Goal: Task Accomplishment & Management: Use online tool/utility

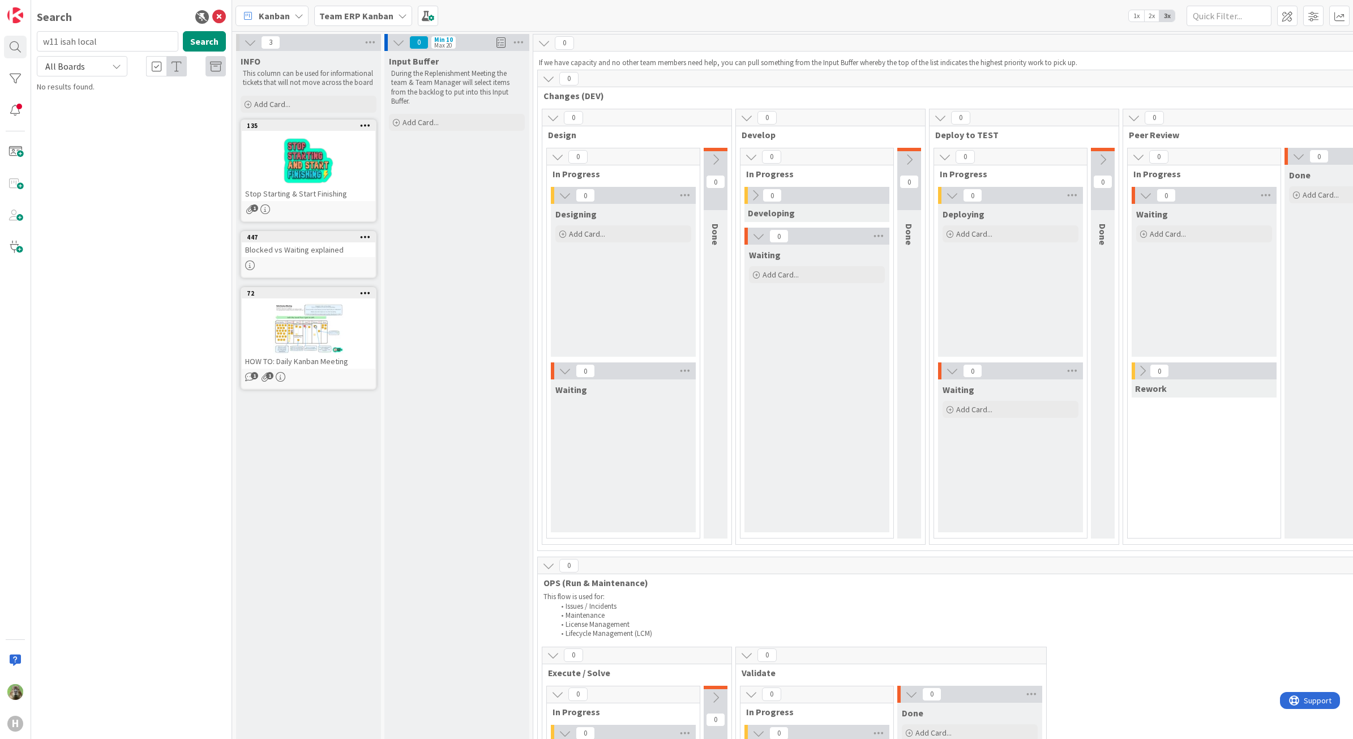
drag, startPoint x: 524, startPoint y: 358, endPoint x: 517, endPoint y: 358, distance: 6.8
click at [524, 358] on div "Input Buffer During the Replenishment Meeting the team & Team Manager will sele…" at bounding box center [456, 749] width 145 height 1396
click at [221, 14] on icon at bounding box center [219, 17] width 14 height 14
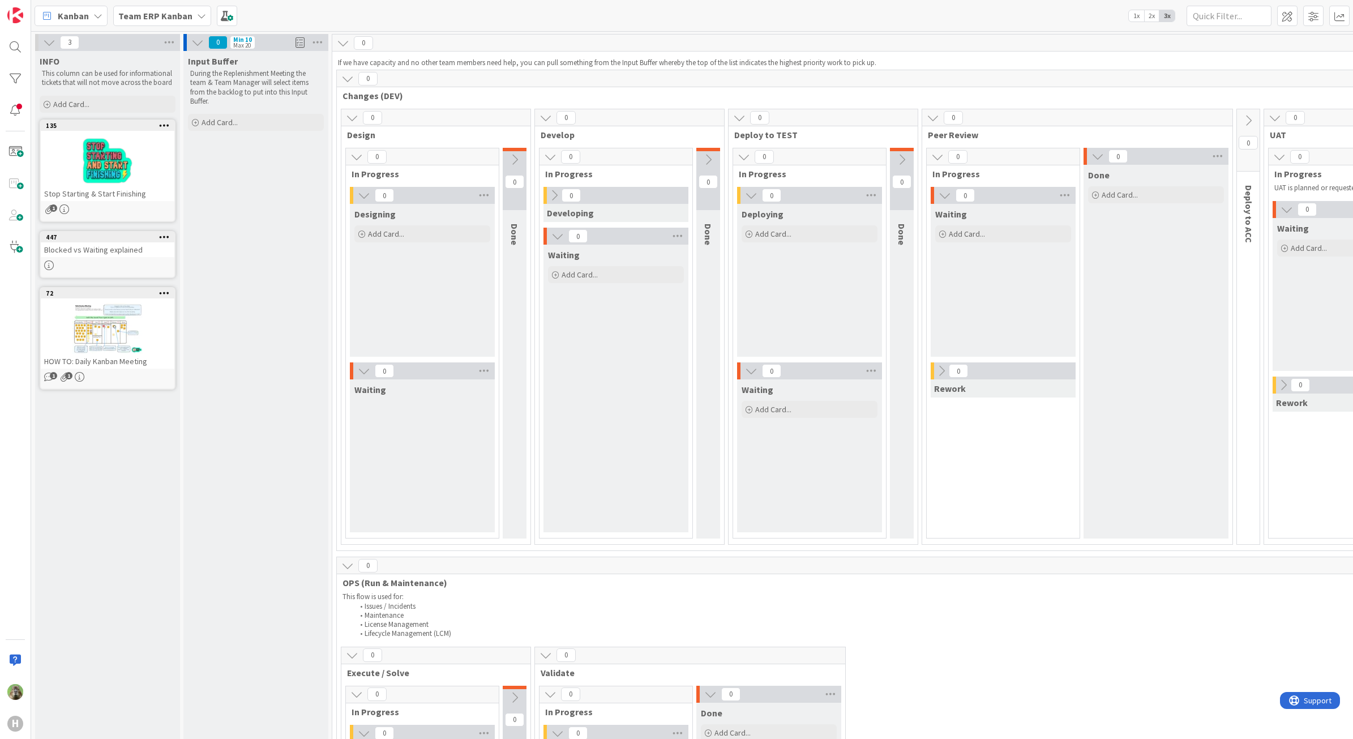
click at [191, 21] on div "Team ERP Kanban" at bounding box center [162, 16] width 98 height 20
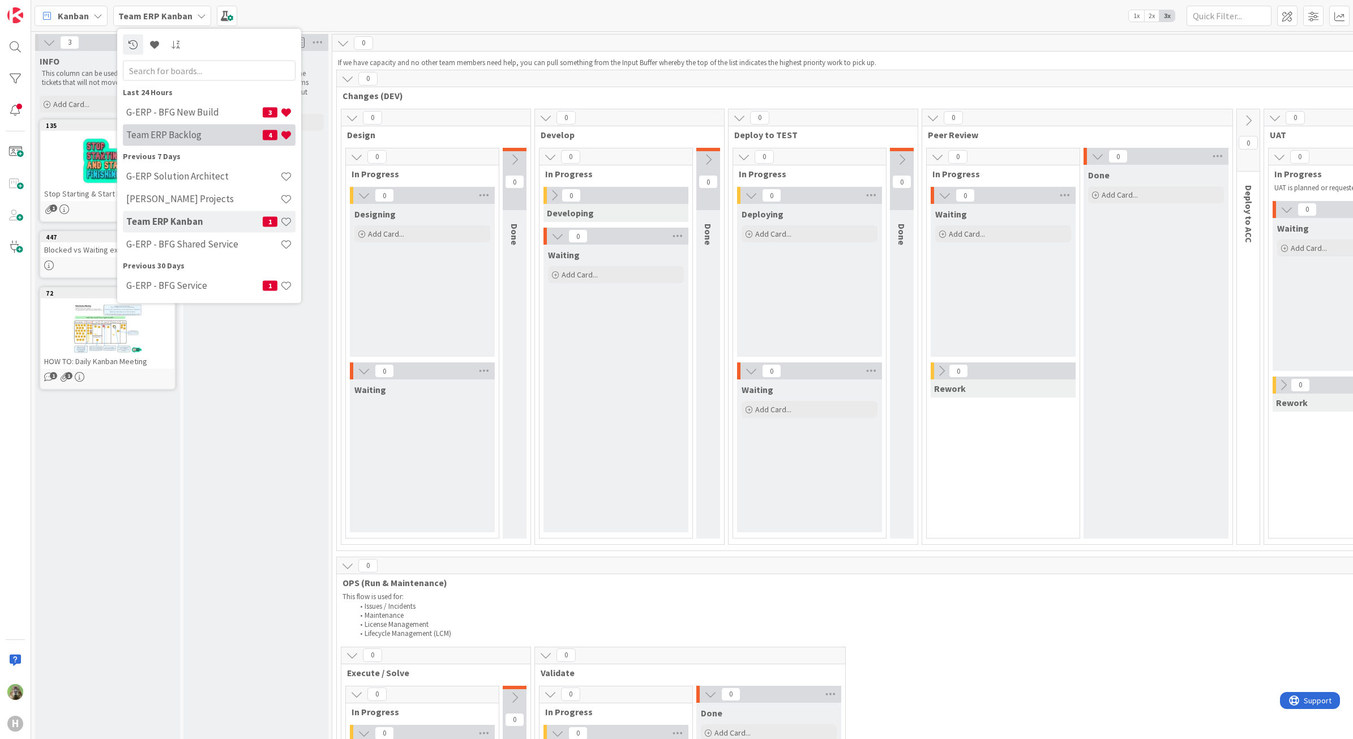
click at [179, 136] on h4 "Team ERP Backlog" at bounding box center [194, 134] width 136 height 11
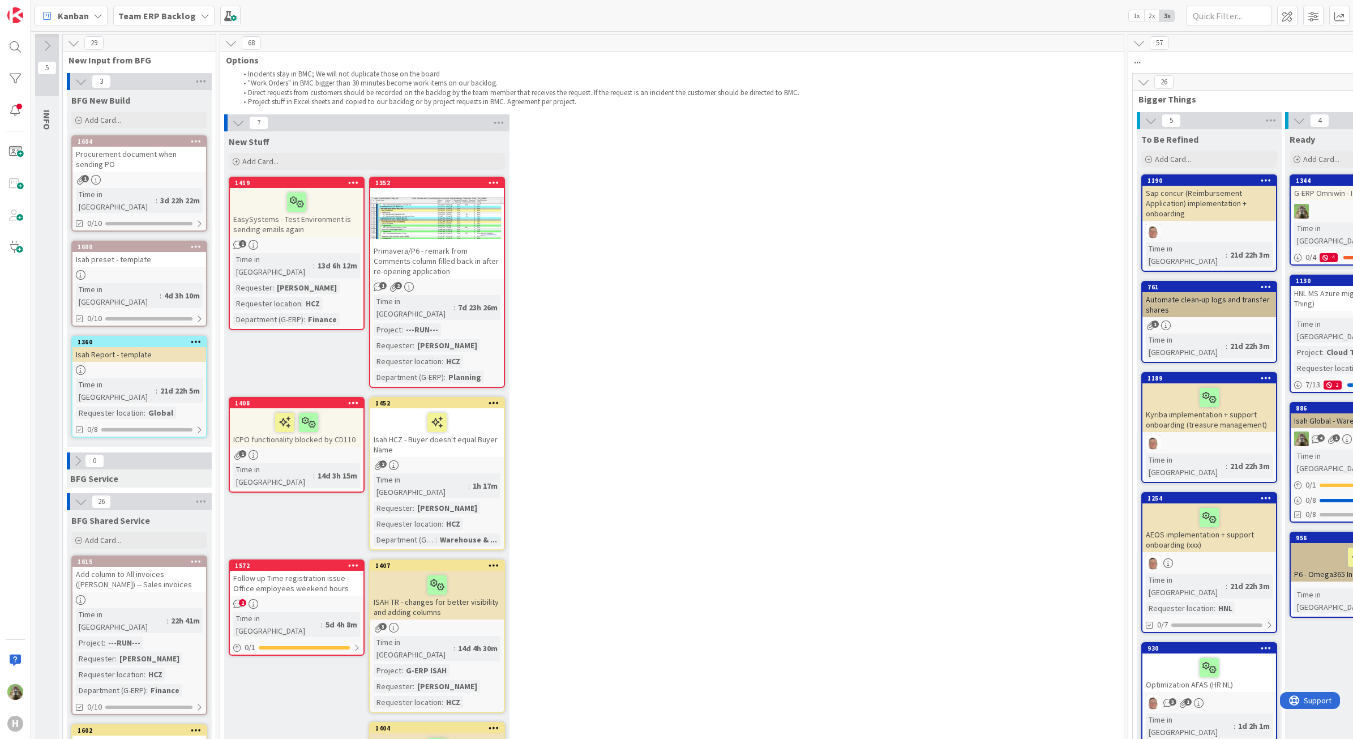
click at [185, 19] on b "Team ERP Backlog" at bounding box center [157, 15] width 78 height 11
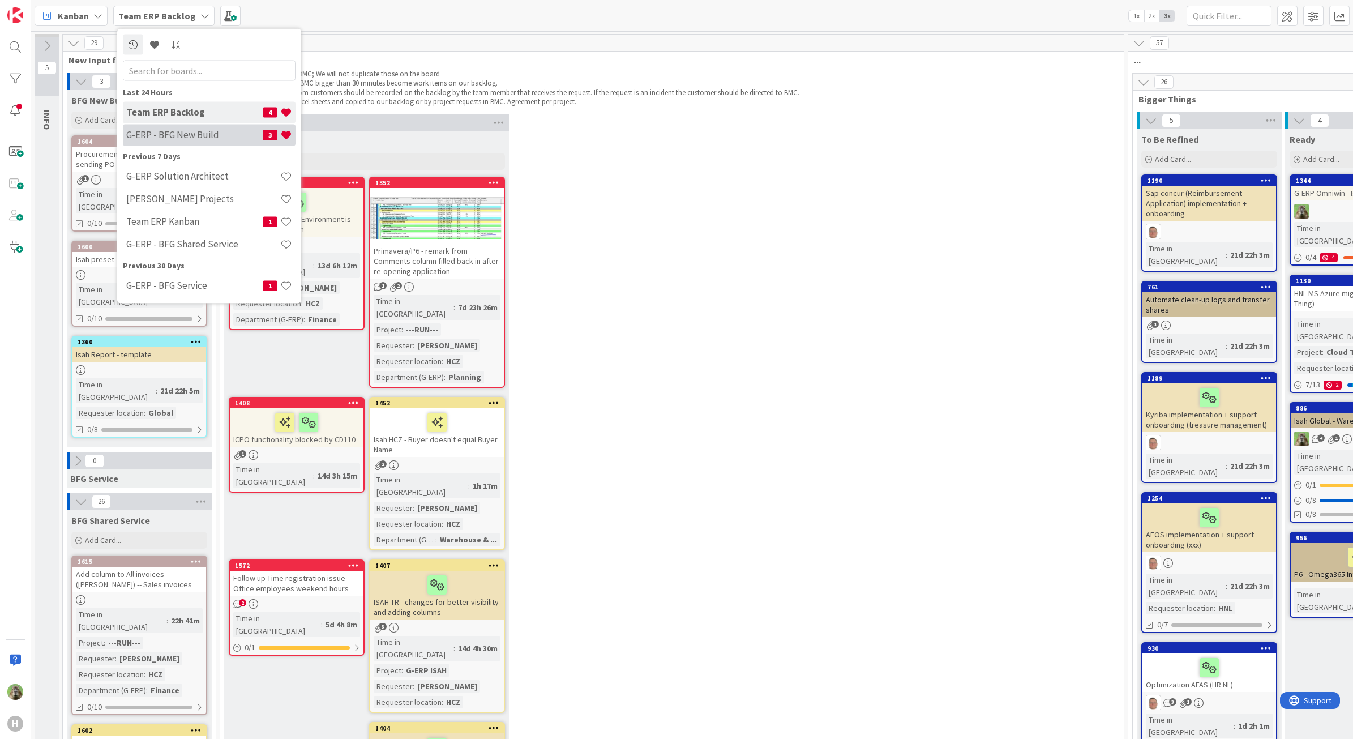
click at [197, 136] on h4 "G-ERP - BFG New Build" at bounding box center [194, 134] width 136 height 11
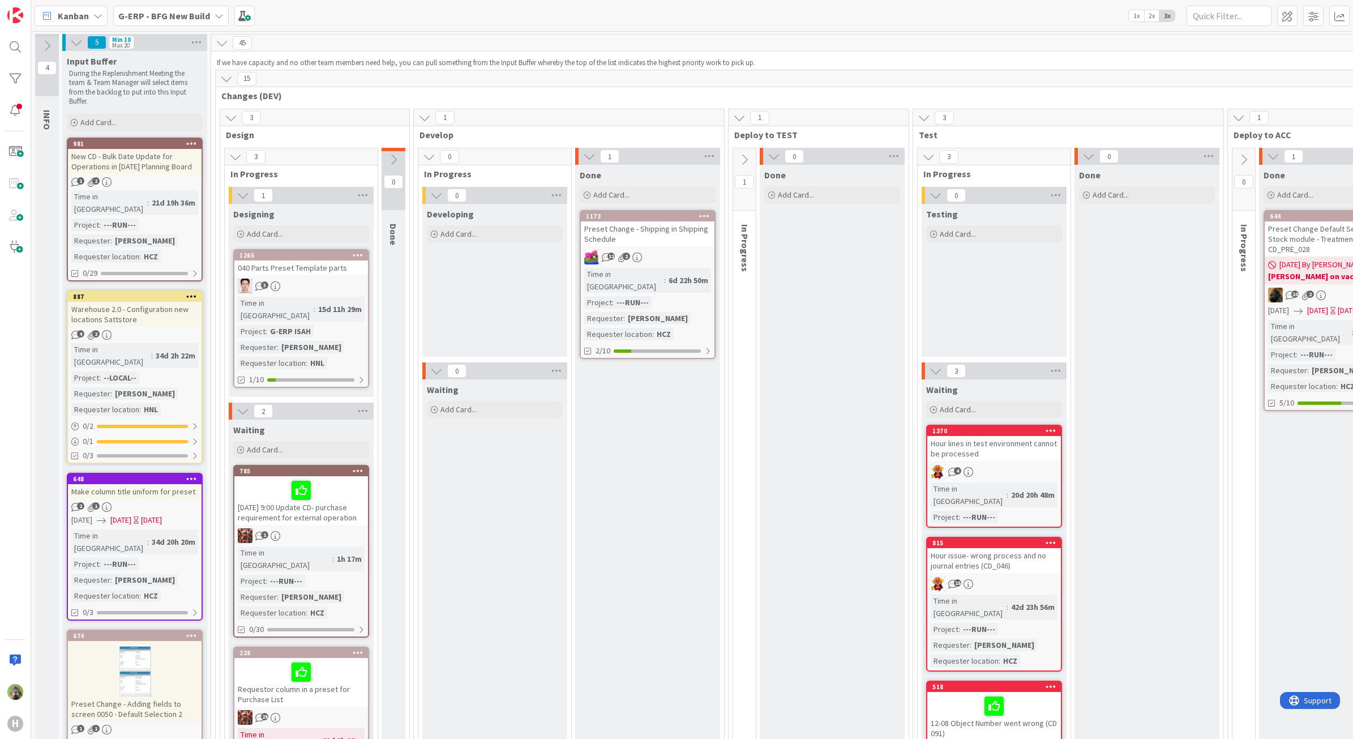
click at [116, 112] on div "Input Buffer During the Replenishment Meeting the team & Team Manager will sele…" at bounding box center [134, 92] width 145 height 82
click at [115, 123] on span "Add Card..." at bounding box center [98, 122] width 36 height 10
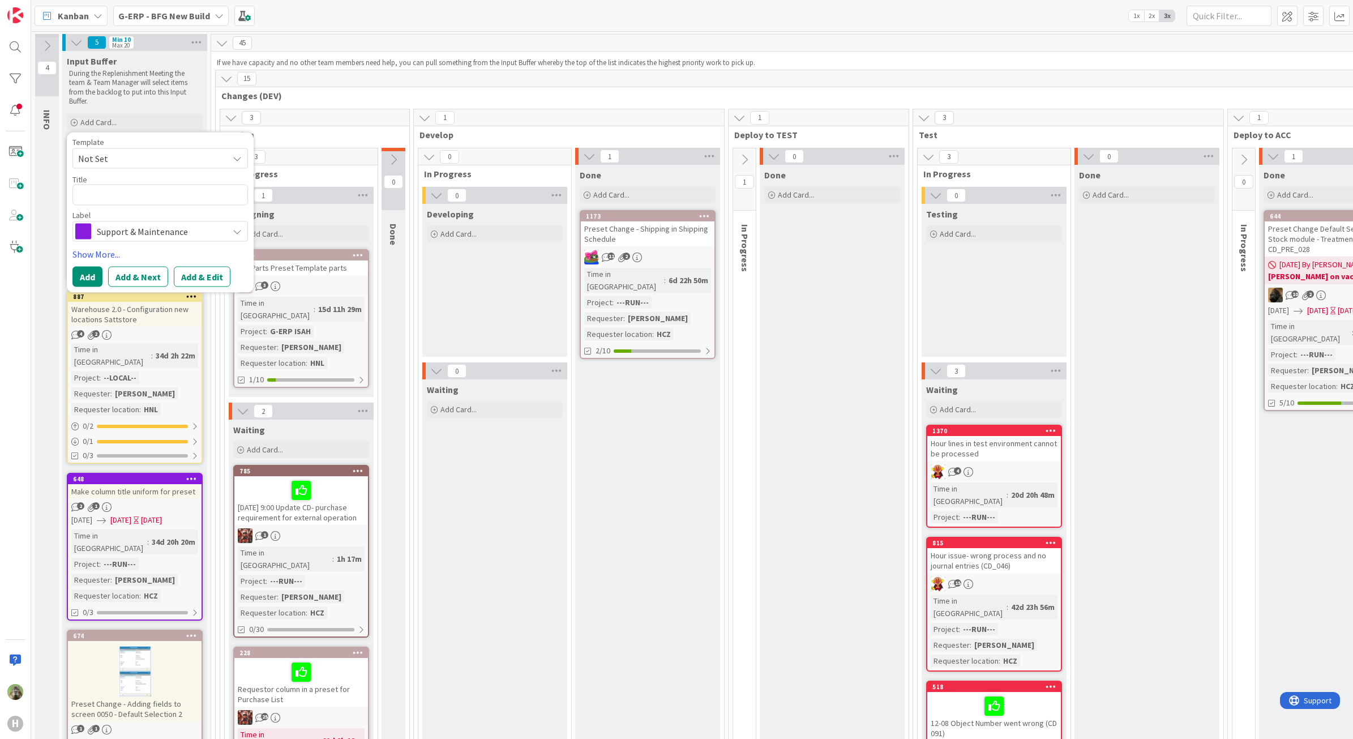
type textarea "x"
type textarea "W1"
type textarea "x"
type textarea "W11"
type textarea "x"
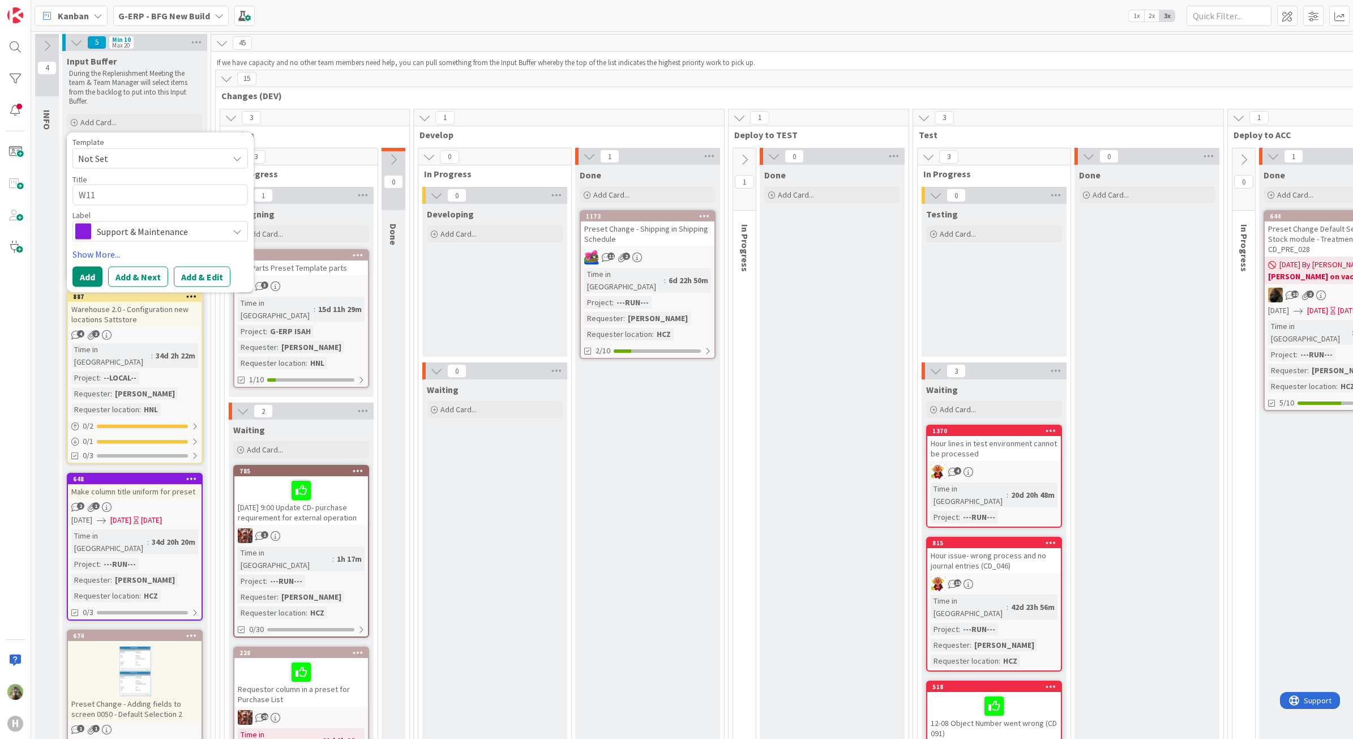
type textarea "W1"
type textarea "x"
type textarea "W"
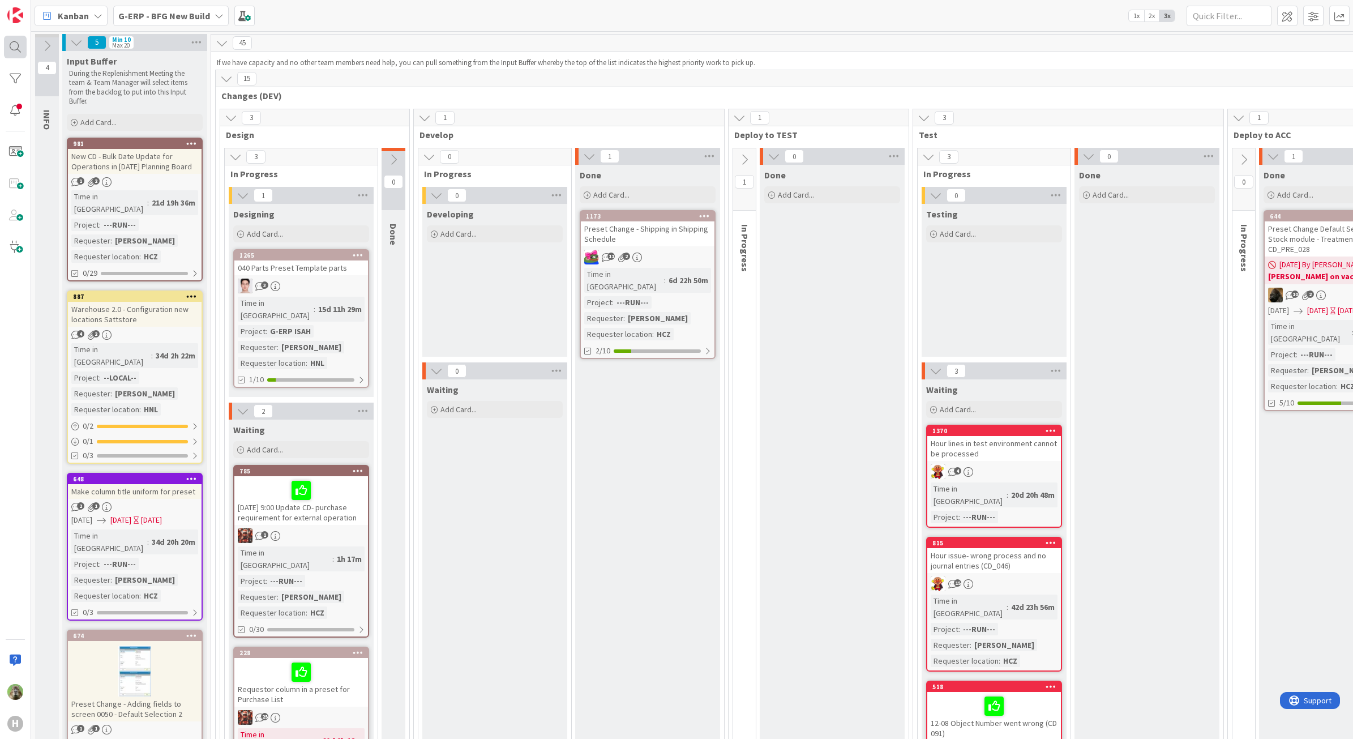
click at [24, 52] on div "H" at bounding box center [15, 369] width 31 height 739
click at [5, 41] on div at bounding box center [15, 47] width 23 height 23
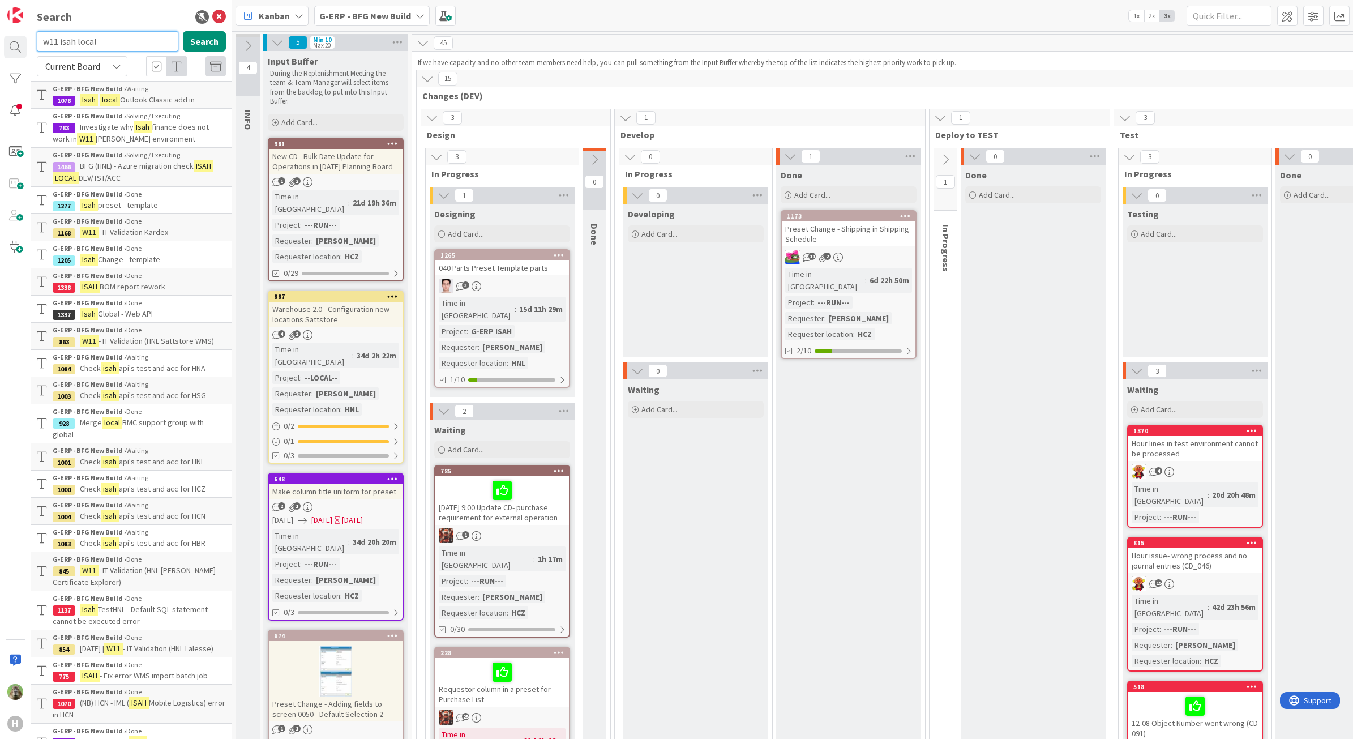
click at [139, 41] on input "w11 isah local" at bounding box center [107, 41] width 141 height 20
click at [121, 68] on div "Current Board" at bounding box center [82, 66] width 91 height 20
click at [92, 109] on span "All Boards" at bounding box center [102, 113] width 118 height 17
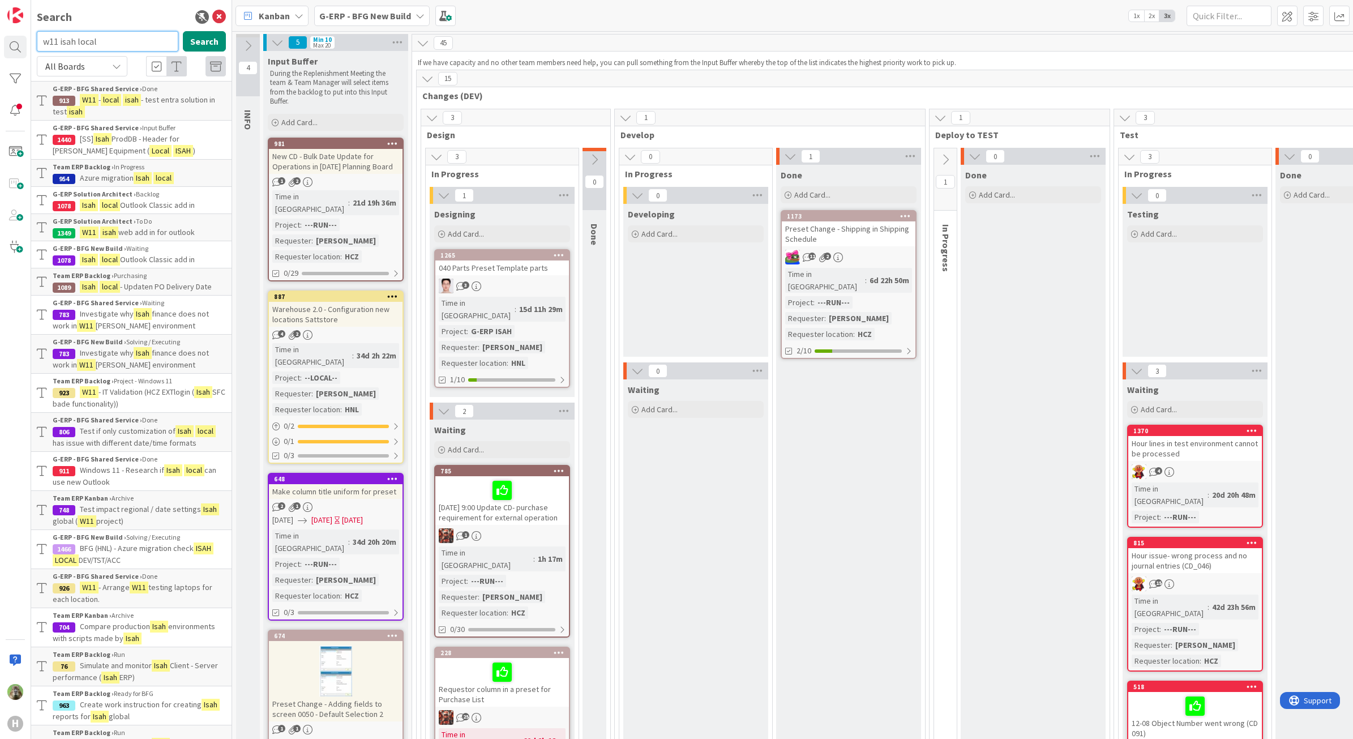
click at [80, 43] on input "w11 isah local" at bounding box center [107, 41] width 141 height 20
type input "2"
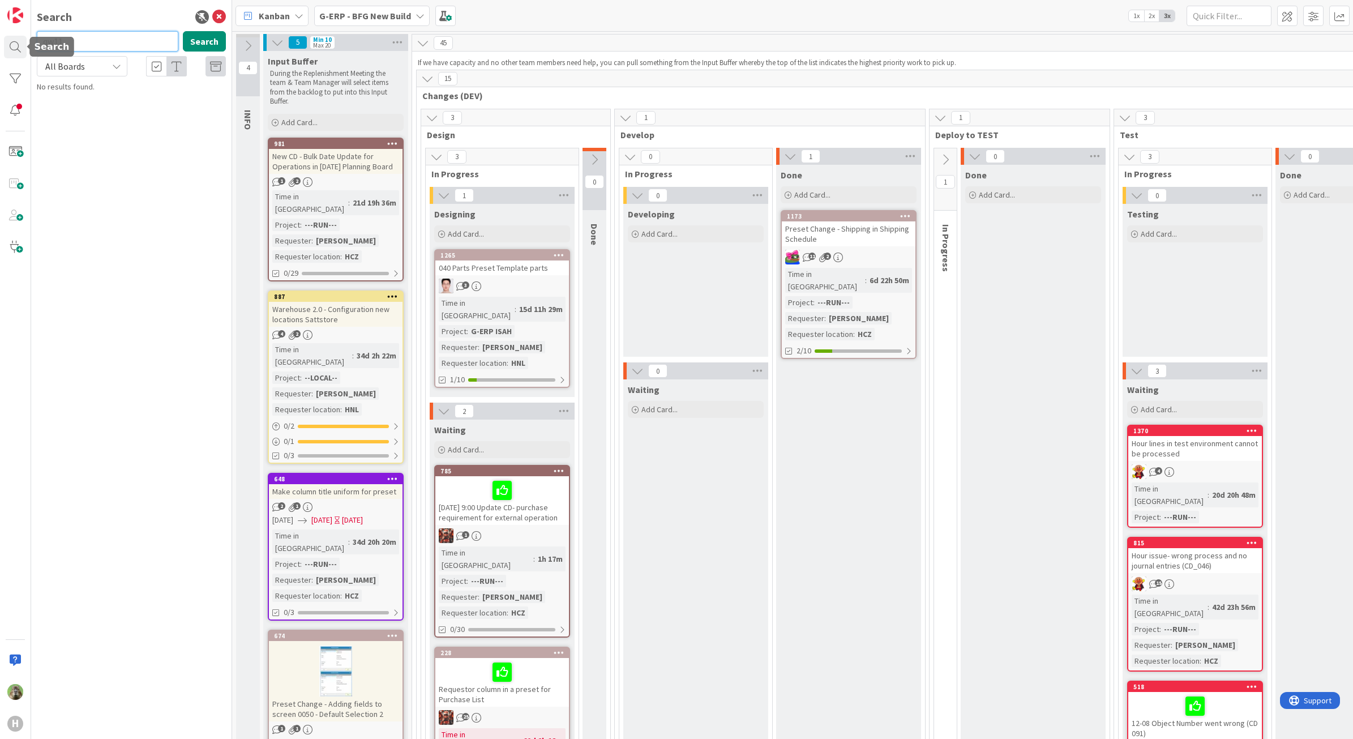
drag, startPoint x: 92, startPoint y: 46, endPoint x: -48, endPoint y: 35, distance: 140.8
click at [0, 35] on html "H Search qw11 Search All Boards Current Board All Boards No results found. Kanb…" at bounding box center [676, 369] width 1353 height 739
type input "w11"
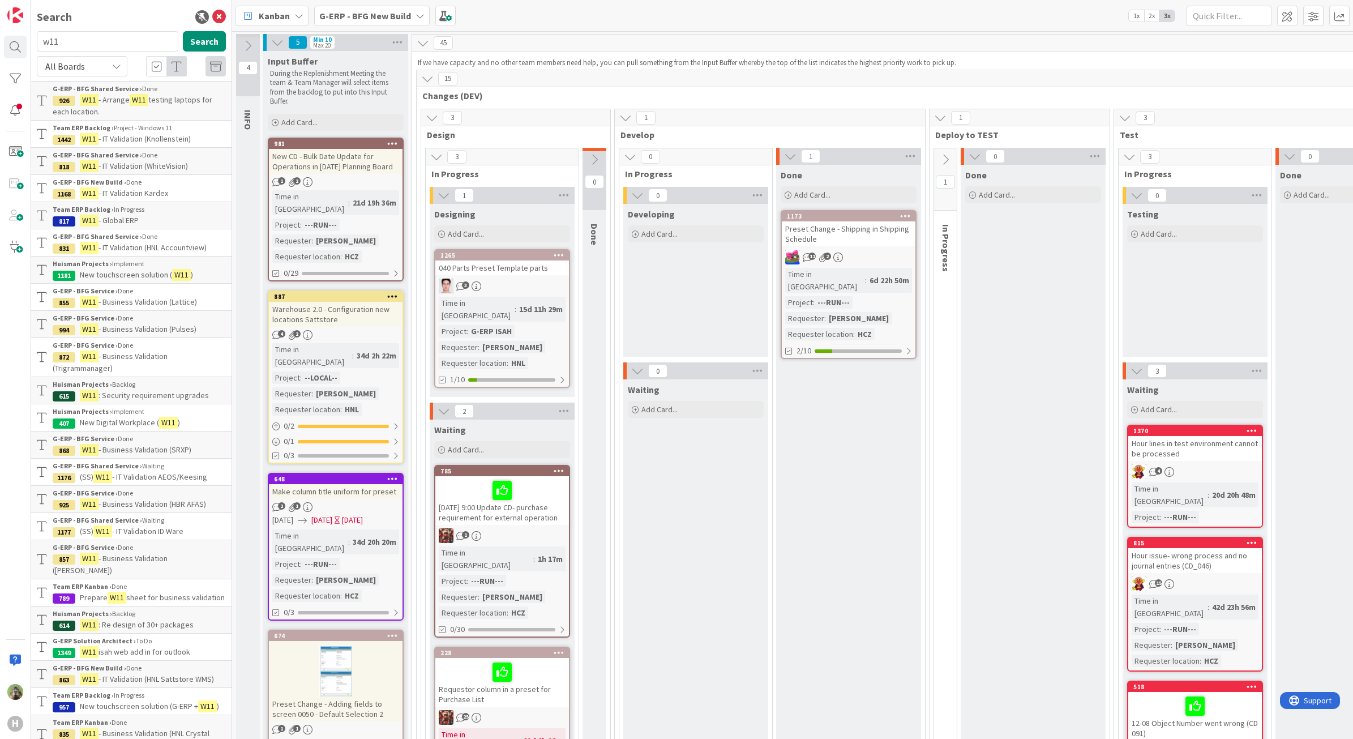
click at [178, 160] on p "W11 - IT Validation (WhiteVision)" at bounding box center [139, 166] width 173 height 12
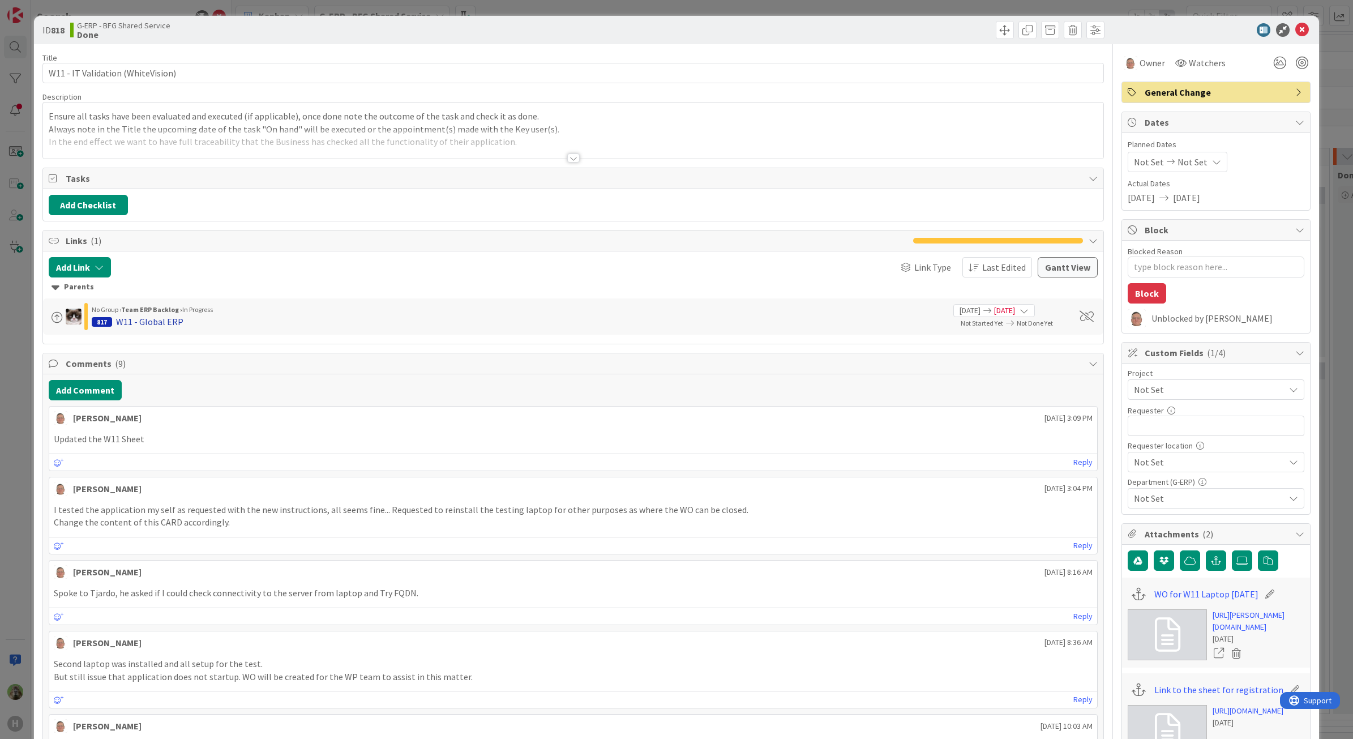
click at [162, 318] on div "W11 - Global ERP" at bounding box center [149, 322] width 67 height 14
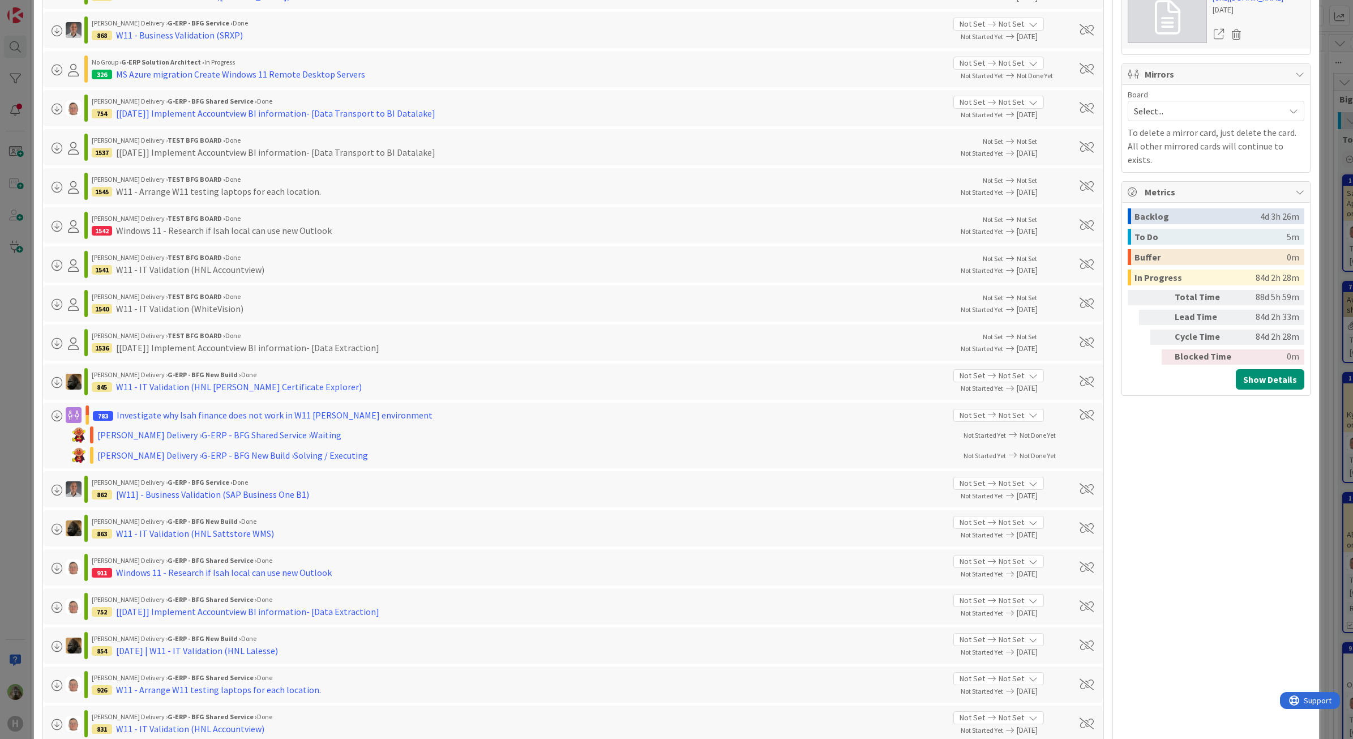
scroll to position [637, 0]
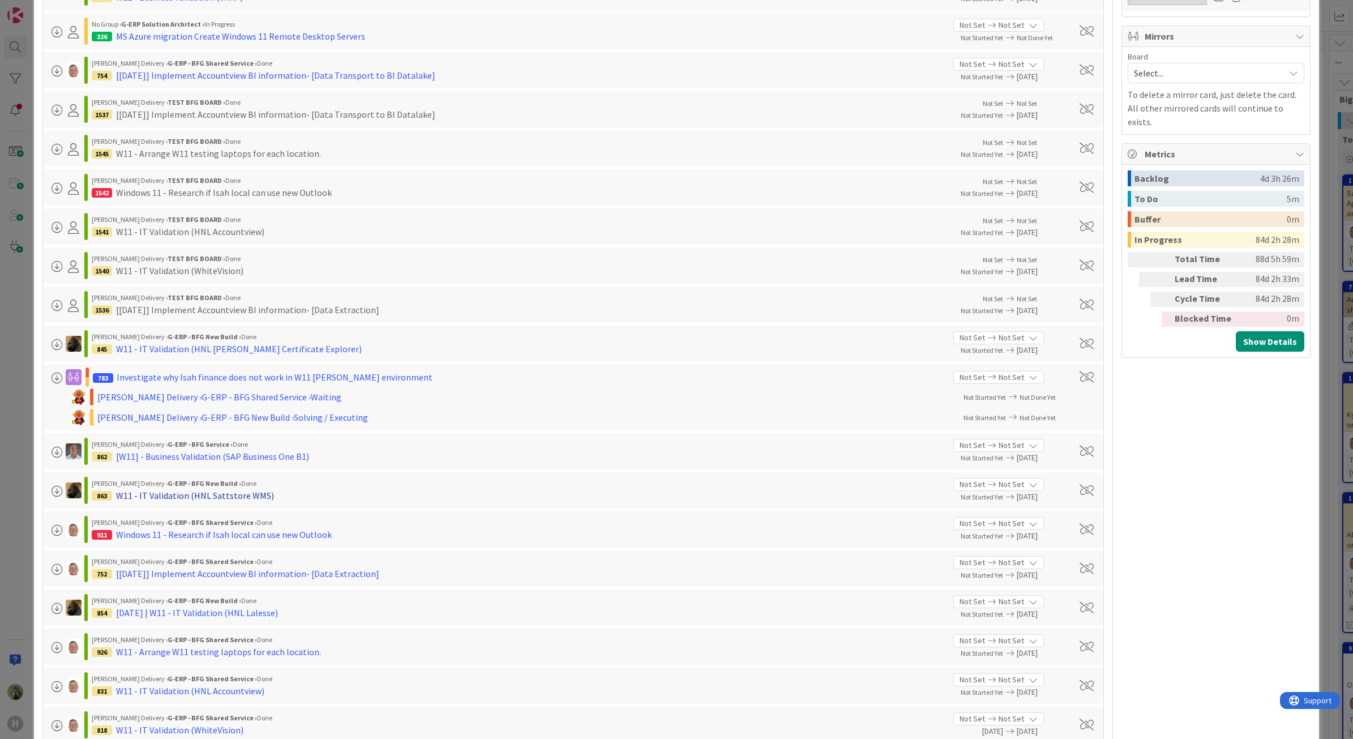
click at [226, 499] on div "W11 - IT Validation (HNL Sattstore WMS)" at bounding box center [195, 495] width 158 height 14
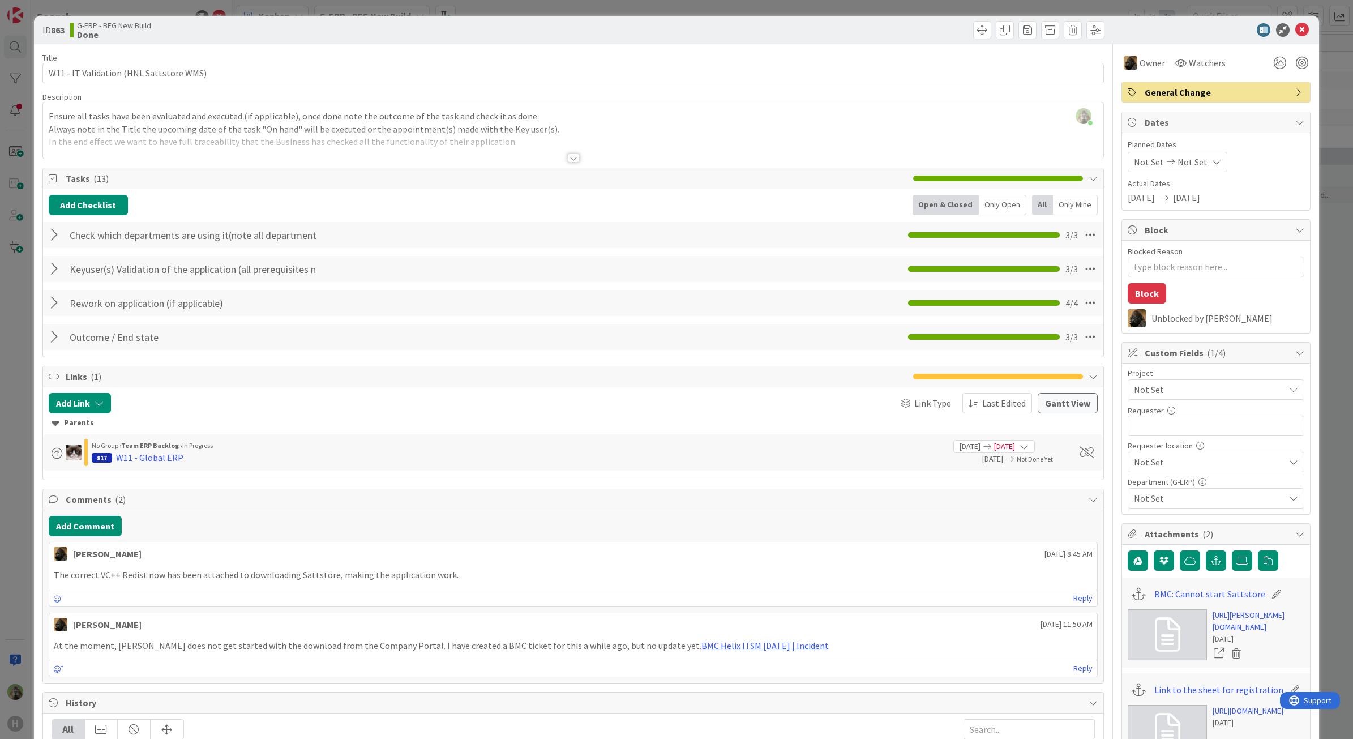
click at [57, 227] on div at bounding box center [56, 235] width 15 height 20
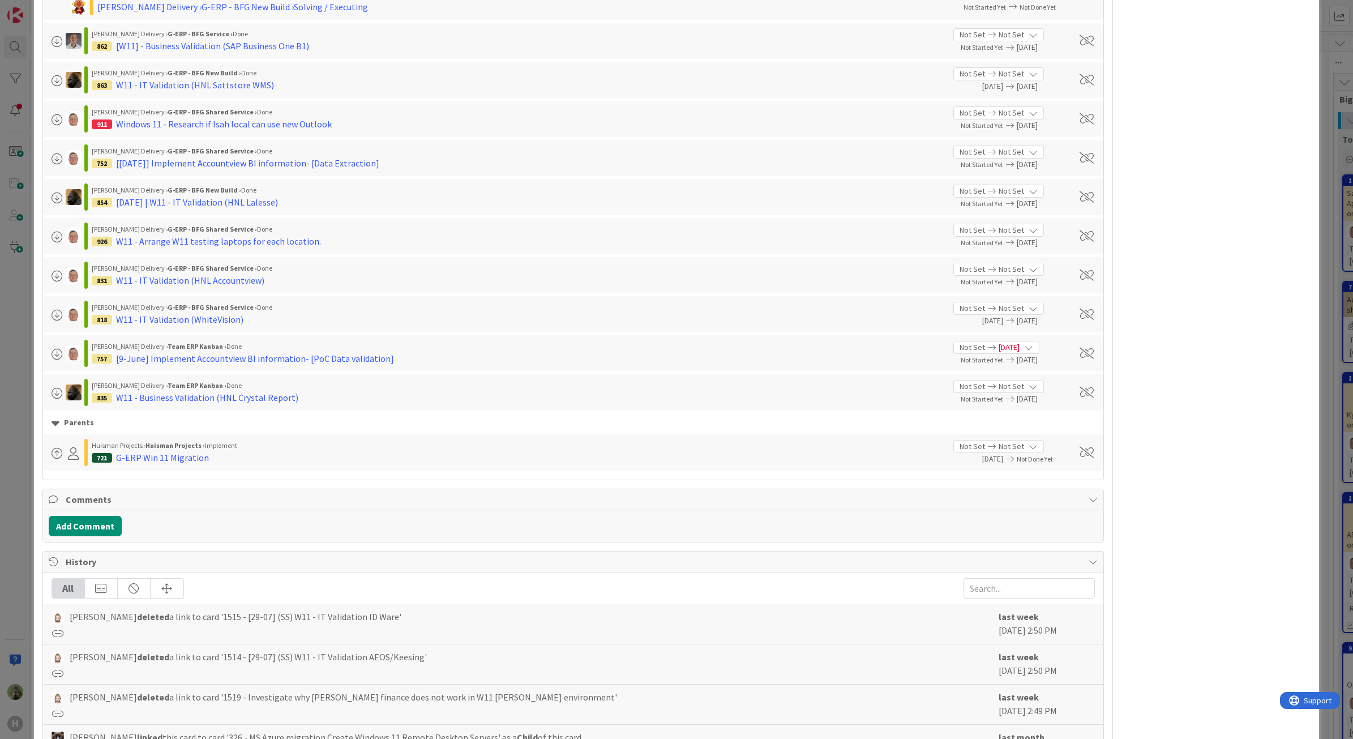
scroll to position [1024, 0]
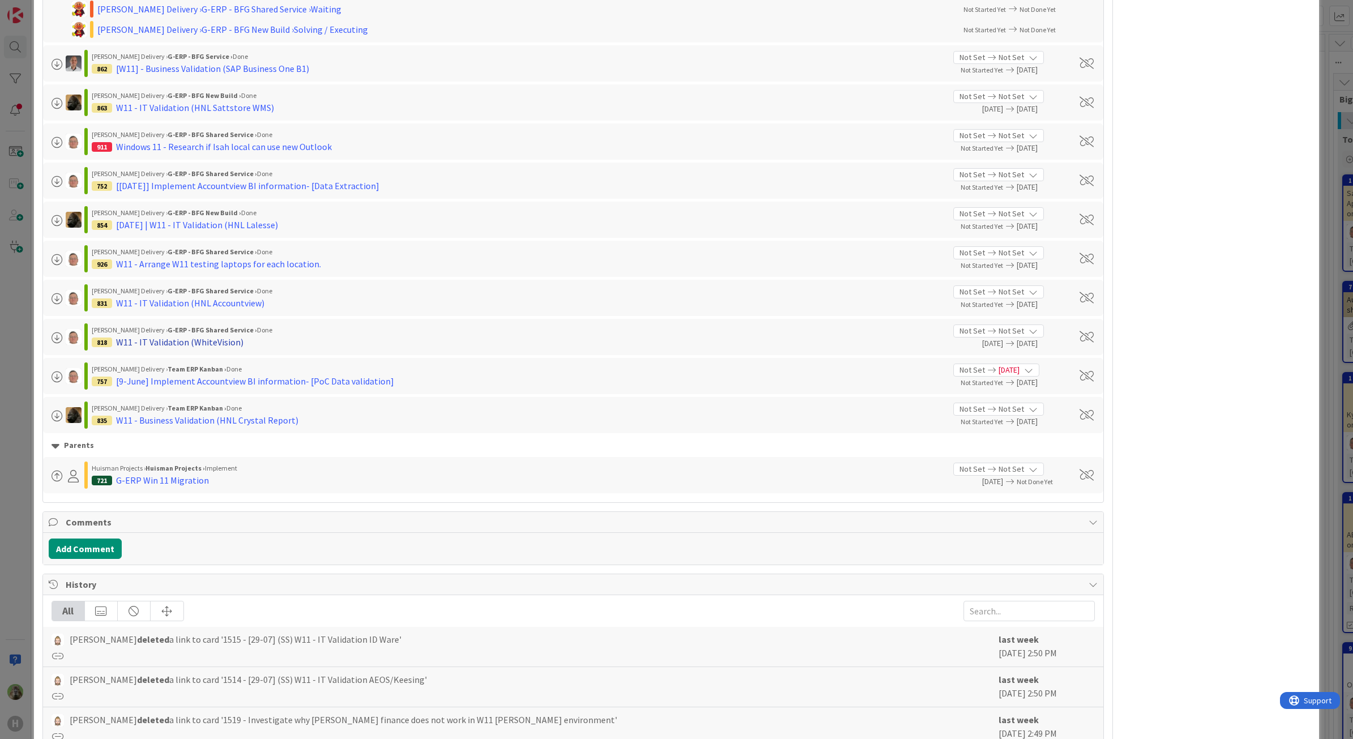
click at [198, 347] on div "W11 - IT Validation (WhiteVision)" at bounding box center [179, 342] width 127 height 14
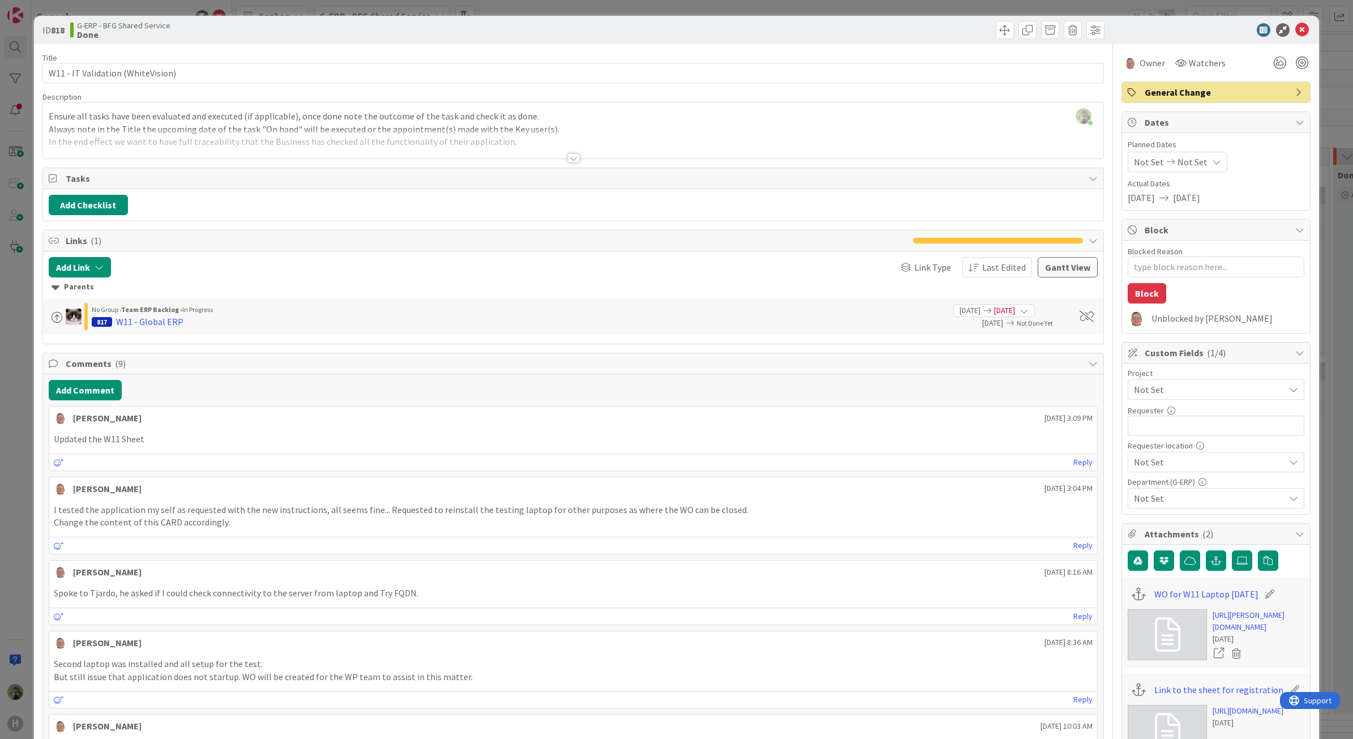
click at [484, 146] on div at bounding box center [573, 144] width 1061 height 29
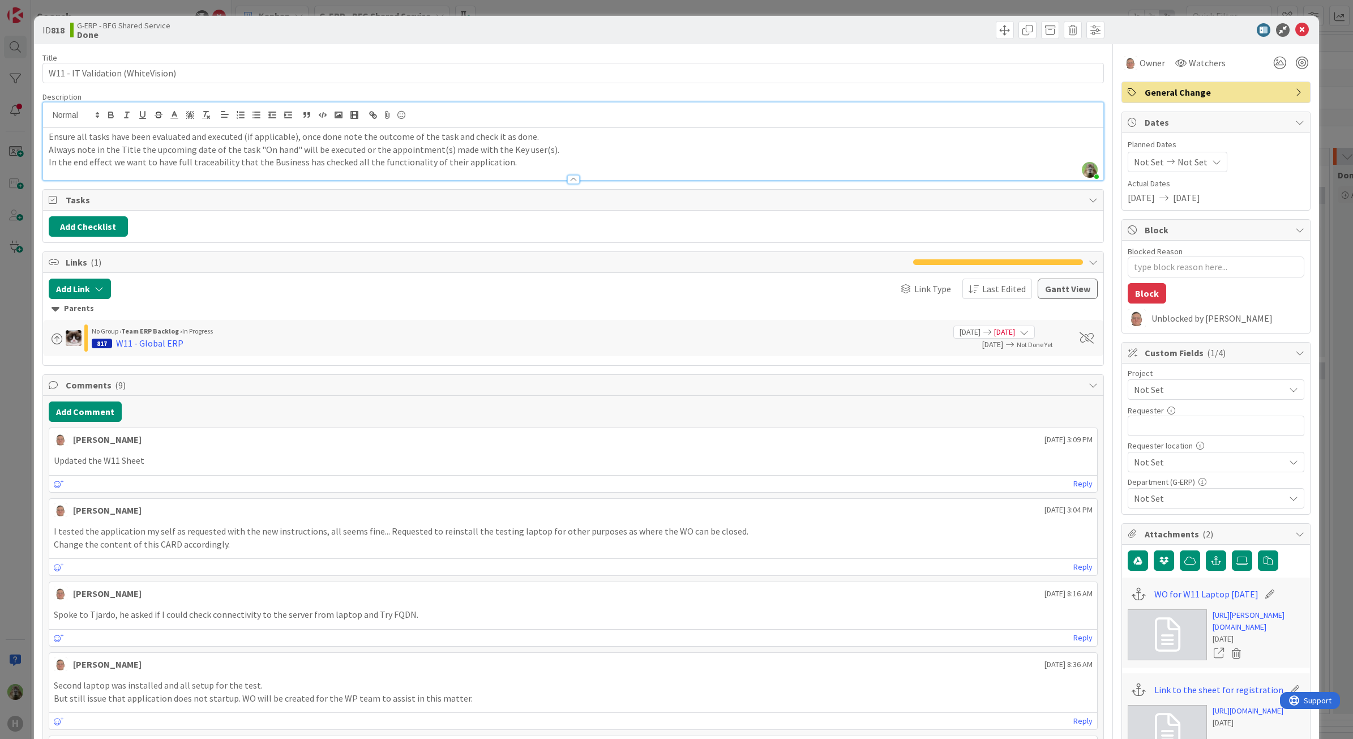
click at [535, 154] on p "Always note in the Title the upcoming date of the task "On hand" will be execut…" at bounding box center [573, 149] width 1049 height 13
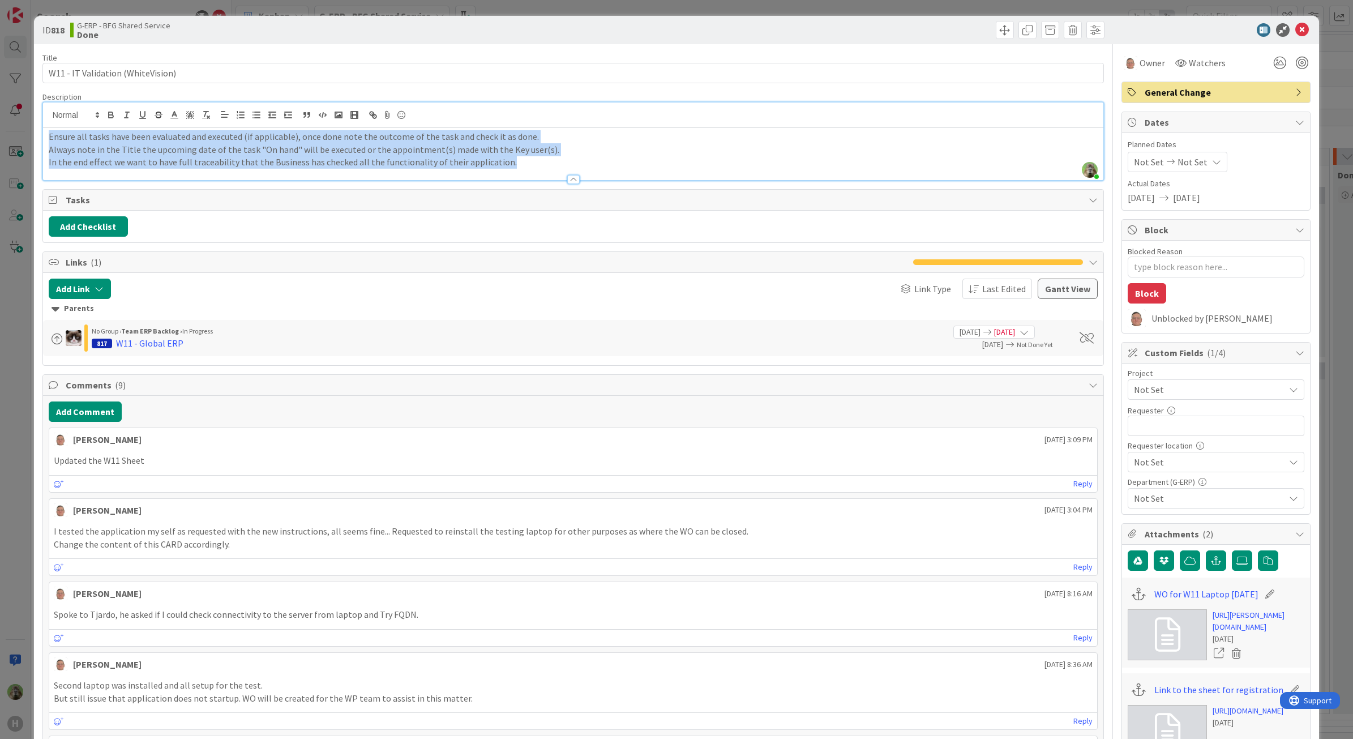
drag, startPoint x: 534, startPoint y: 166, endPoint x: 2, endPoint y: 83, distance: 538.5
click at [2, 83] on div "ID 818 G-ERP - BFG Shared Service Done Title 33 / 128 W11 - IT Validation (Whit…" at bounding box center [676, 369] width 1353 height 739
copy div "Ensure all tasks have been evaluated and executed (if applicable), once done no…"
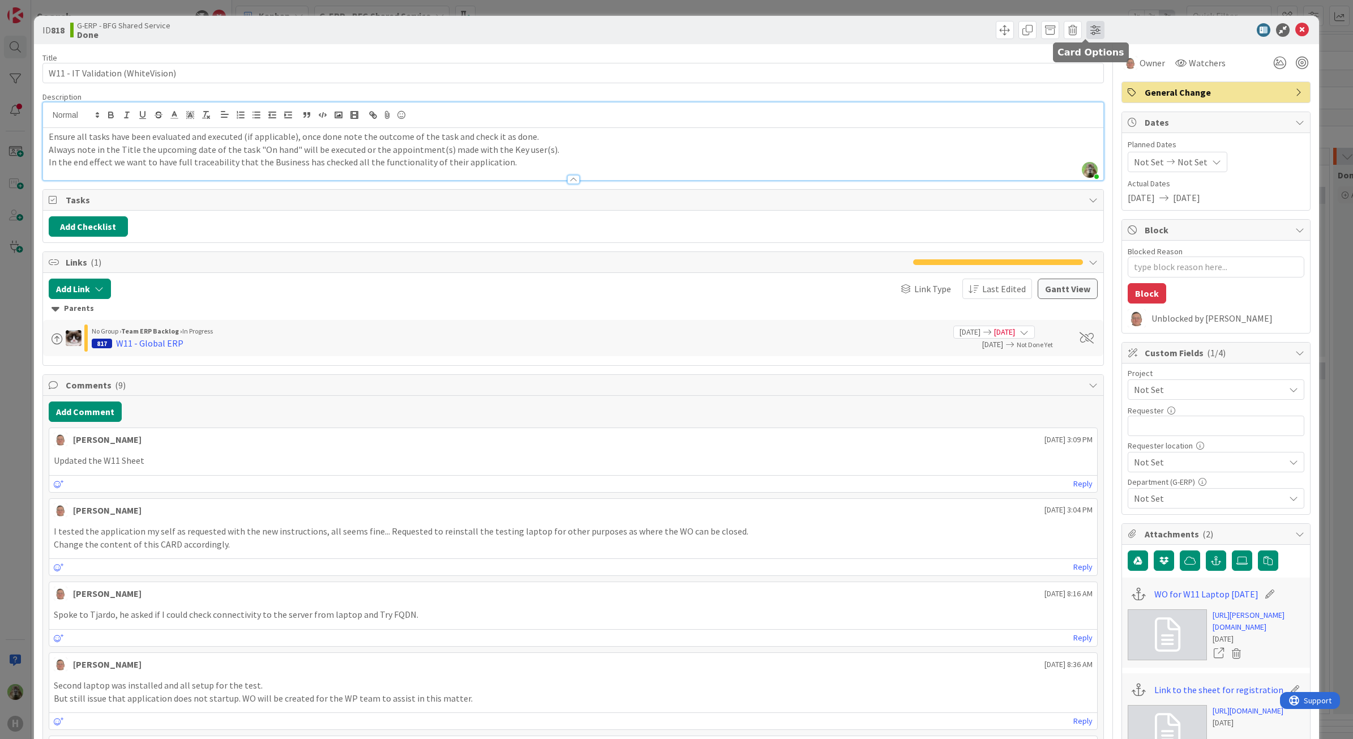
click at [1088, 29] on span at bounding box center [1095, 30] width 18 height 18
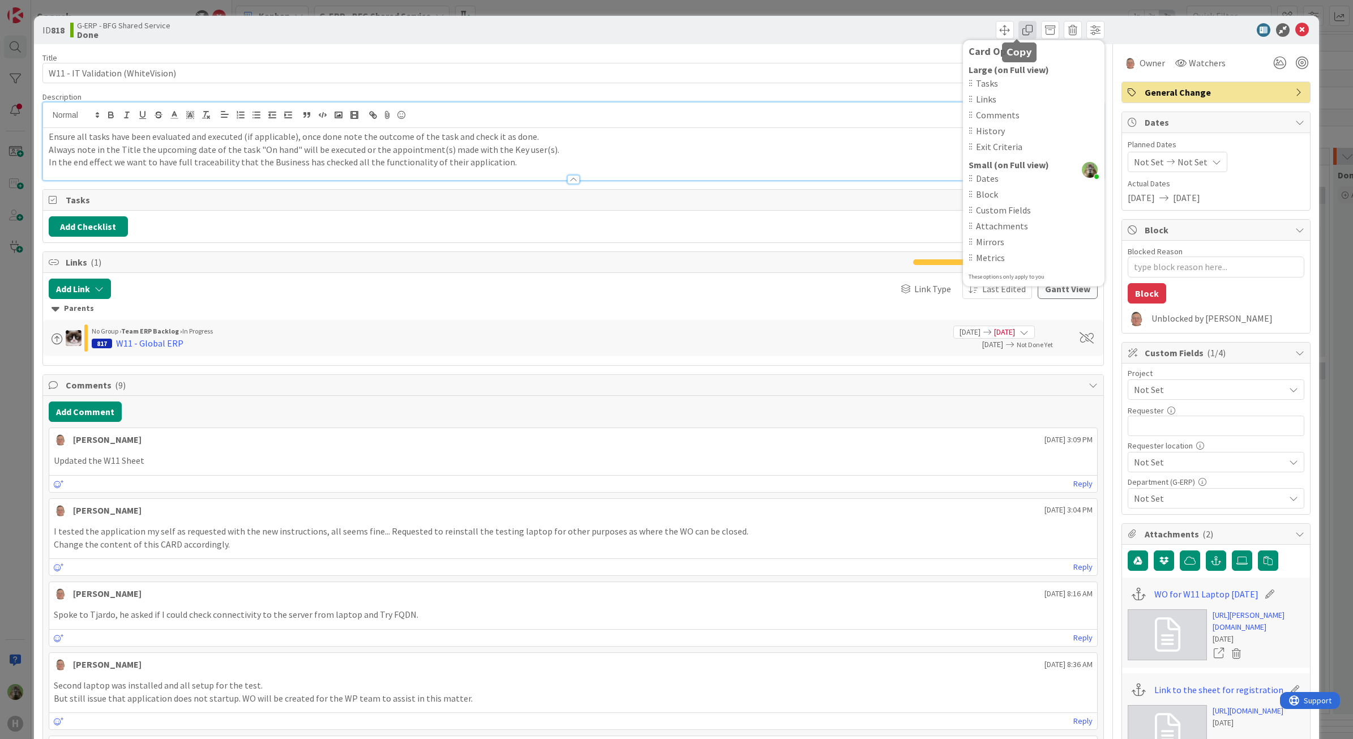
click at [1018, 26] on span at bounding box center [1027, 30] width 18 height 18
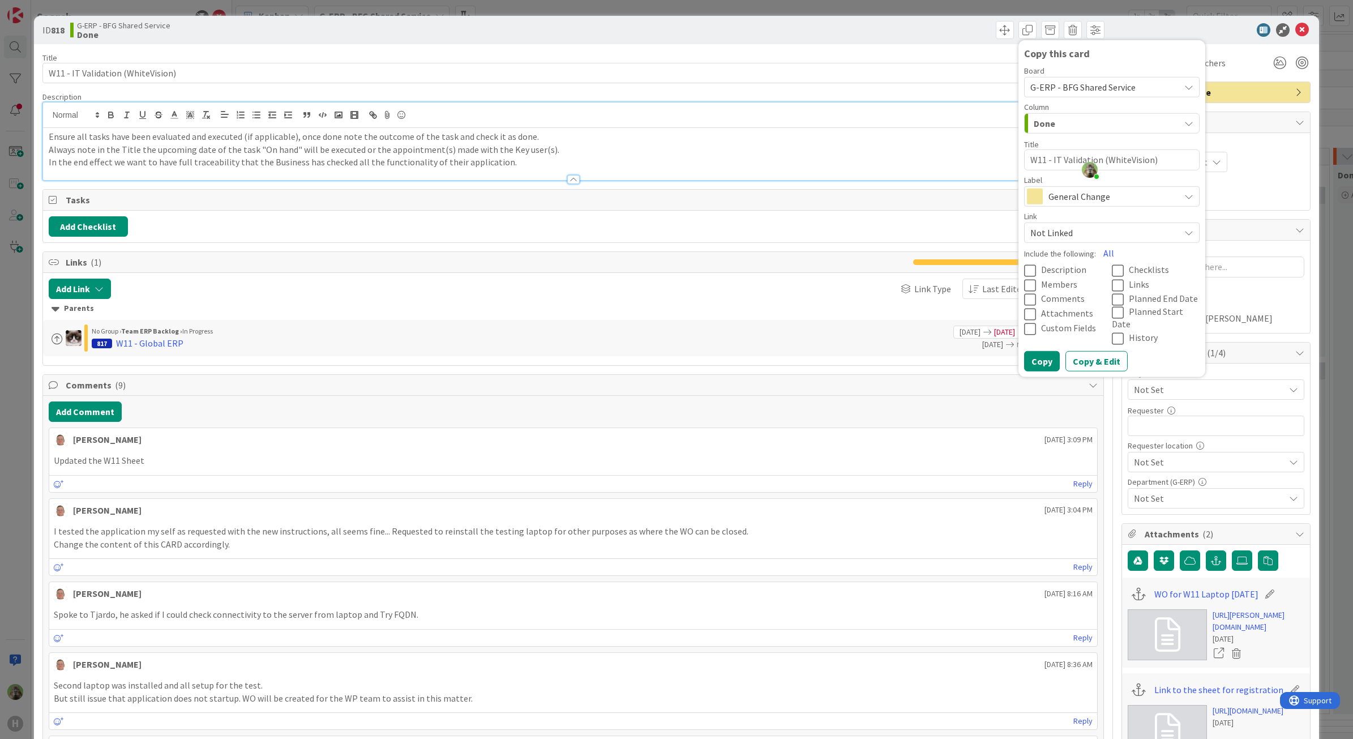
click at [1046, 266] on span "Description" at bounding box center [1063, 269] width 45 height 11
click at [1131, 283] on span "Links" at bounding box center [1139, 283] width 20 height 11
click at [1037, 351] on button "Copy" at bounding box center [1042, 361] width 36 height 20
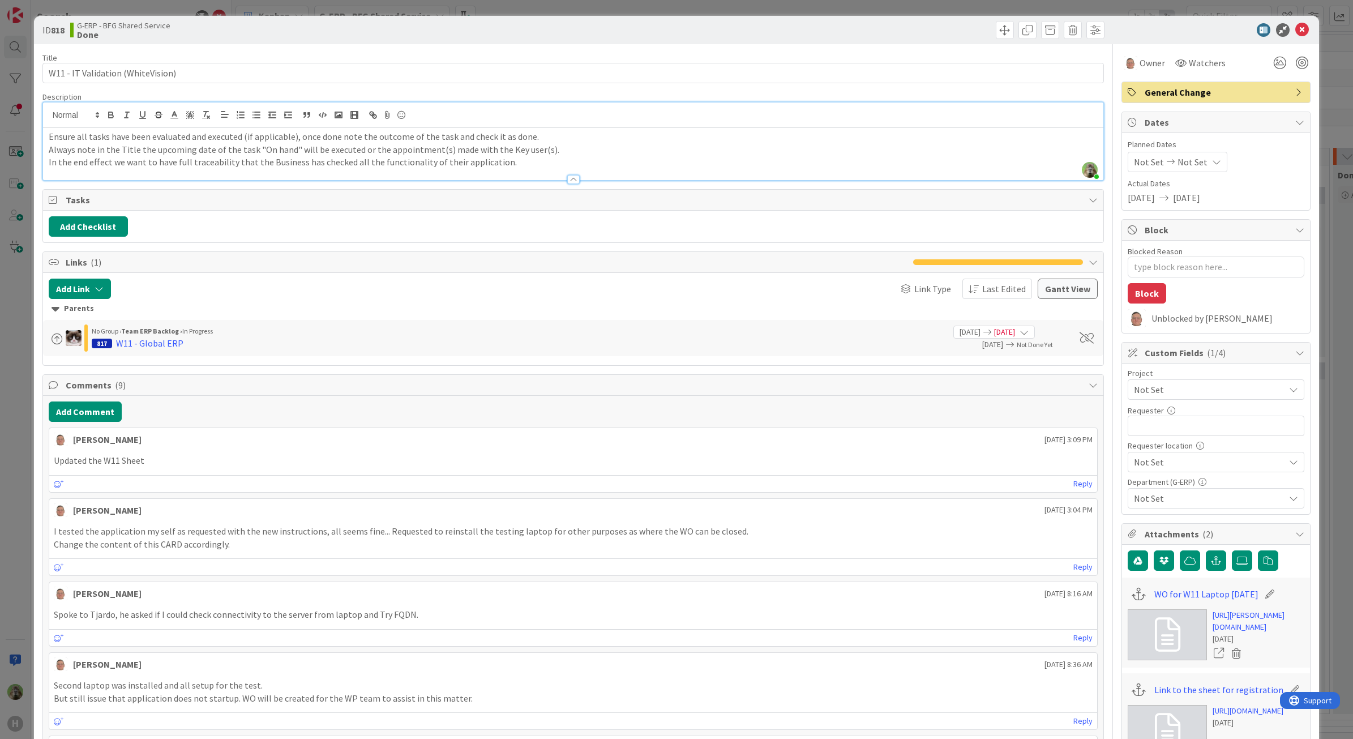
type textarea "x"
click at [10, 378] on div "ID 818 G-ERP - BFG Shared Service Done Copy this card Board G-ERP - BFG Shared …" at bounding box center [676, 369] width 1353 height 739
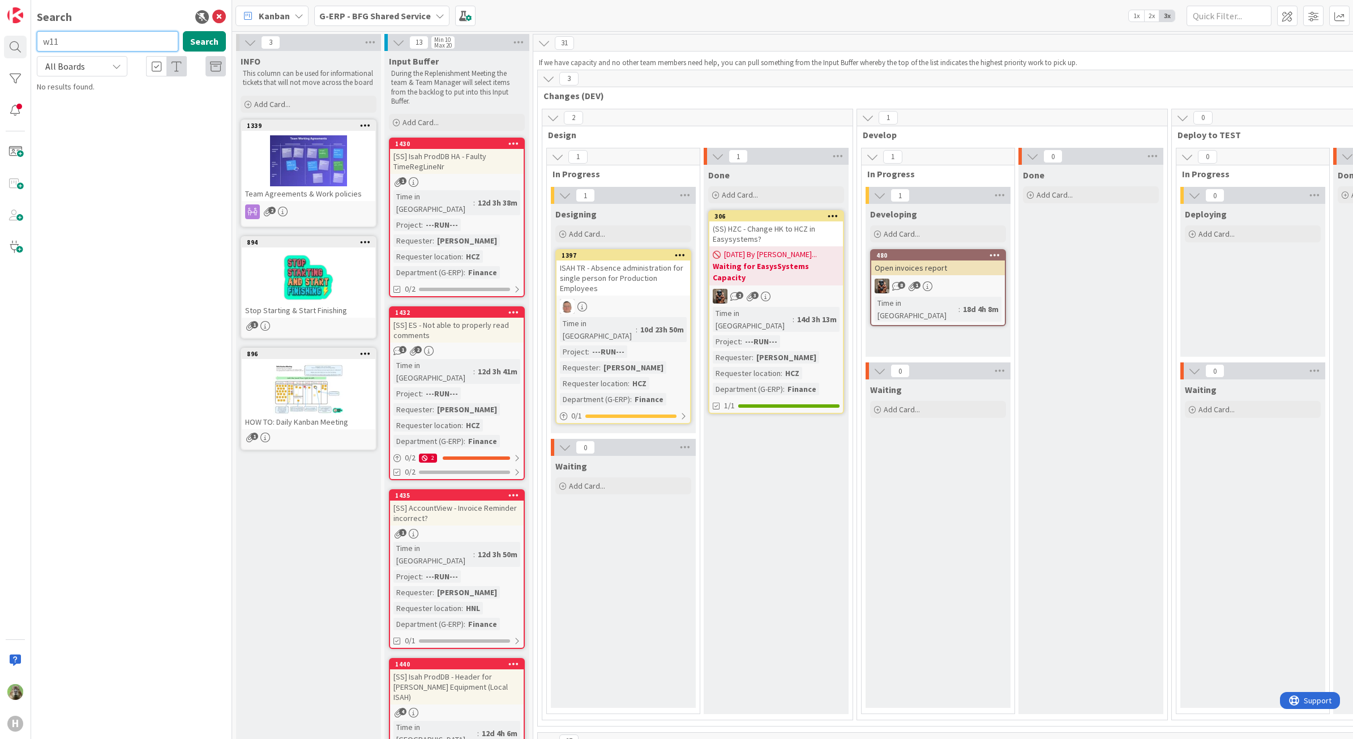
click at [148, 46] on input "w11" at bounding box center [107, 41] width 141 height 20
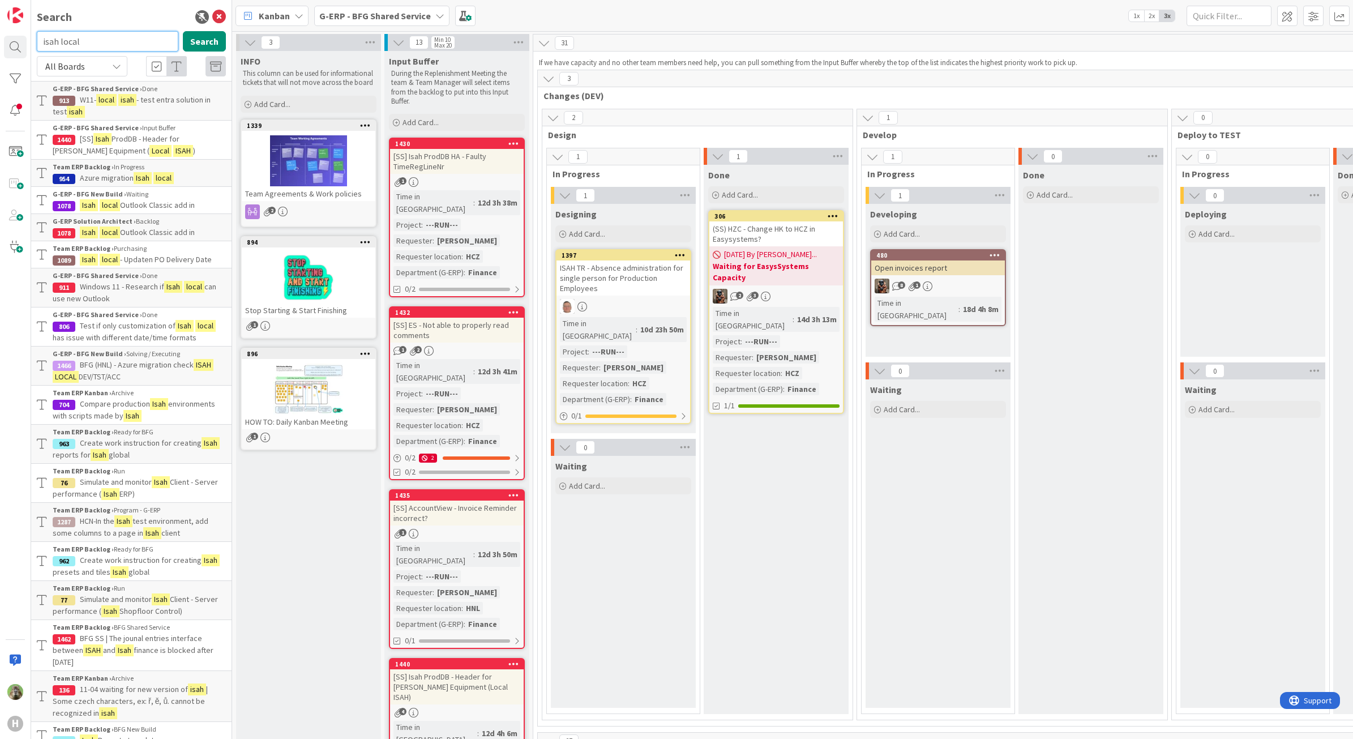
click at [114, 45] on input "isah local" at bounding box center [107, 41] width 141 height 20
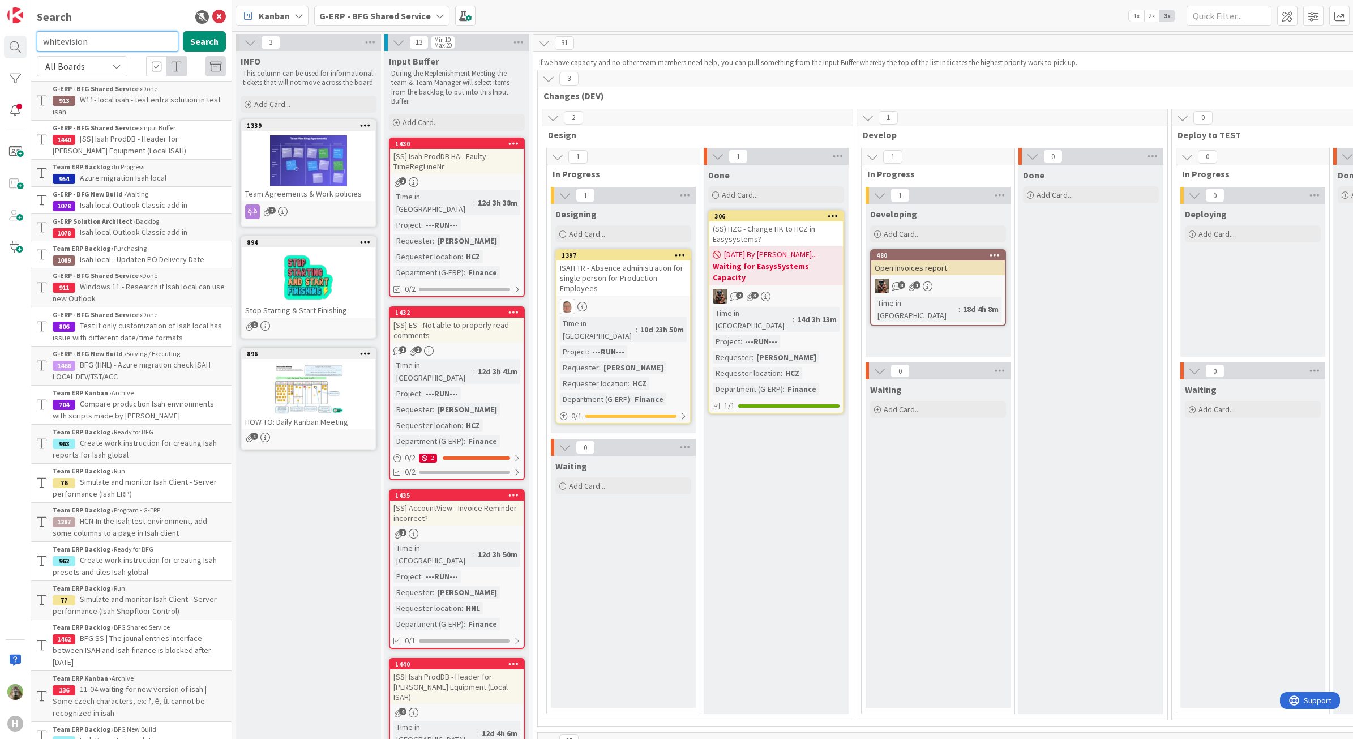
type input "whitevision"
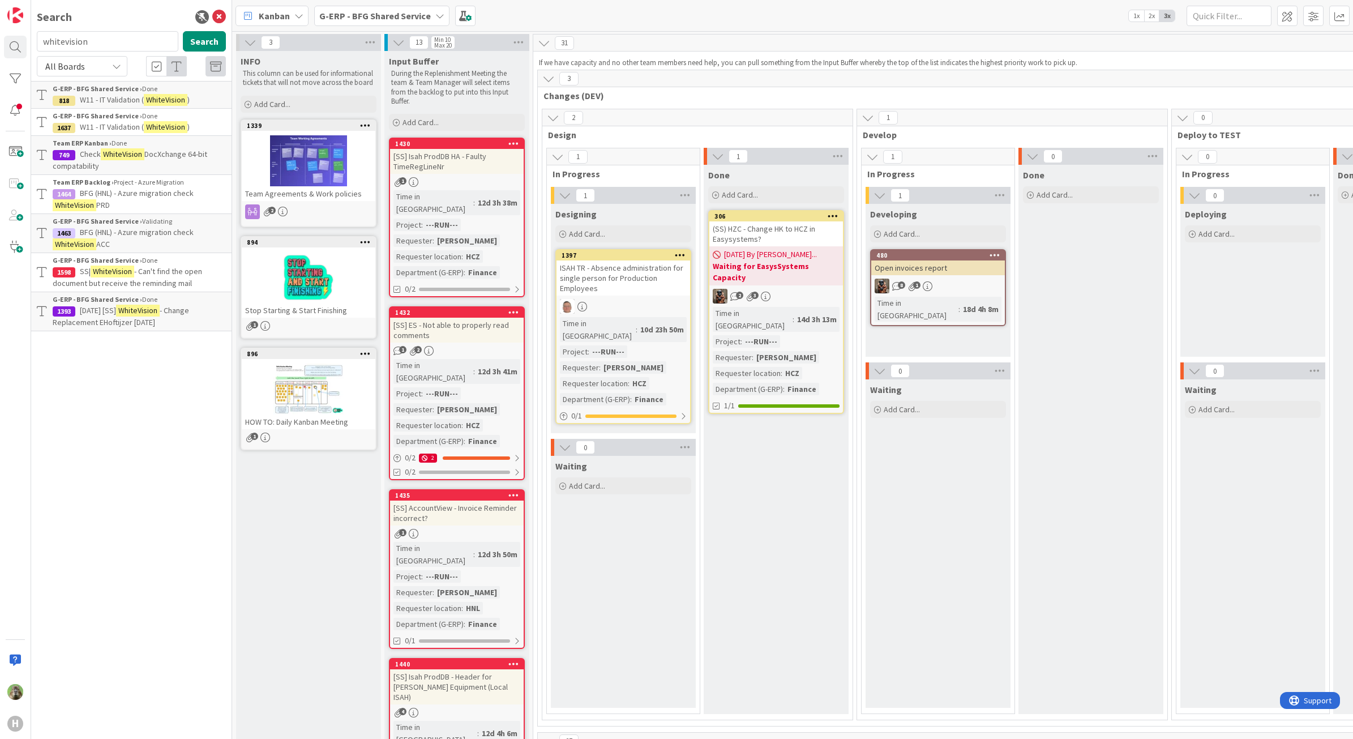
click at [166, 121] on mark "WhiteVision" at bounding box center [166, 127] width 44 height 12
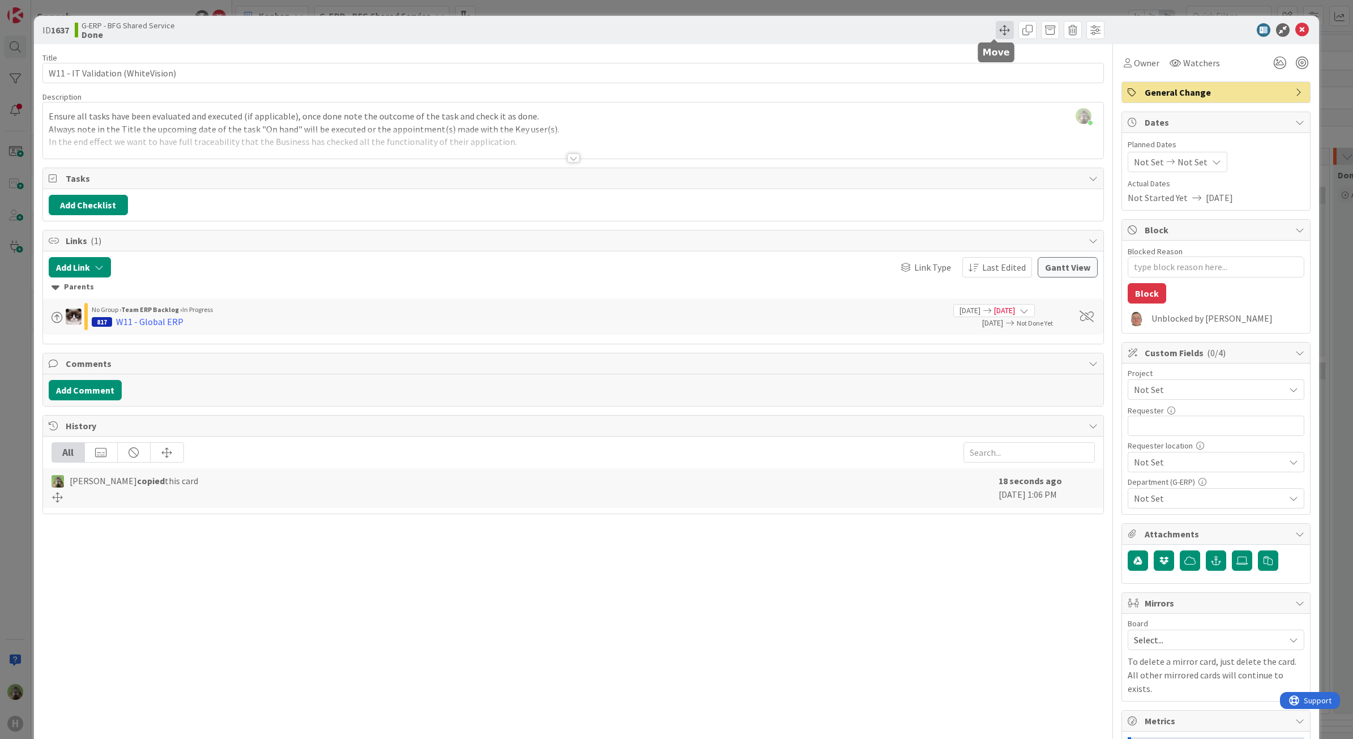
click at [996, 36] on span at bounding box center [1005, 30] width 18 height 18
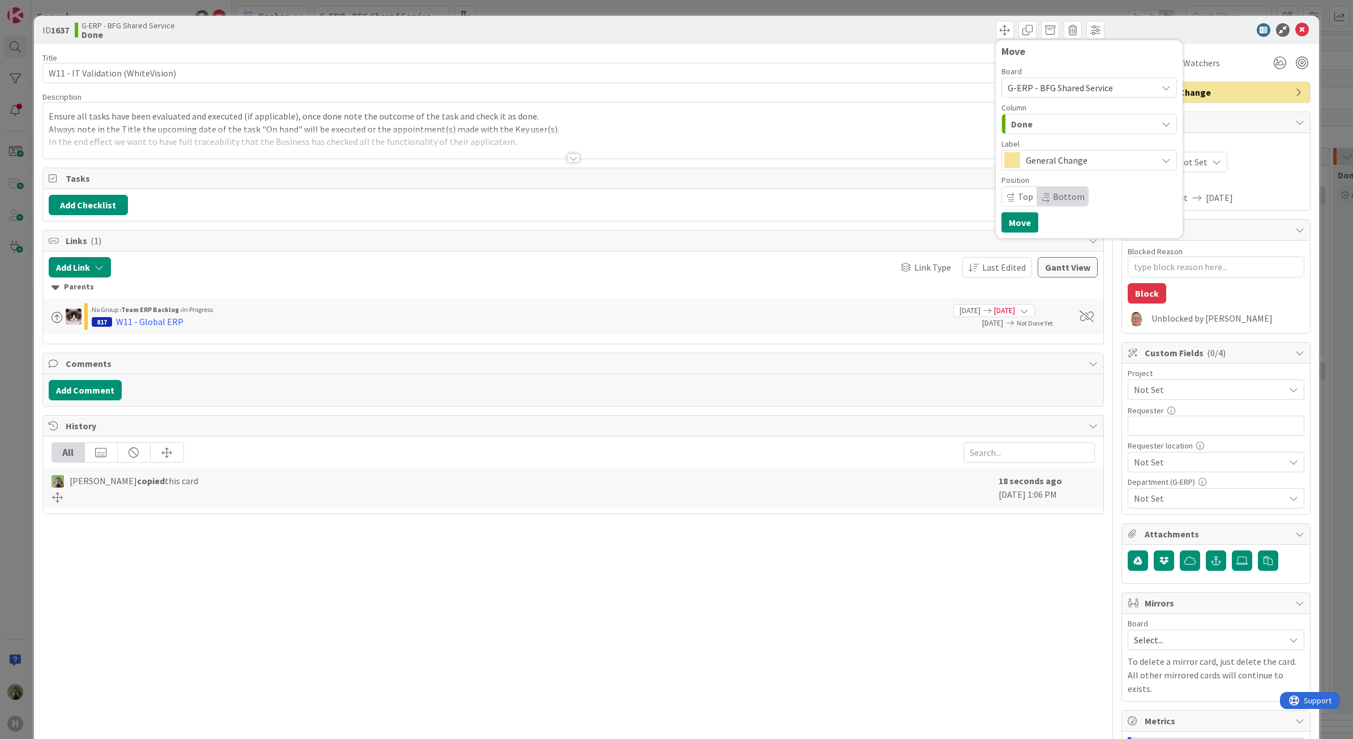
click at [1036, 83] on span "G-ERP - BFG Shared Service" at bounding box center [1059, 87] width 105 height 11
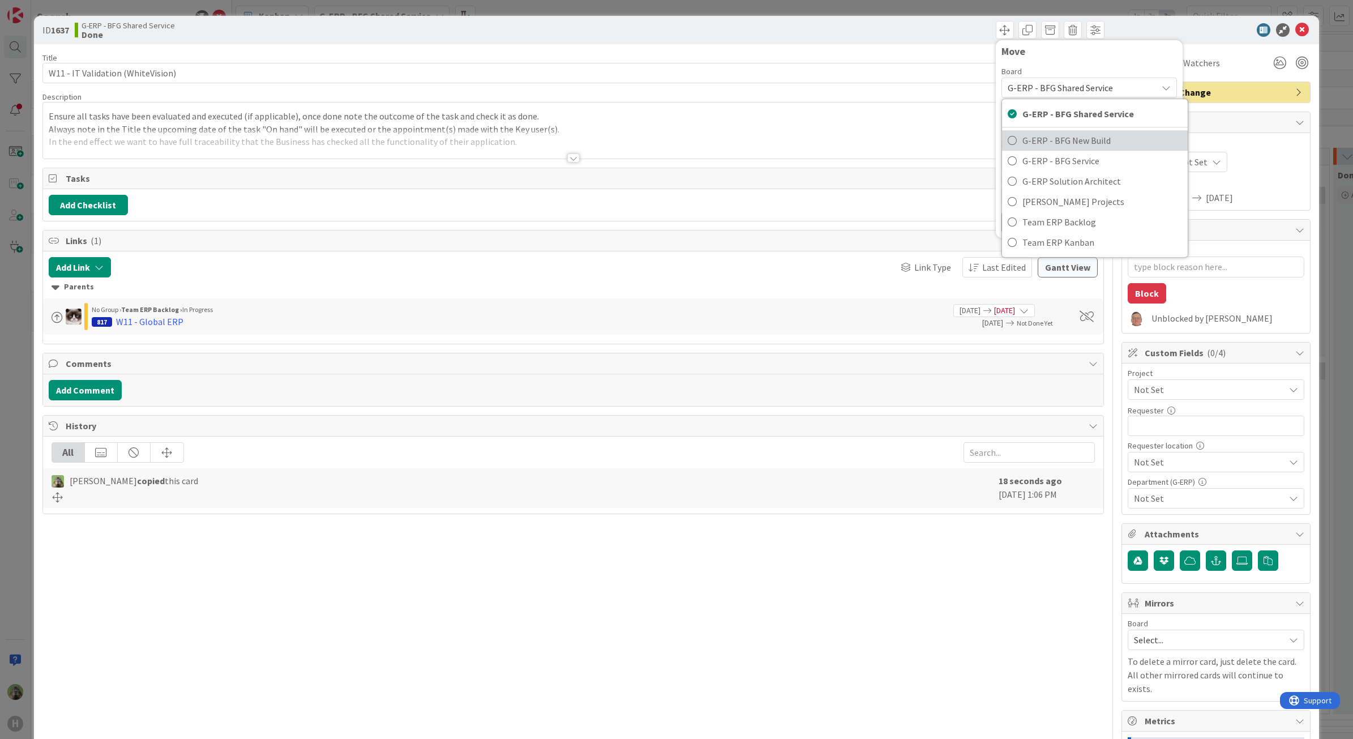
click at [1045, 146] on span "G-ERP - BFG New Build" at bounding box center [1102, 140] width 160 height 17
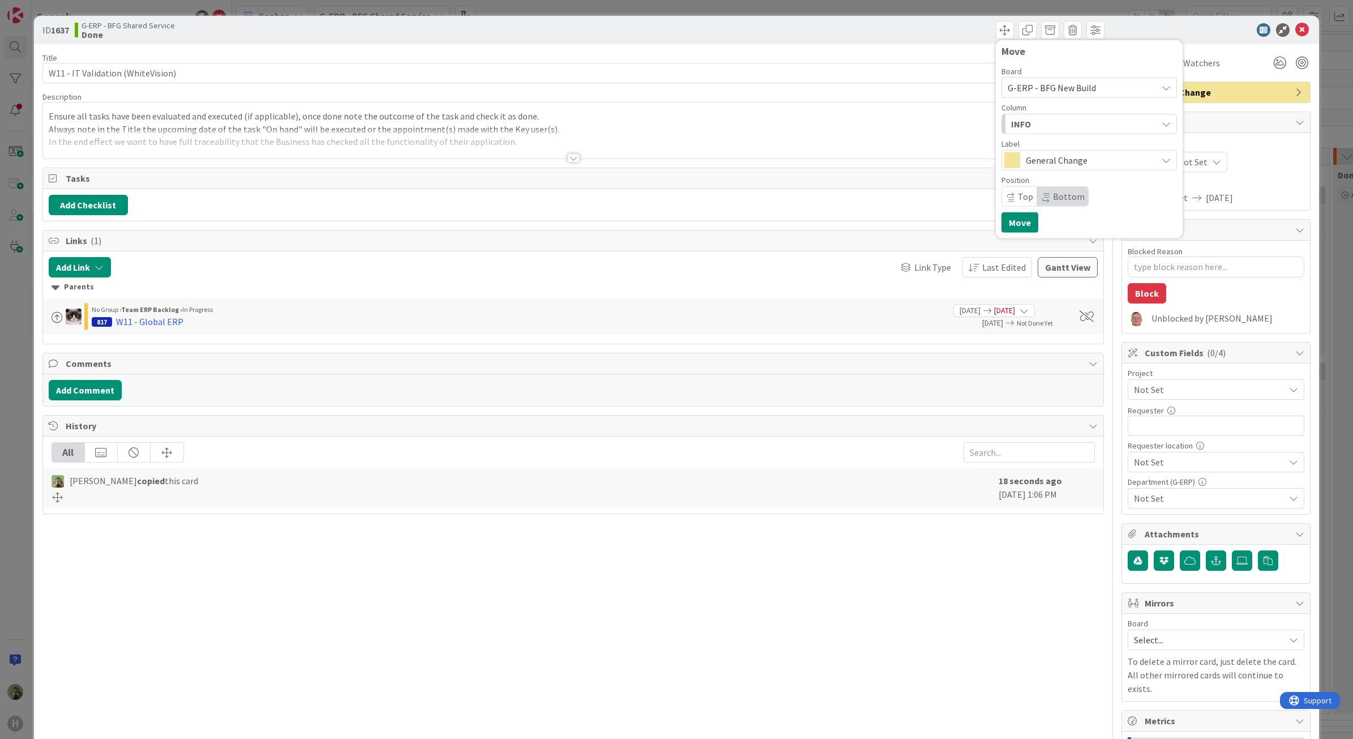
click at [1056, 125] on div "INFO" at bounding box center [1082, 124] width 149 height 18
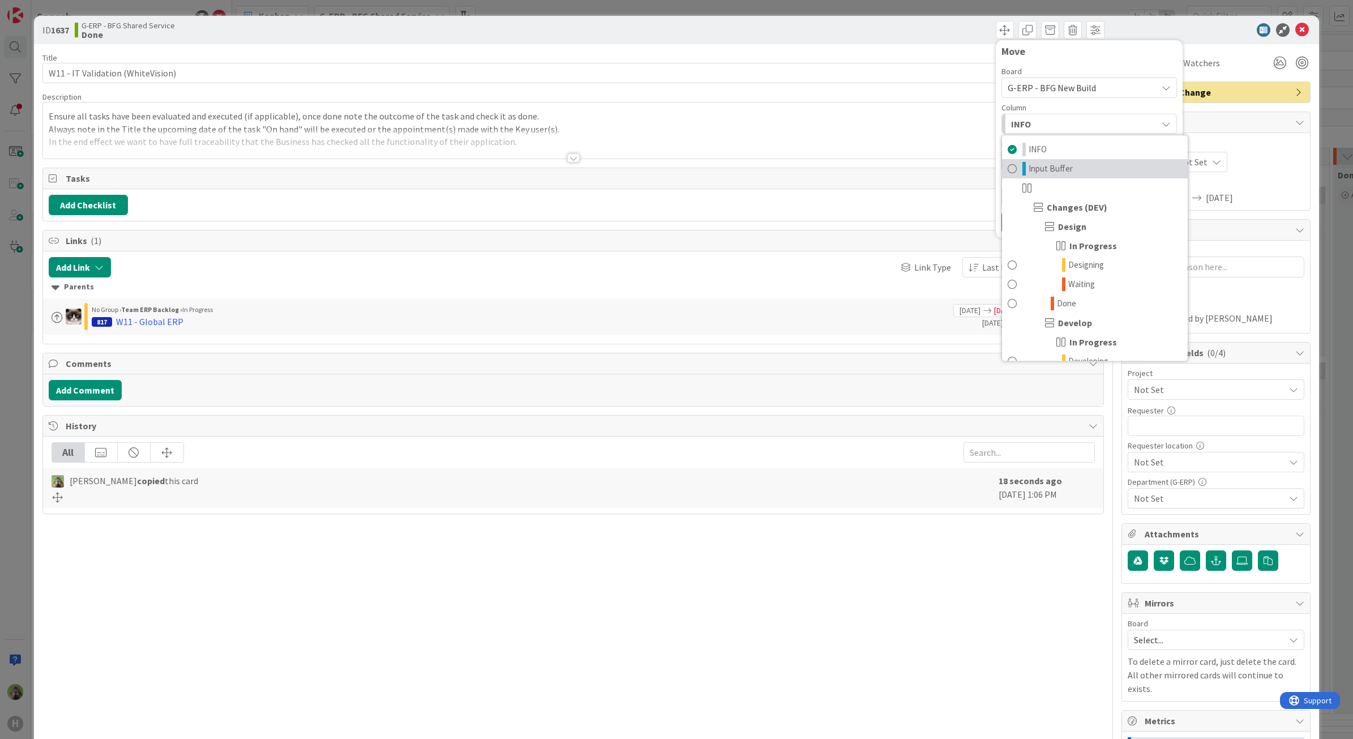
click at [1065, 165] on link "Input Buffer" at bounding box center [1095, 168] width 186 height 19
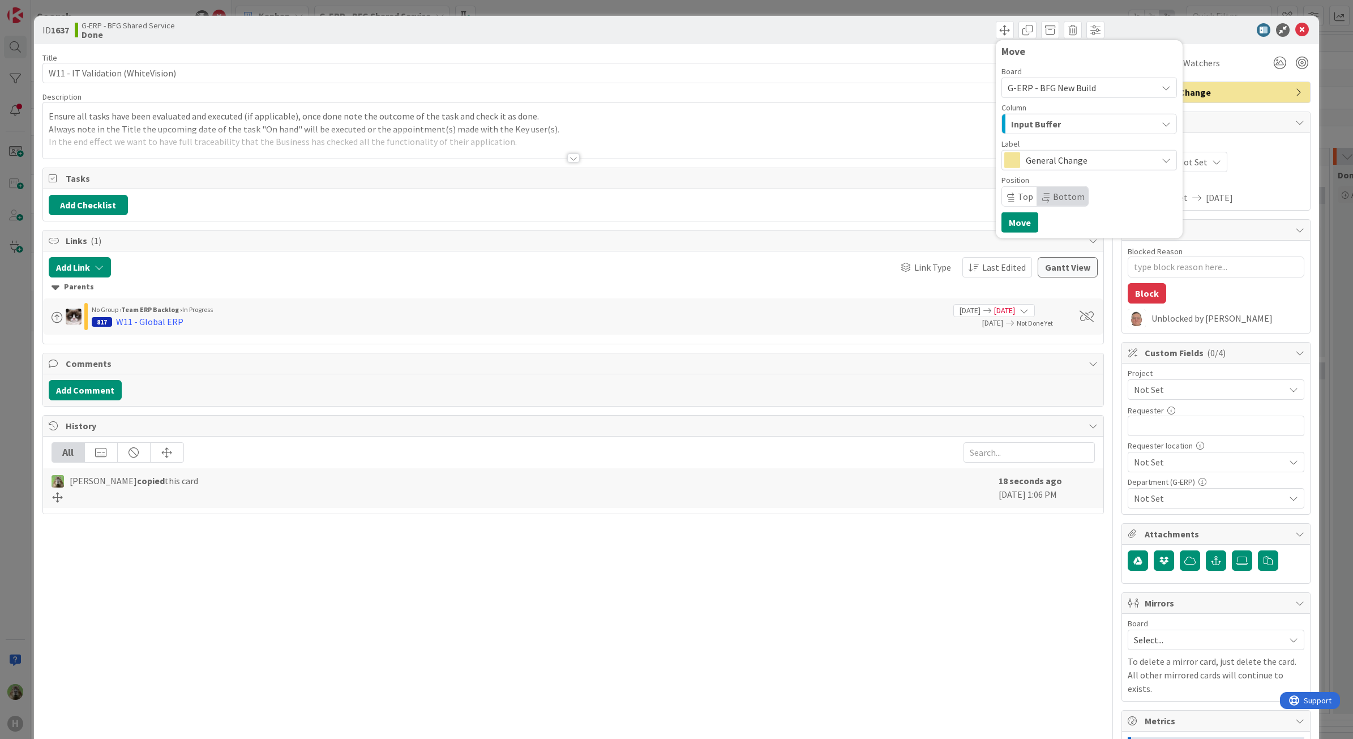
click at [1065, 155] on span "General Change" at bounding box center [1089, 160] width 126 height 16
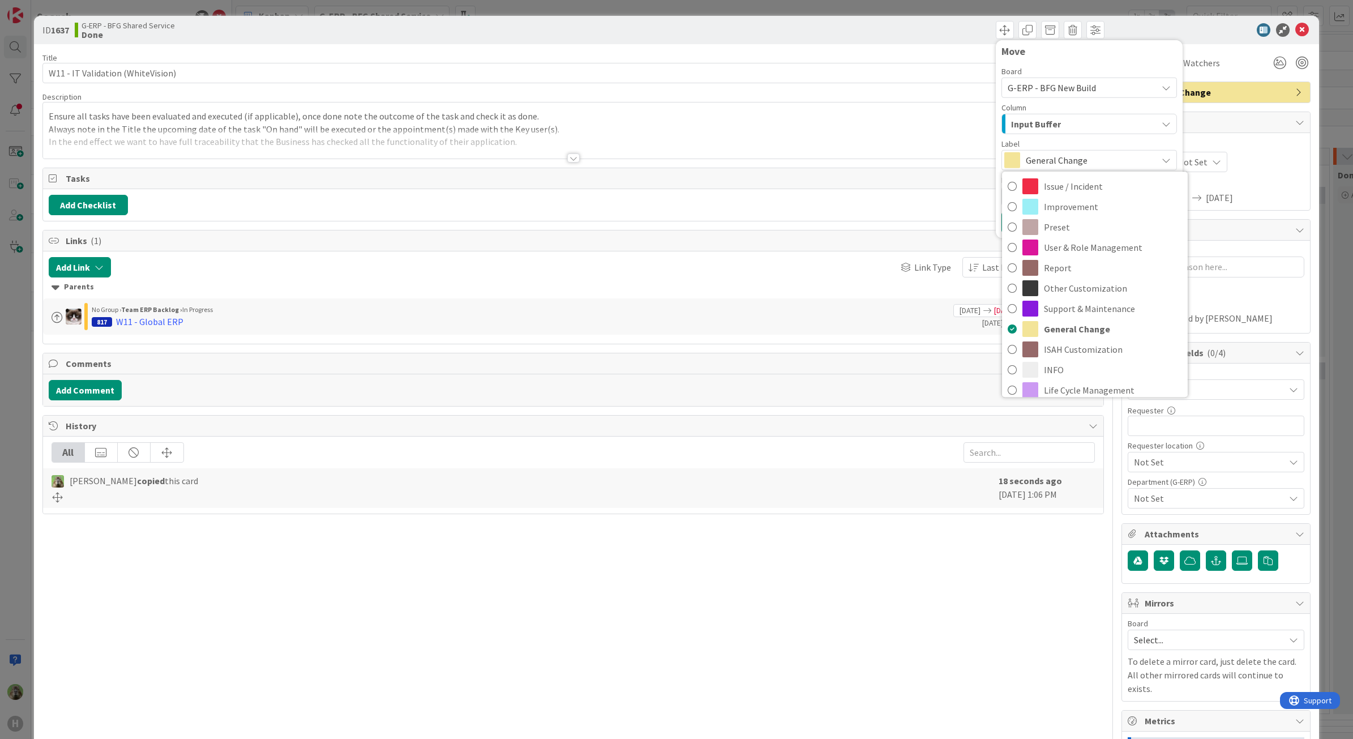
drag, startPoint x: 312, startPoint y: 590, endPoint x: 320, endPoint y: 594, distance: 8.6
click at [312, 590] on div "Title 33 / 128 W11 - IT Validation (WhiteVision) Description Timothy Tjia just …" at bounding box center [573, 484] width 1062 height 880
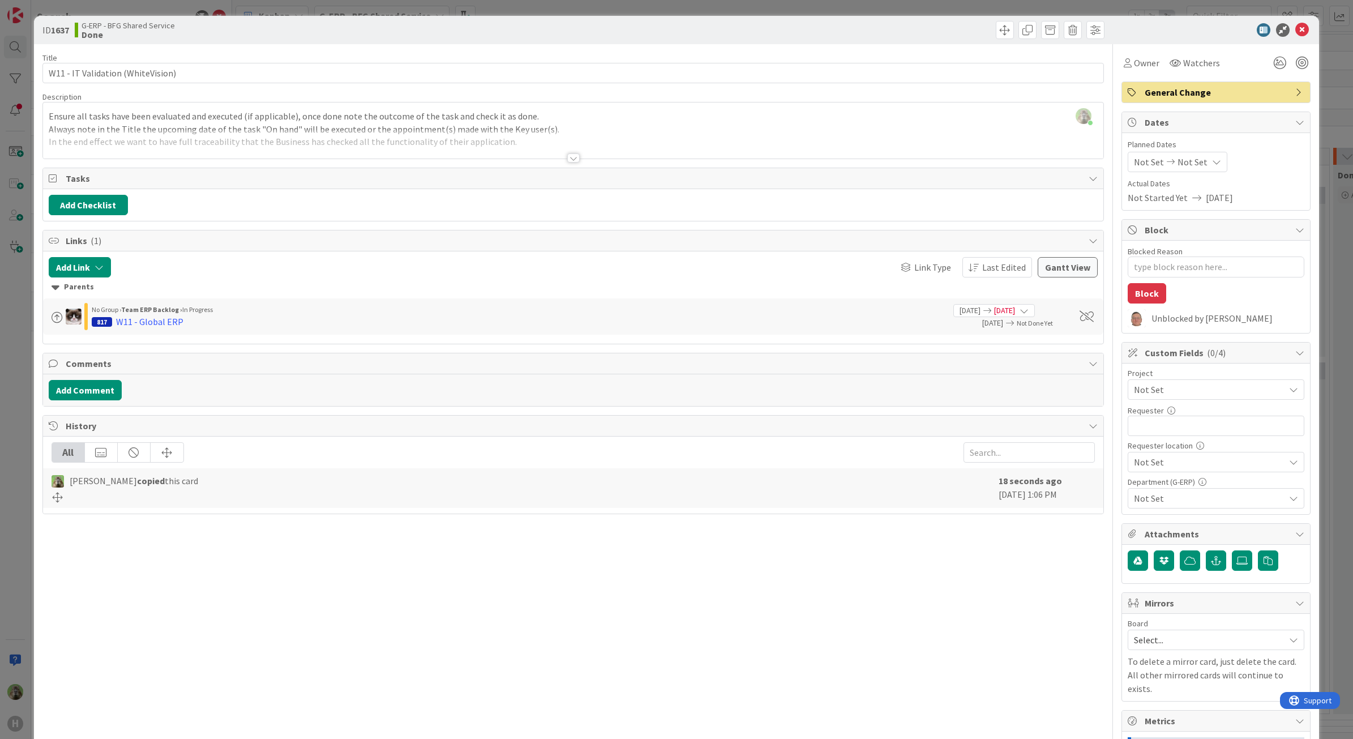
click at [309, 126] on div "Timothy Tjia just joined Ensure all tasks have been evaluated and executed (if …" at bounding box center [573, 130] width 1061 height 56
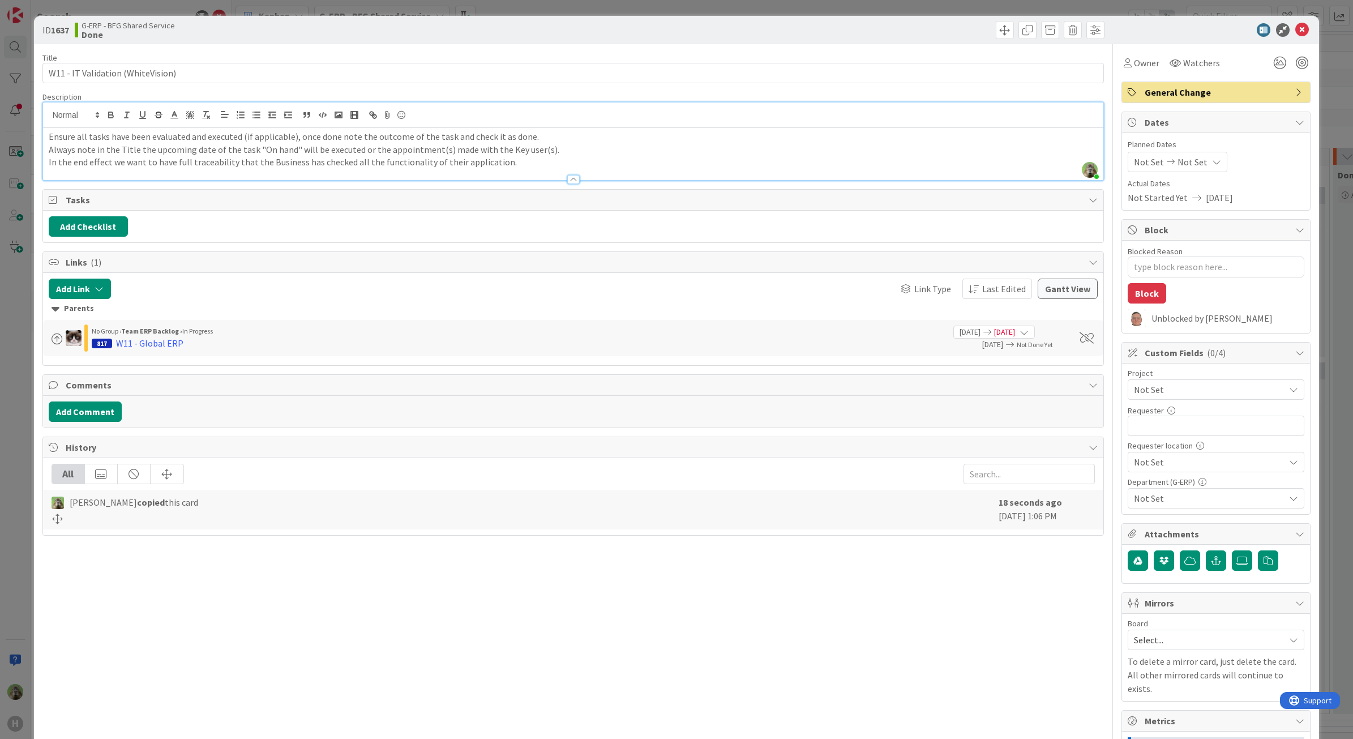
drag, startPoint x: 1183, startPoint y: 404, endPoint x: 1183, endPoint y: 398, distance: 5.7
click at [1183, 404] on div "Project Not Set Requester 0 / 32 Requester location Not Set Department (G-ERP) …" at bounding box center [1215, 438] width 177 height 139
click at [1183, 397] on span "Not Set" at bounding box center [1206, 389] width 145 height 16
click at [1183, 398] on span "Not Set" at bounding box center [1206, 390] width 144 height 16
click at [1213, 567] on button "button" at bounding box center [1216, 560] width 20 height 20
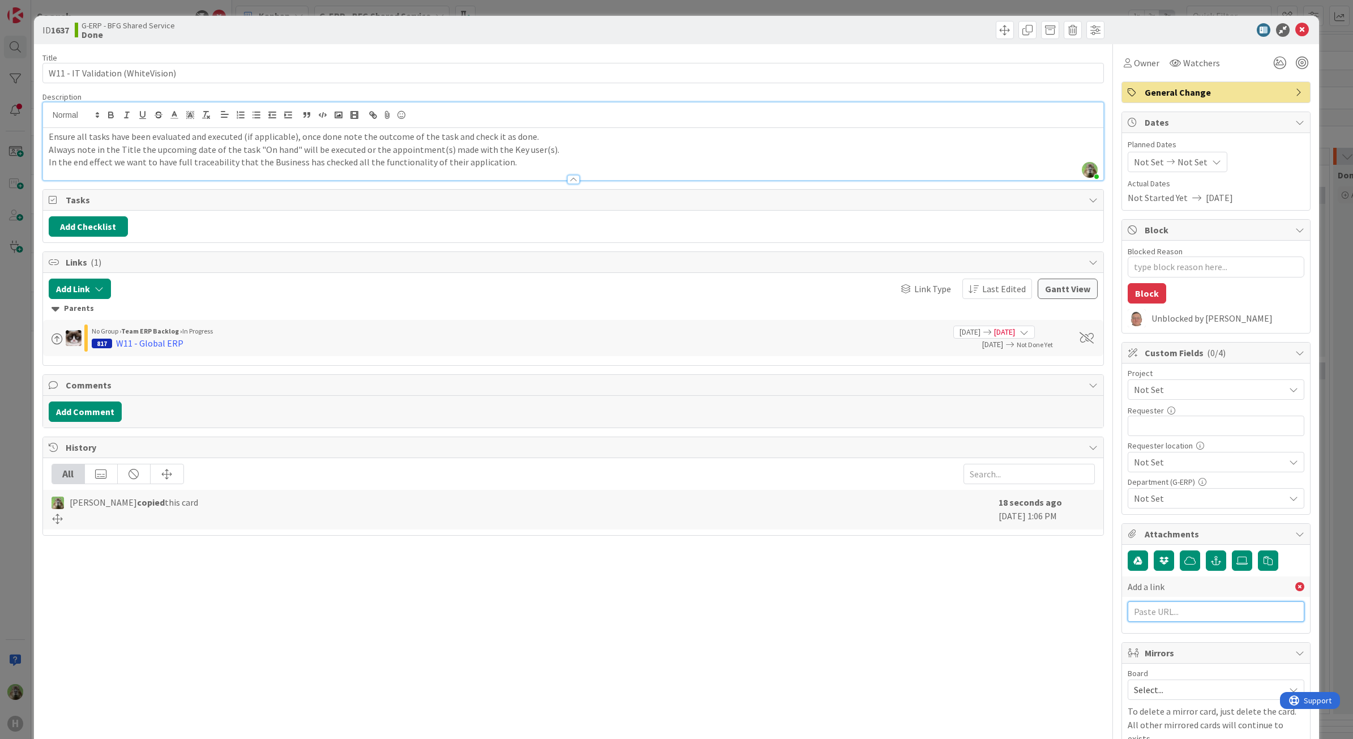
click at [1172, 604] on input "text" at bounding box center [1215, 611] width 177 height 20
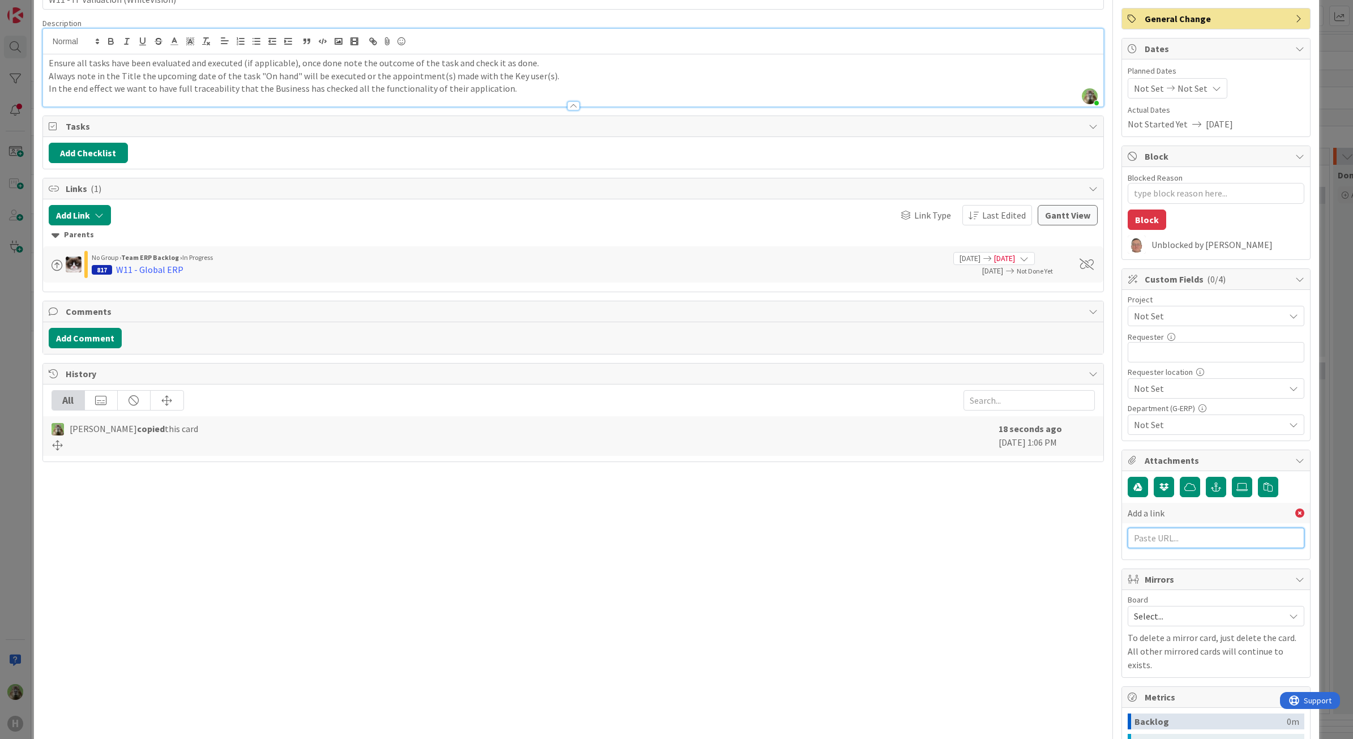
scroll to position [212, 0]
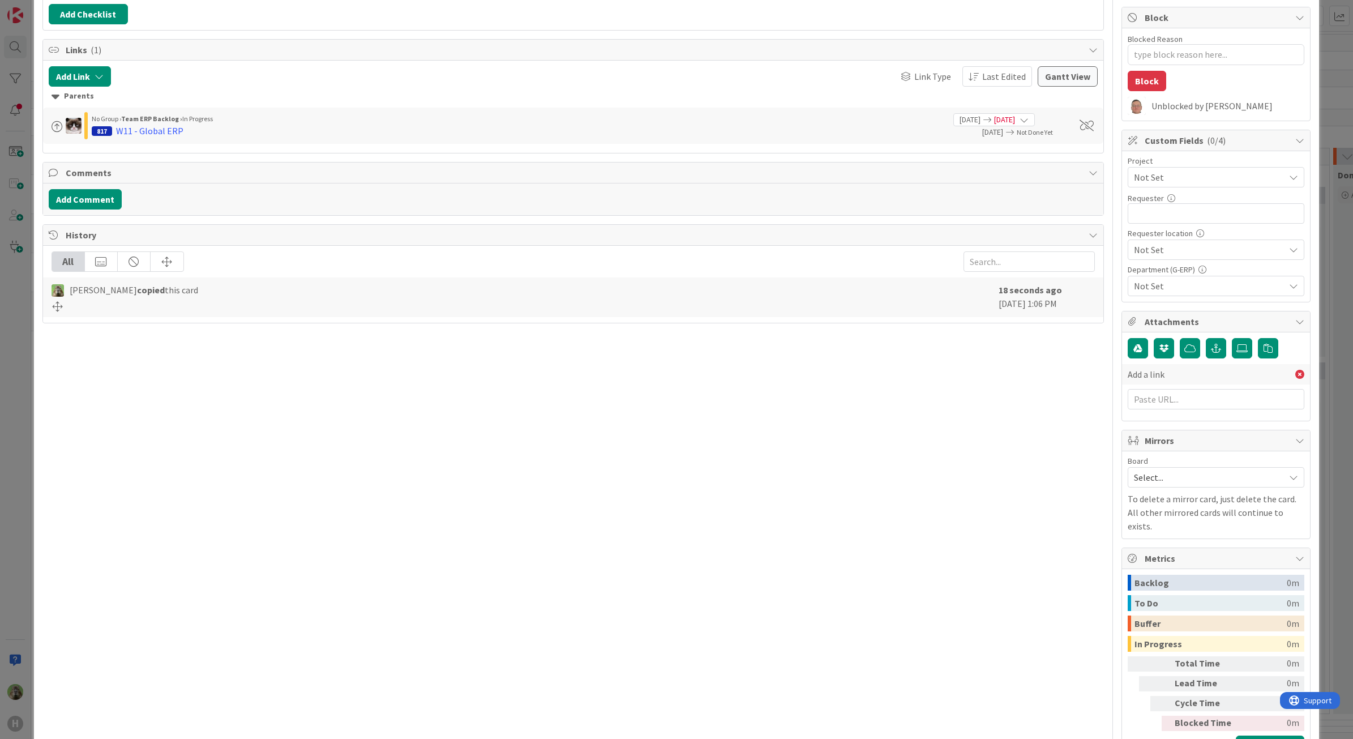
type textarea "x"
click at [1184, 402] on input "text" at bounding box center [1215, 399] width 177 height 20
paste input "[URL][PERSON_NAME][DOMAIN_NAME]"
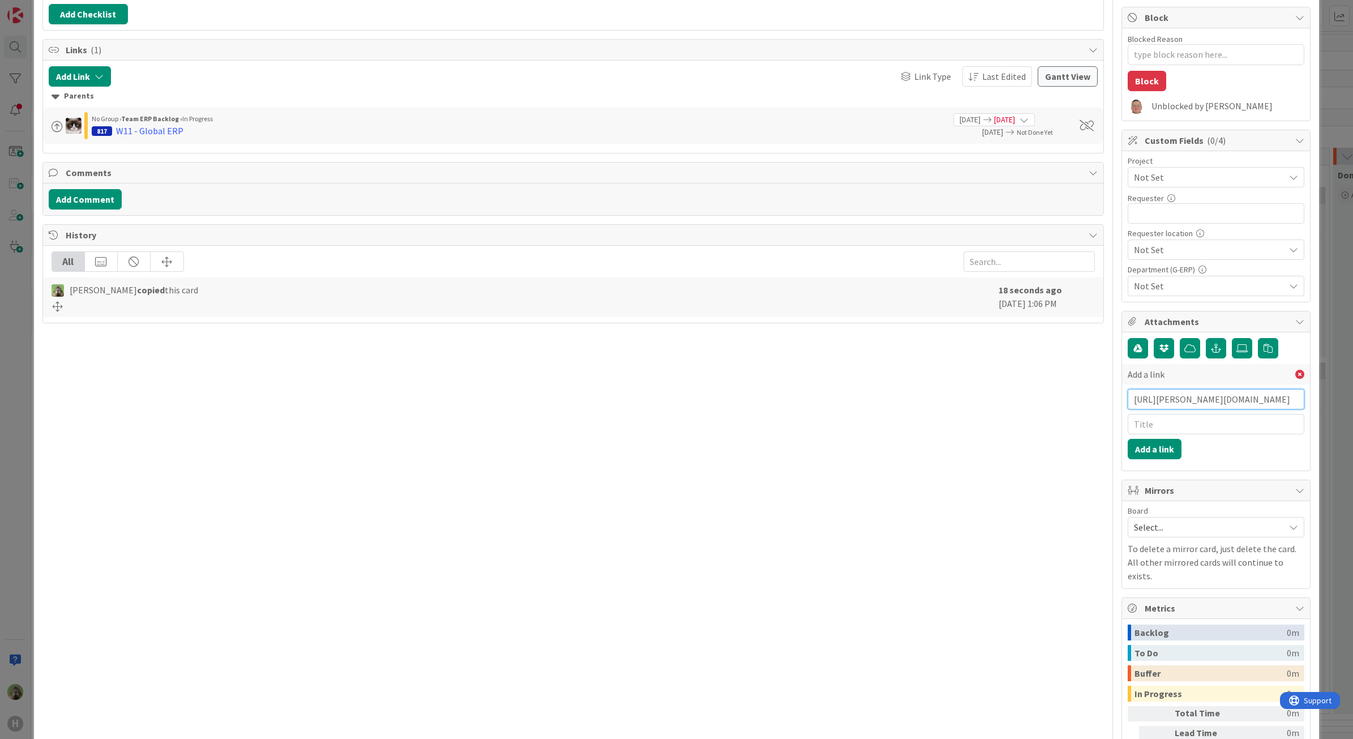
type input "[URL][PERSON_NAME][DOMAIN_NAME]"
click at [1184, 431] on input "text" at bounding box center [1215, 424] width 177 height 20
type textarea "x"
type input "BMC Isah client"
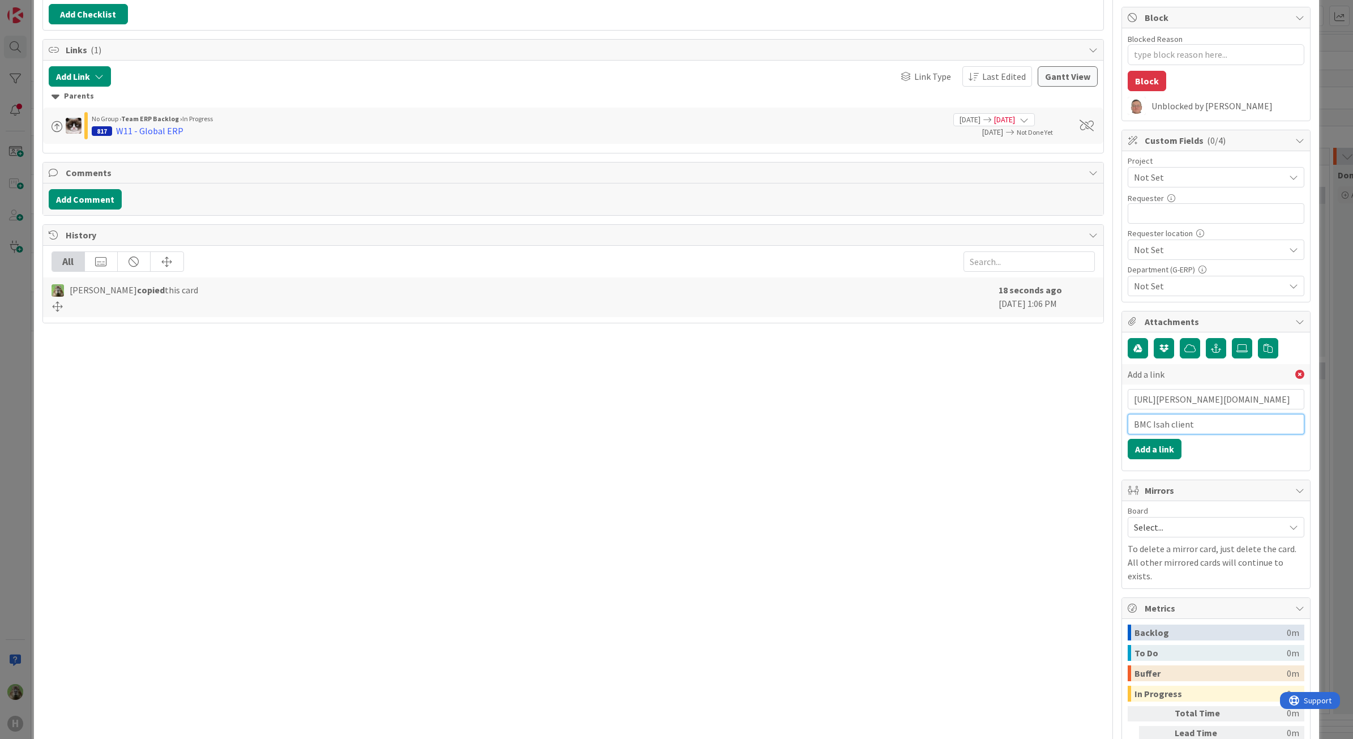
type textarea "x"
type input "BMC Isah client for DTAP"
click at [1144, 428] on input "BMC Isah client for DTAP" at bounding box center [1215, 424] width 177 height 20
type textarea "x"
type input "BMC Package Isah client for DTAP"
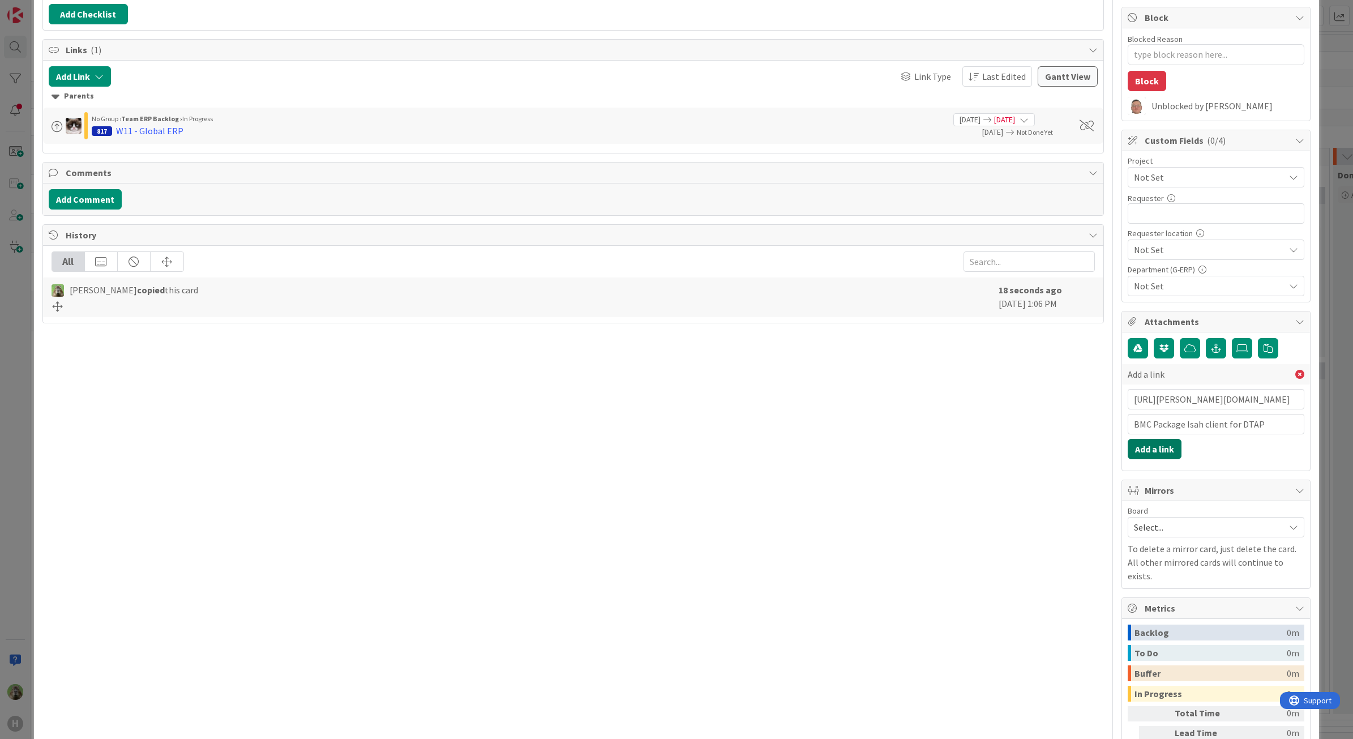
click at [1162, 451] on button "Add a link" at bounding box center [1154, 449] width 54 height 20
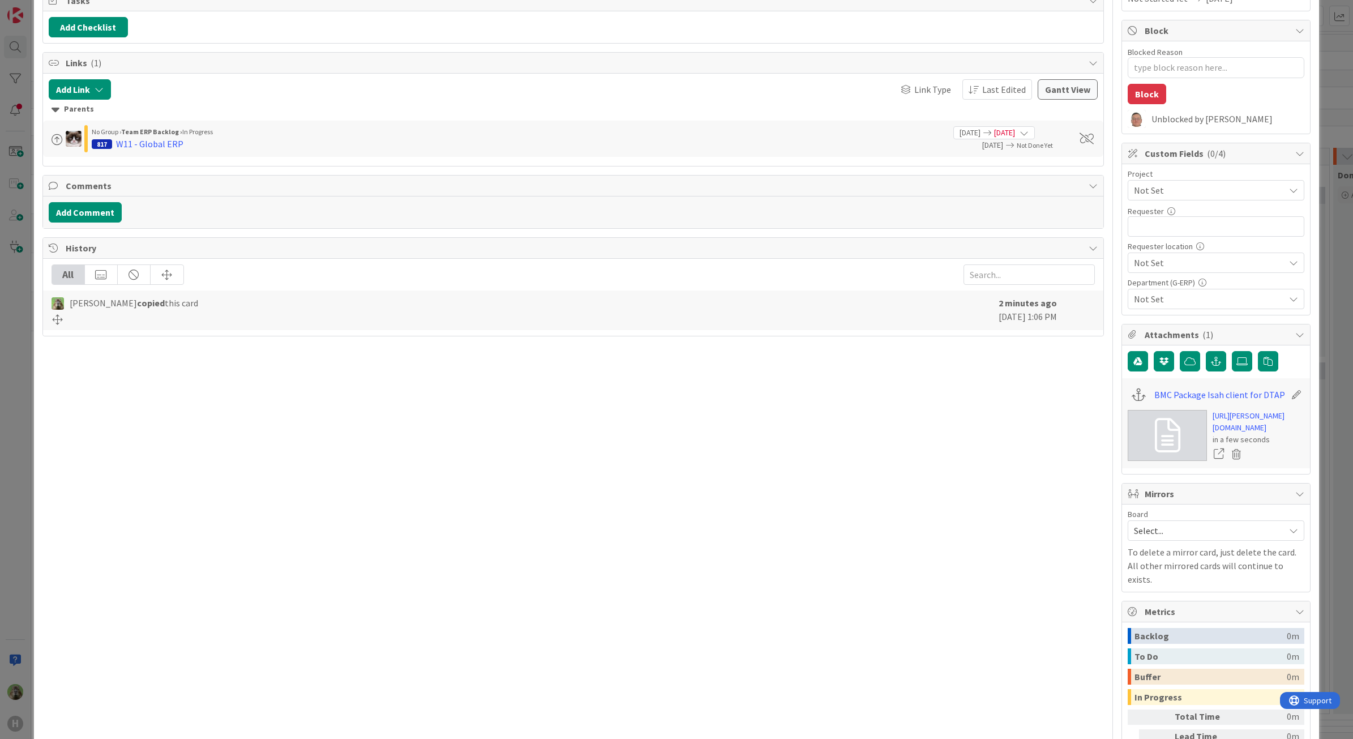
type textarea "x"
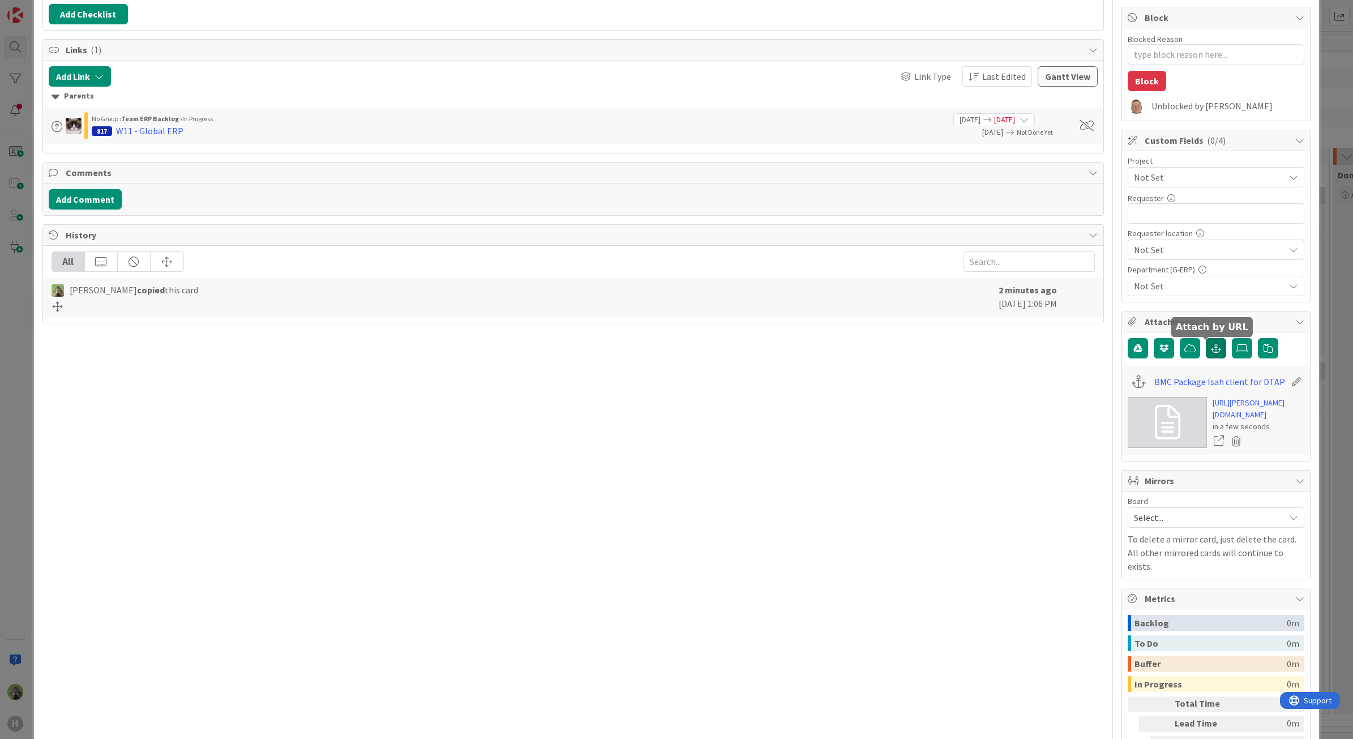
click at [1211, 350] on button "button" at bounding box center [1216, 348] width 20 height 20
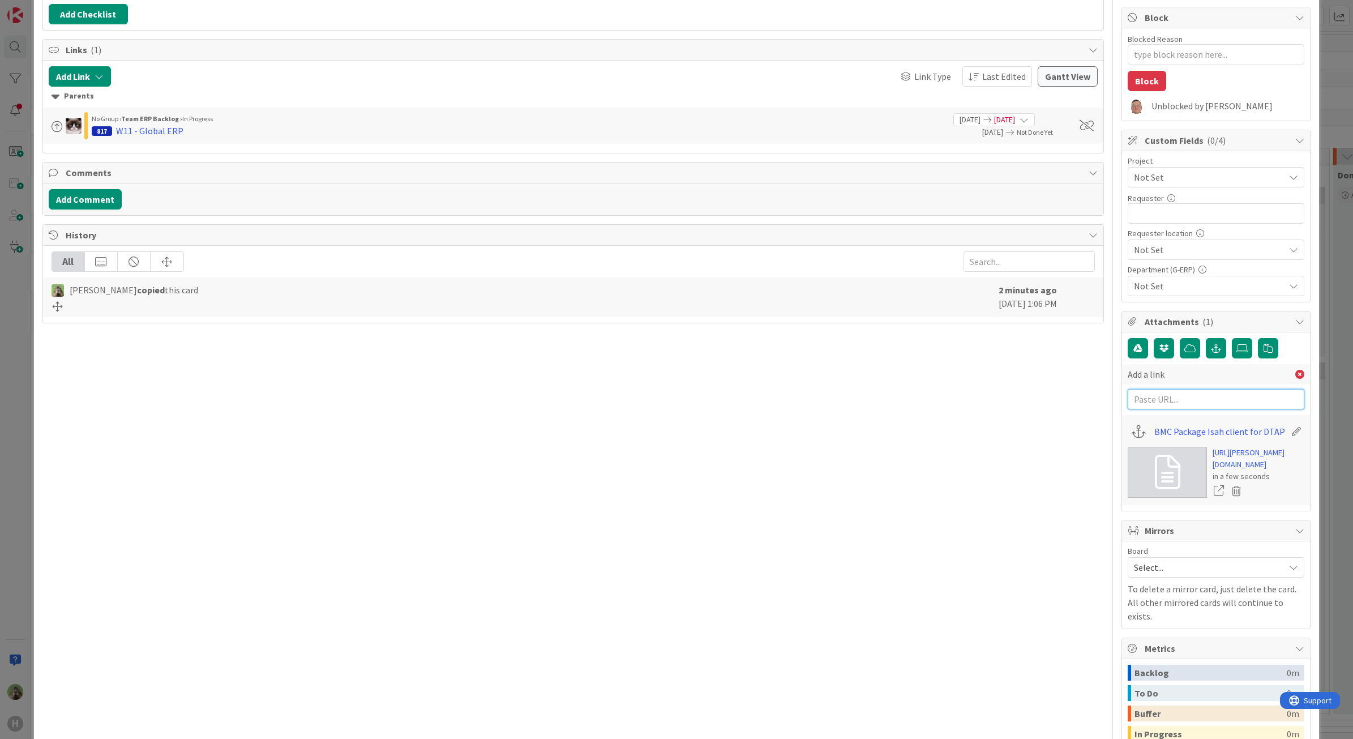
click at [1192, 400] on input "text" at bounding box center [1215, 399] width 177 height 20
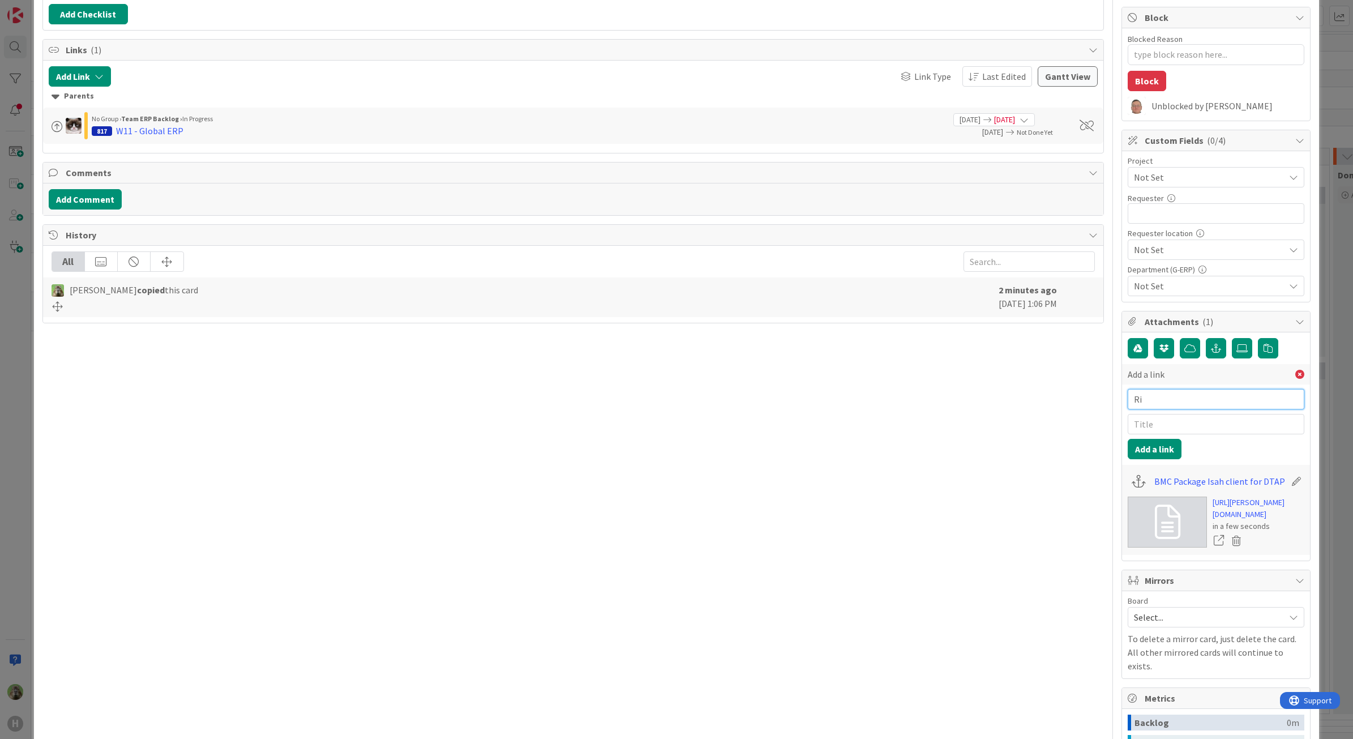
type input "R"
paste input "[URL][PERSON_NAME][DOMAIN_NAME]"
type input "[URL][PERSON_NAME][DOMAIN_NAME]"
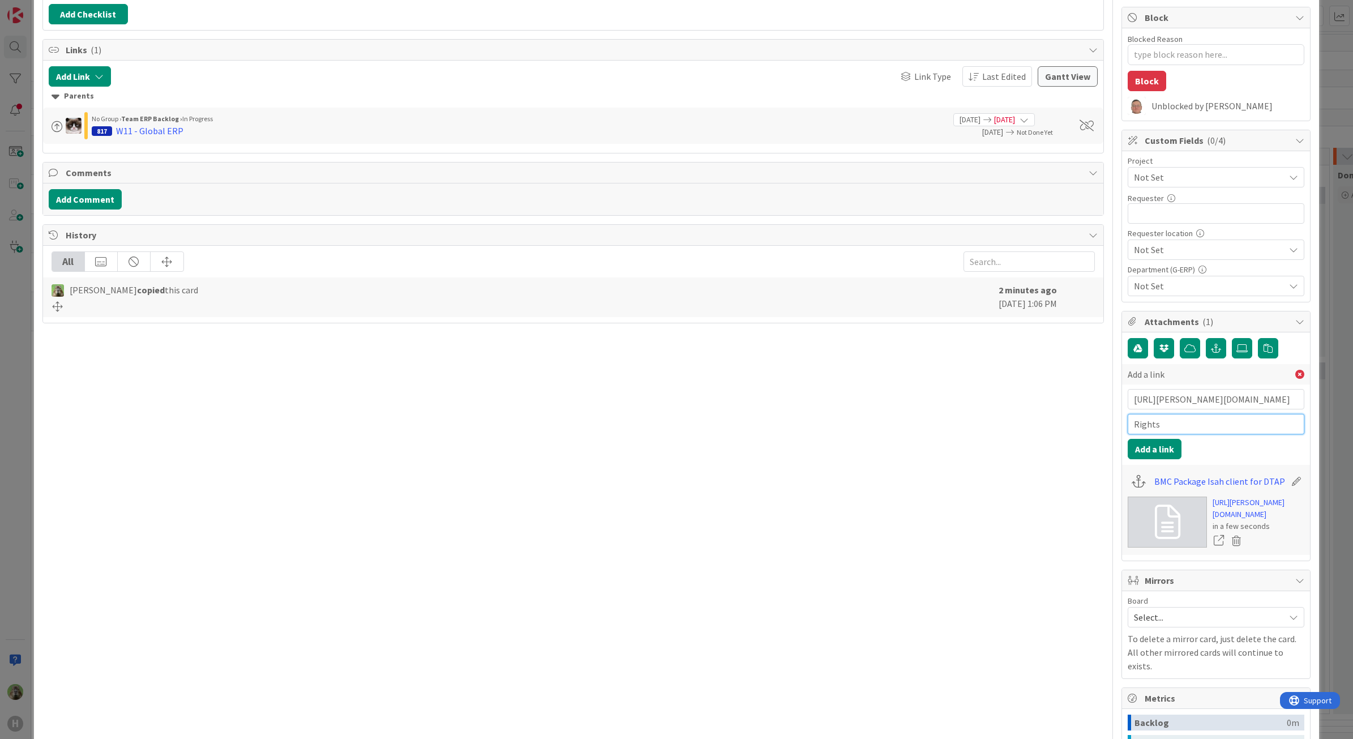
type input "Rights"
type textarea "x"
type input "Rights to local client to install process"
type textarea "x"
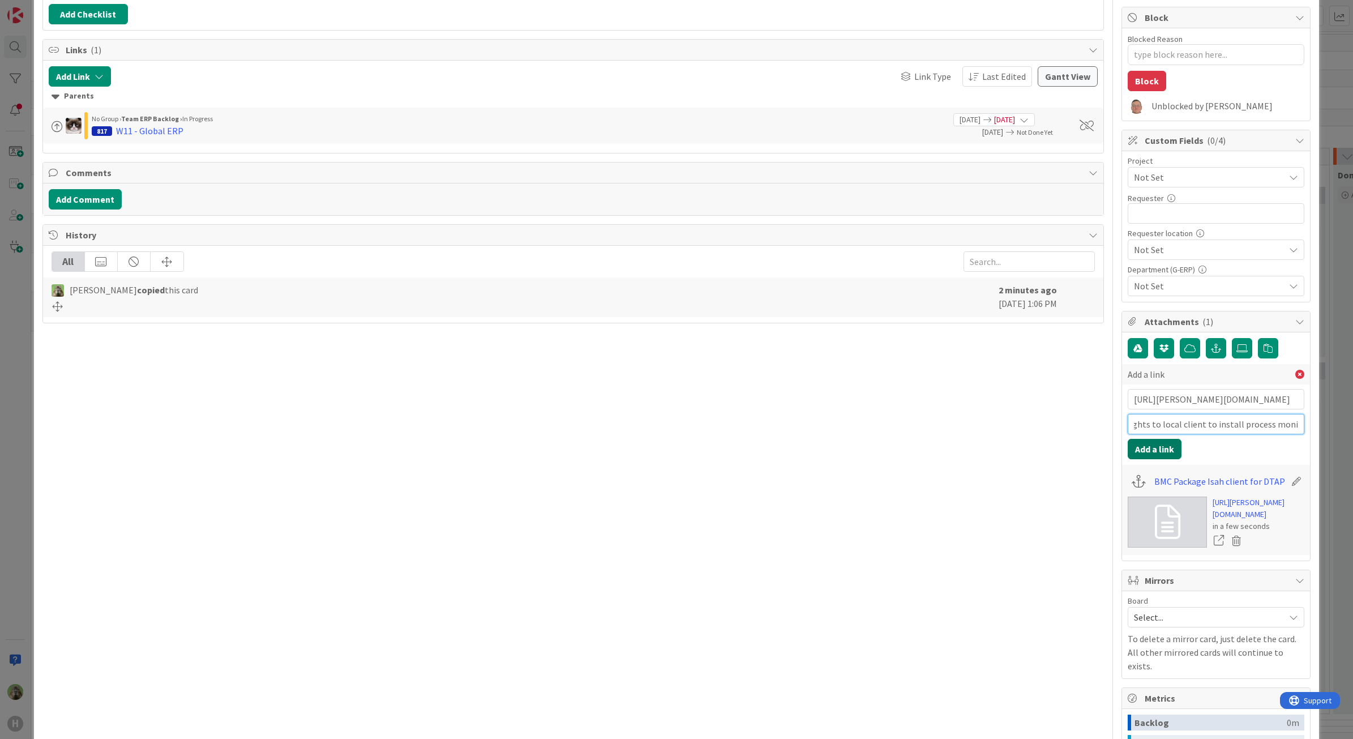
type input "Rights to local client to install process monitor"
click at [1150, 456] on button "Add a link" at bounding box center [1154, 449] width 54 height 20
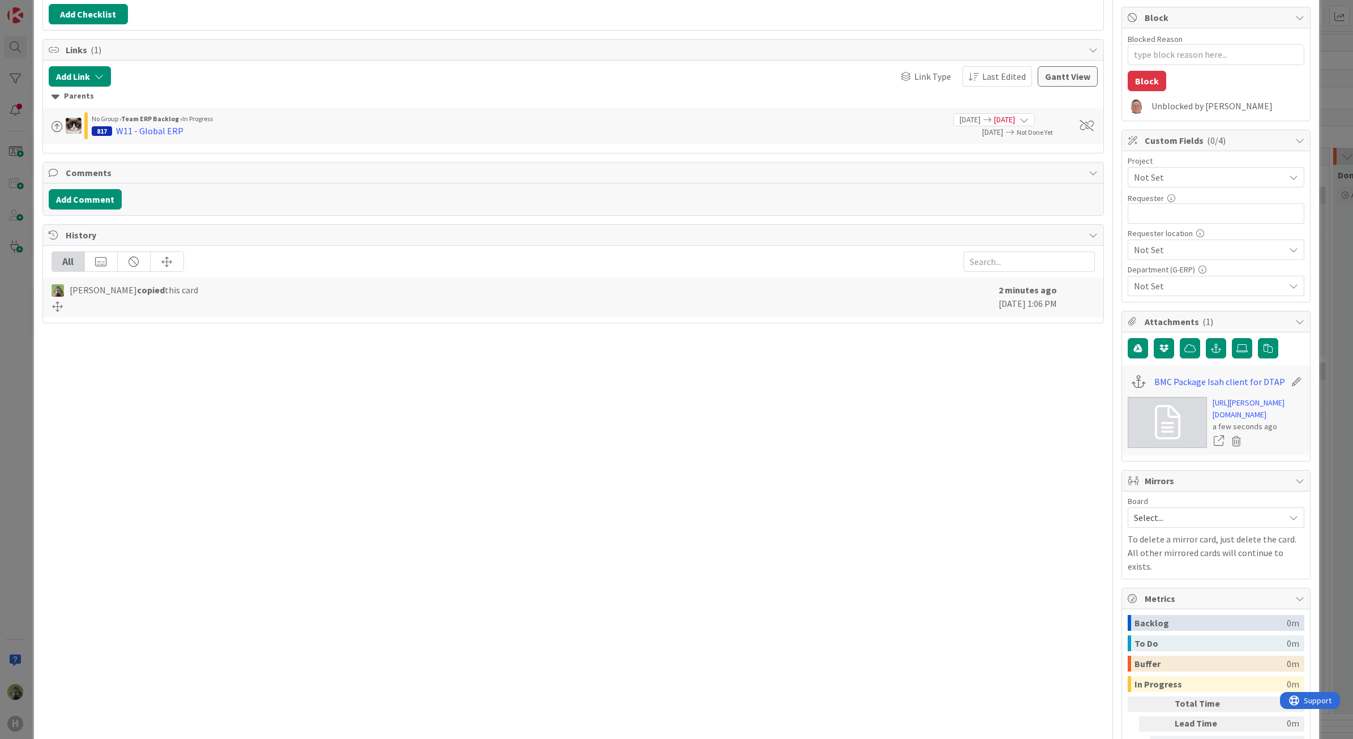
type textarea "x"
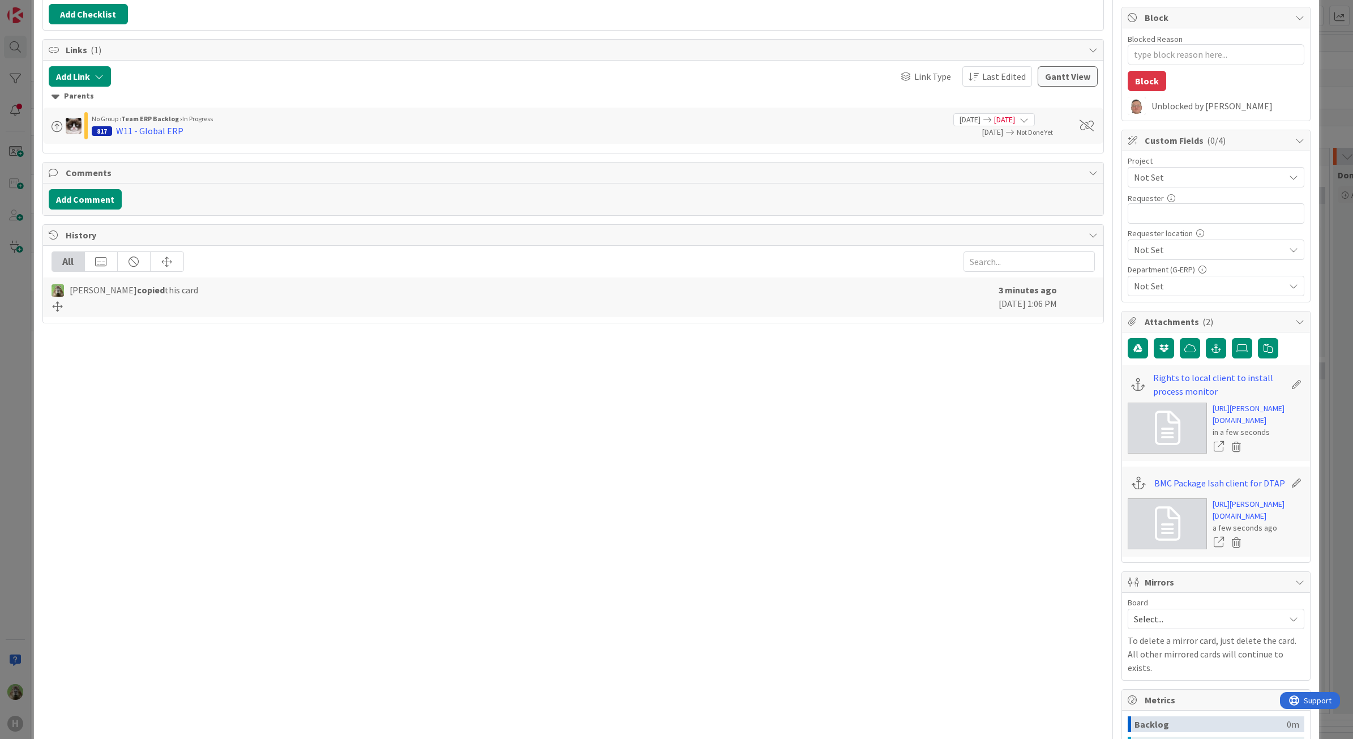
scroll to position [0, 0]
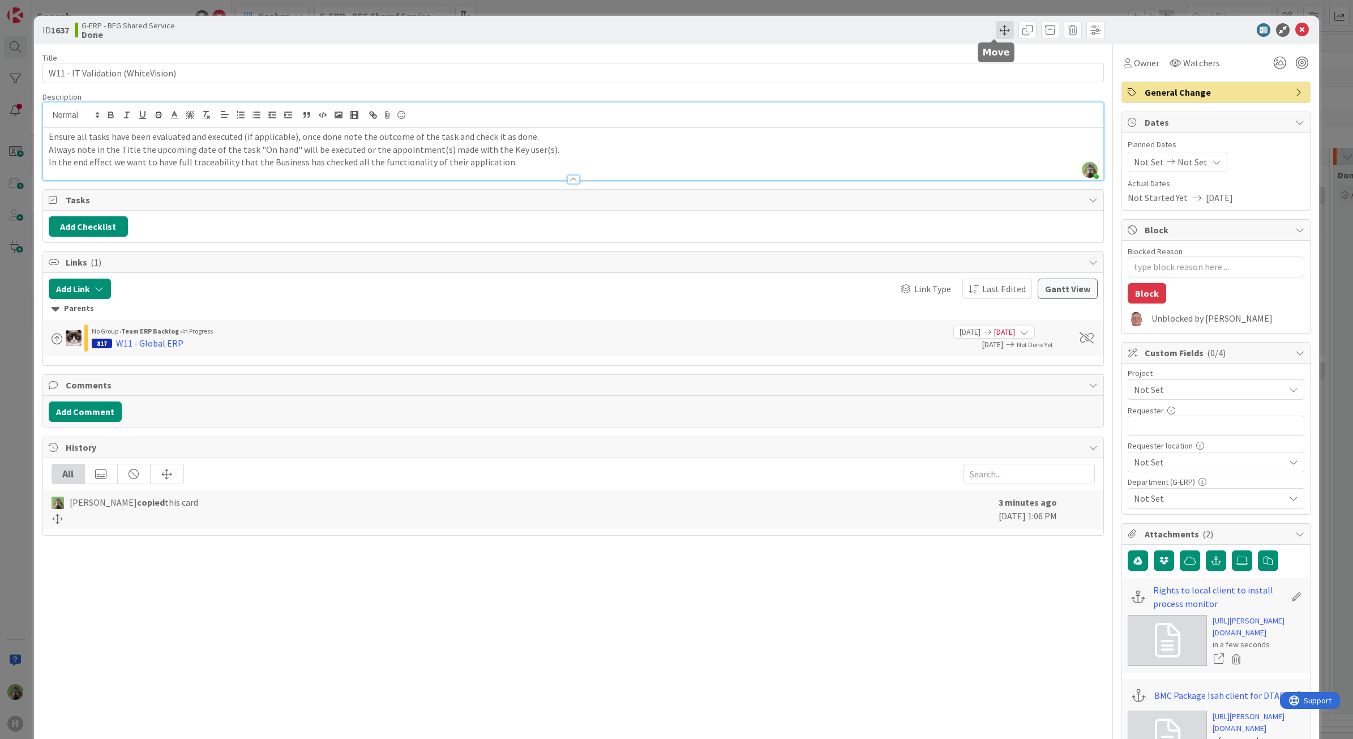
click at [999, 30] on span at bounding box center [1005, 30] width 18 height 18
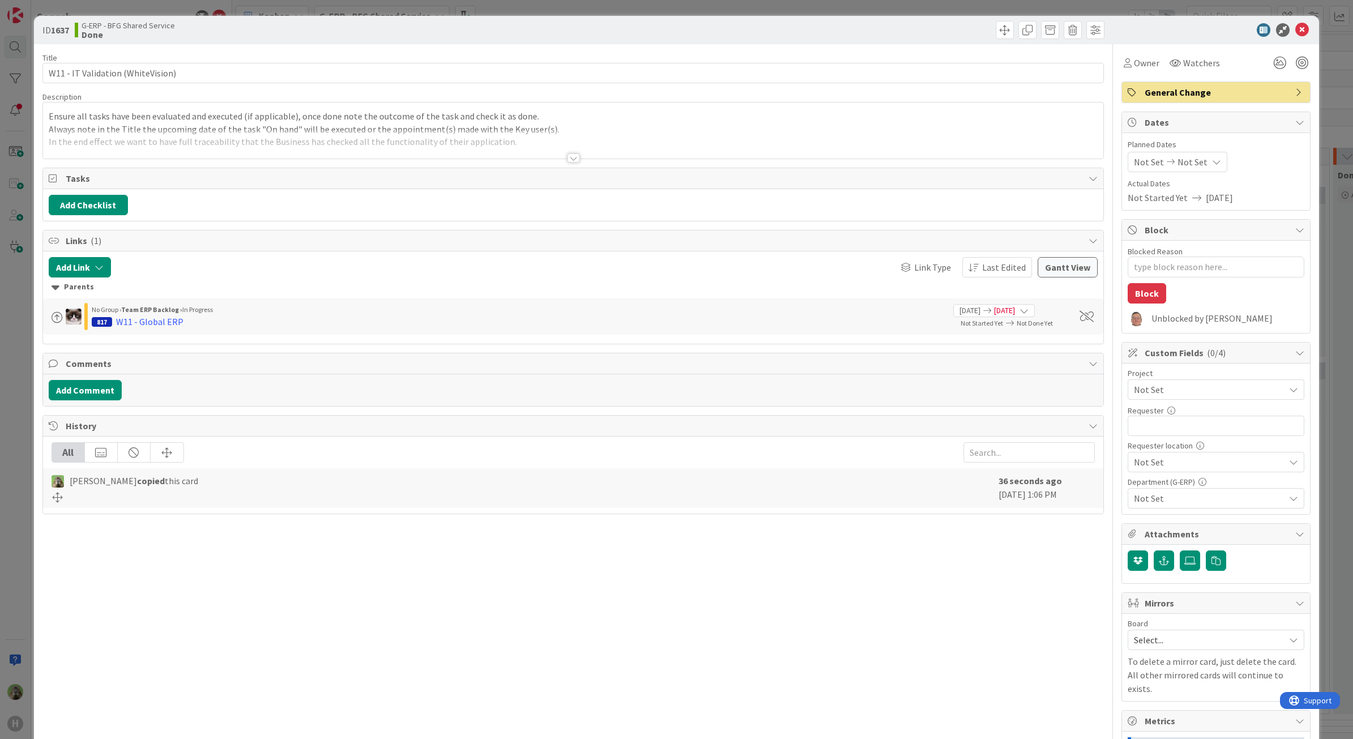
click at [18, 362] on div "ID 1637 G-ERP - BFG Shared Service Done Title 33 / 128 W11 - IT Validation (Whi…" at bounding box center [676, 369] width 1353 height 739
type textarea "x"
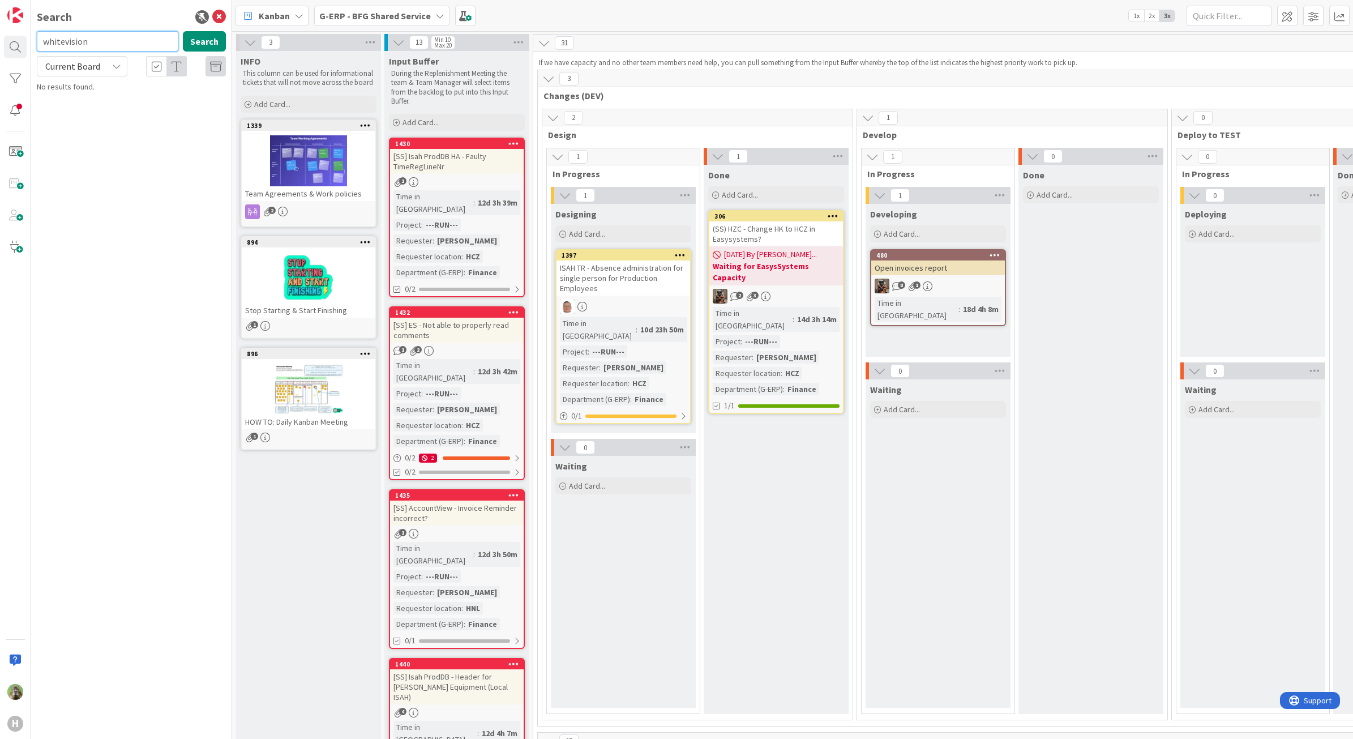
type input "whitevision"
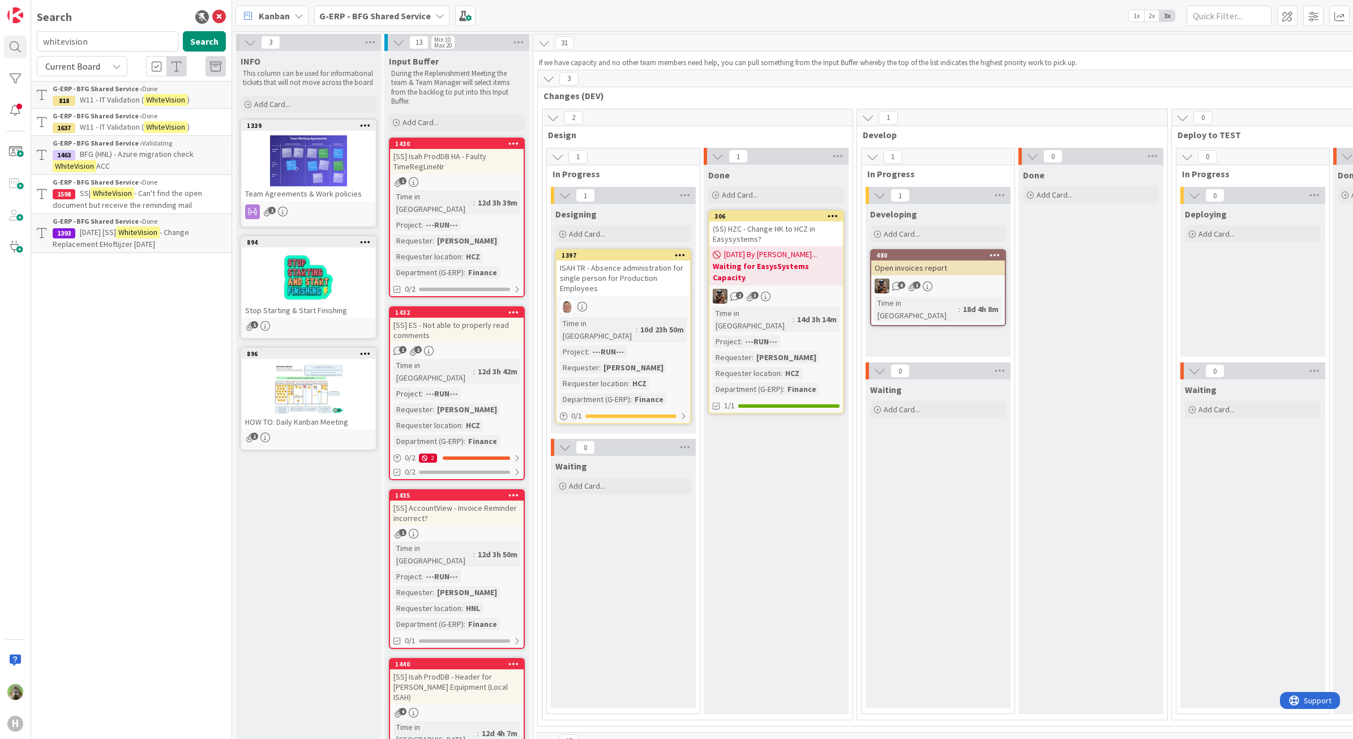
click at [152, 103] on mark "WhiteVision" at bounding box center [166, 100] width 44 height 12
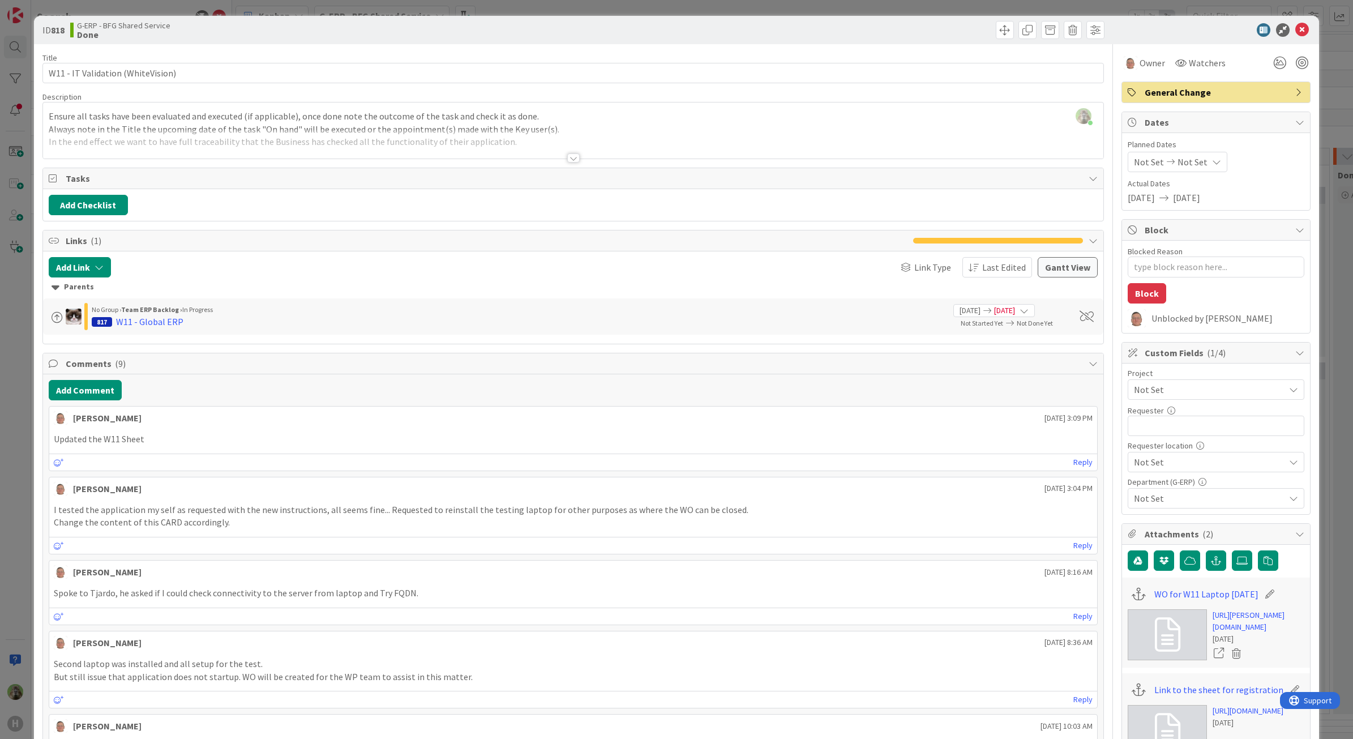
type textarea "x"
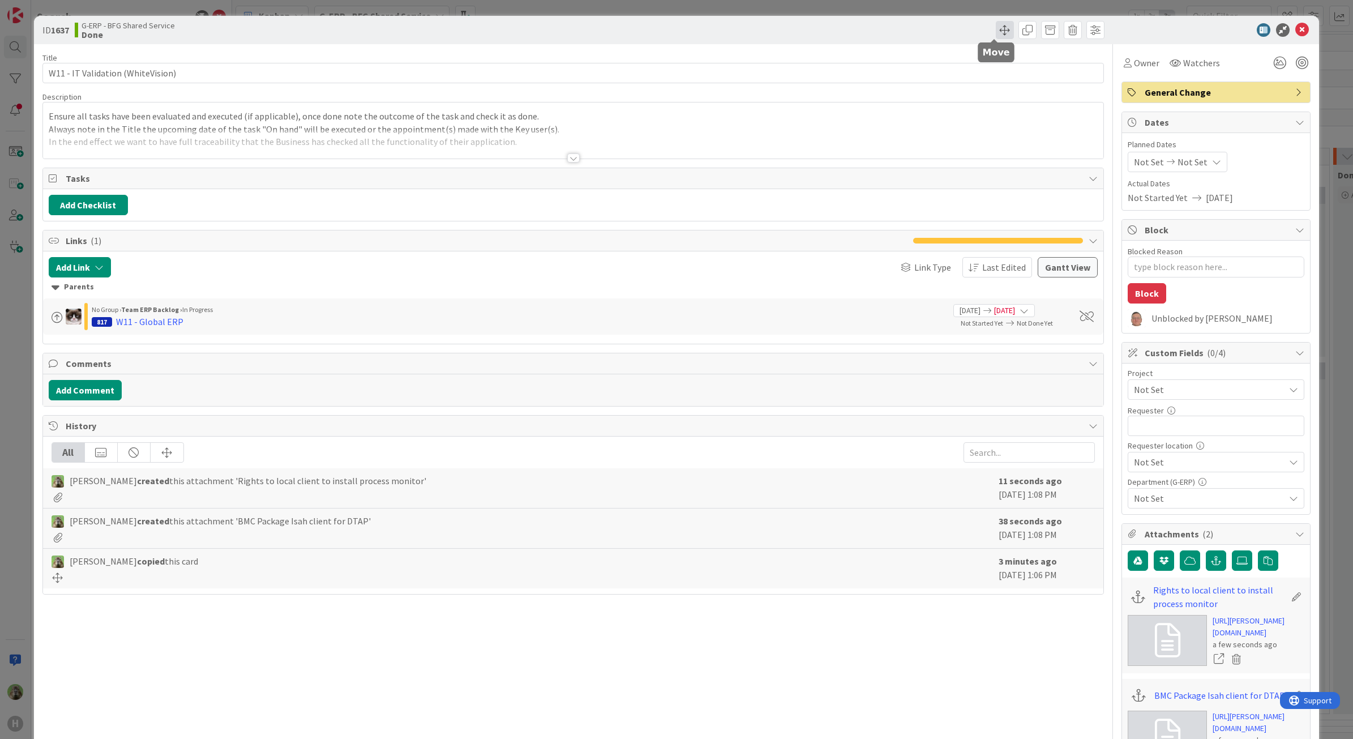
click at [996, 34] on span at bounding box center [1005, 30] width 18 height 18
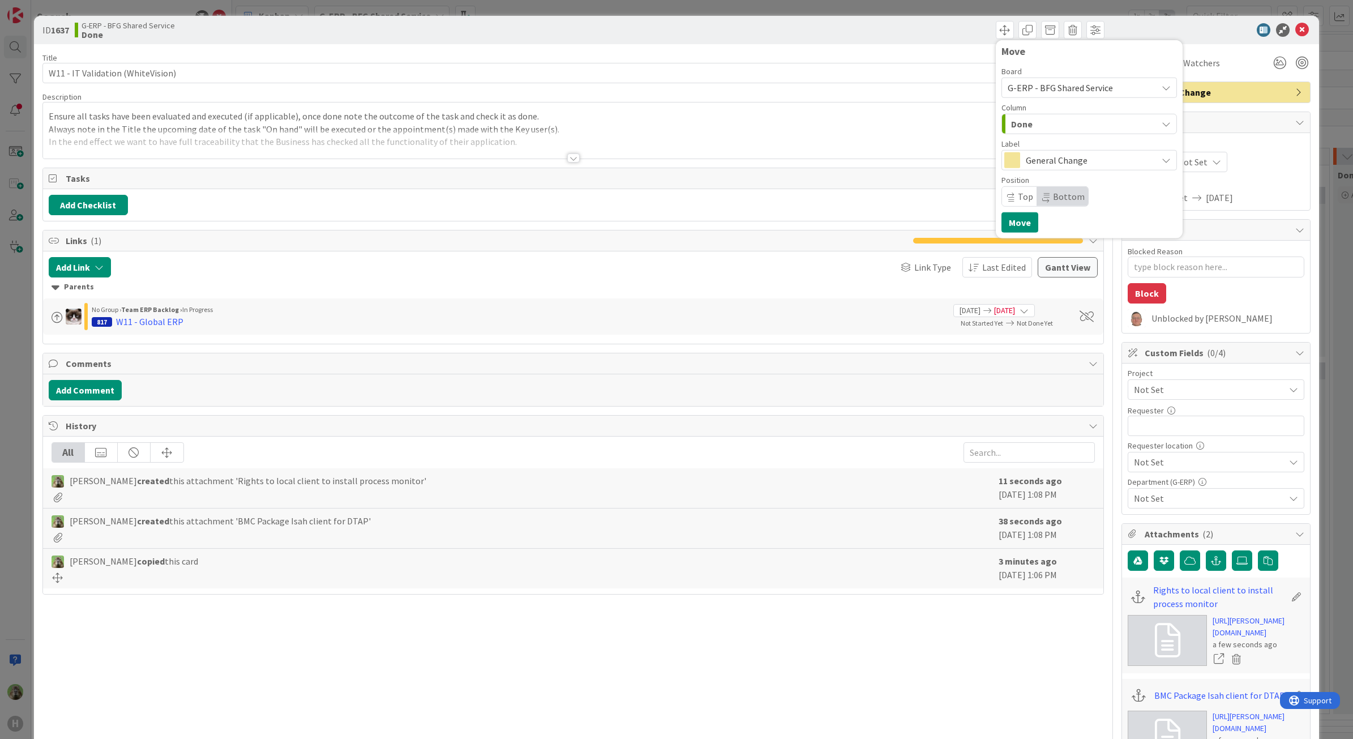
click at [1045, 117] on div "Done" at bounding box center [1082, 124] width 149 height 18
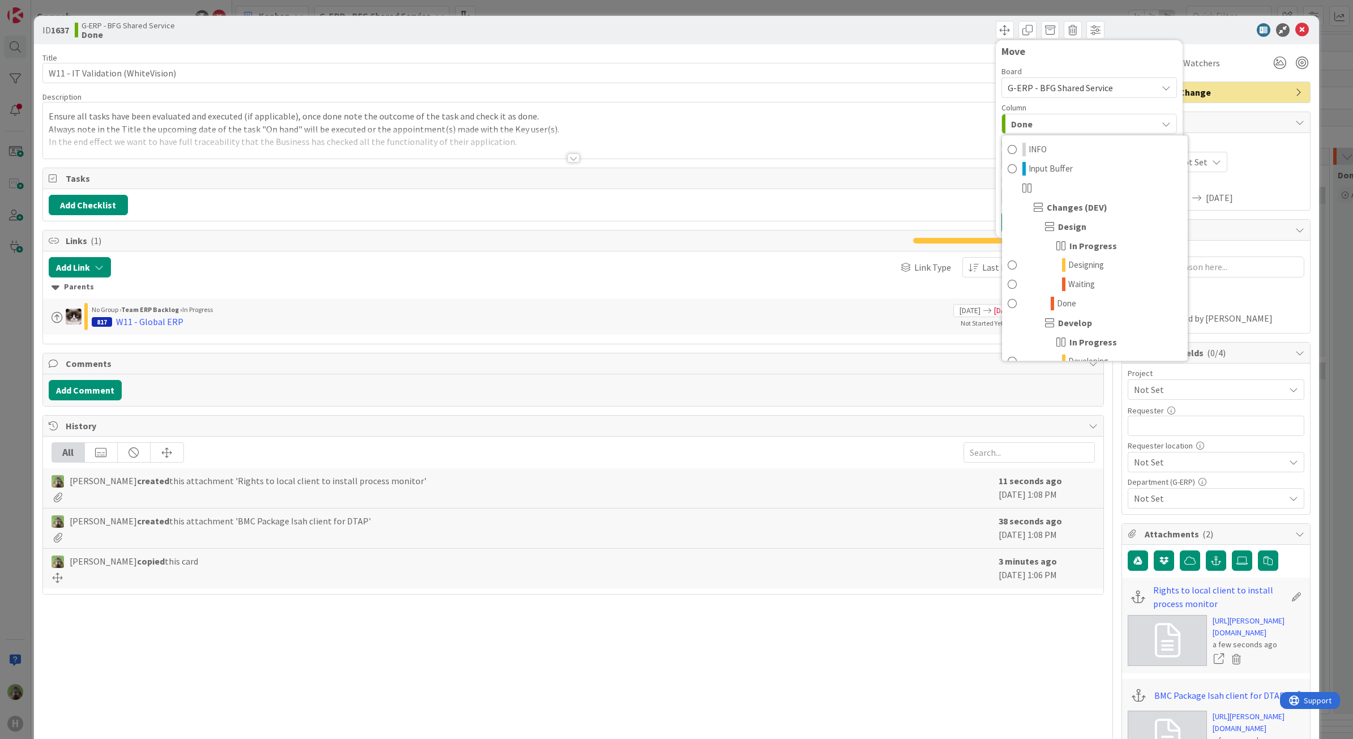
click at [1071, 87] on span "G-ERP - BFG Shared Service" at bounding box center [1059, 87] width 105 height 11
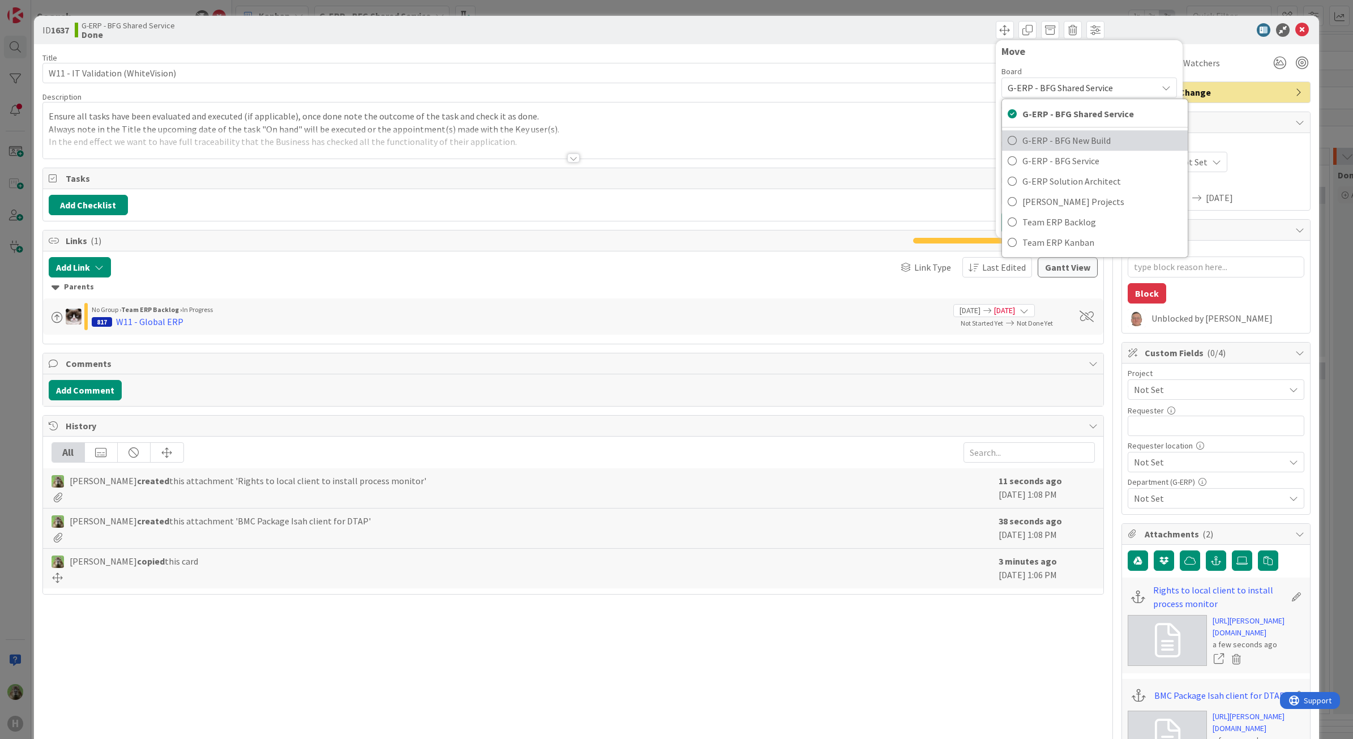
click at [1066, 136] on span "G-ERP - BFG New Build" at bounding box center [1102, 140] width 160 height 17
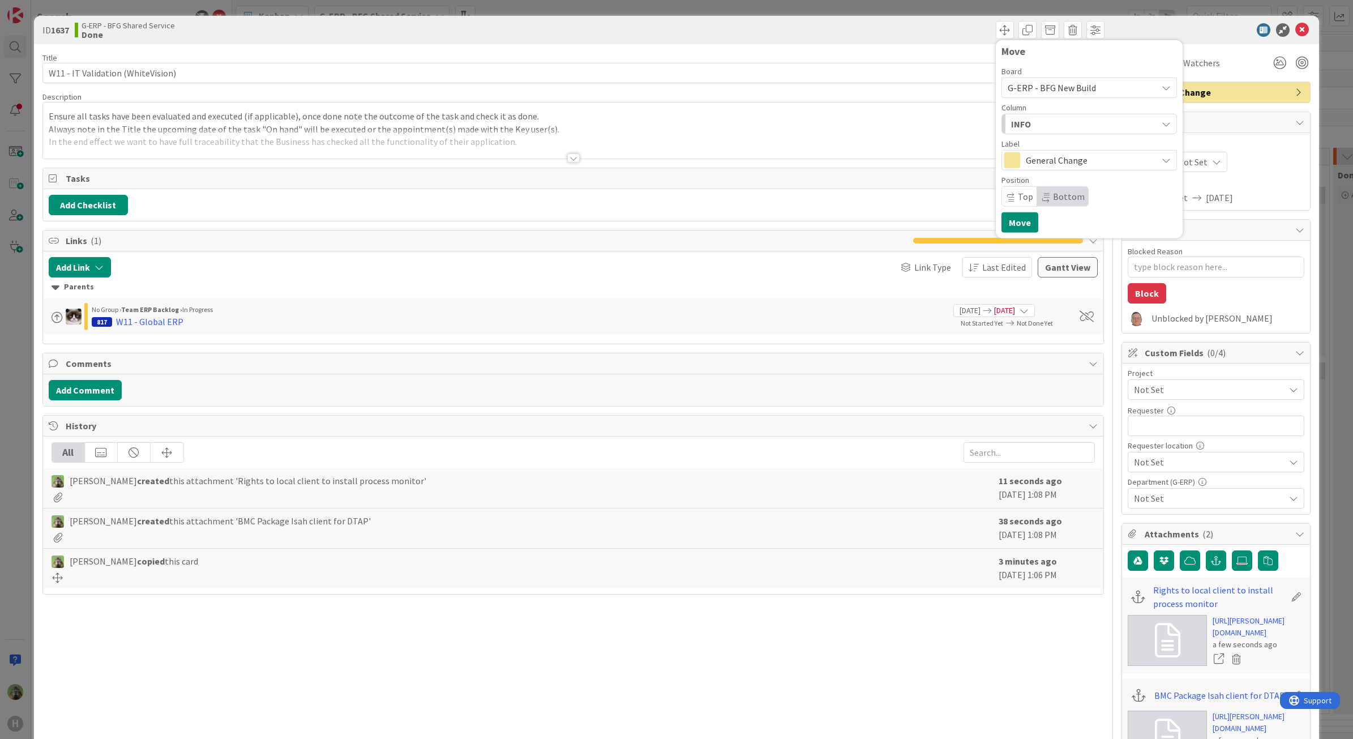
click at [1060, 116] on div "INFO" at bounding box center [1082, 124] width 149 height 18
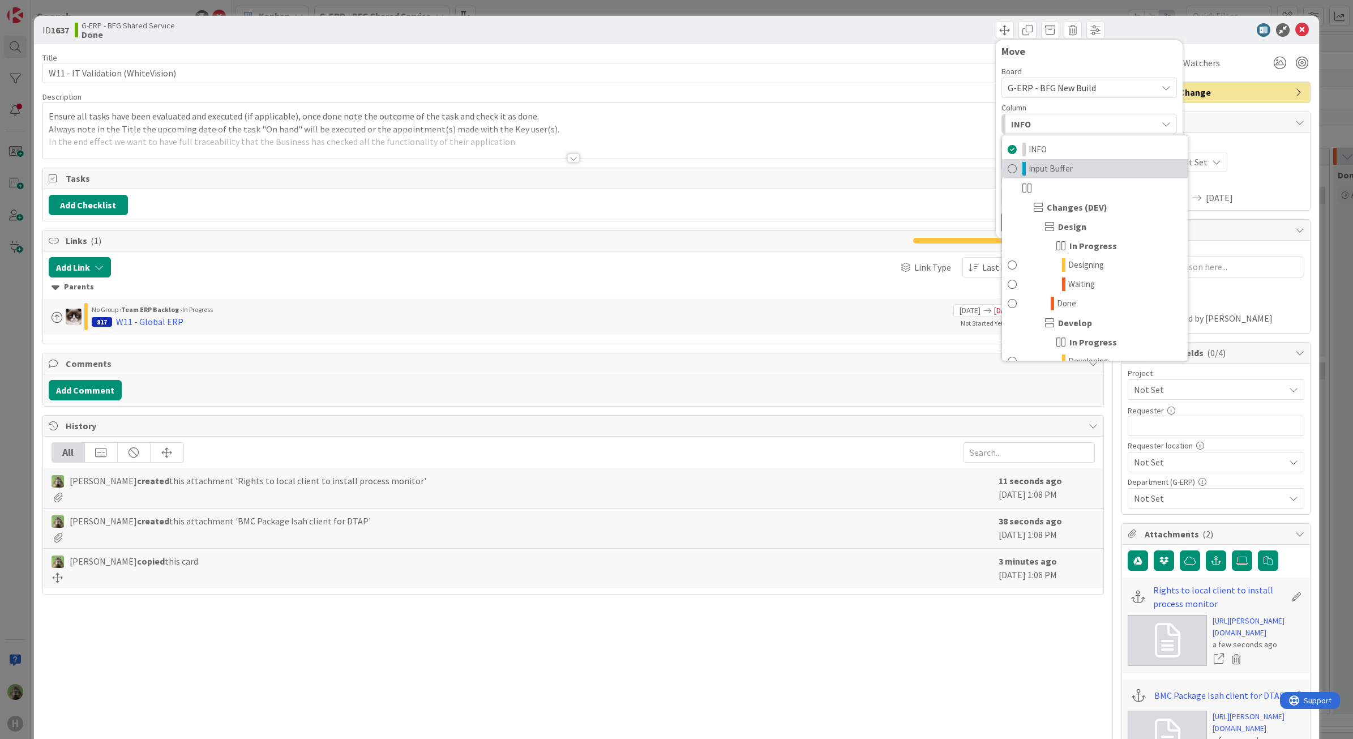
click at [1063, 175] on link "Input Buffer" at bounding box center [1095, 168] width 186 height 19
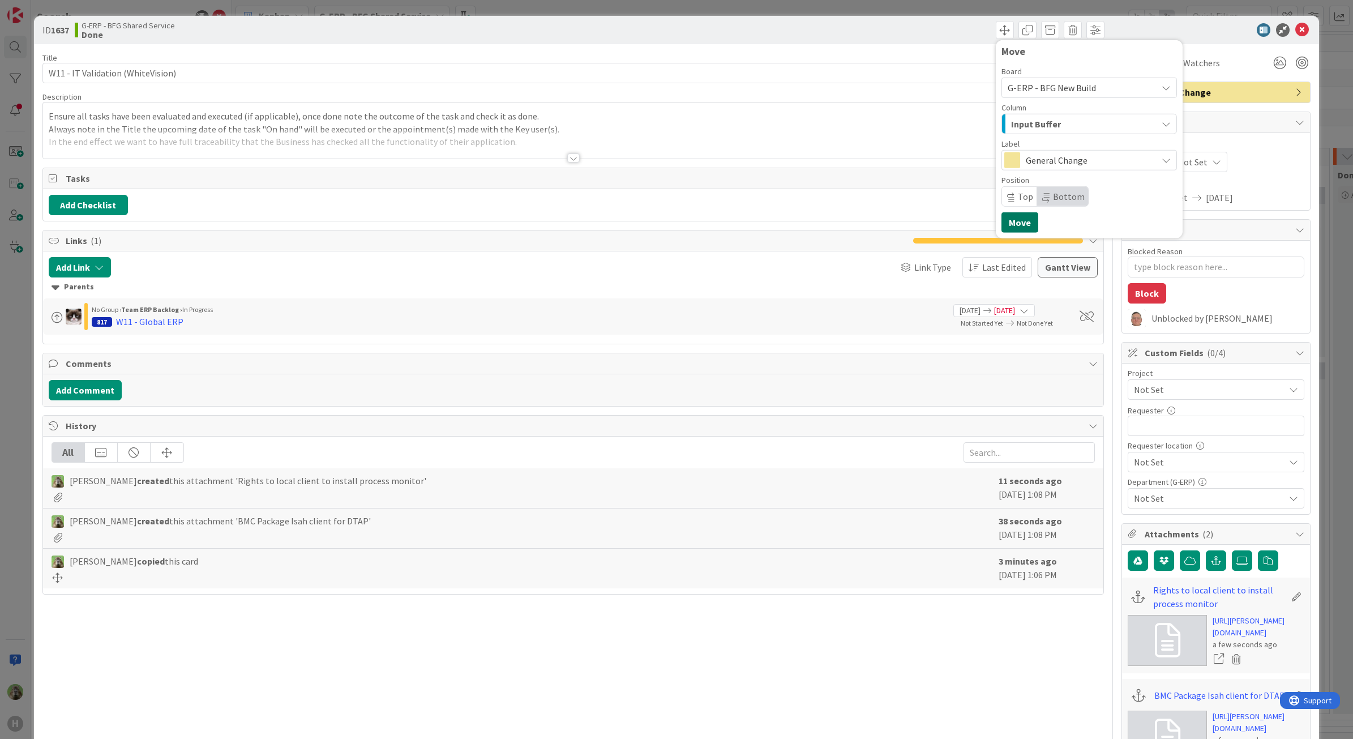
click at [1015, 227] on button "Move" at bounding box center [1019, 222] width 37 height 20
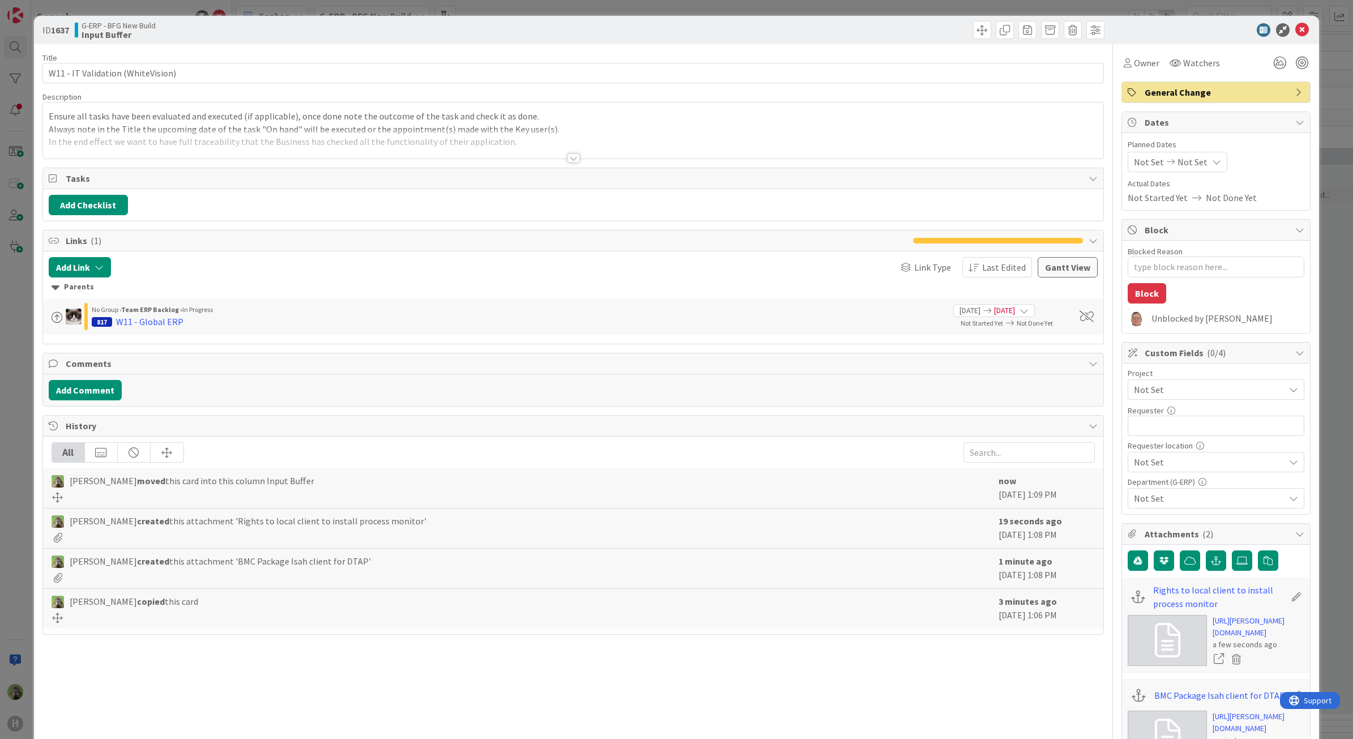
type textarea "x"
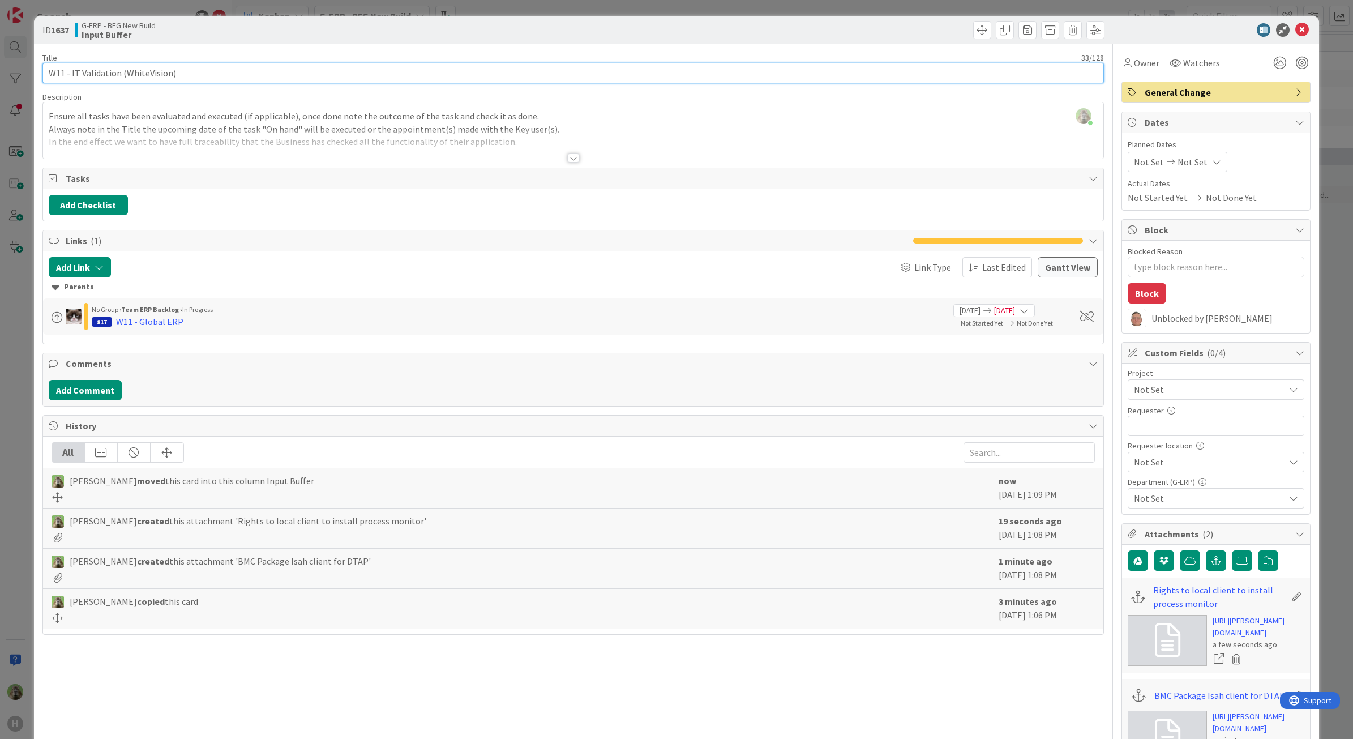
click at [100, 71] on input "W11 - IT Validation (WhiteVision)" at bounding box center [573, 73] width 1062 height 20
drag, startPoint x: 114, startPoint y: 68, endPoint x: 329, endPoint y: 20, distance: 220.5
click at [320, 95] on div "Title 33 / 128 W11 - IT Validation (WhiteVision) Description Timothy Tjia just …" at bounding box center [573, 579] width 1062 height 1071
type input "W11 - IT Validation Isah Local"
type textarea "x"
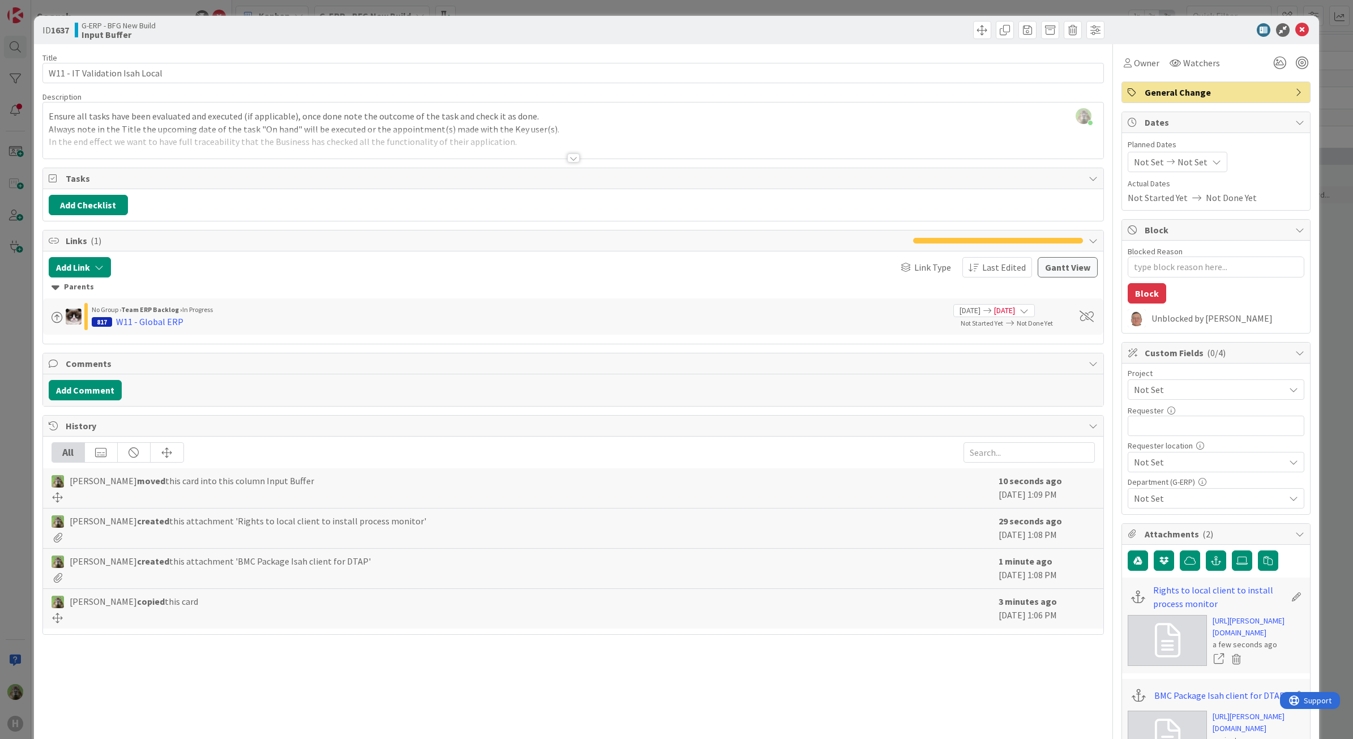
click at [360, 128] on div "Ensure all tasks have been evaluated and executed (if applicable), once done no…" at bounding box center [573, 133] width 1061 height 51
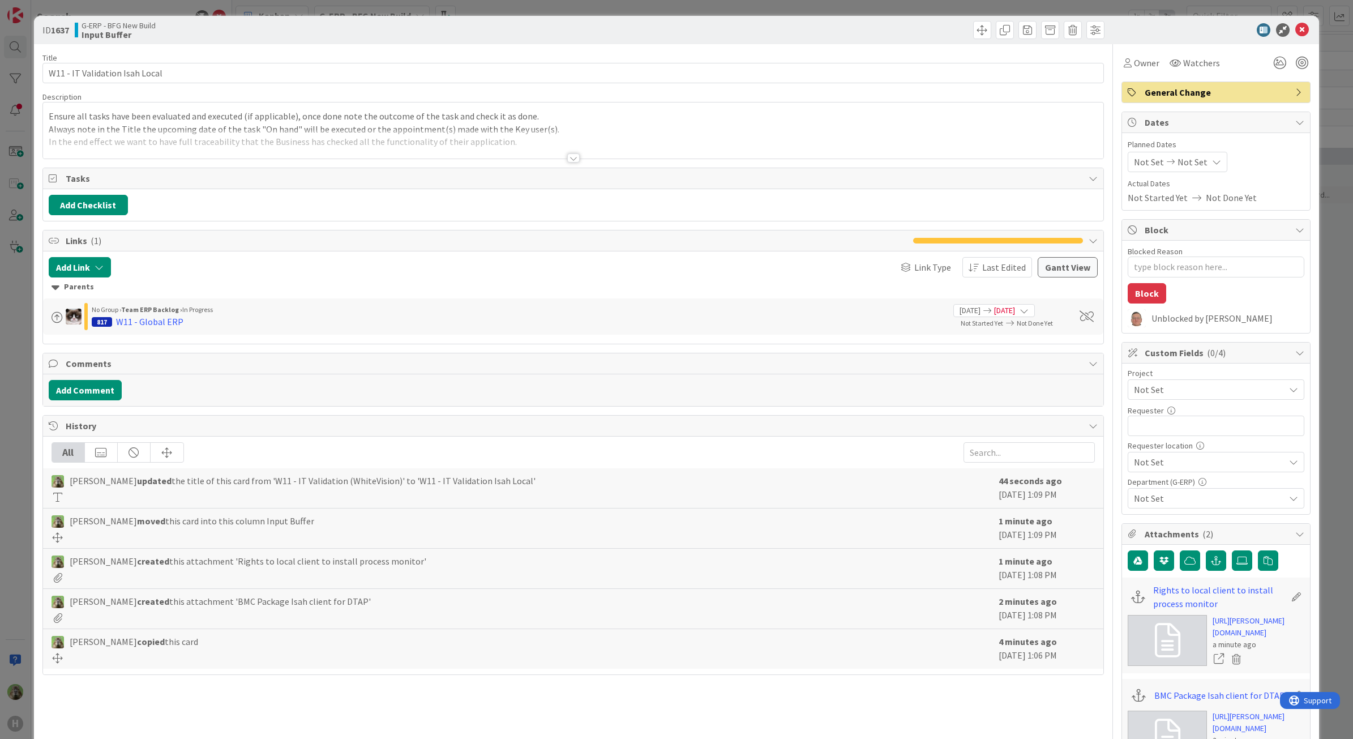
click at [468, 130] on div at bounding box center [573, 144] width 1061 height 29
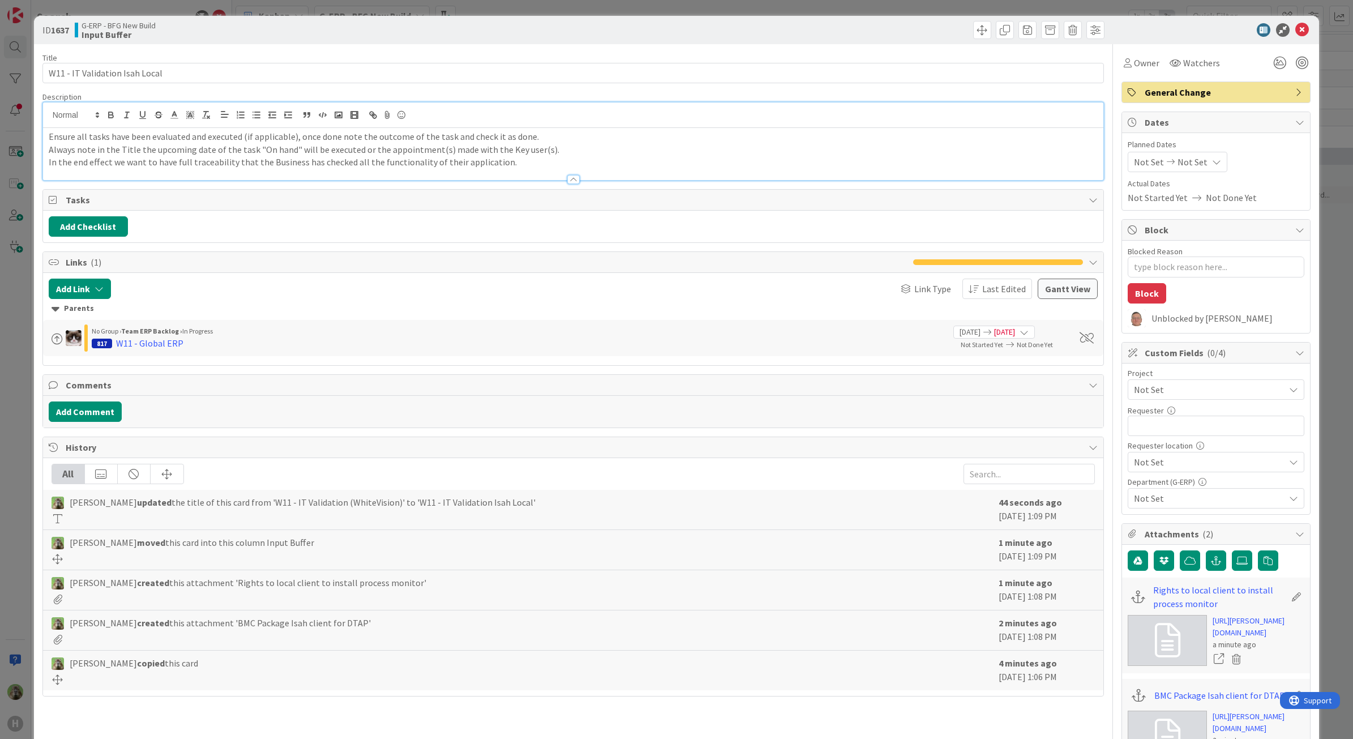
click at [22, 302] on div "ID 1637 G-ERP - BFG New Build Input Buffer Title 30 / 128 W11 - IT Validation I…" at bounding box center [676, 369] width 1353 height 739
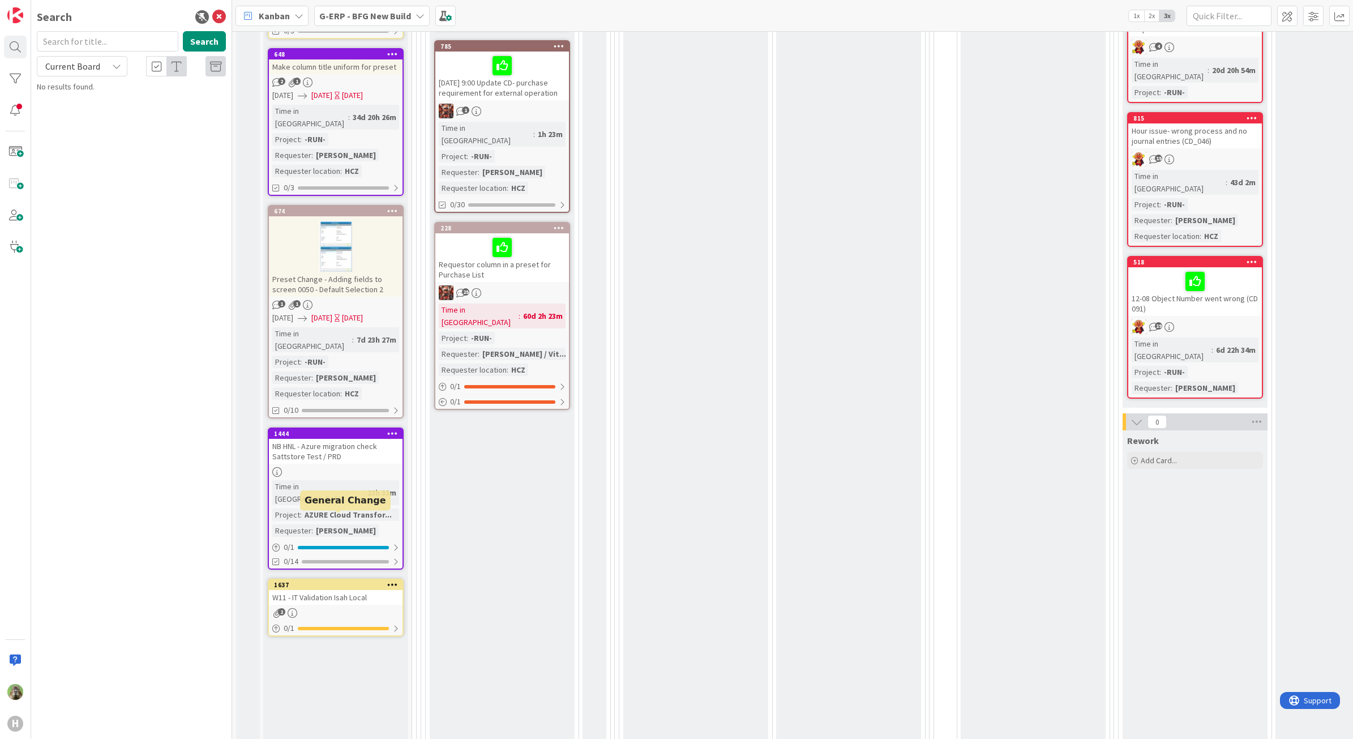
click at [340, 581] on div "1637" at bounding box center [338, 585] width 128 height 8
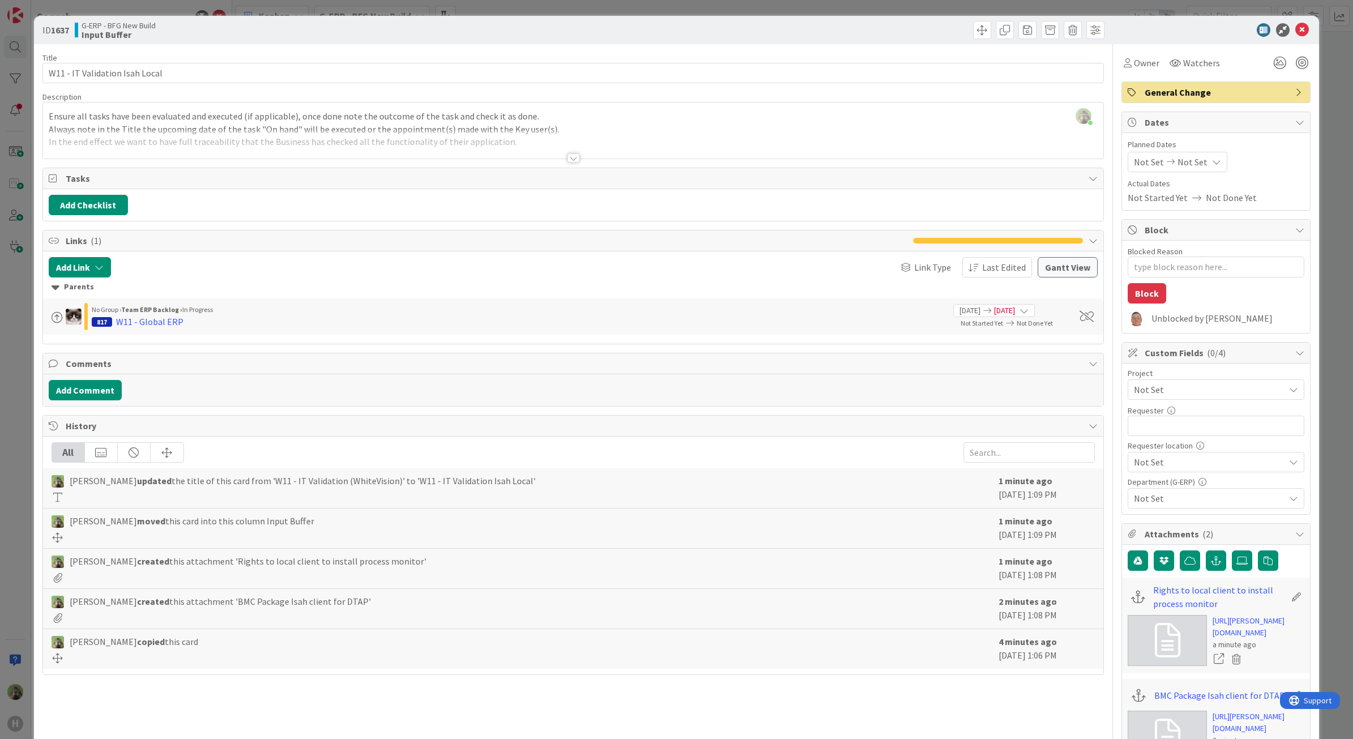
click at [18, 328] on div "ID 1637 G-ERP - BFG New Build Input Buffer Title 30 / 128 W11 - IT Validation I…" at bounding box center [676, 369] width 1353 height 739
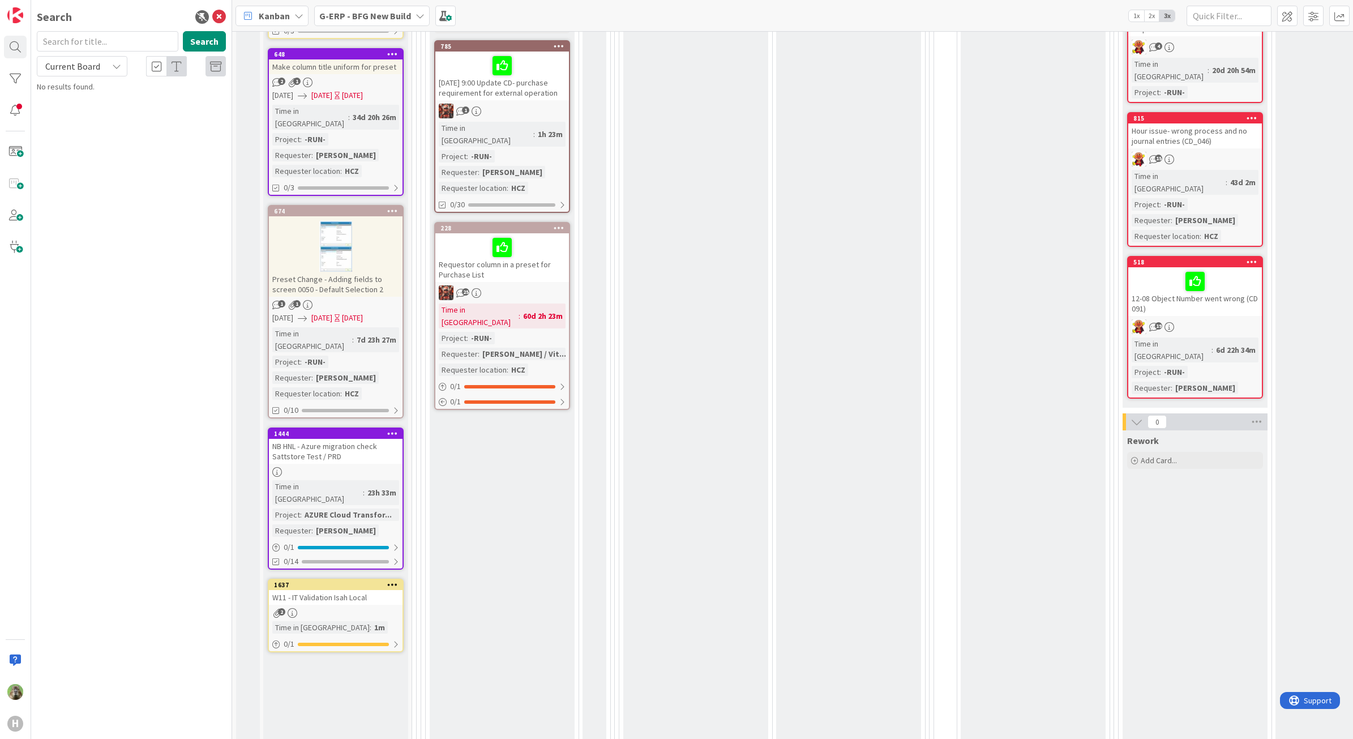
click at [345, 590] on div "W11 - IT Validation Isah Local" at bounding box center [336, 597] width 134 height 15
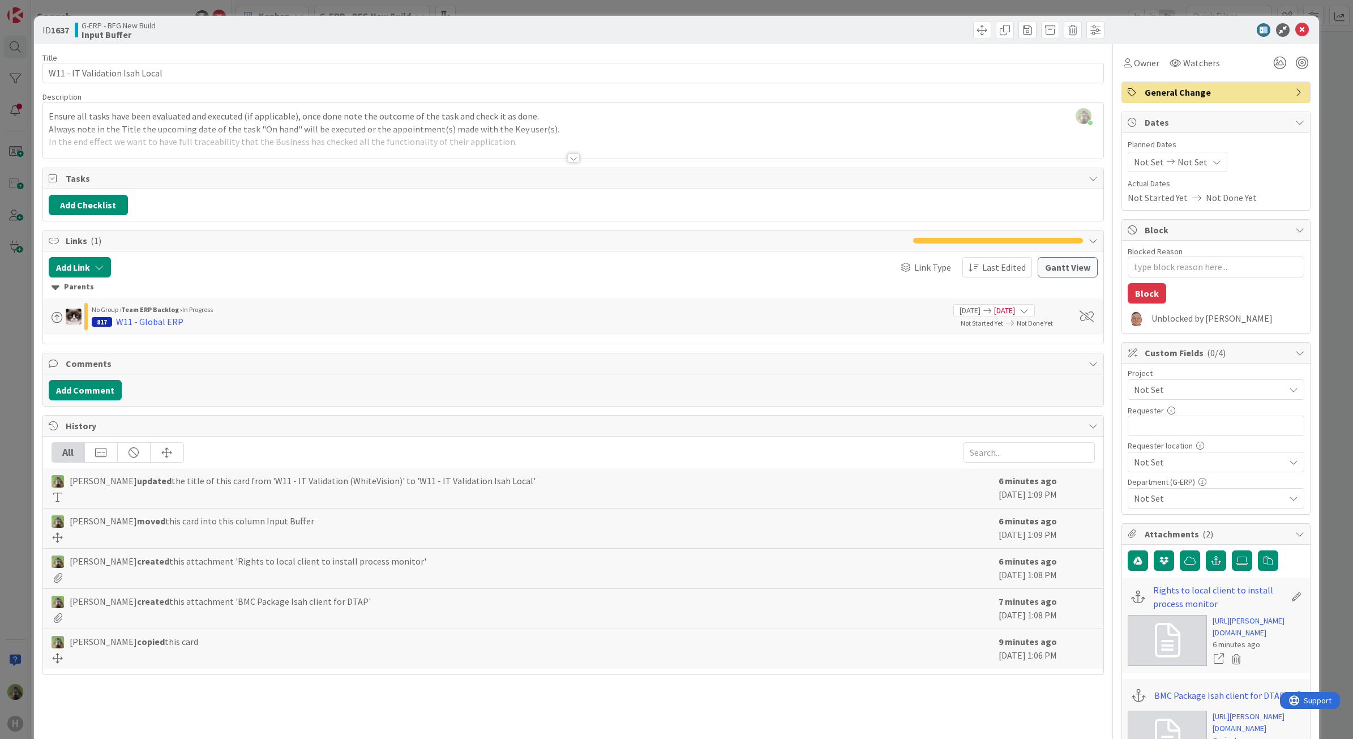
click at [30, 473] on div "ID 1637 G-ERP - BFG New Build Input Buffer Title 30 / 128 W11 - IT Validation I…" at bounding box center [676, 369] width 1353 height 739
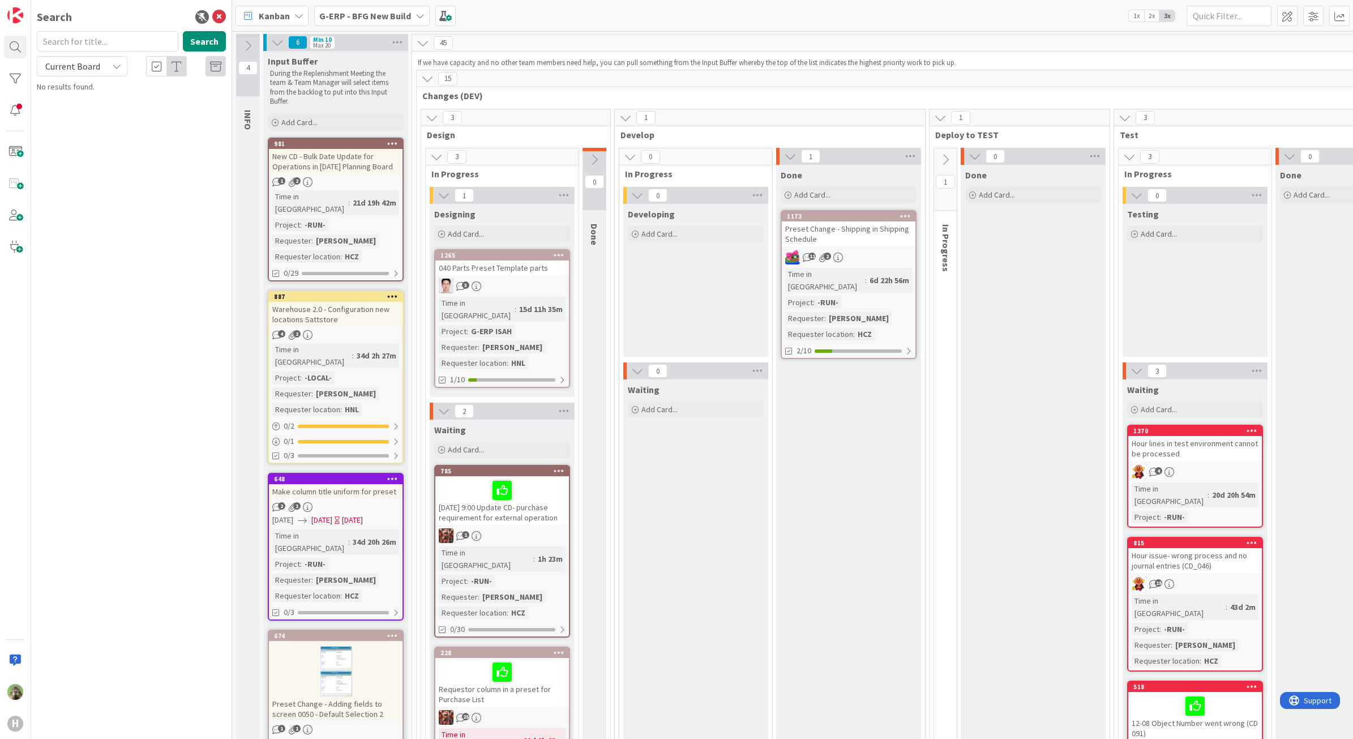
click at [341, 10] on b "G-ERP - BFG New Build" at bounding box center [365, 15] width 92 height 11
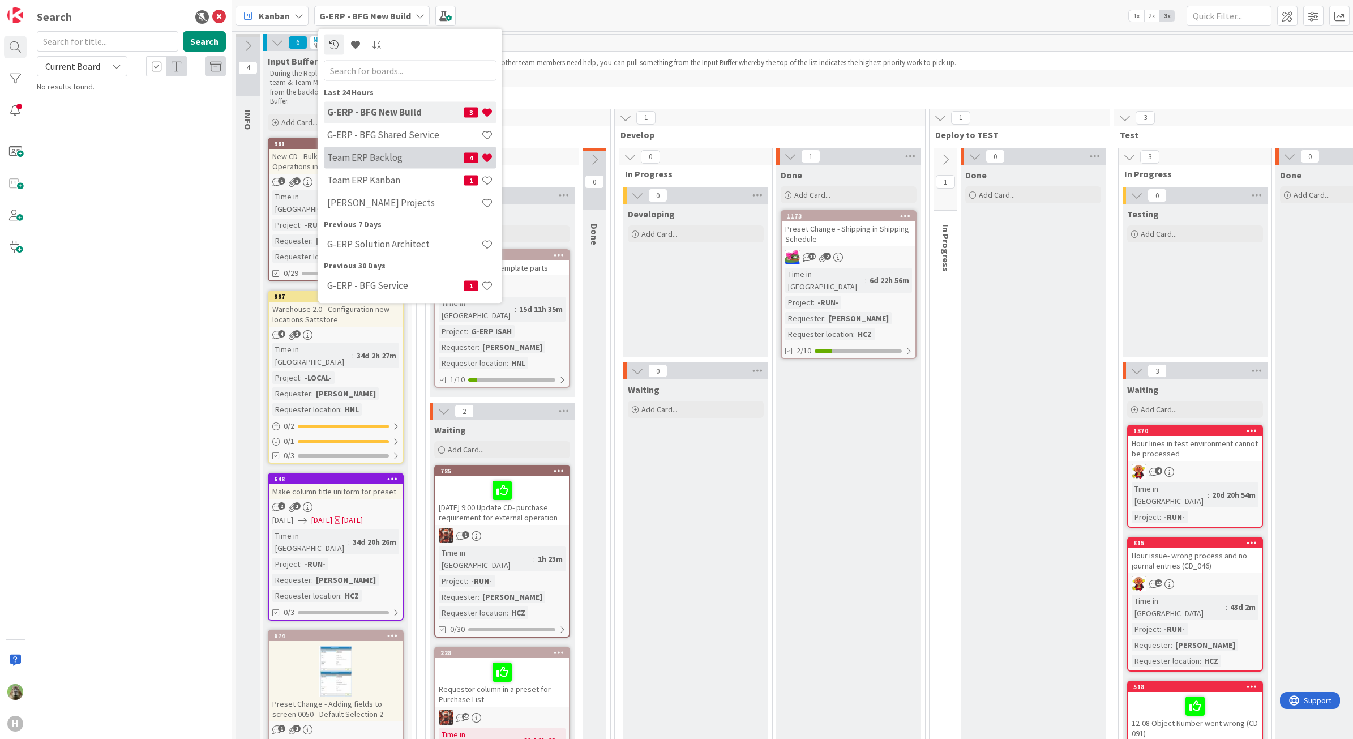
click at [396, 165] on div "Team ERP Backlog 4" at bounding box center [410, 158] width 173 height 22
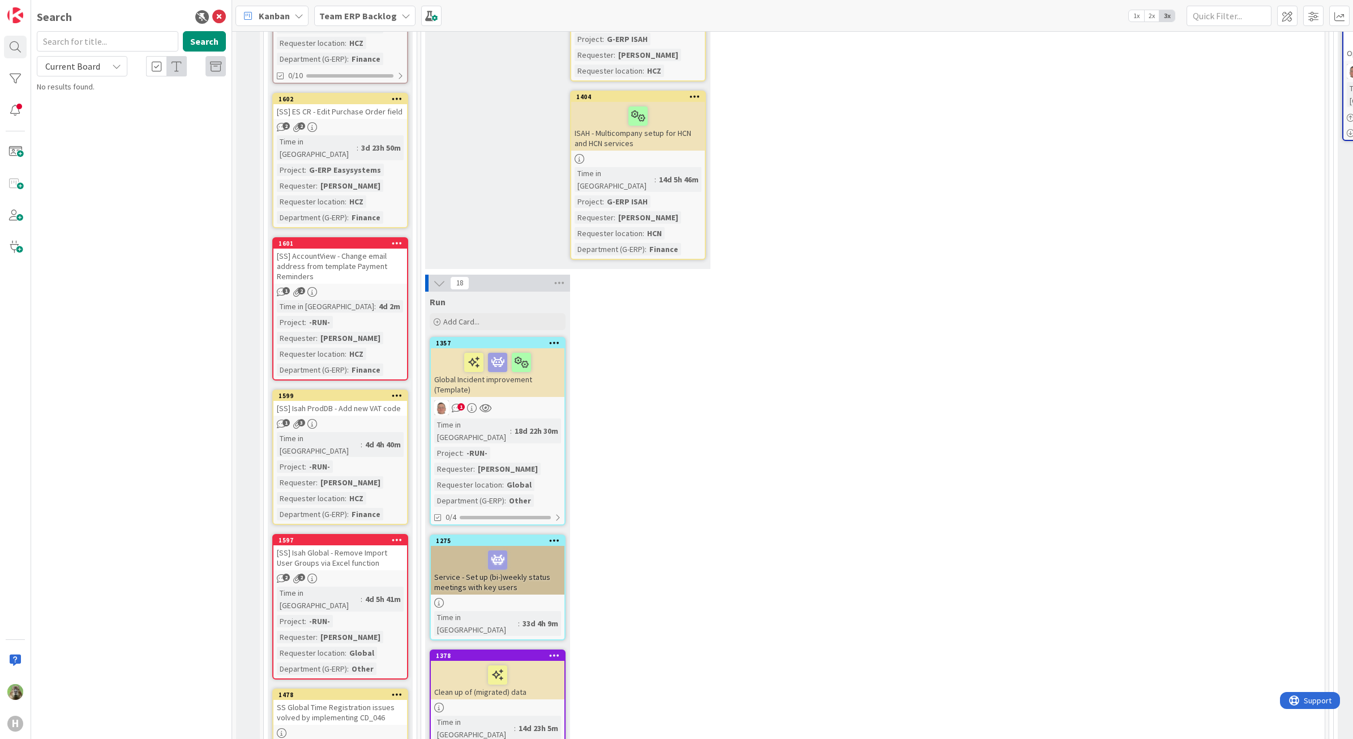
scroll to position [495, 0]
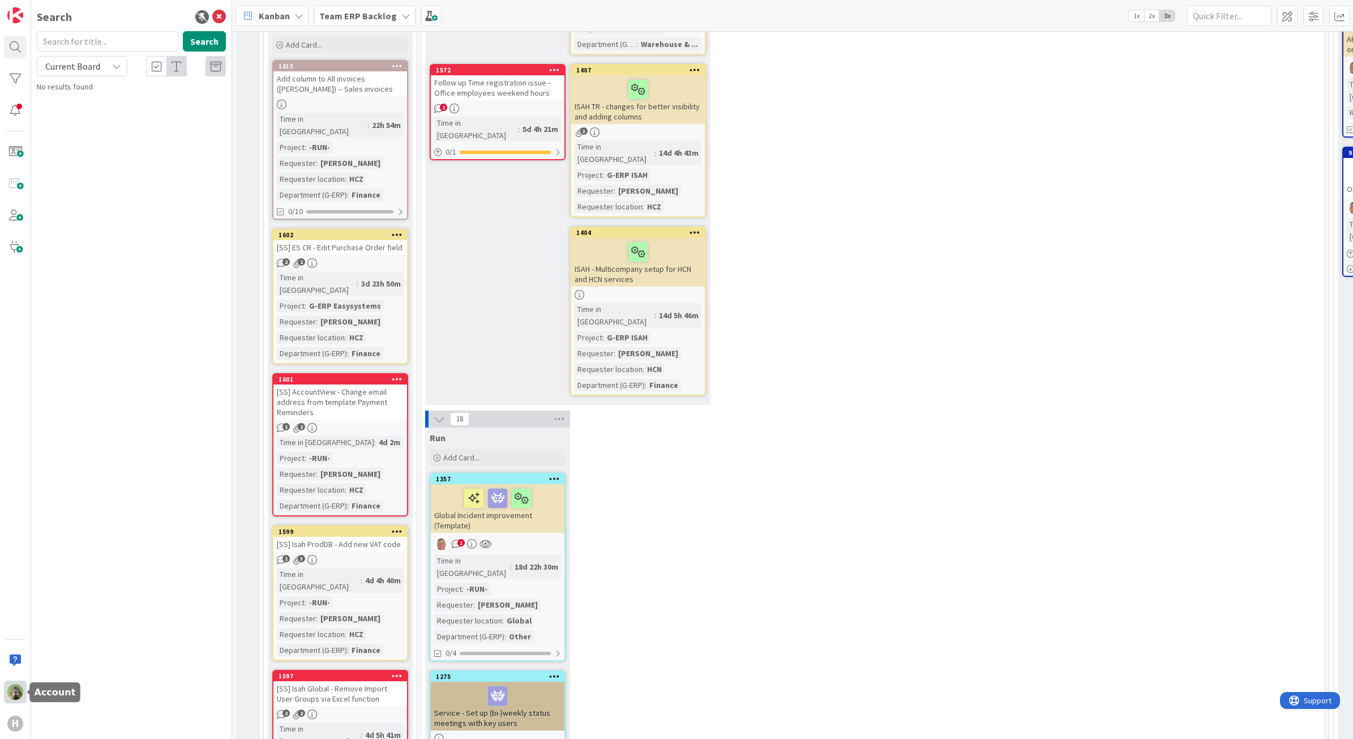
click at [23, 696] on div at bounding box center [15, 691] width 23 height 23
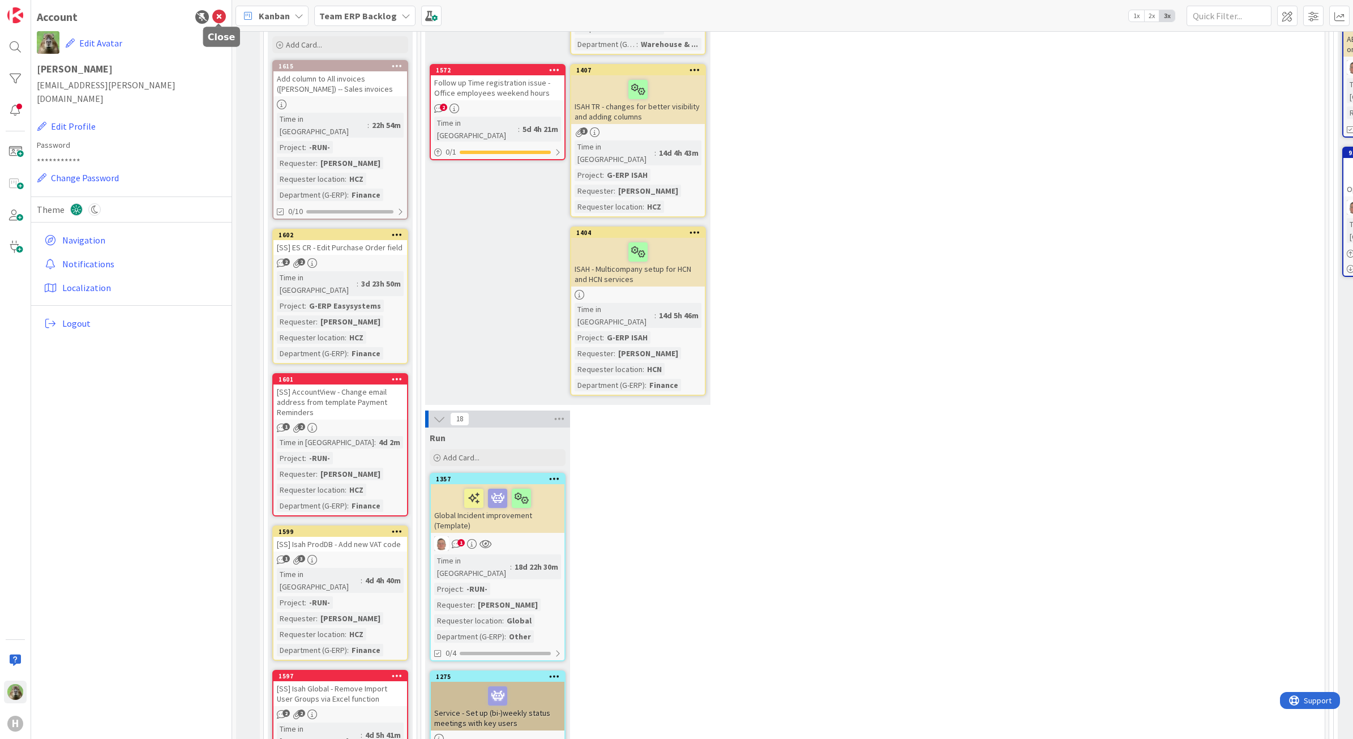
click at [217, 10] on icon at bounding box center [219, 17] width 14 height 14
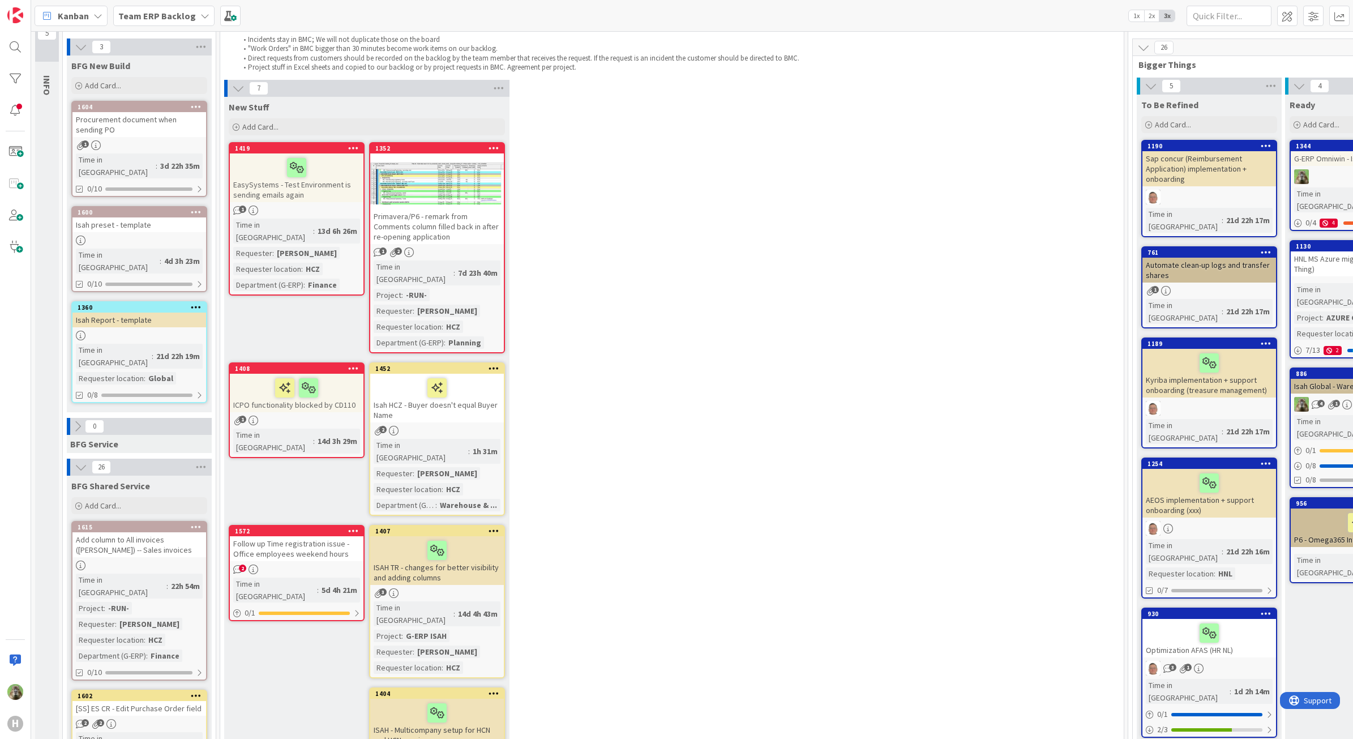
scroll to position [0, 0]
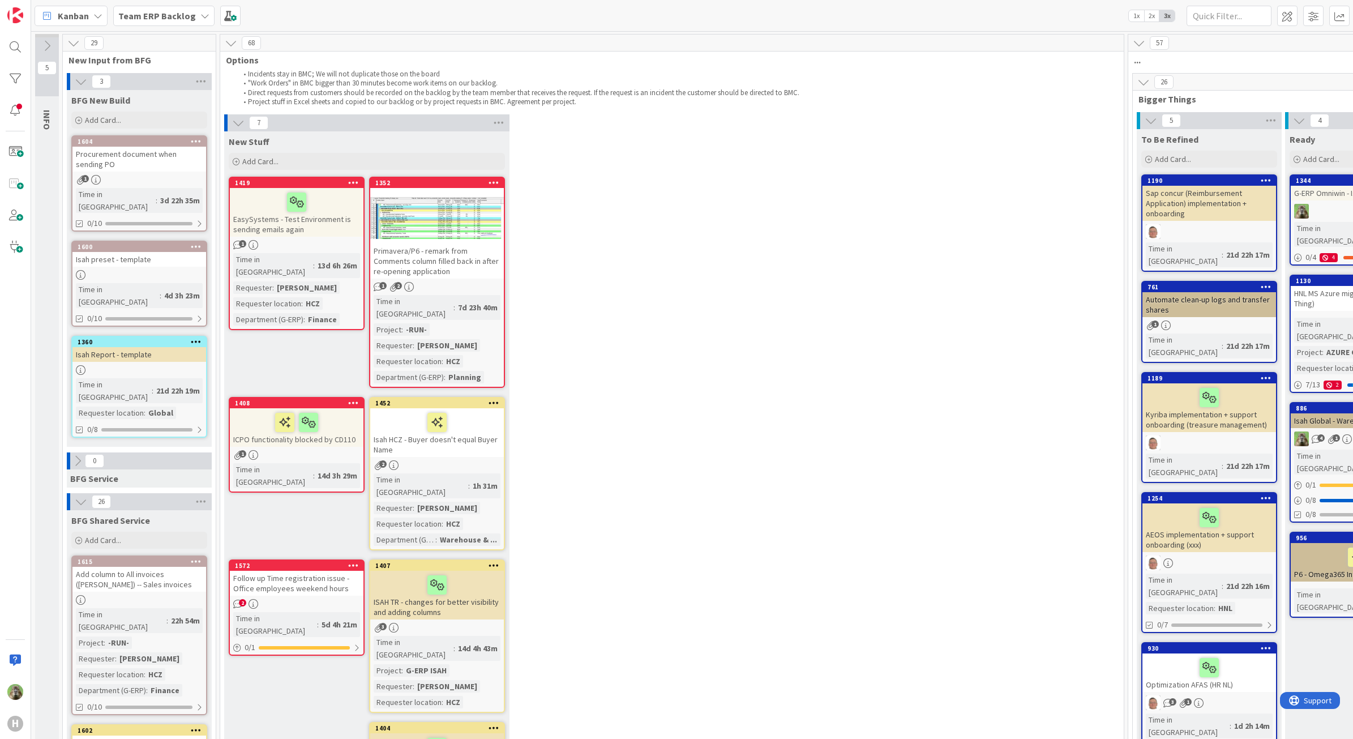
click at [173, 252] on div "Isah preset - template" at bounding box center [139, 259] width 134 height 15
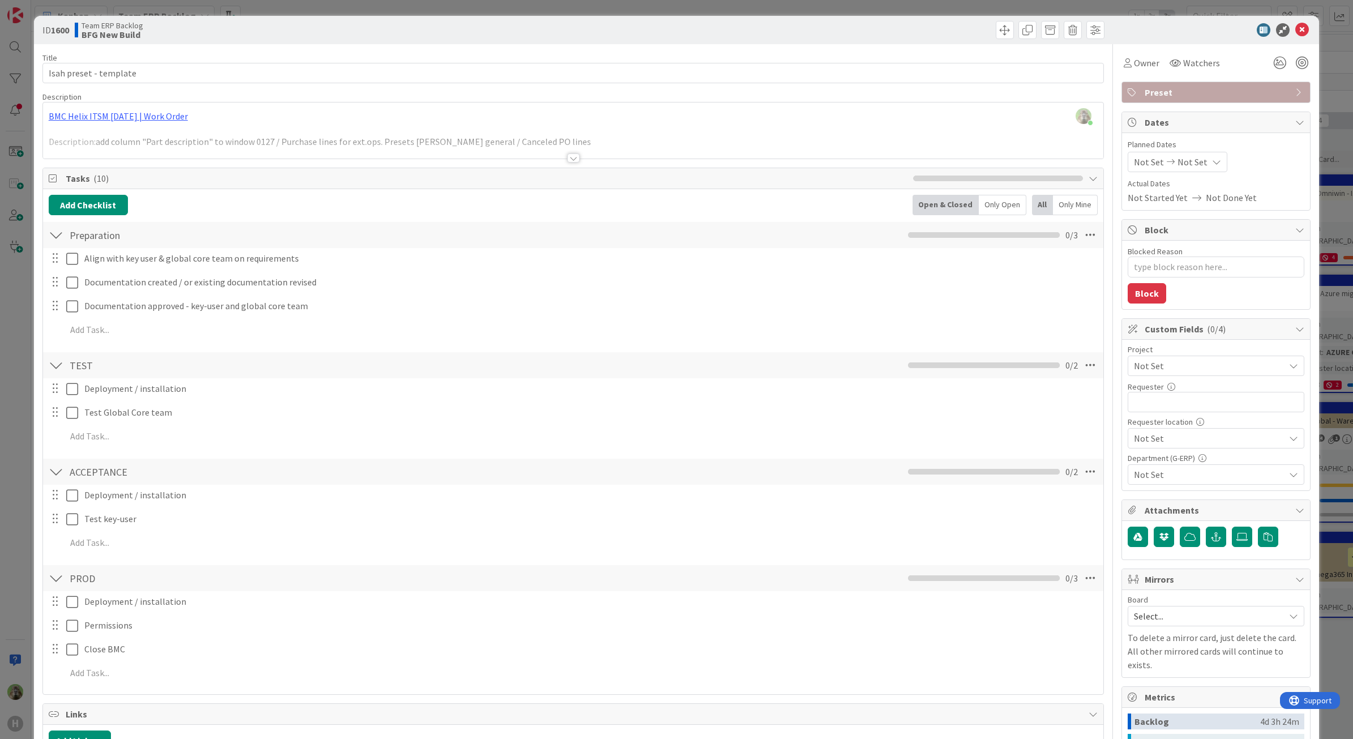
click at [22, 391] on div "ID 1600 Team ERP Backlog BFG New Build Title 22 / 128 Isah preset - template De…" at bounding box center [676, 369] width 1353 height 739
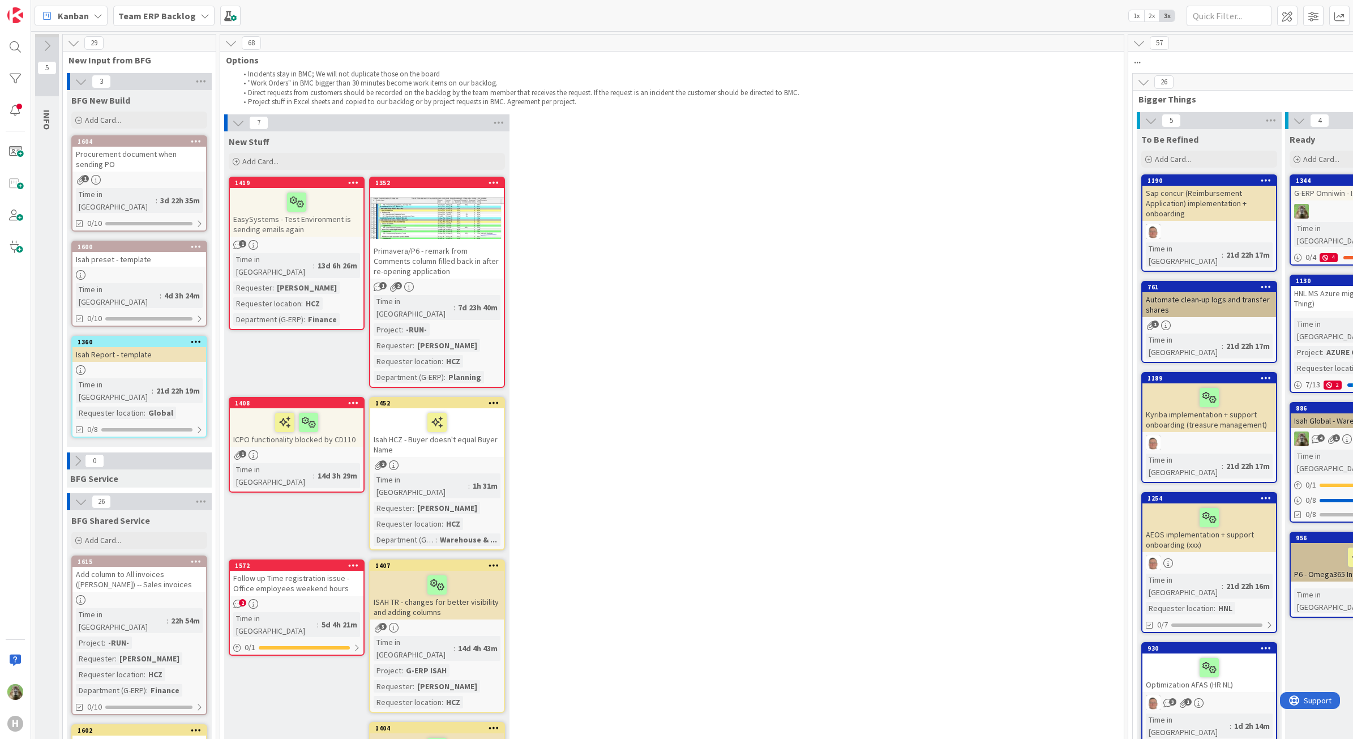
click at [143, 252] on div "Isah preset - template" at bounding box center [139, 259] width 134 height 15
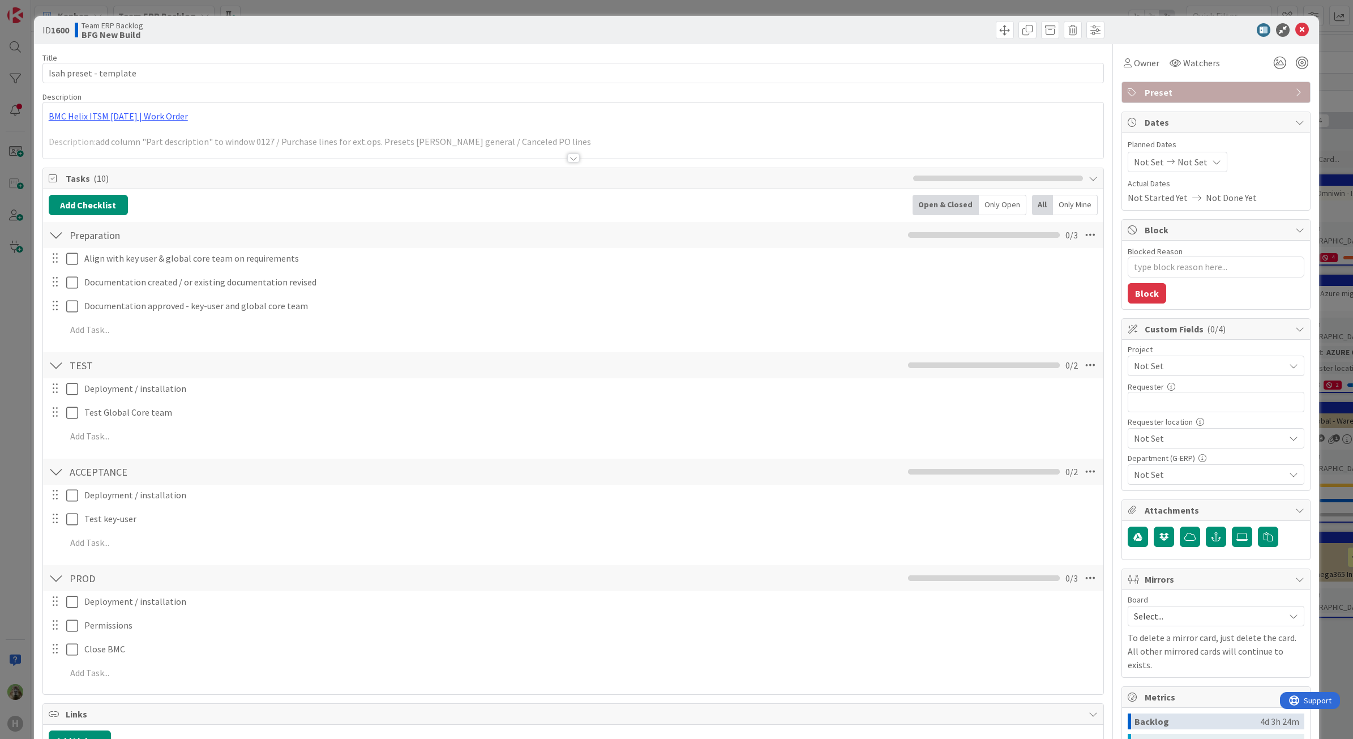
type textarea "x"
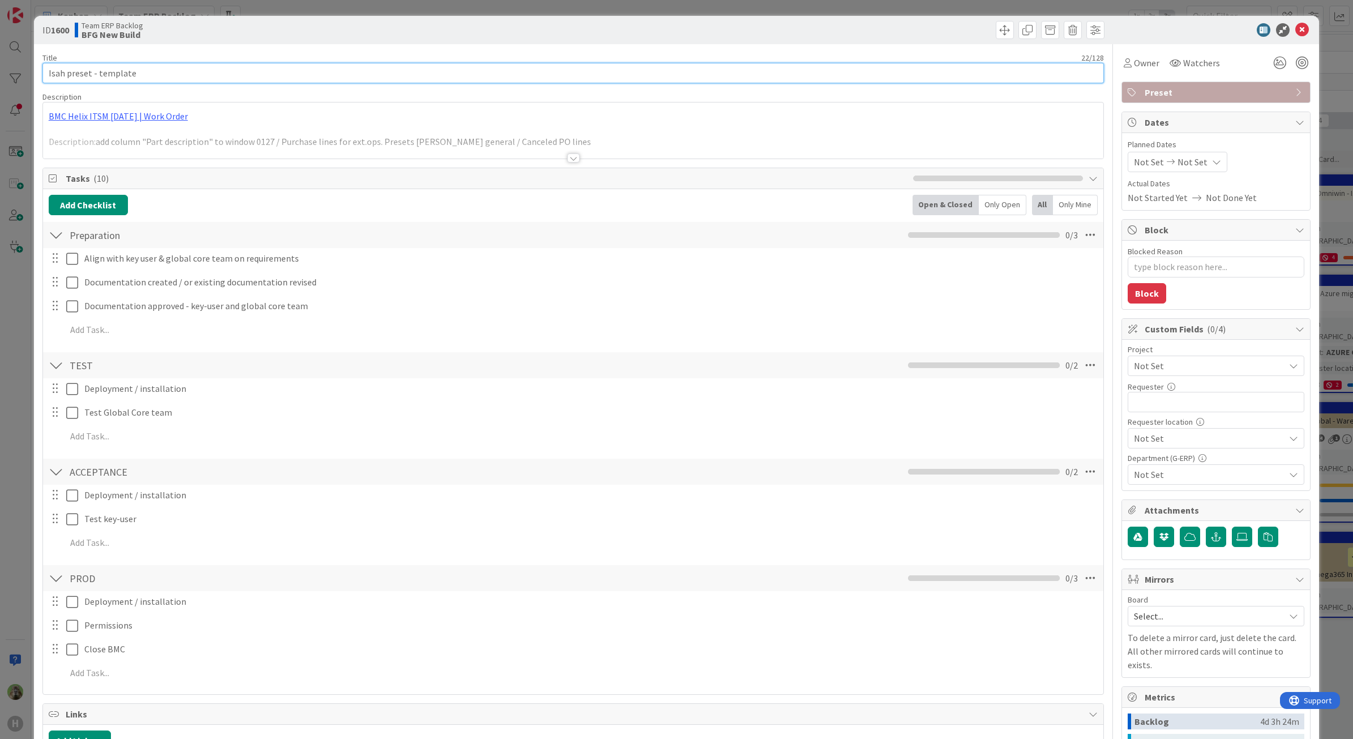
click at [227, 69] on input "Isah preset - template" at bounding box center [573, 73] width 1062 height 20
type input "Isah preset - template or exit criteria"
type textarea "x"
type input "Isah preset - template or exit criteria?"
type textarea "x"
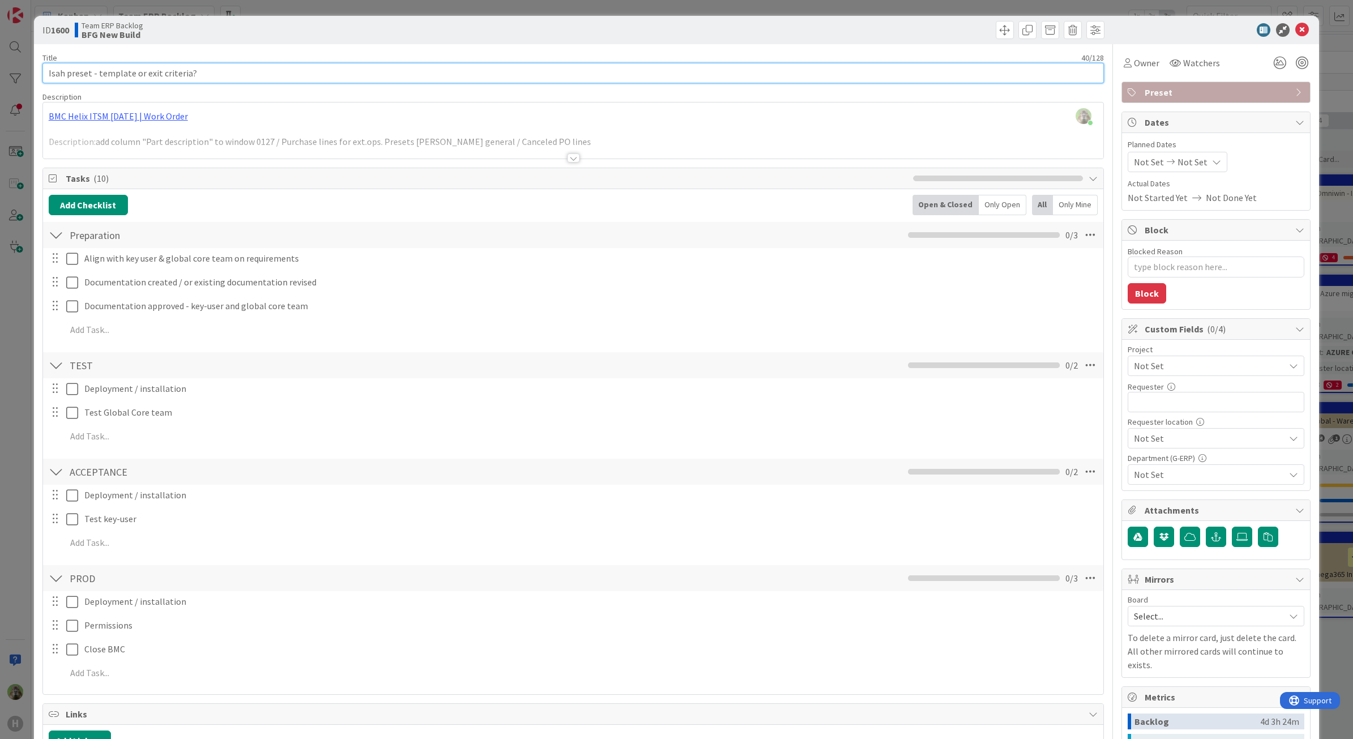
type input "Isah preset - template or exit criteria?"
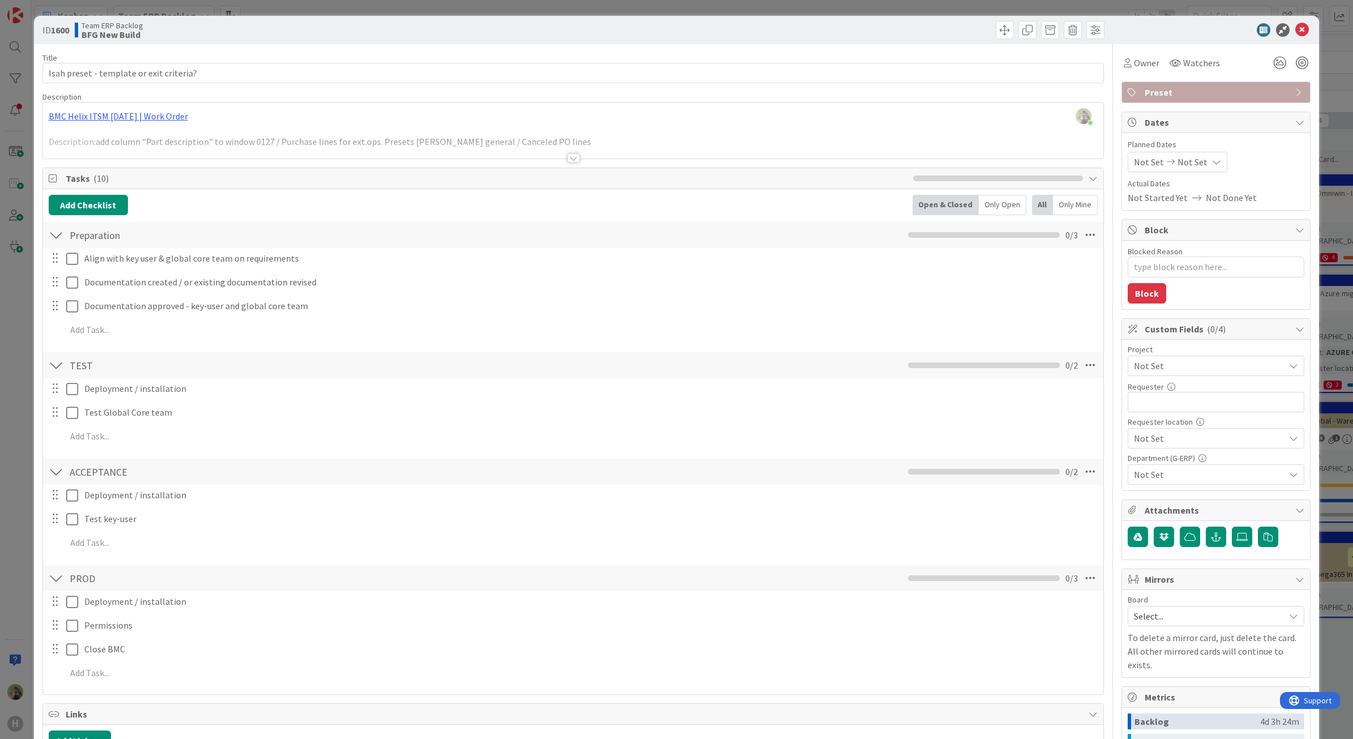
click at [0, 362] on html "H Kanban Team ERP Backlog 1x 2x 3x 5 INFO This column contains information card…" at bounding box center [676, 369] width 1353 height 739
click at [3, 357] on div "ID 1600 Team ERP Backlog BFG New Build Title 40 / 128 Isah preset - template or…" at bounding box center [676, 369] width 1353 height 739
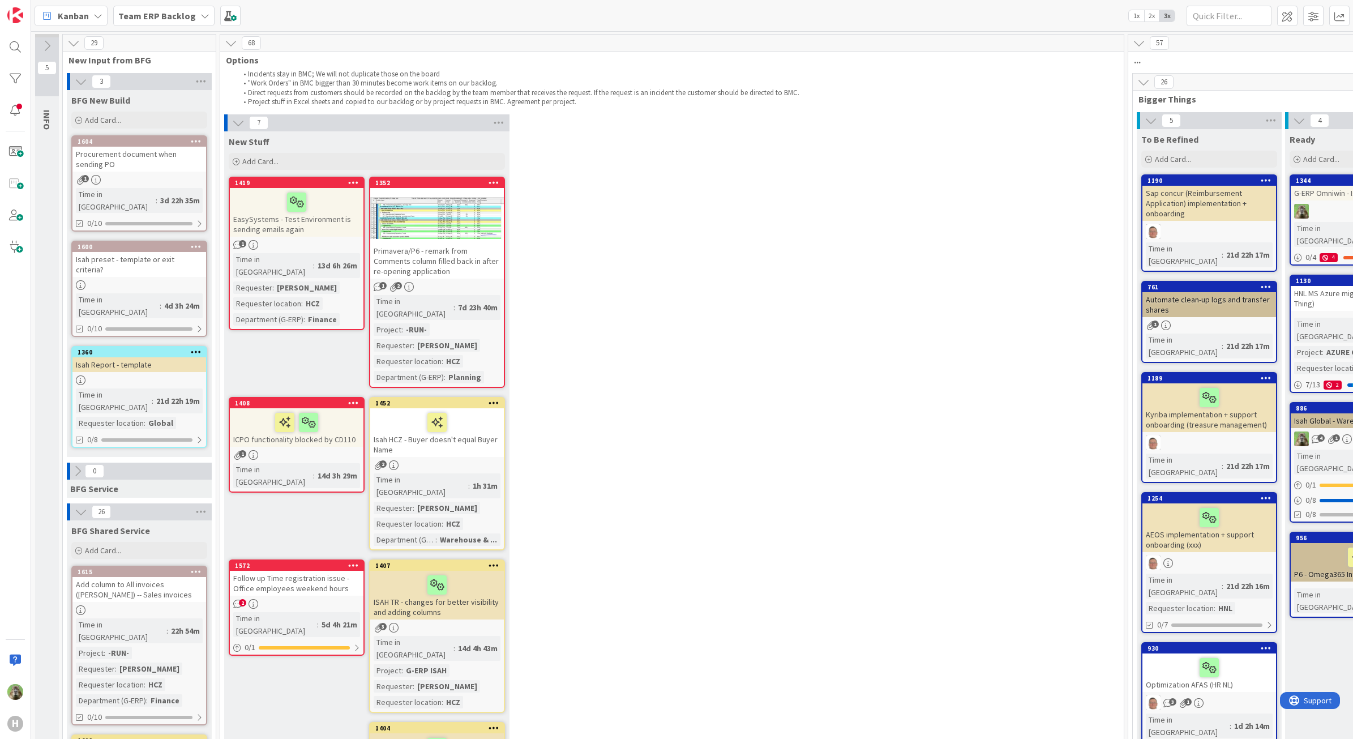
click at [153, 357] on div "Isah Report - template" at bounding box center [139, 364] width 134 height 15
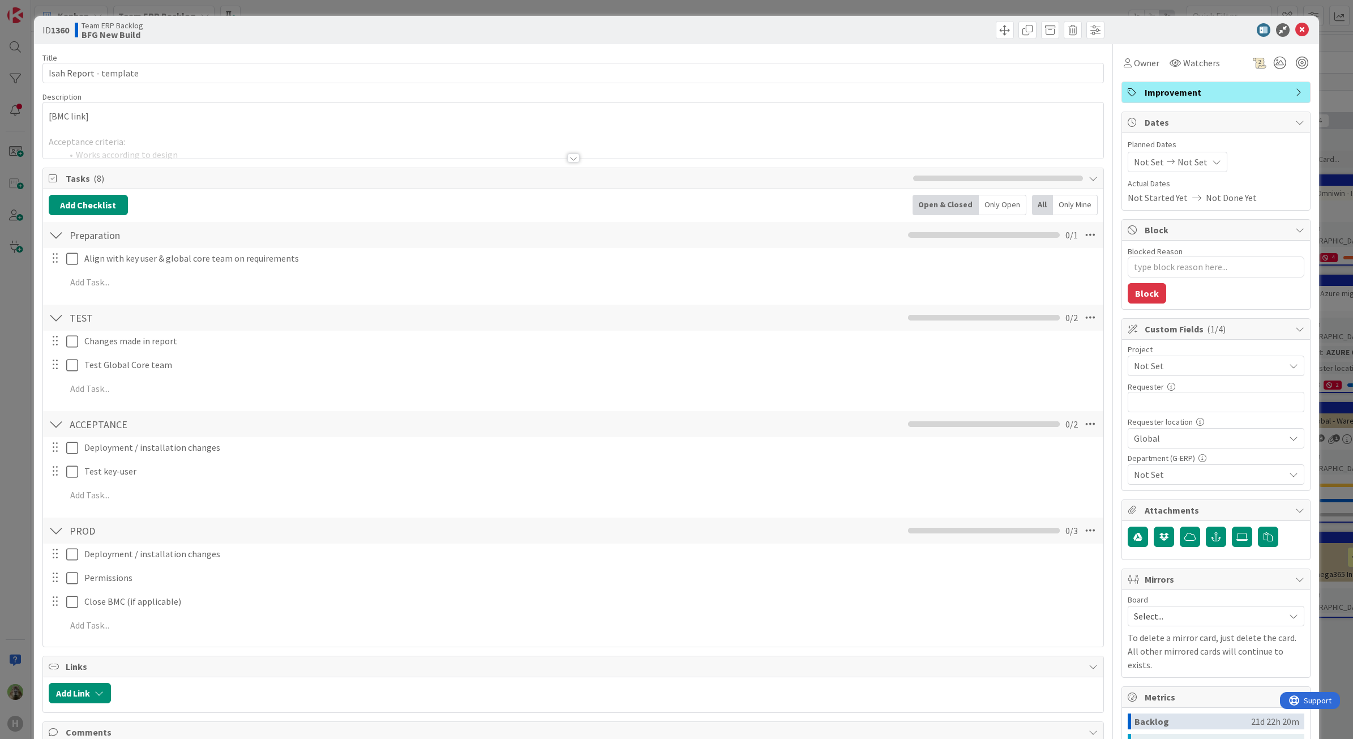
type textarea "x"
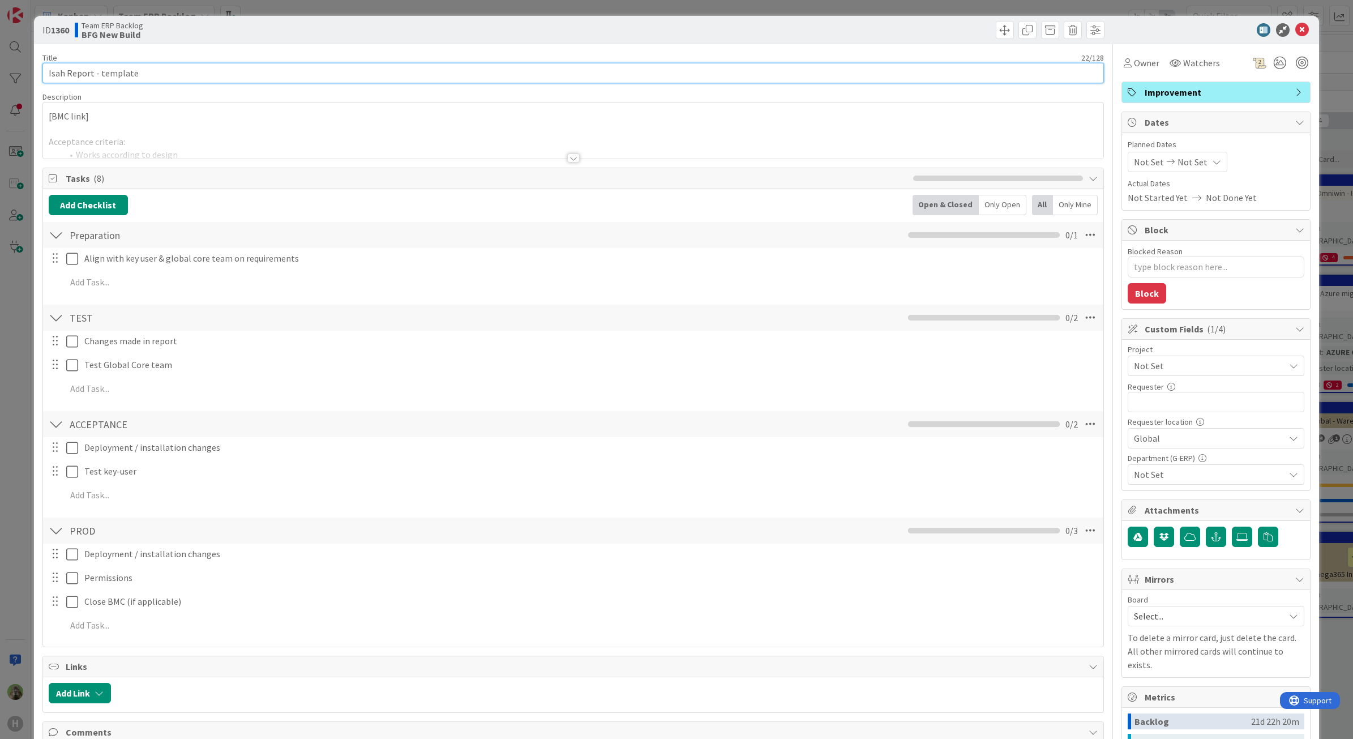
click at [228, 67] on input "Isah Report - template" at bounding box center [573, 73] width 1062 height 20
type input "Isah Report - template or exit critera"
type textarea "x"
type input "Isah Report - template or exit criteria"
type textarea "x"
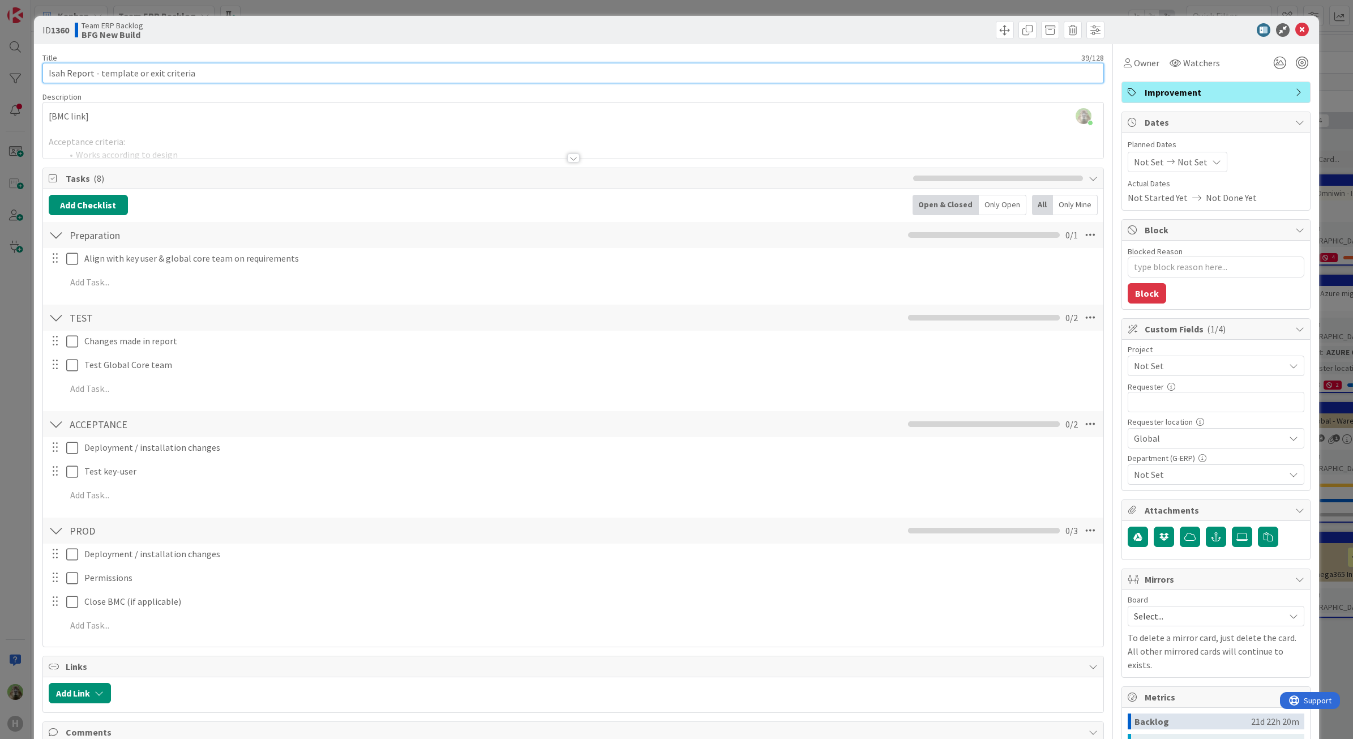
type input "Isah Report - template or exit criteria"
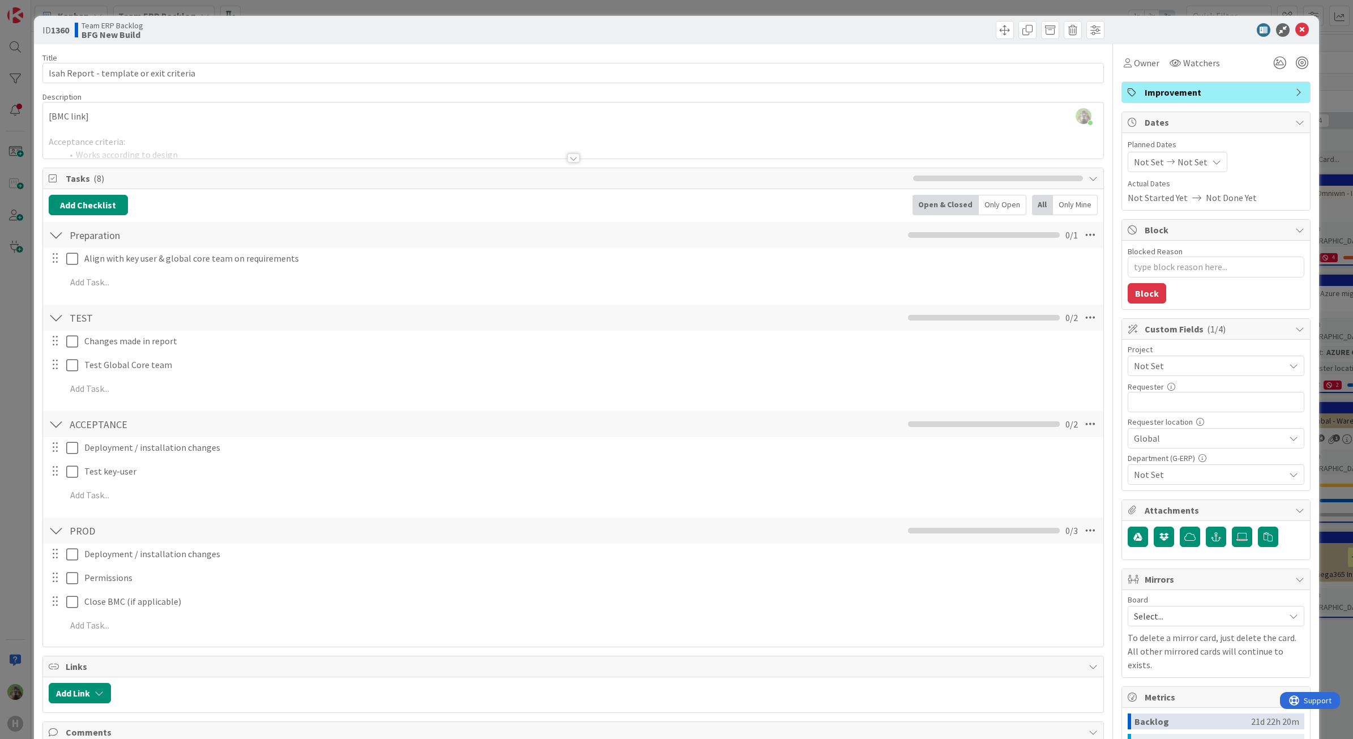
click at [18, 317] on div "ID 1360 Team ERP Backlog BFG New Build Title 39 / 128 Isah Report - template or…" at bounding box center [676, 369] width 1353 height 739
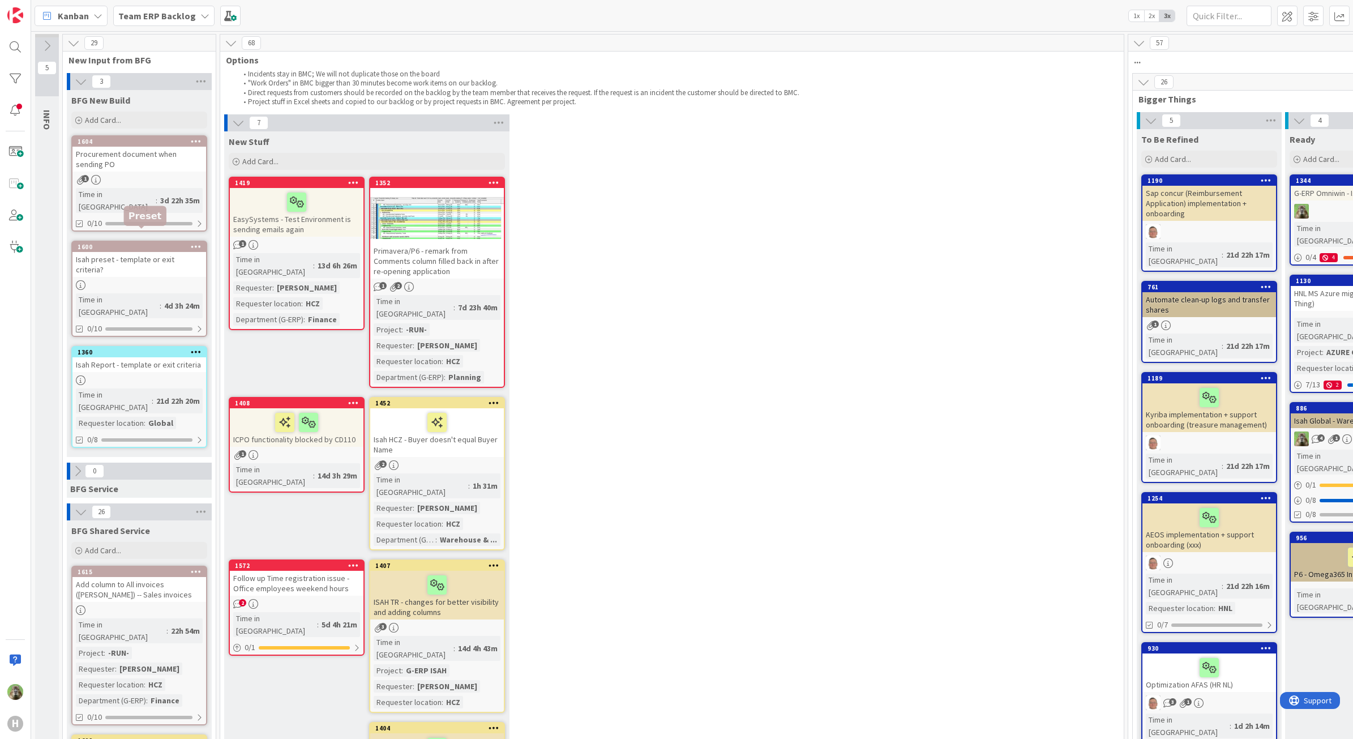
click at [127, 243] on div "1600" at bounding box center [142, 247] width 128 height 8
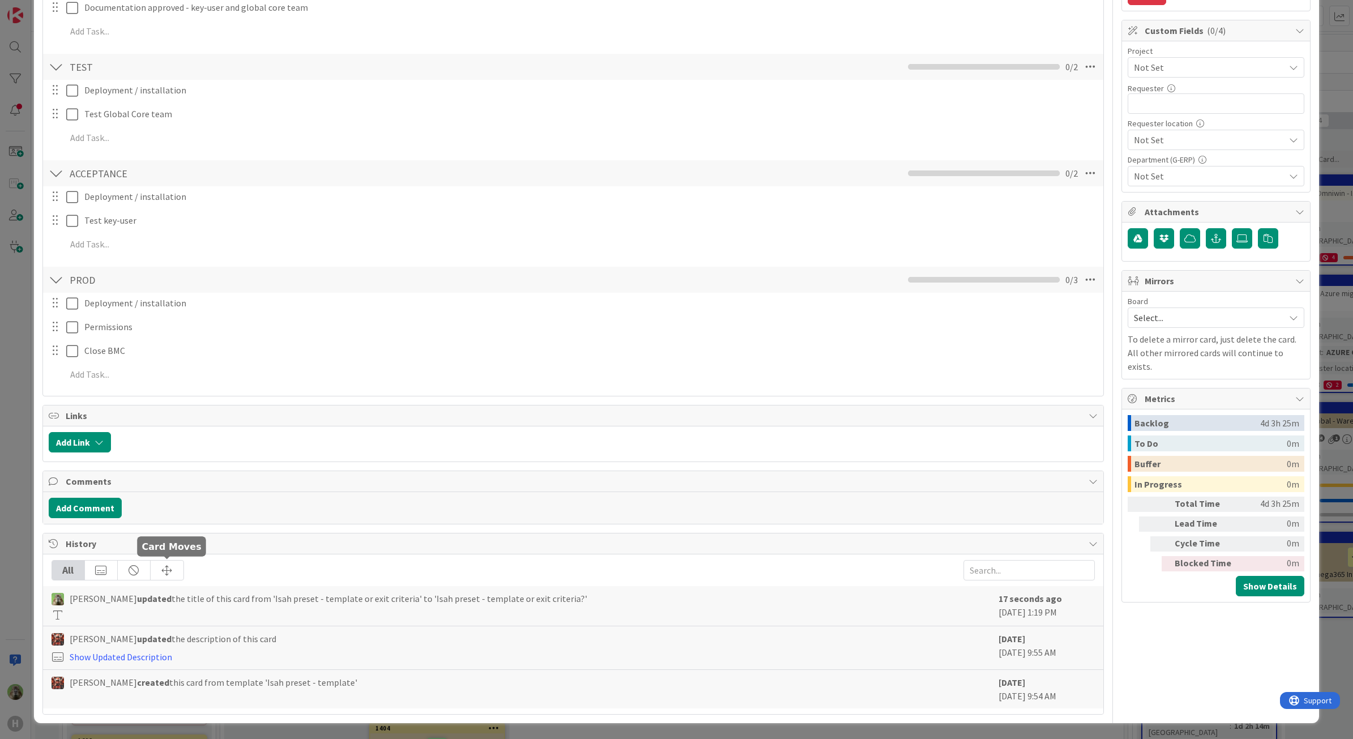
click at [180, 565] on div at bounding box center [167, 569] width 33 height 19
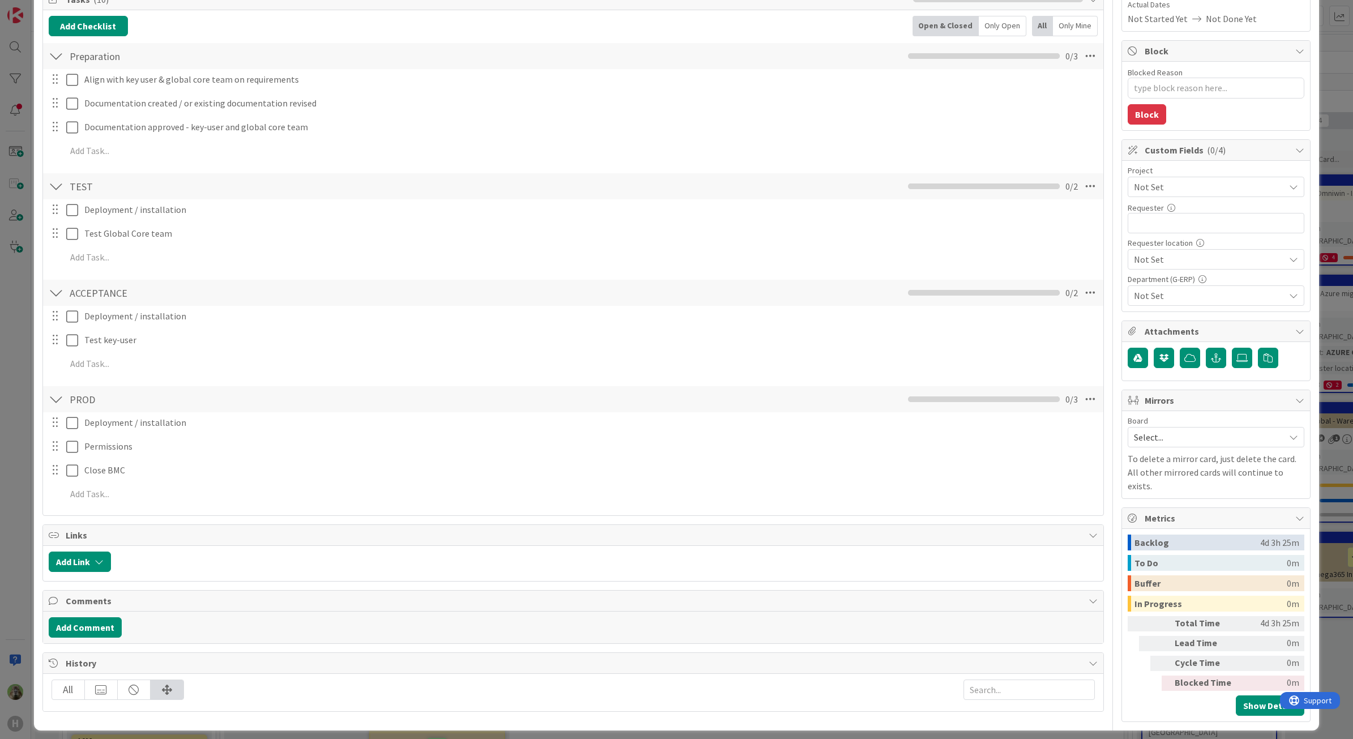
click at [15, 500] on div "ID 1600 Team ERP Backlog BFG New Build Title 40 / 128 Isah preset - template or…" at bounding box center [676, 369] width 1353 height 739
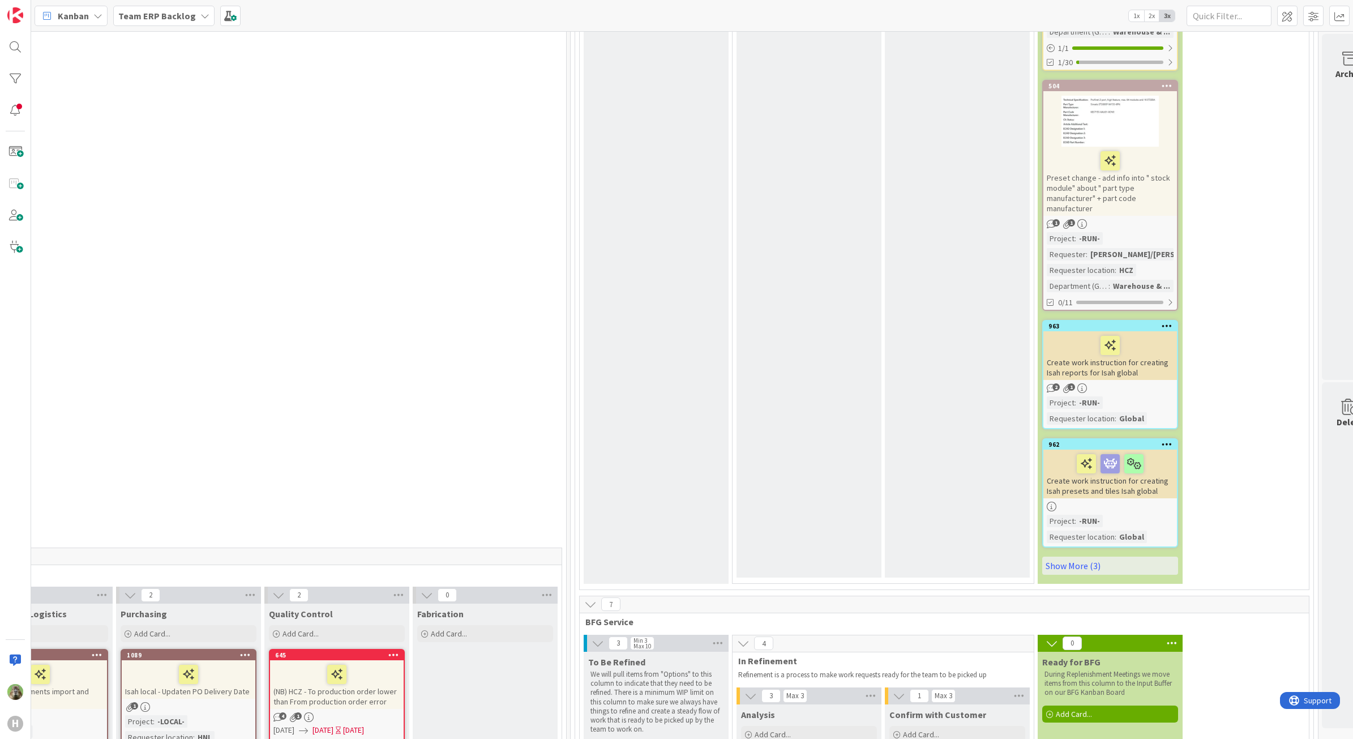
scroll to position [2830, 557]
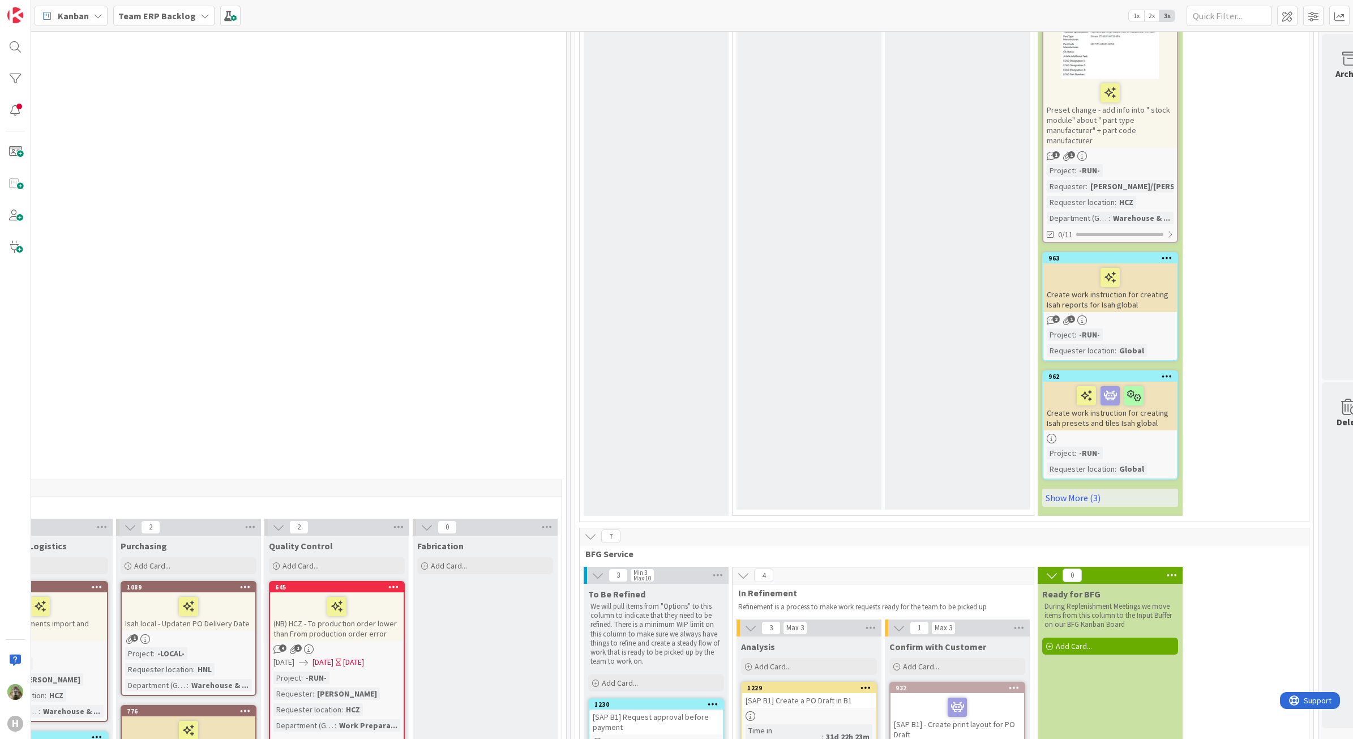
click at [591, 530] on icon at bounding box center [590, 536] width 12 height 12
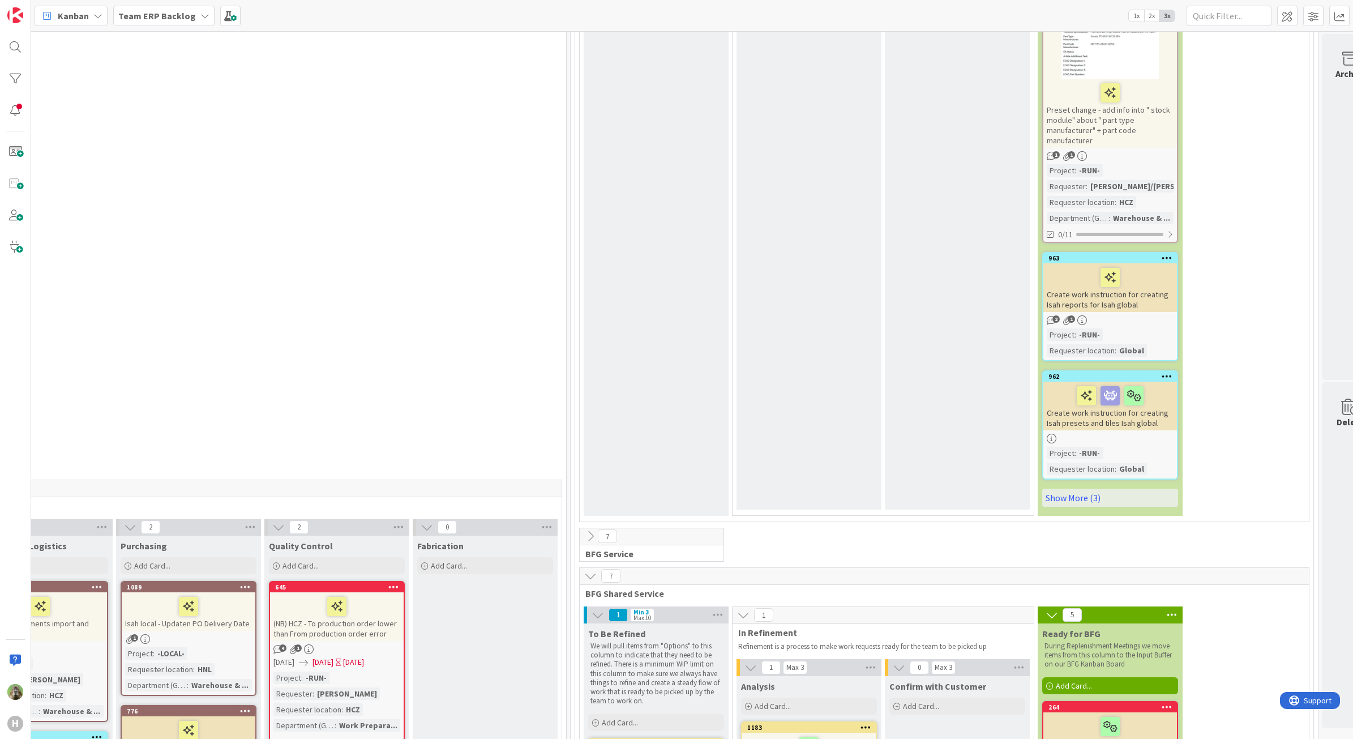
scroll to position [2547, 557]
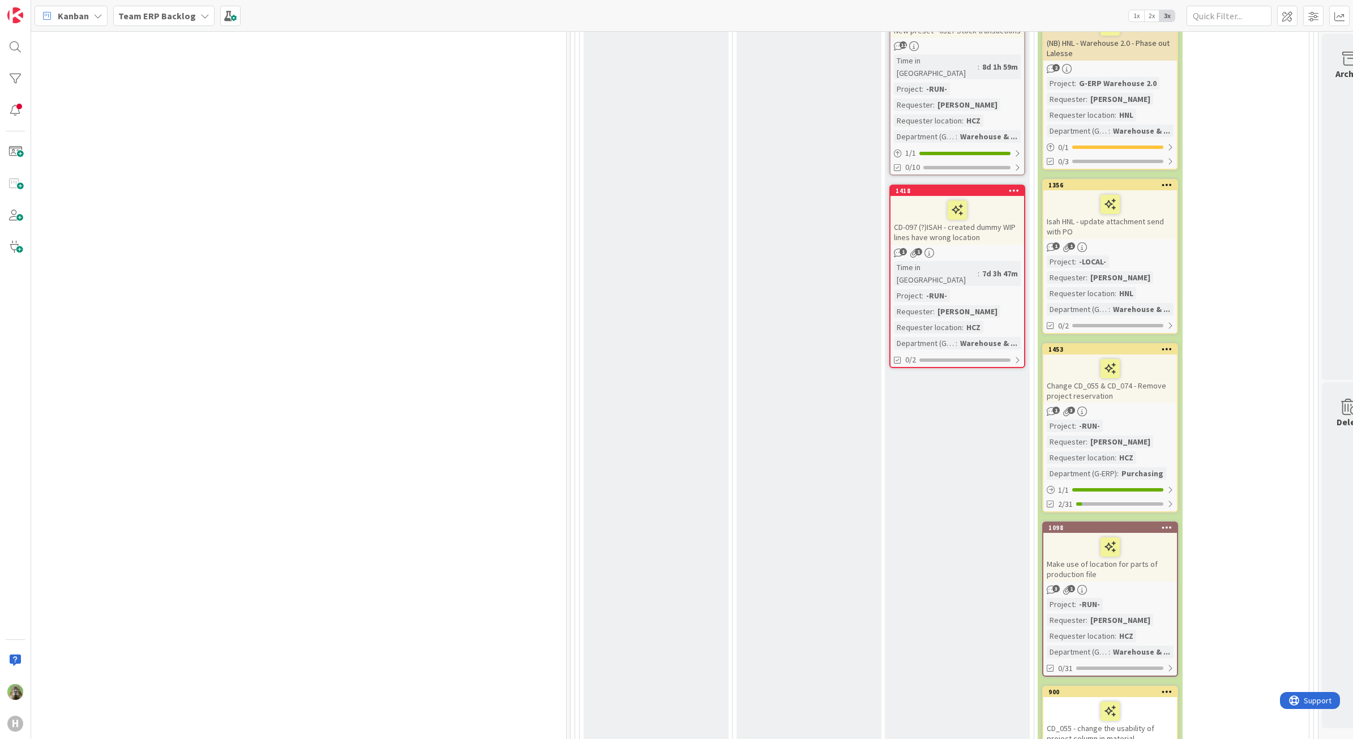
scroll to position [1839, 557]
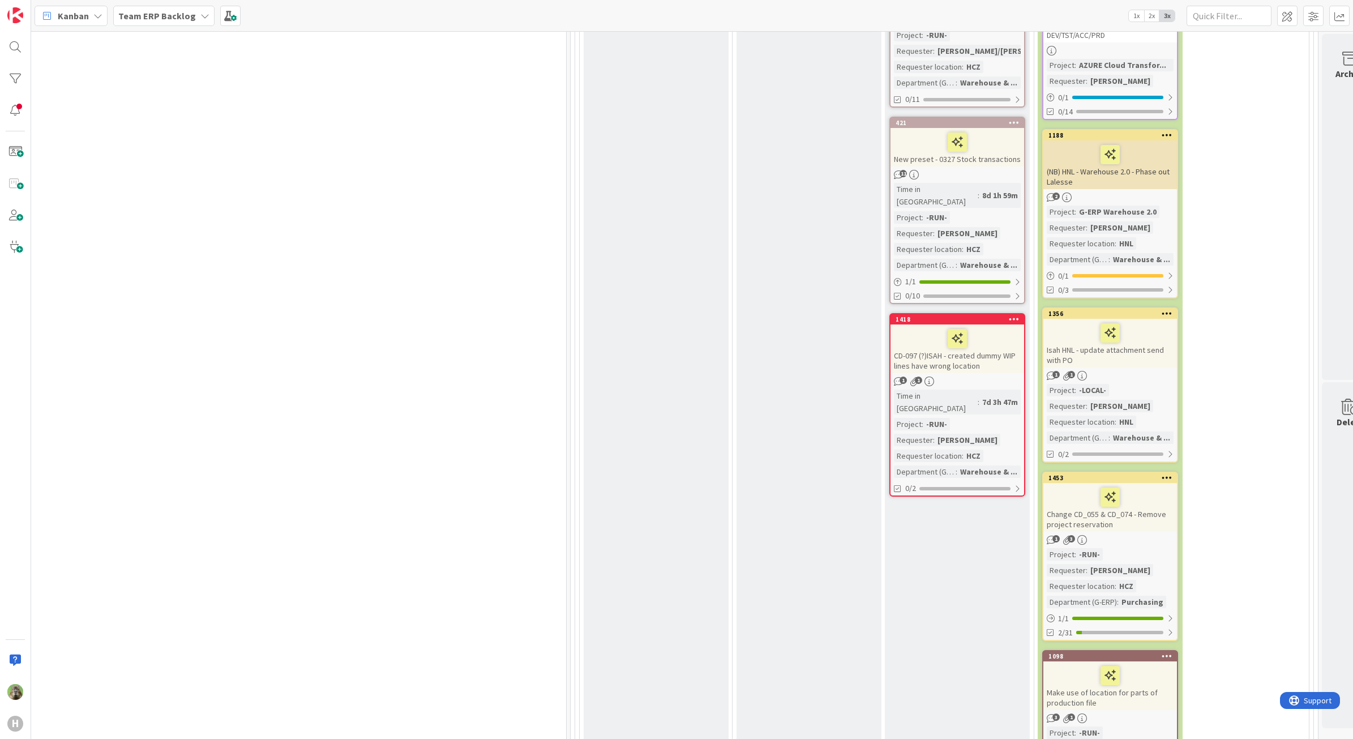
click at [1160, 319] on div "Isah HNL - update attachment send with PO" at bounding box center [1110, 343] width 134 height 49
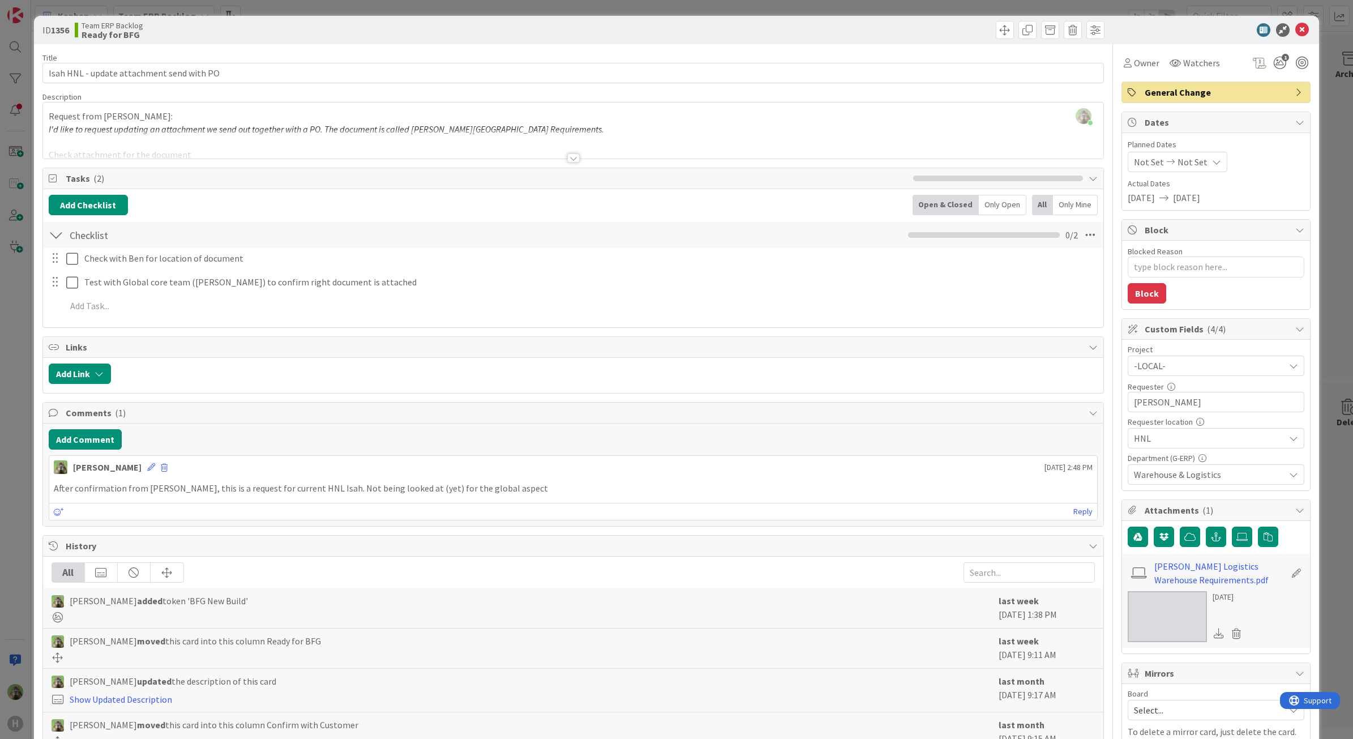
click at [9, 368] on div "ID 1356 Team ERP Backlog Ready for BFG Title 41 / 128 Isah HNL - update attachm…" at bounding box center [676, 369] width 1353 height 739
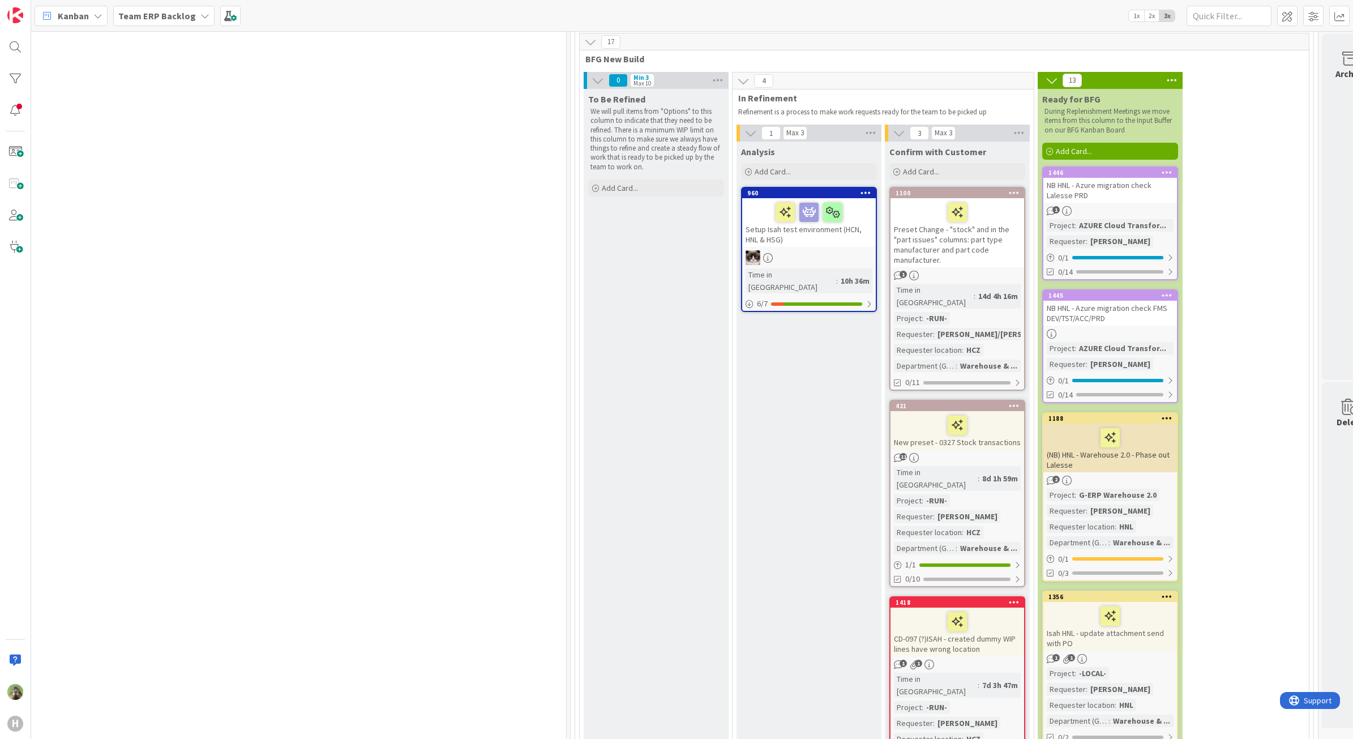
scroll to position [1486, 557]
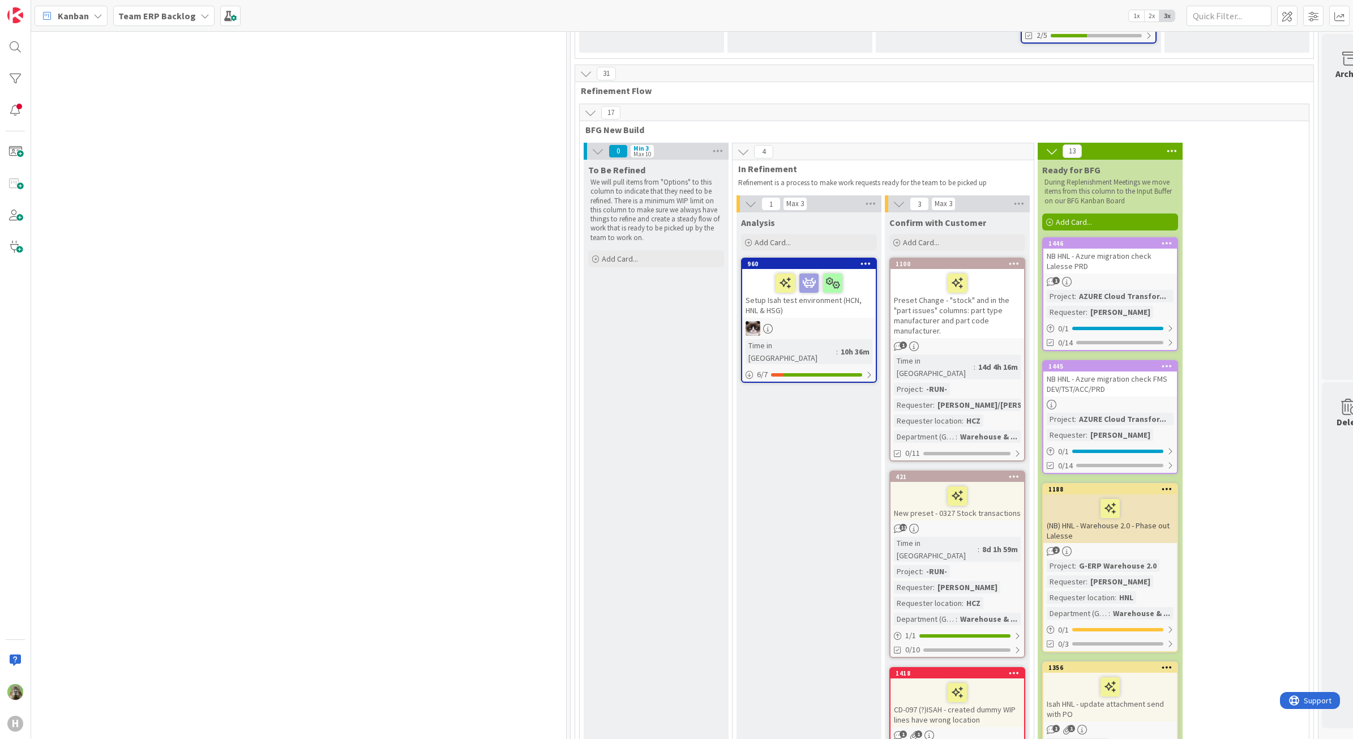
click at [808, 321] on div at bounding box center [809, 328] width 134 height 15
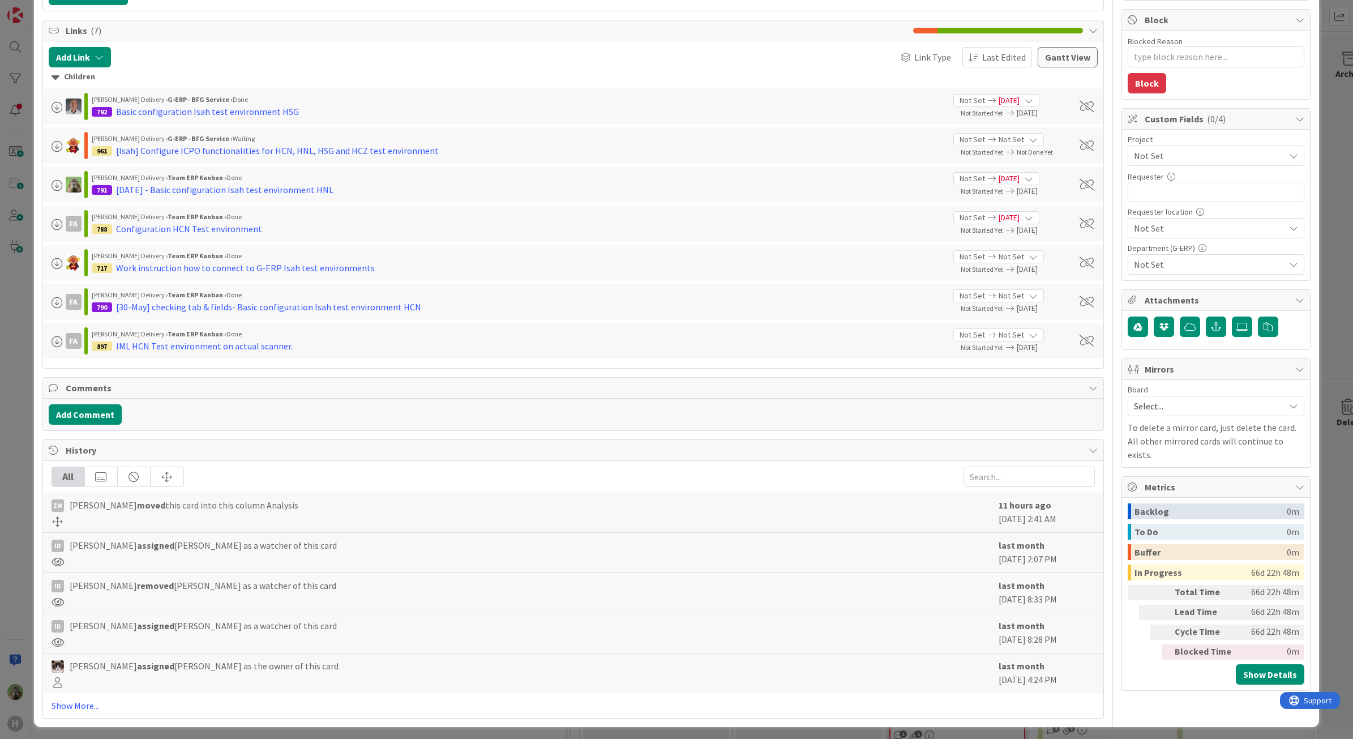
scroll to position [218, 0]
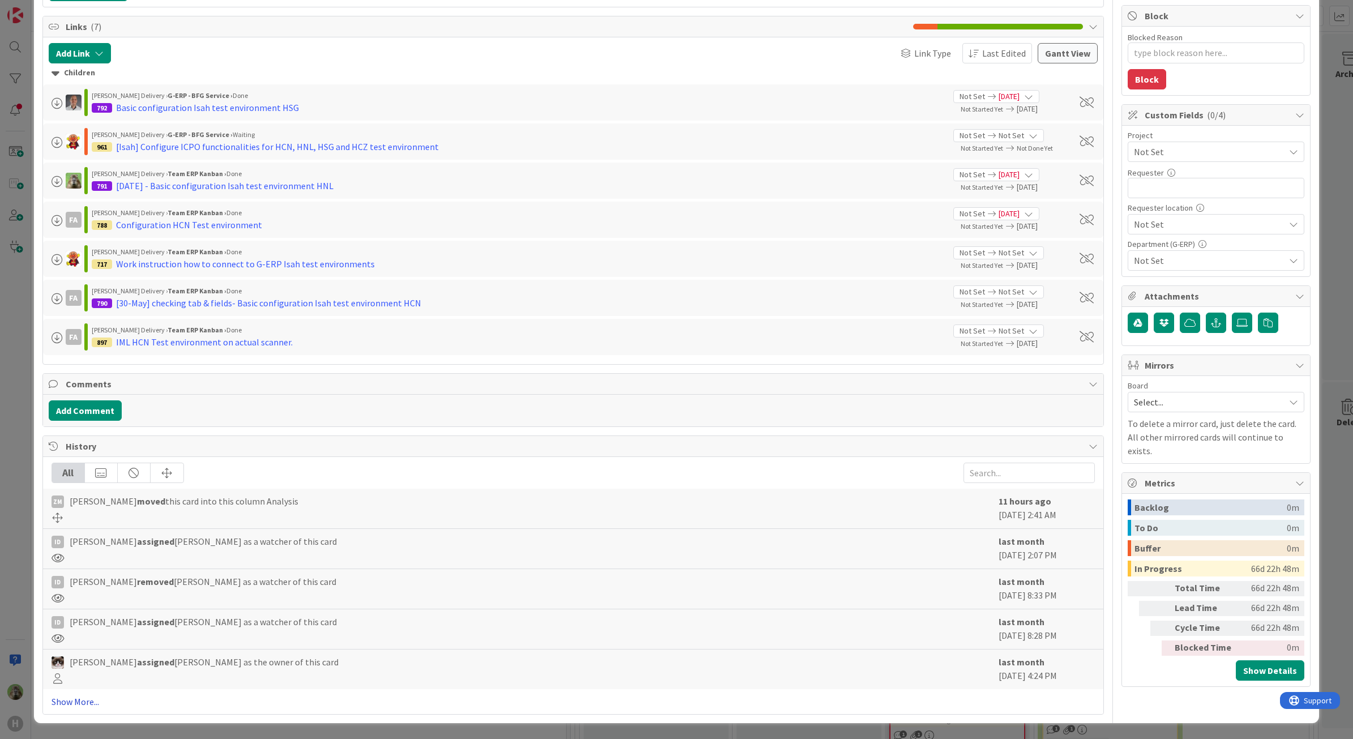
click at [87, 706] on link "Show More..." at bounding box center [574, 701] width 1044 height 14
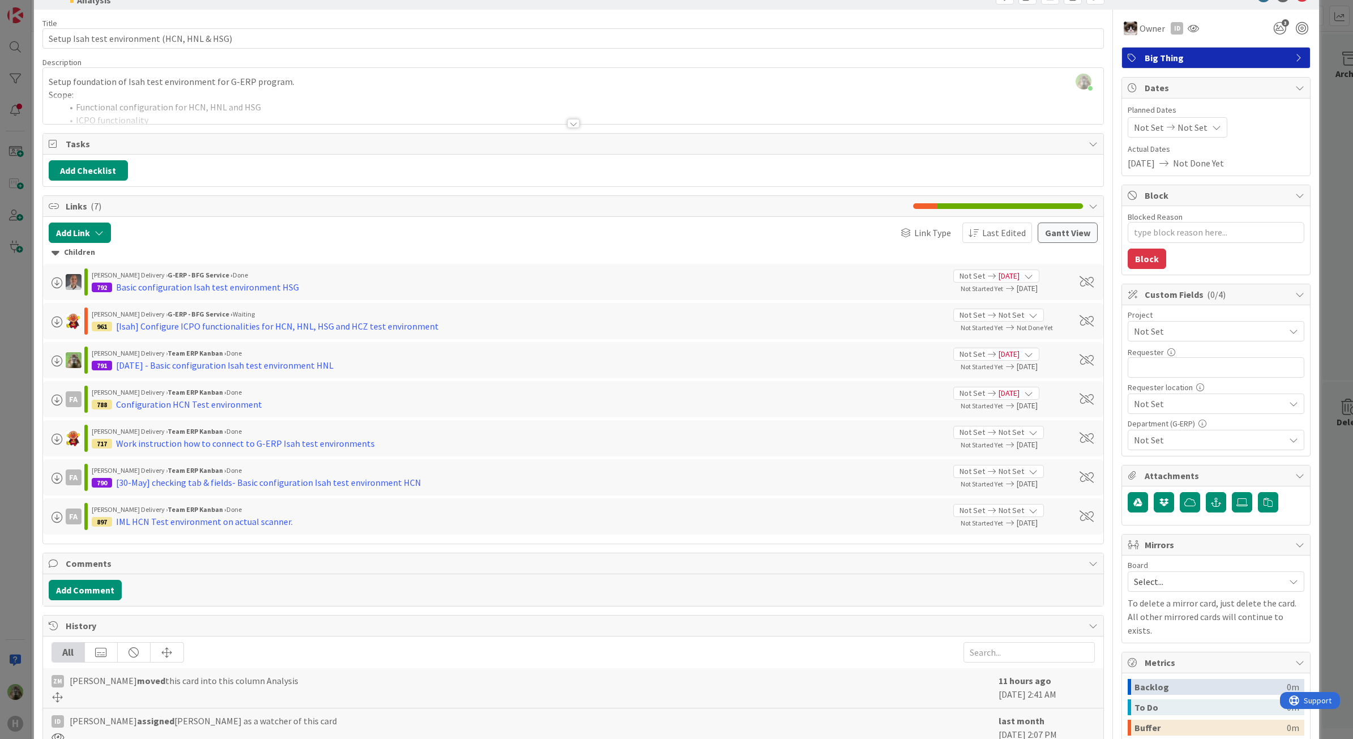
scroll to position [0, 0]
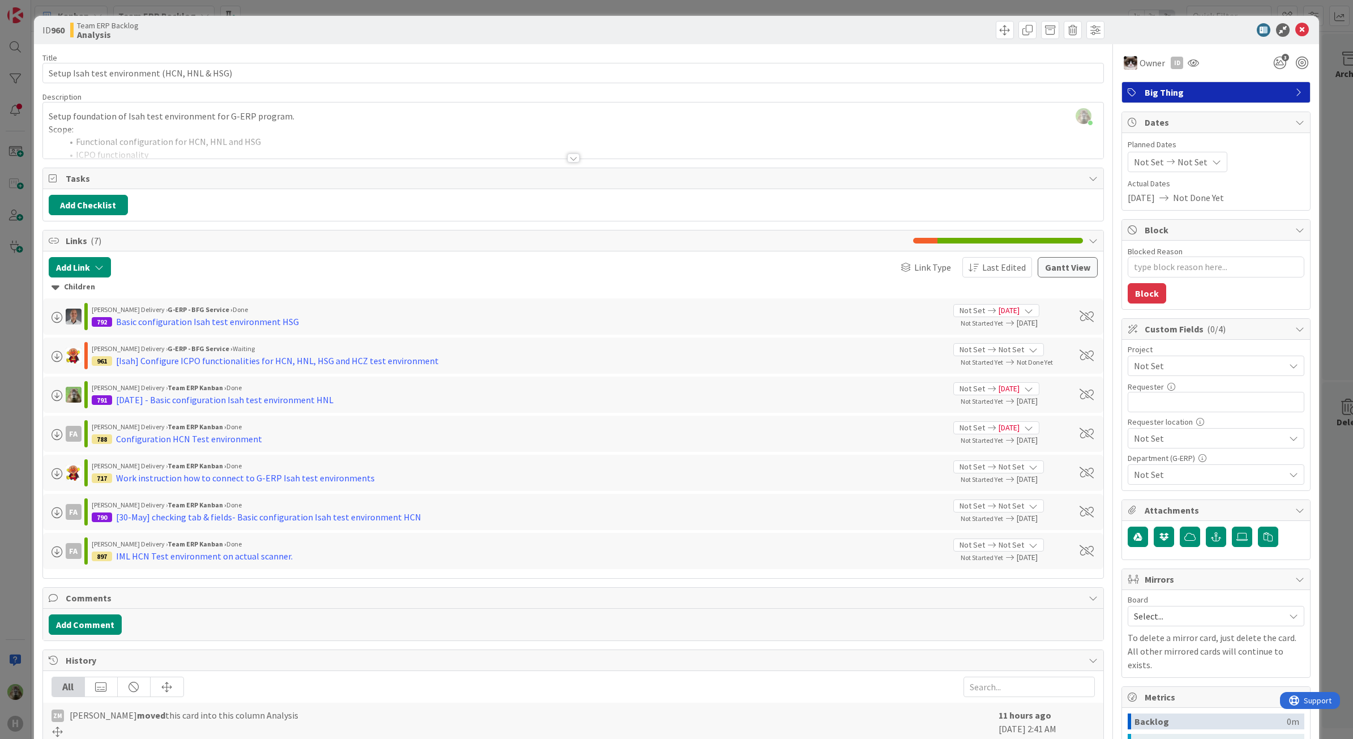
click at [232, 156] on div at bounding box center [573, 144] width 1061 height 29
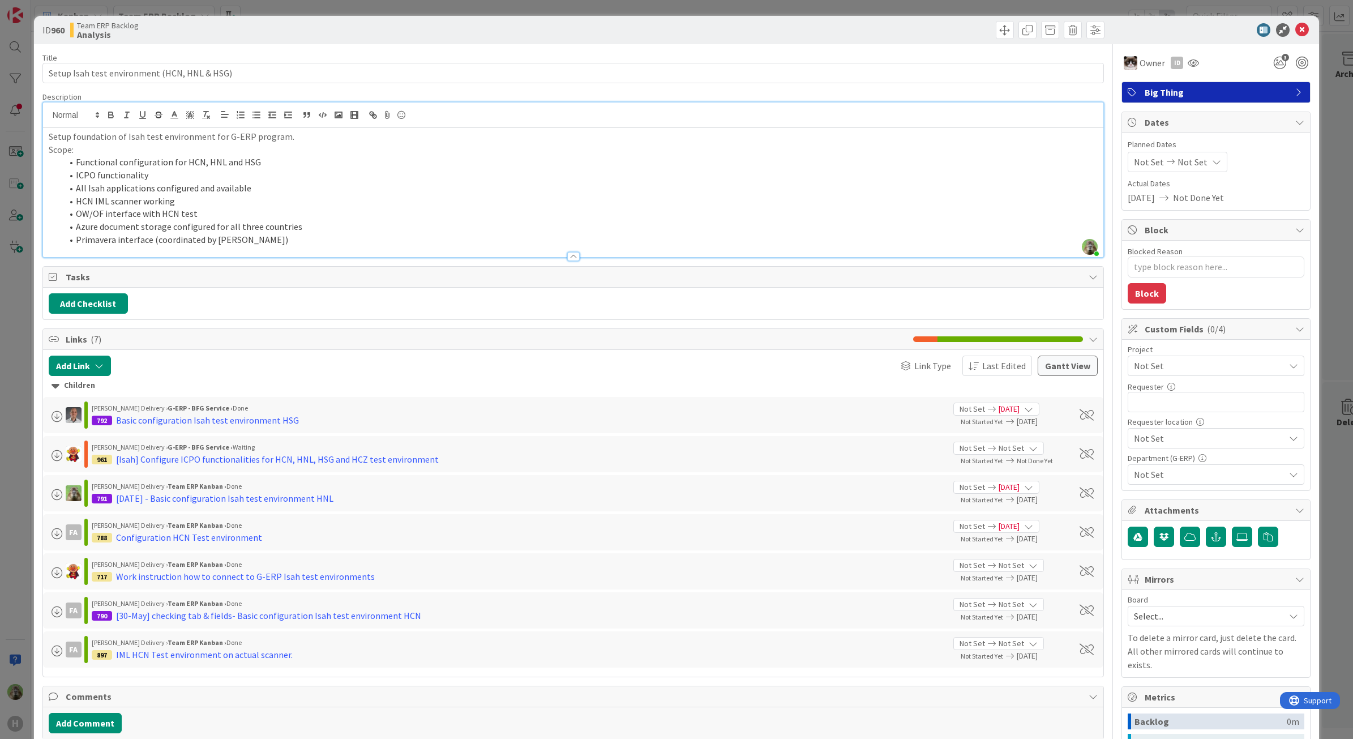
click at [27, 436] on div "ID 960 Team ERP Backlog Analysis Title 44 / 128 Setup Isah test environment (HC…" at bounding box center [676, 369] width 1353 height 739
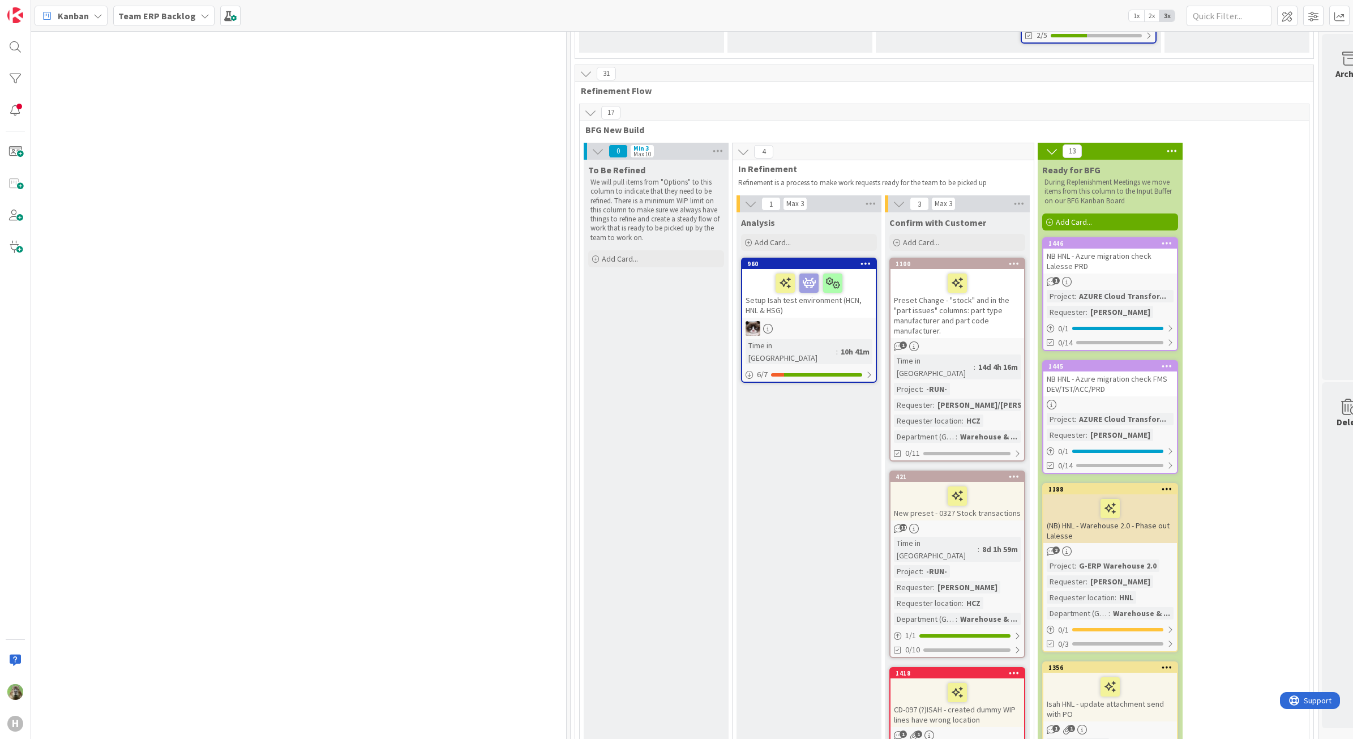
click at [833, 269] on div "Setup Isah test environment (HCN, HNL & HSG)" at bounding box center [809, 293] width 134 height 49
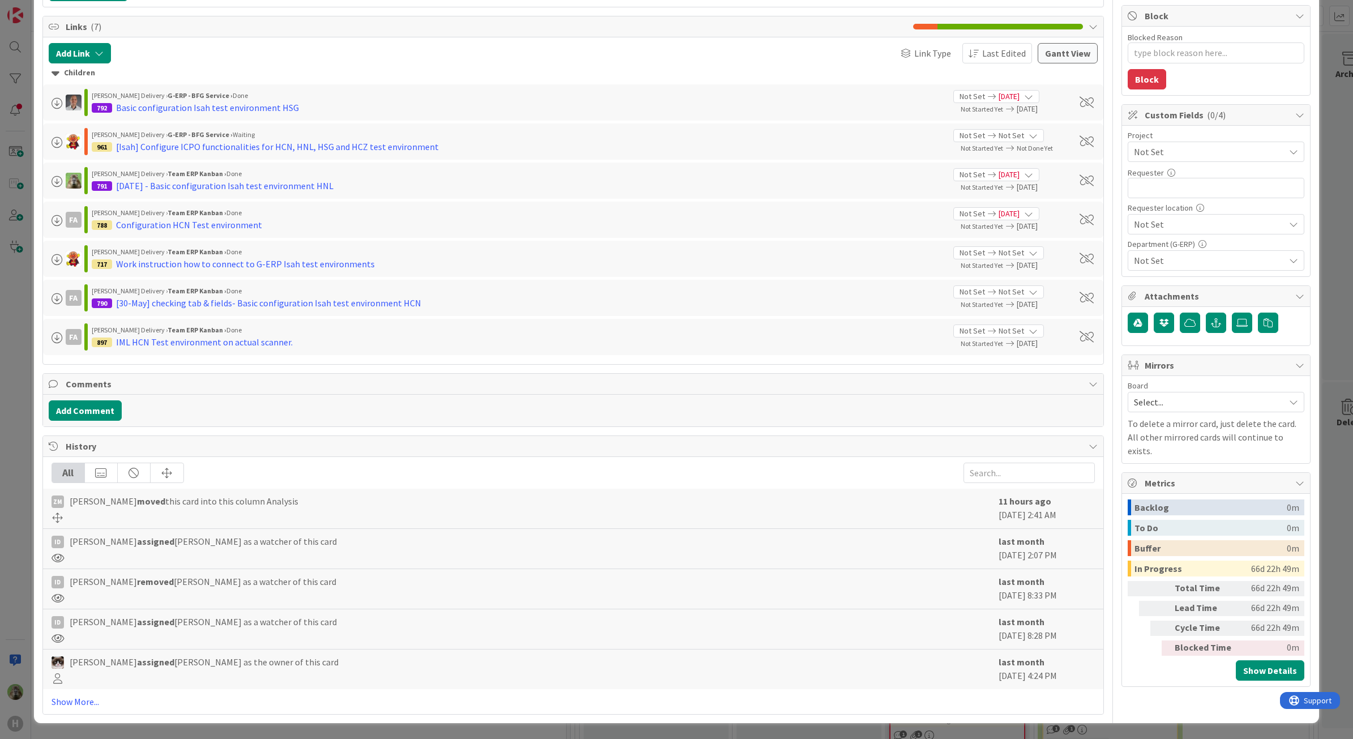
scroll to position [218, 0]
click at [87, 702] on link "Show More..." at bounding box center [574, 701] width 1044 height 14
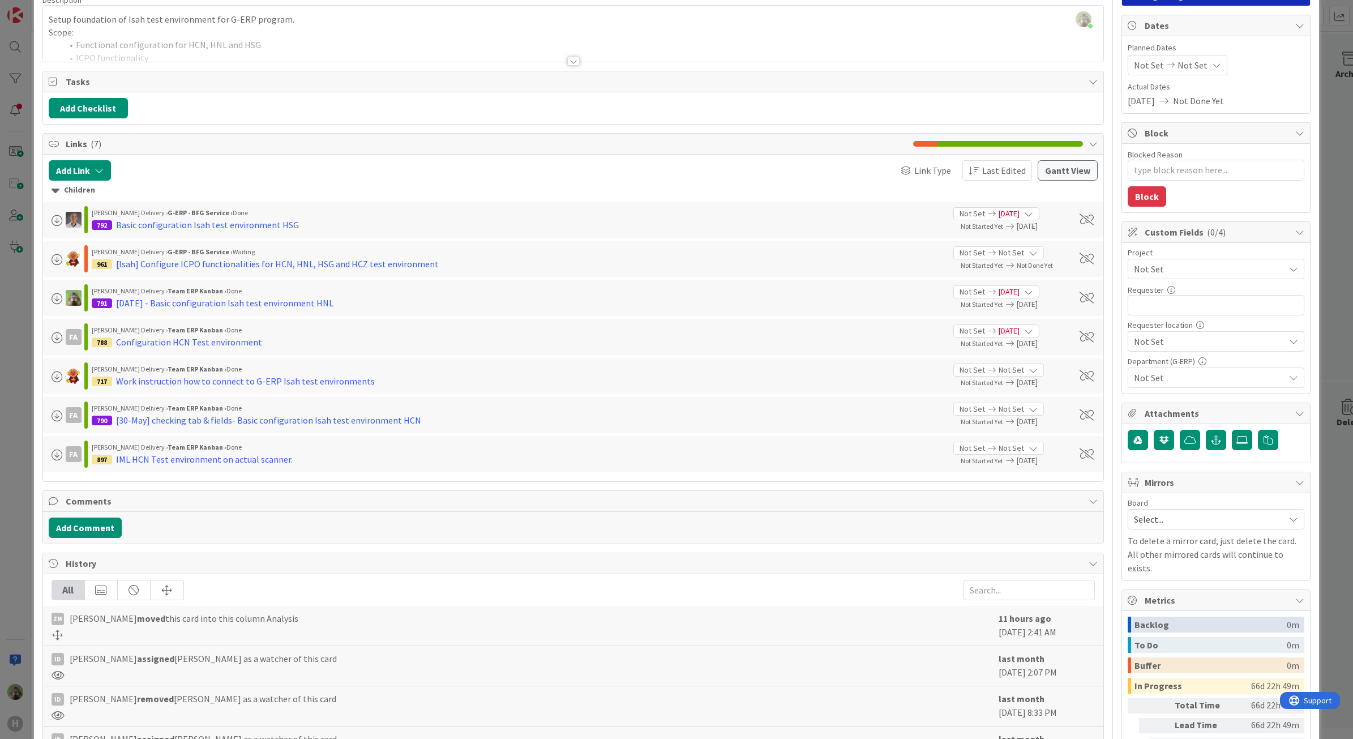
scroll to position [0, 0]
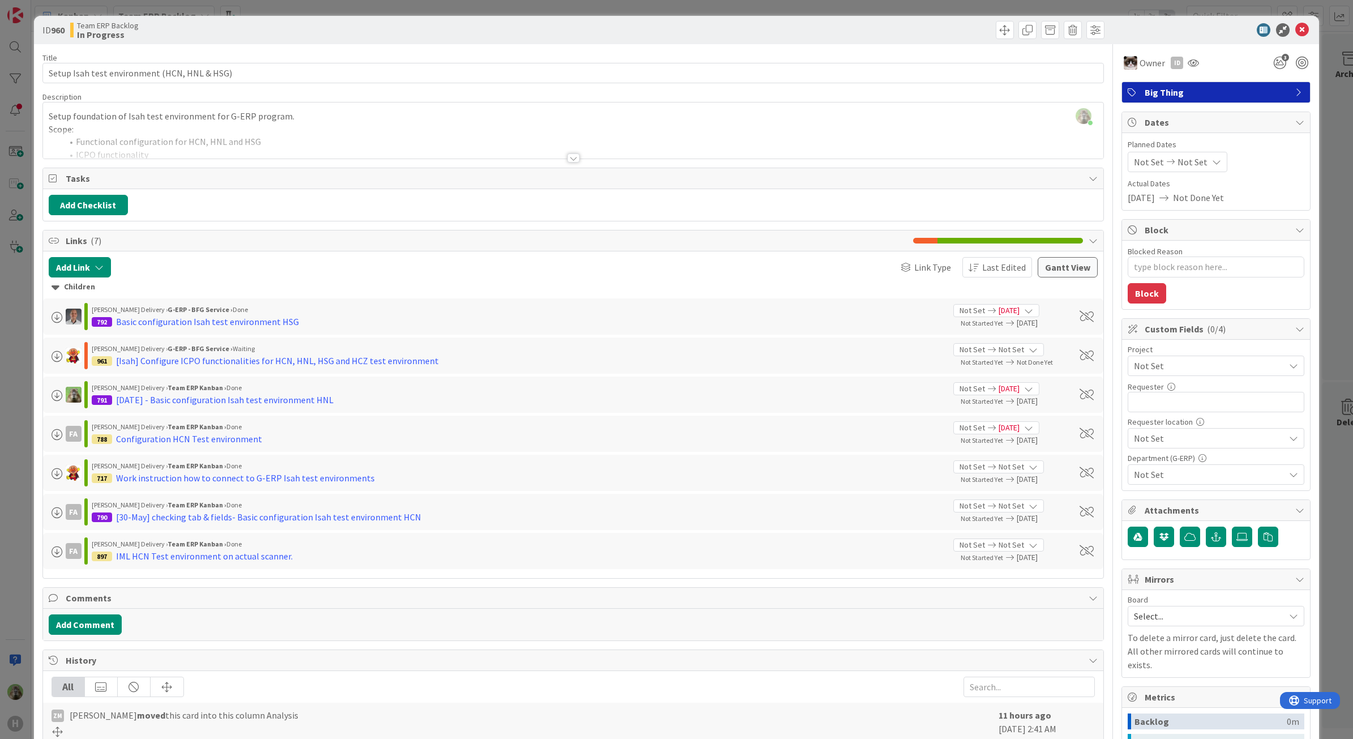
type textarea "x"
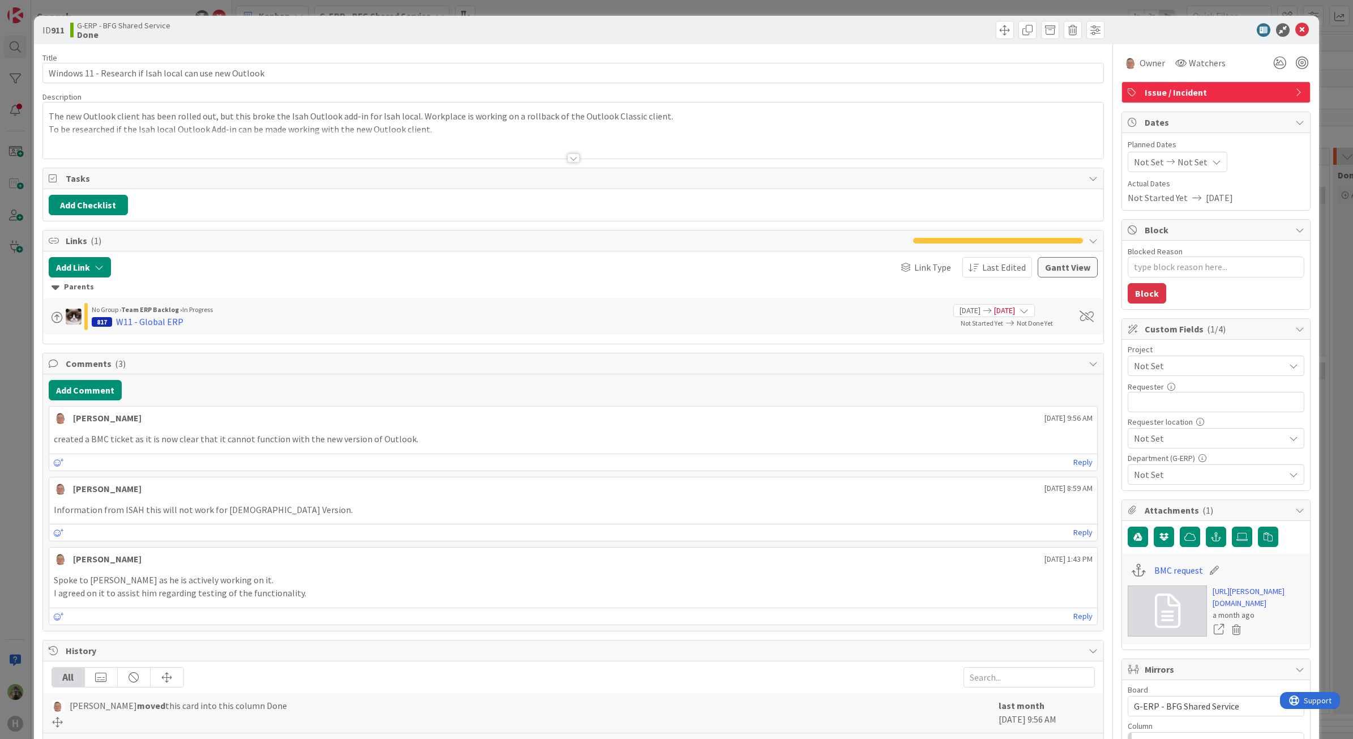
type textarea "x"
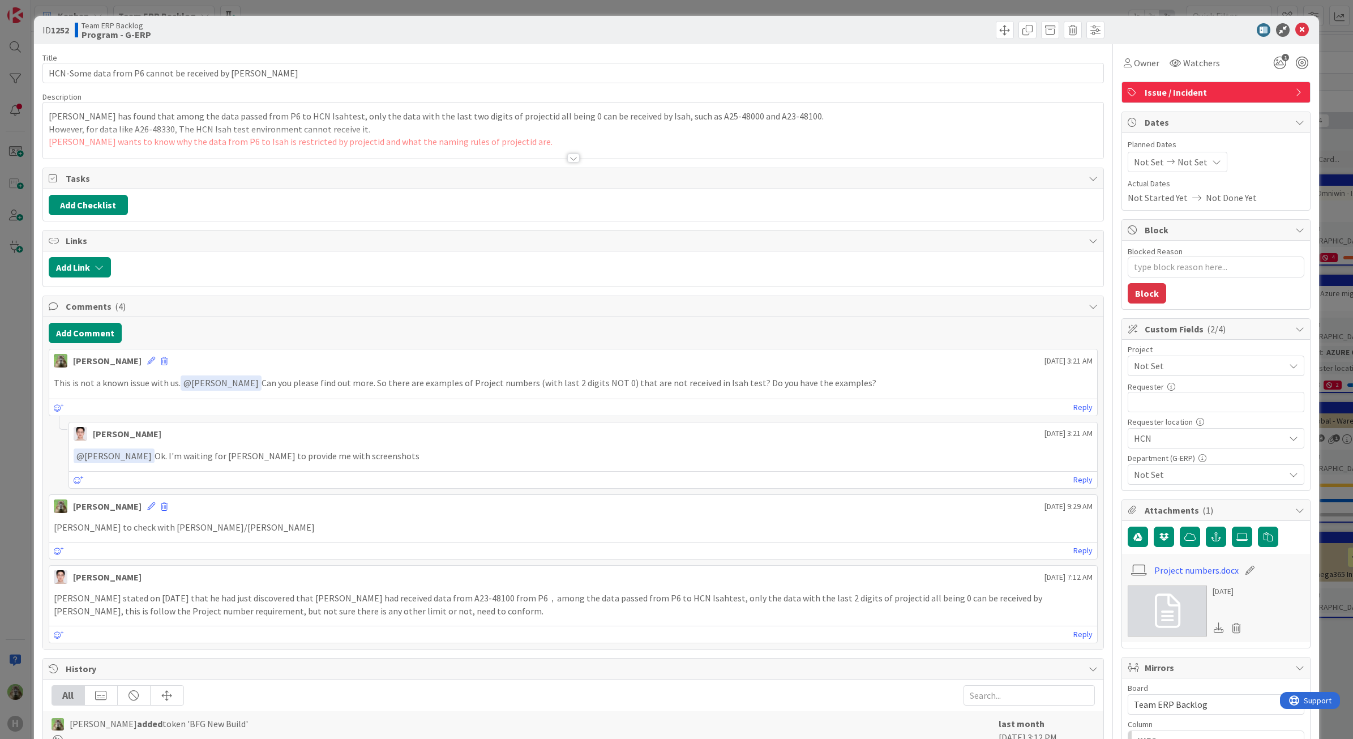
click at [21, 391] on div "ID 1252 Team ERP Backlog Program - G-ERP Title 52 / 128 HCN-Some data from P6 c…" at bounding box center [676, 369] width 1353 height 739
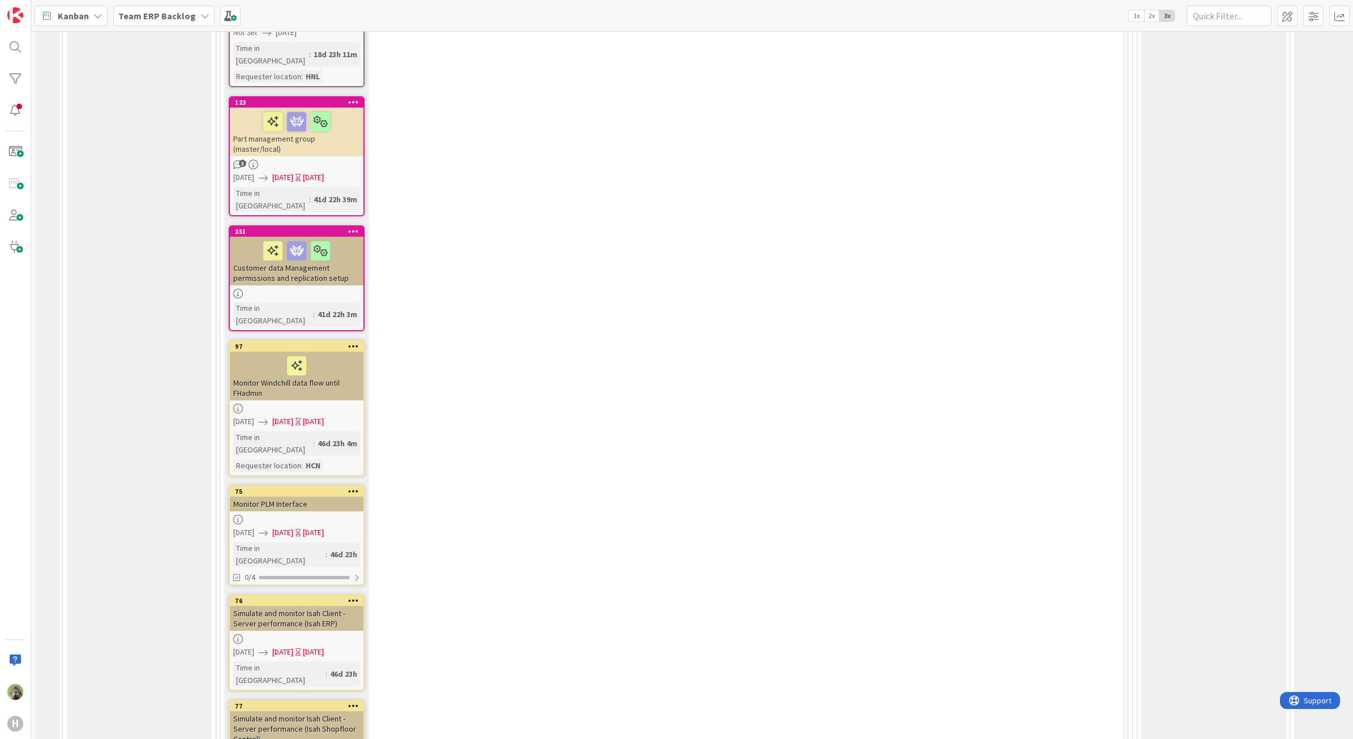
scroll to position [2901, 0]
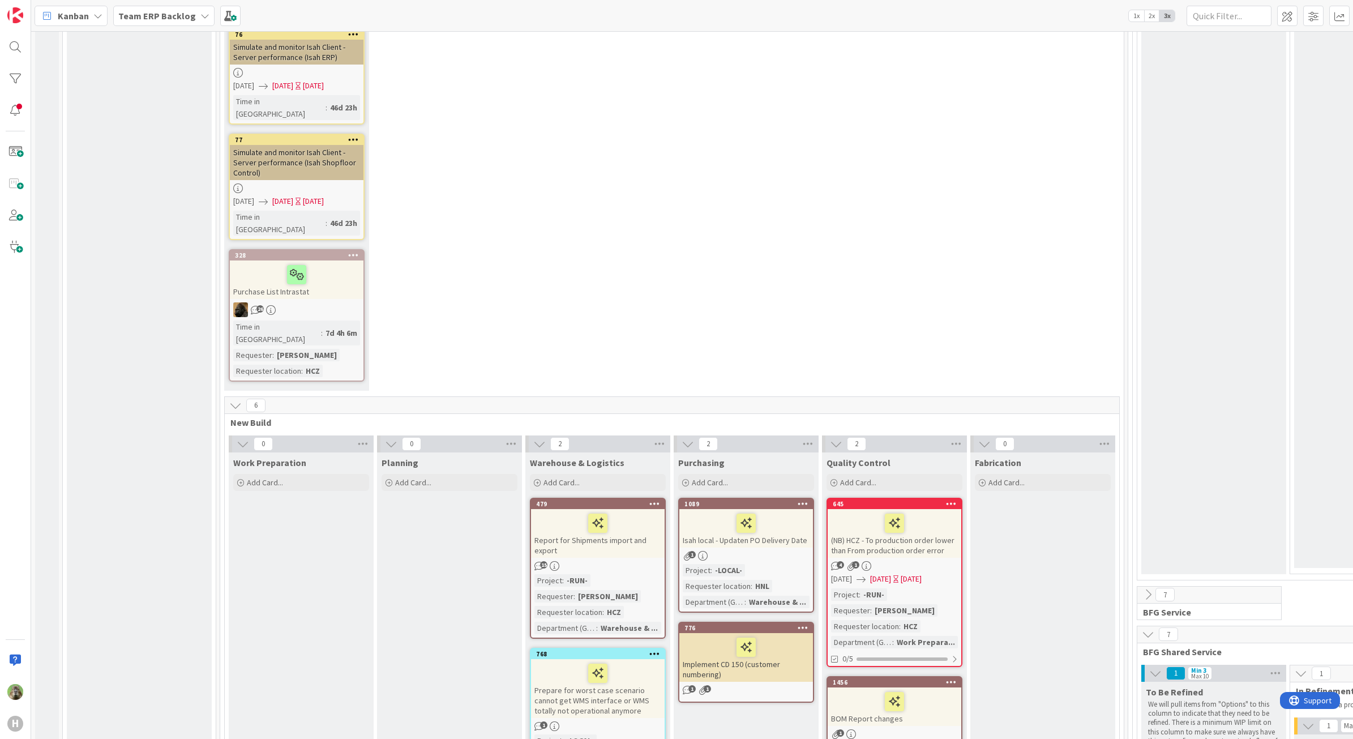
click at [569, 509] on div "Report for Shipments import and export" at bounding box center [598, 533] width 134 height 49
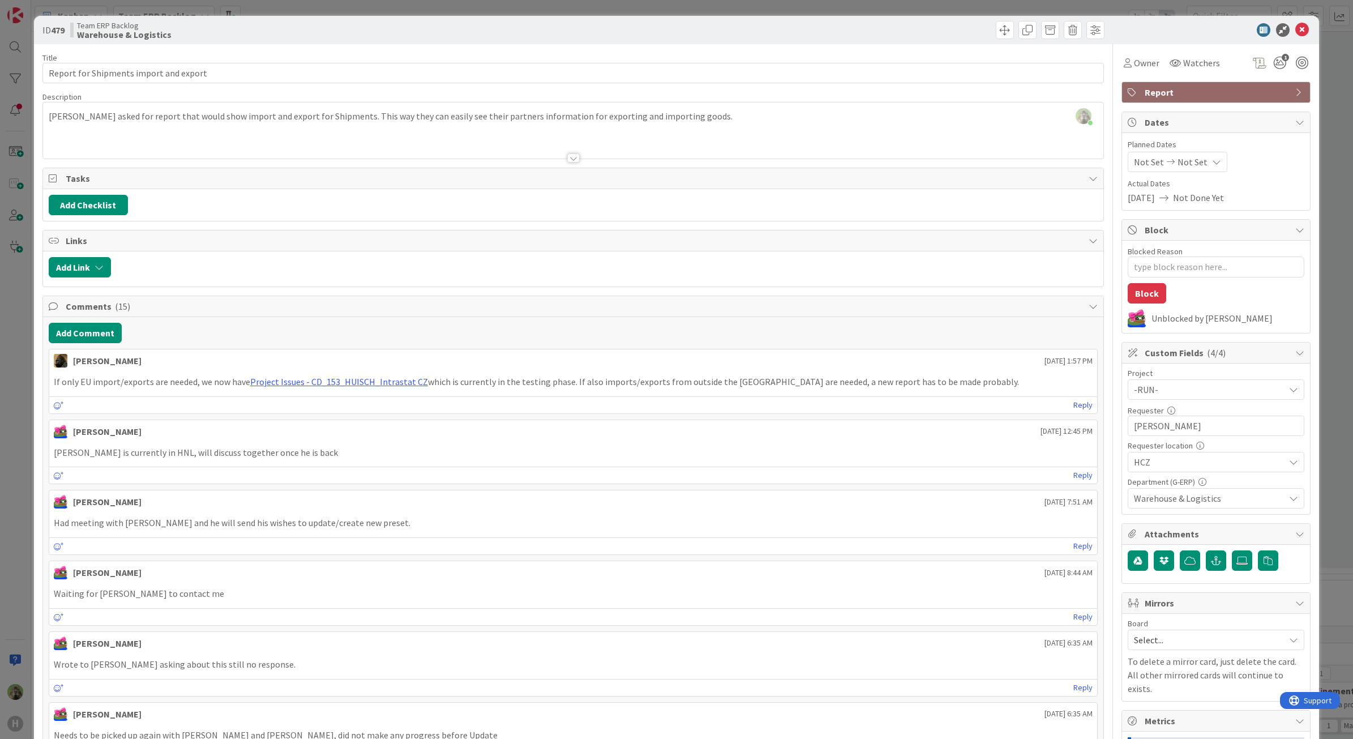
click at [11, 379] on div "ID 479 Team ERP Backlog Warehouse & Logistics Title 38 / 128 Report for Shipmen…" at bounding box center [676, 369] width 1353 height 739
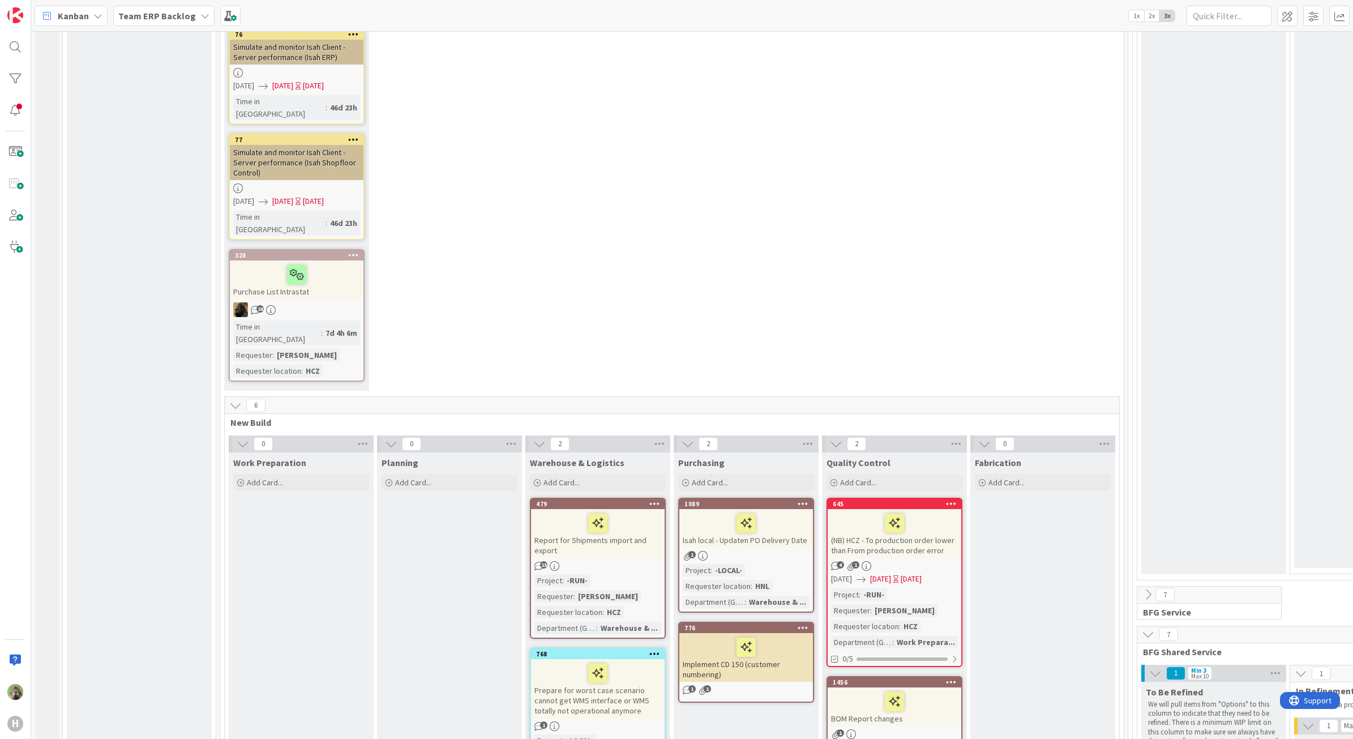
click at [934, 729] on div "1" at bounding box center [894, 734] width 134 height 10
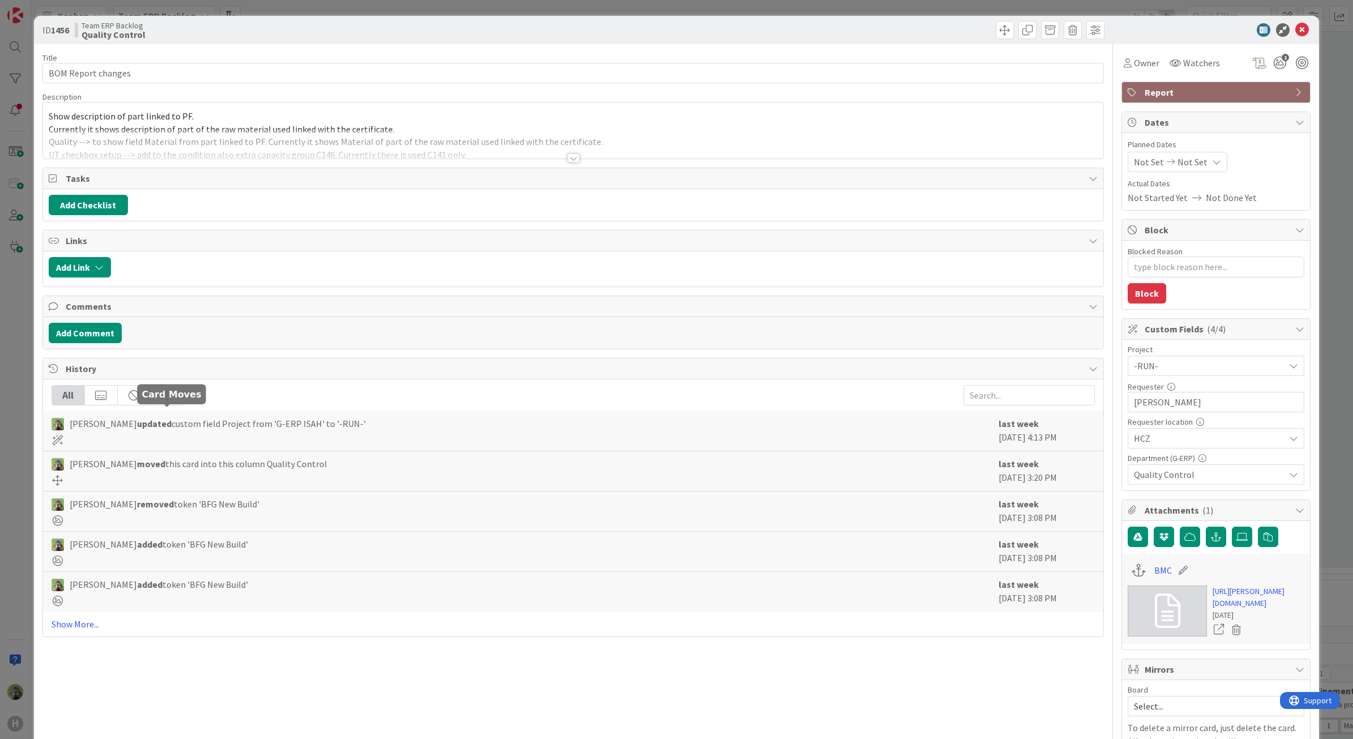
type textarea "x"
click at [382, 155] on div at bounding box center [573, 144] width 1061 height 29
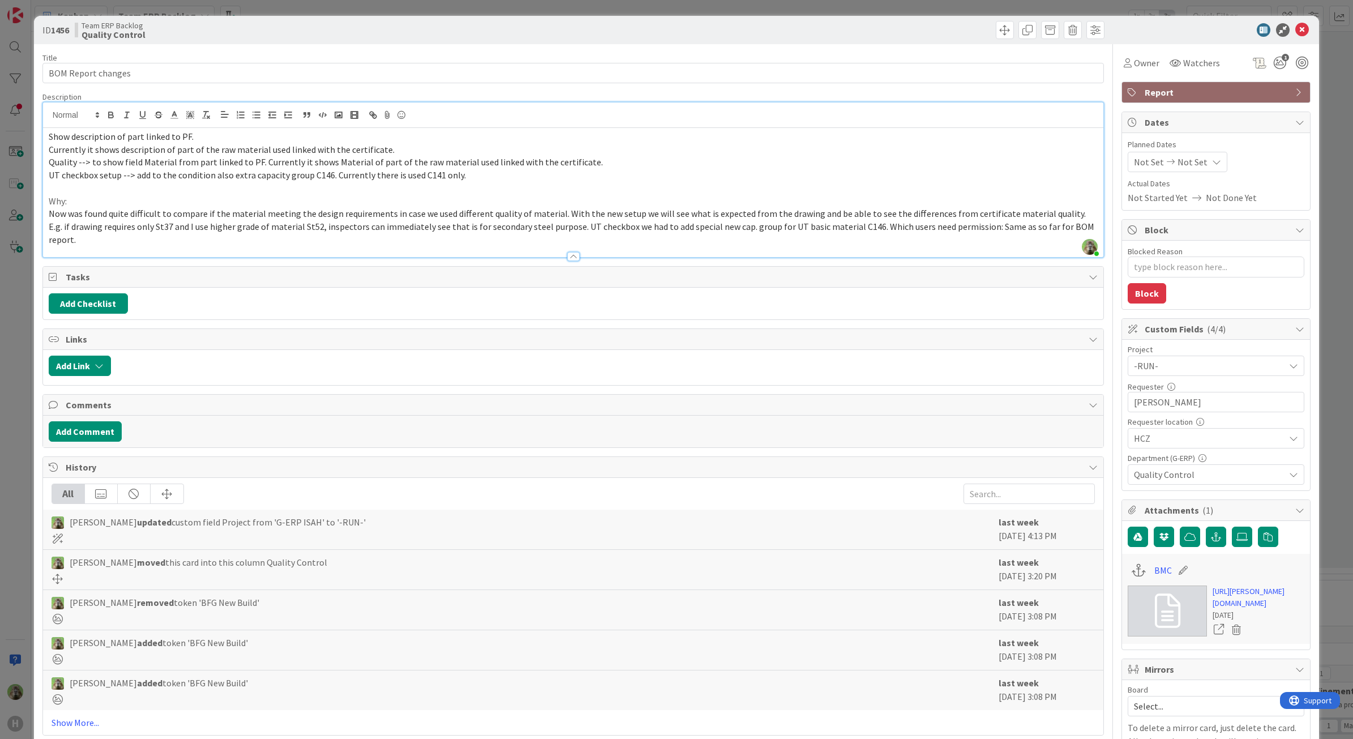
click at [1023, 225] on span "Now was found quite difficult to compare if the material meeting the design req…" at bounding box center [572, 226] width 1047 height 37
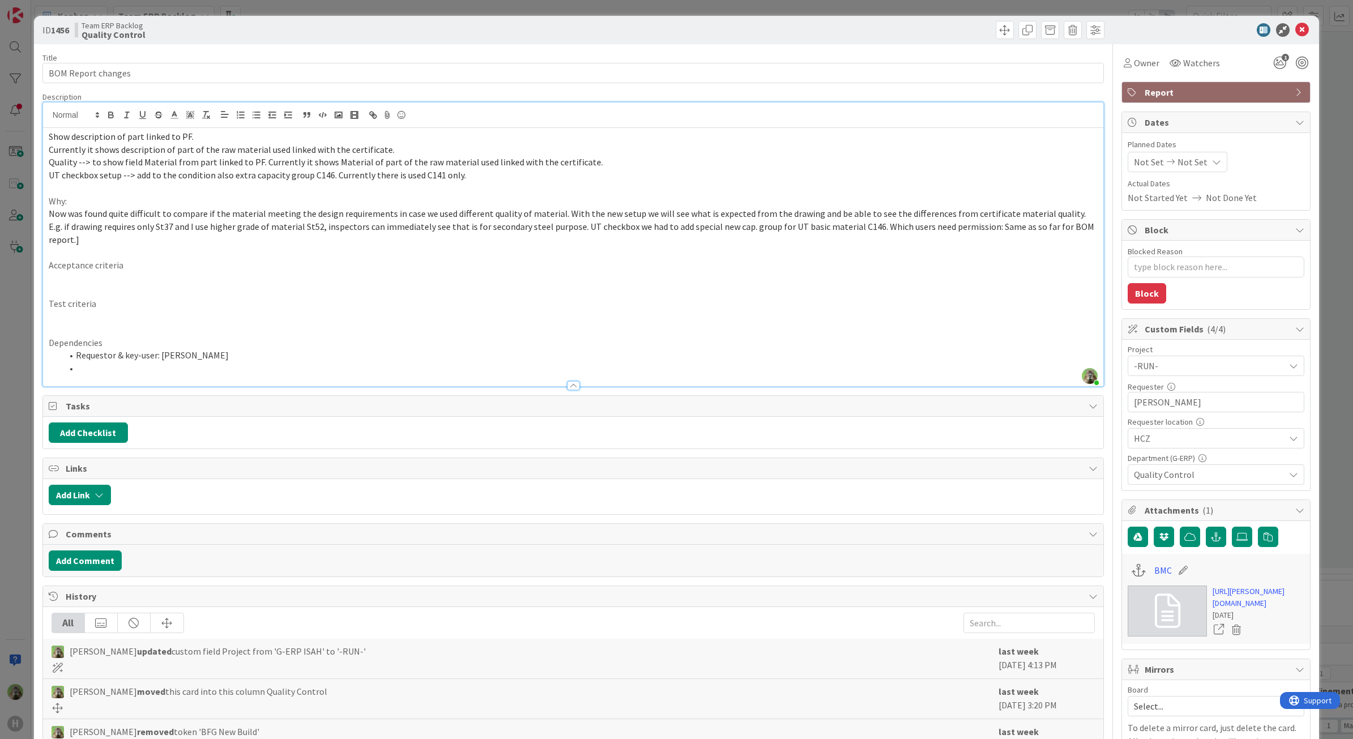
click at [105, 362] on li at bounding box center [580, 368] width 1036 height 13
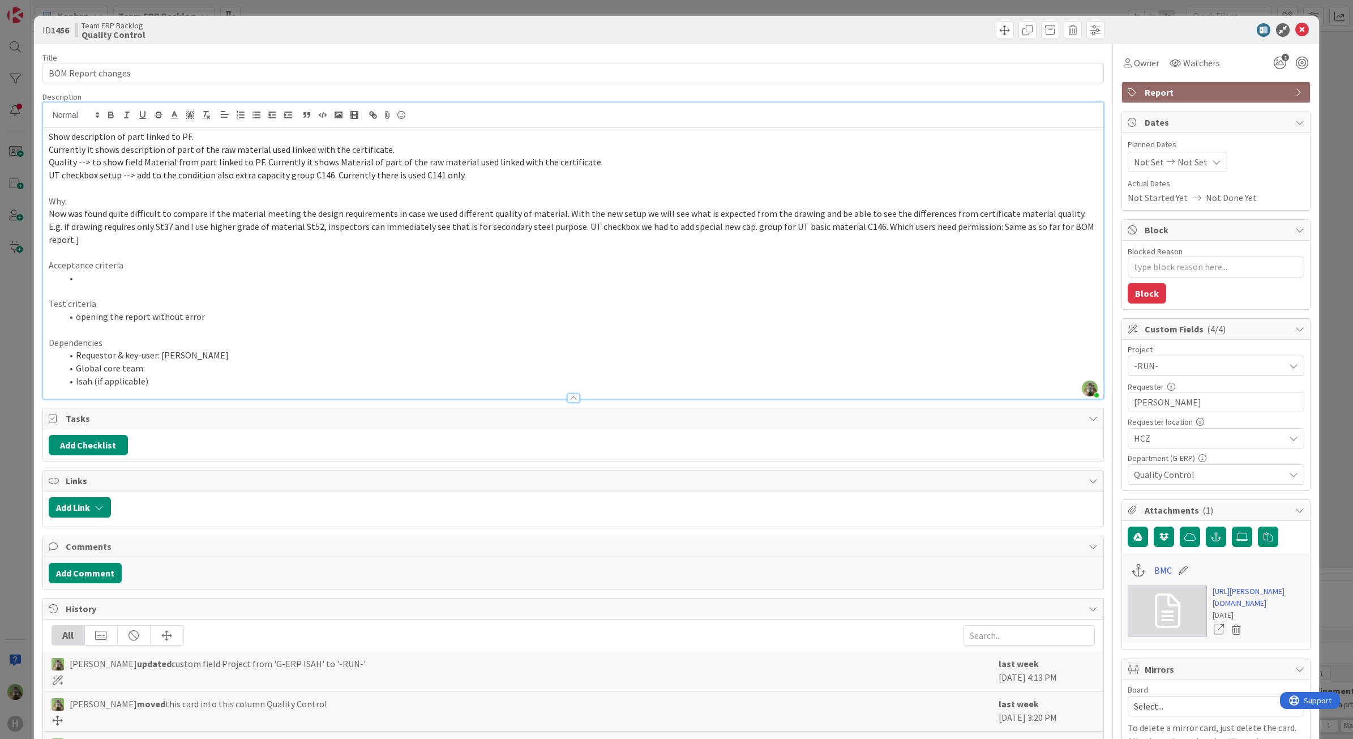
click at [101, 285] on p at bounding box center [573, 291] width 1049 height 13
click at [103, 272] on li at bounding box center [580, 278] width 1036 height 13
click at [88, 272] on li at bounding box center [580, 278] width 1036 height 13
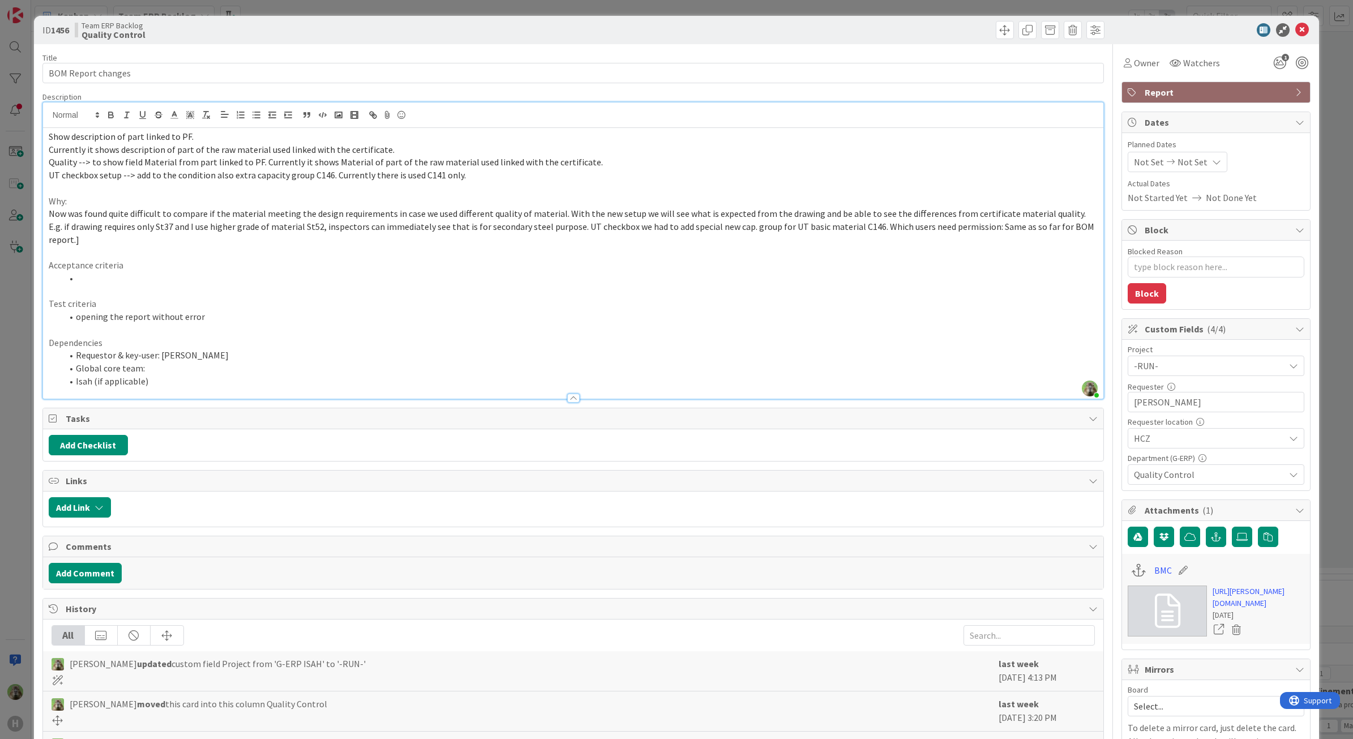
click at [26, 337] on div "ID 1456 Team ERP Backlog Quality Control Title 18 / 128 BOM Report changes Desc…" at bounding box center [676, 369] width 1353 height 739
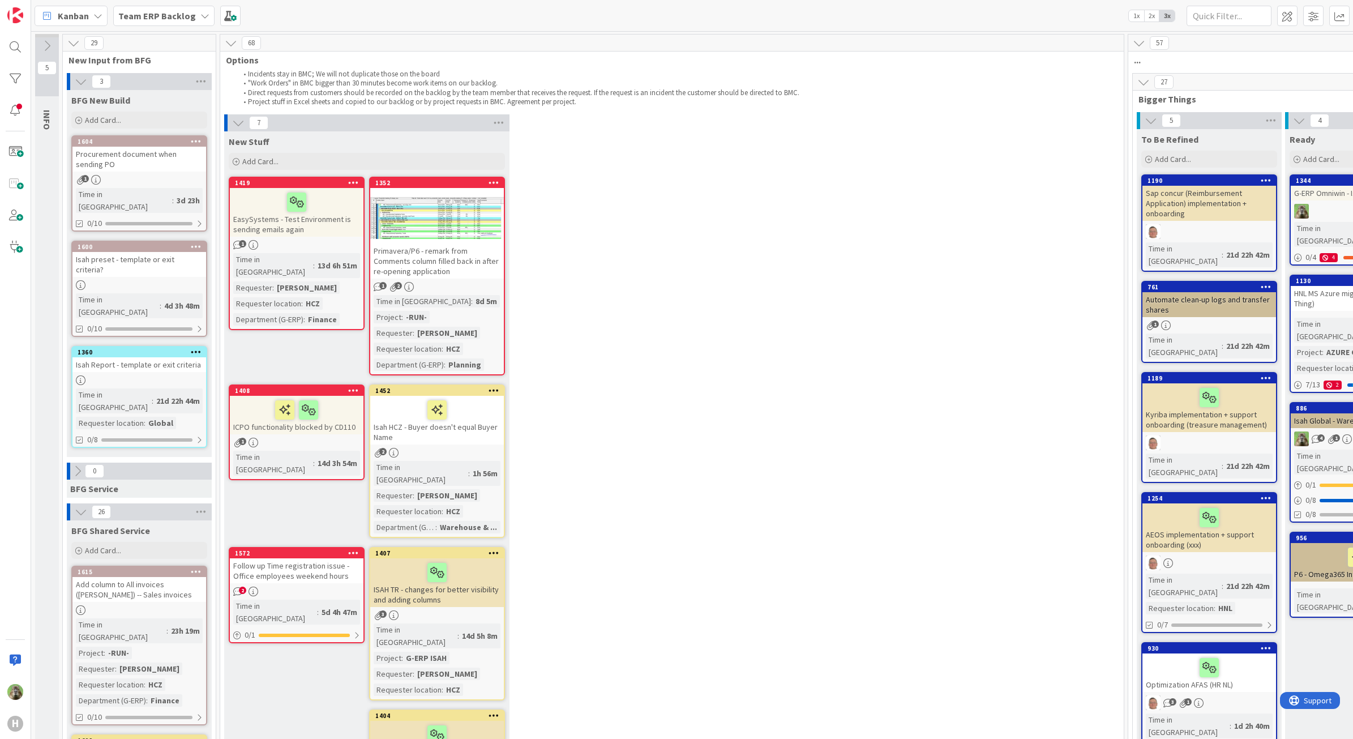
click at [168, 346] on link "1360 Isah Report - template or exit criteria Time in Column : 21d 22h 44m Reque…" at bounding box center [139, 397] width 136 height 102
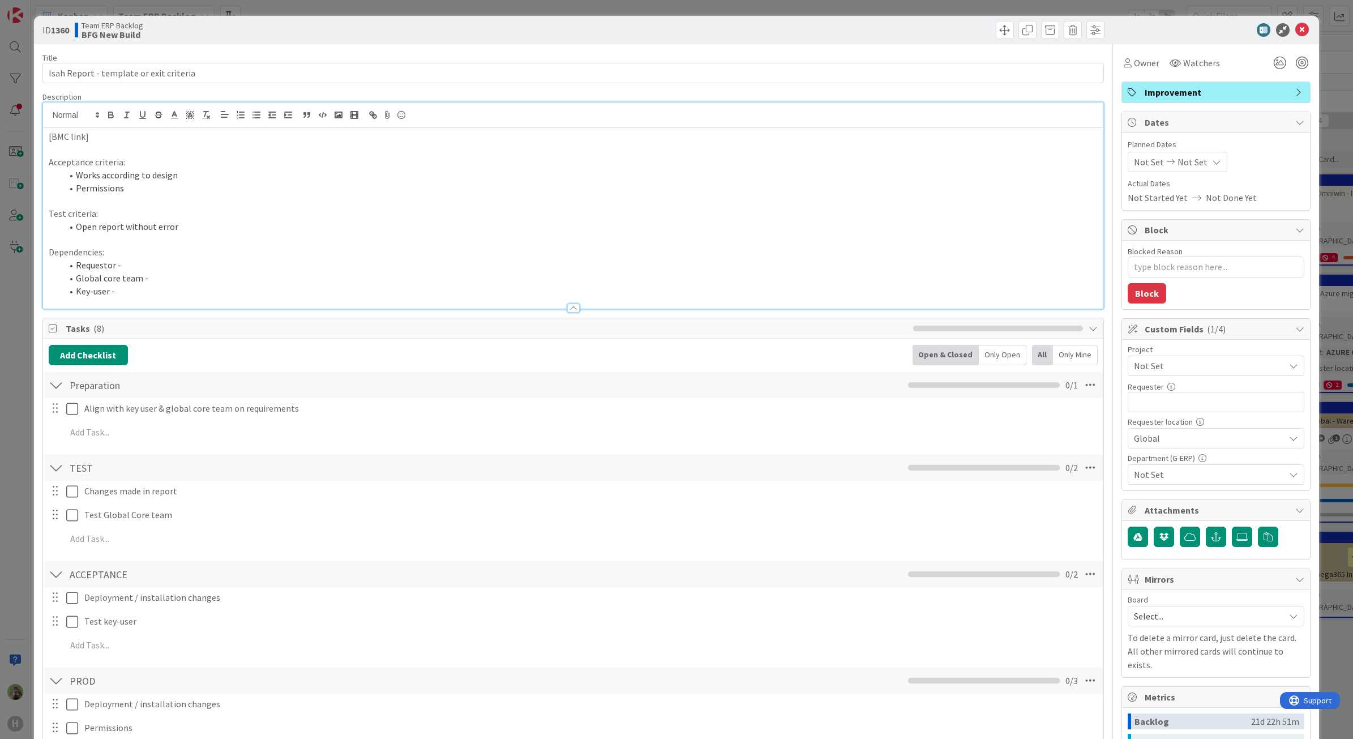
click at [214, 115] on div "[BMC link] Acceptance criteria: Works according to design Permissions Test crit…" at bounding box center [573, 205] width 1061 height 206
click at [15, 385] on div "ID 1360 Team ERP Backlog BFG New Build Title 39 / 128 Isah Report - template or…" at bounding box center [676, 369] width 1353 height 739
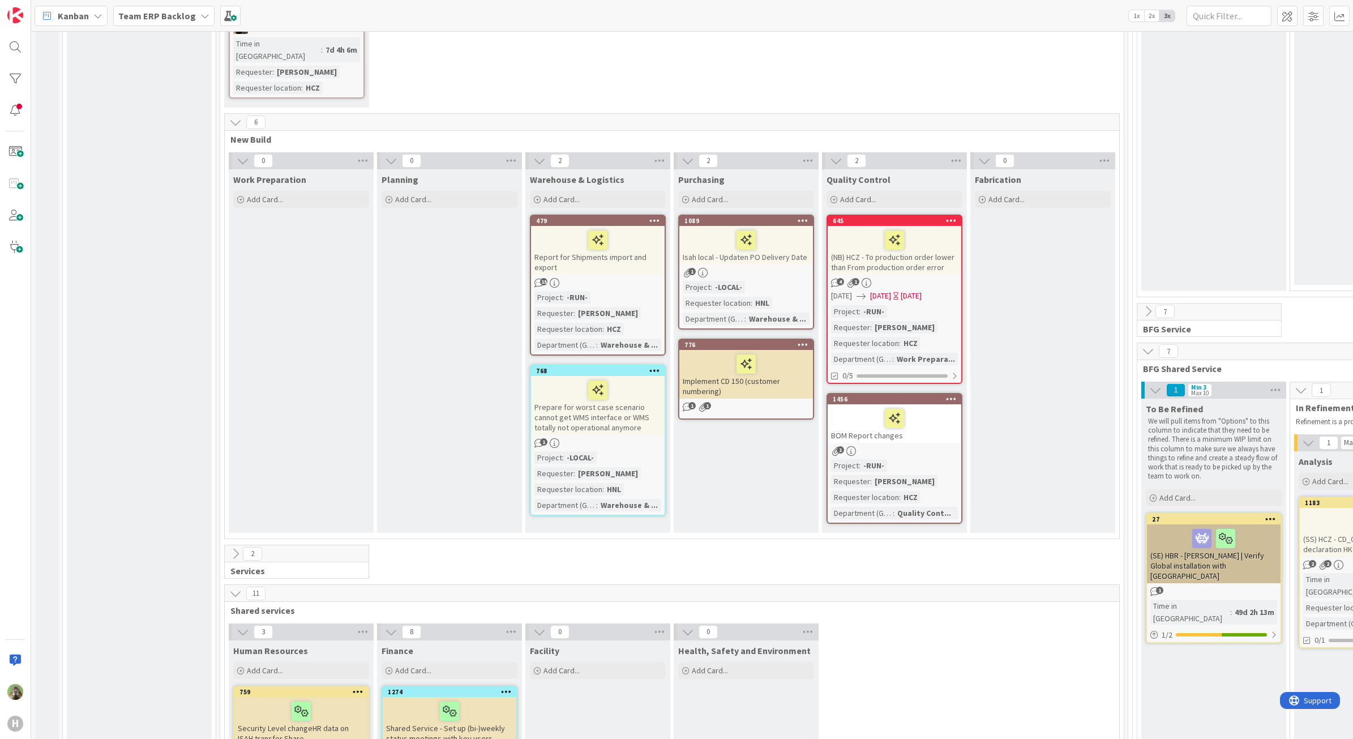
scroll to position [2971, 0]
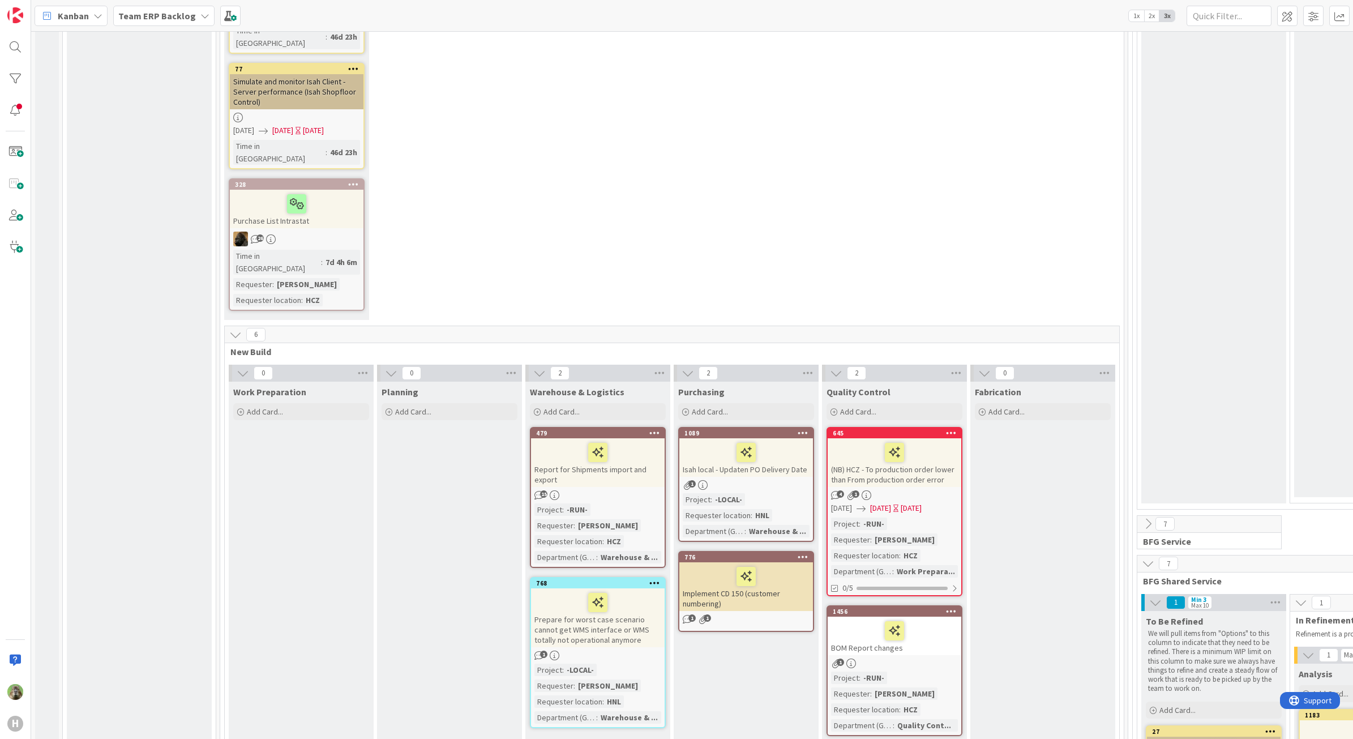
click at [959, 616] on div "BOM Report changes" at bounding box center [894, 635] width 134 height 38
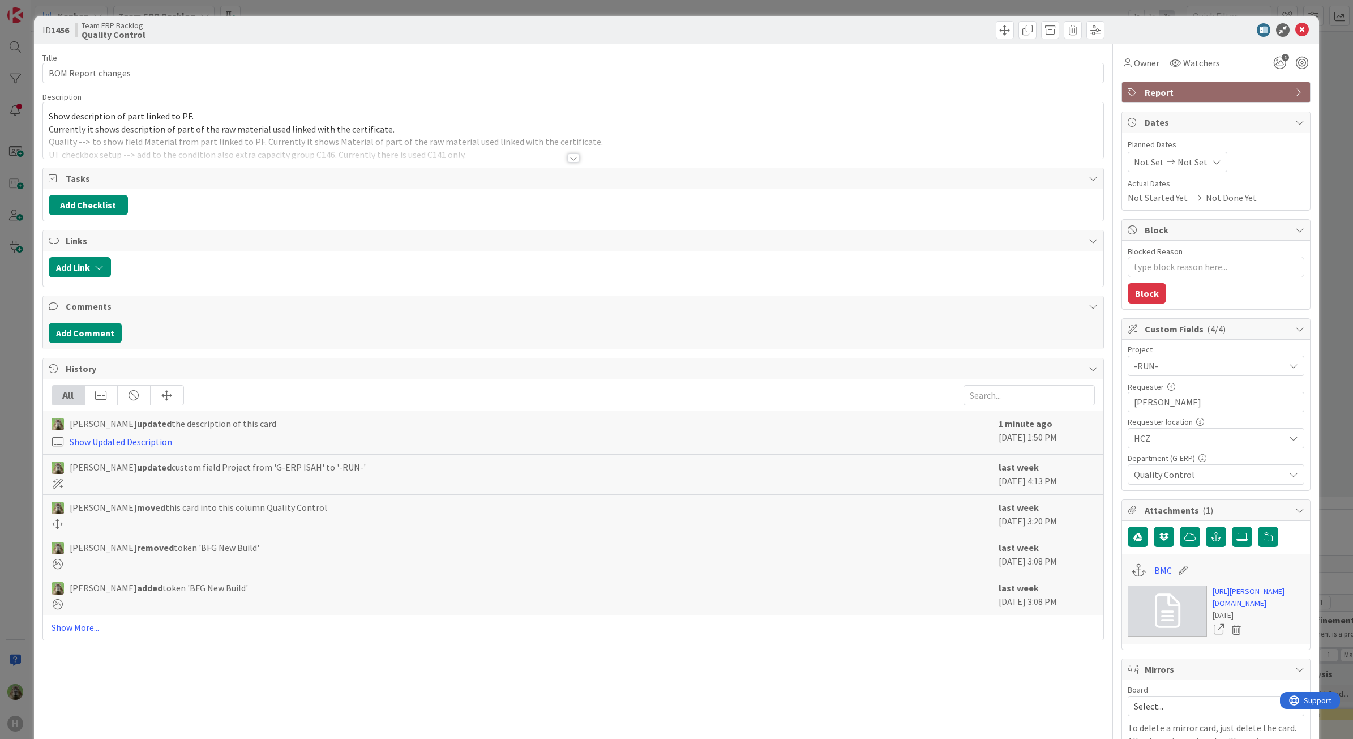
type textarea "x"
click at [330, 151] on div at bounding box center [573, 144] width 1061 height 29
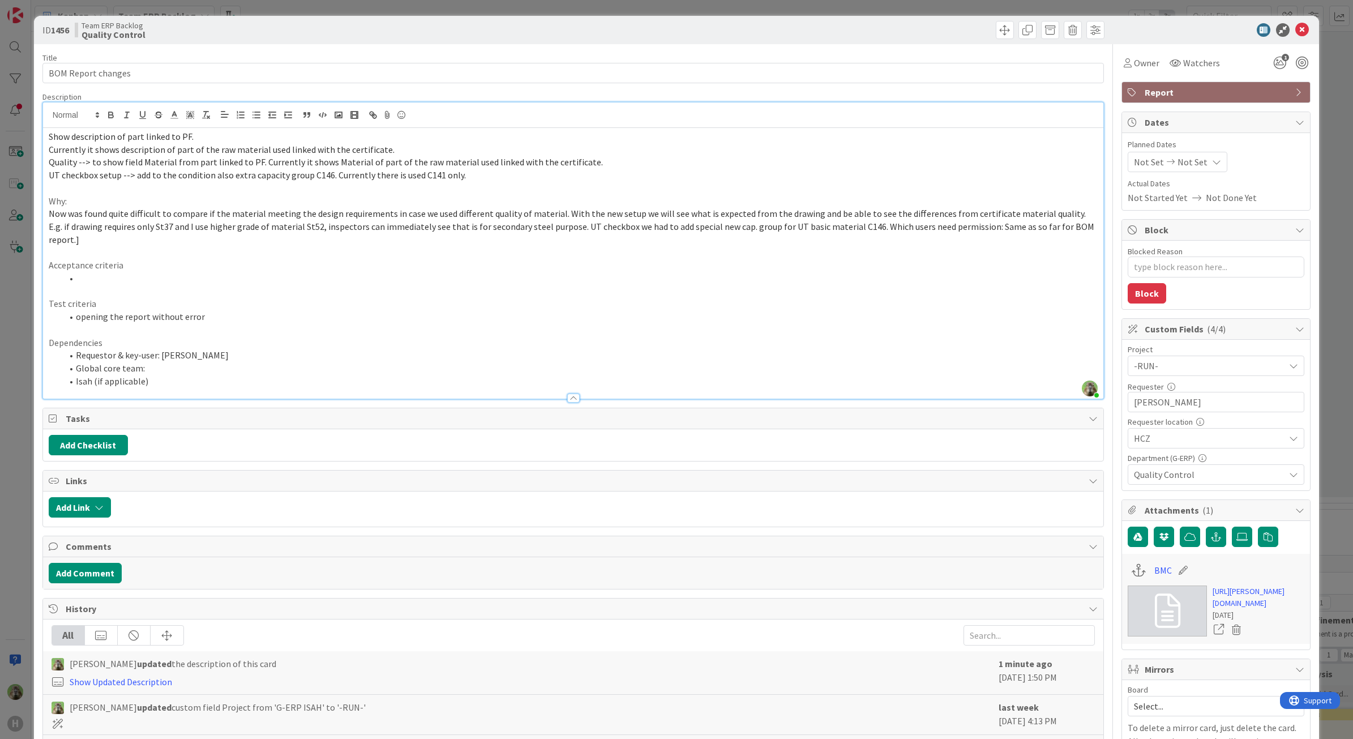
click at [153, 285] on p at bounding box center [573, 291] width 1049 height 13
click at [154, 272] on li at bounding box center [580, 278] width 1036 height 13
type textarea "x"
click at [8, 505] on div "ID 1456 Team ERP Backlog Quality Control Title 18 / 128 BOM Report changes Desc…" at bounding box center [676, 369] width 1353 height 739
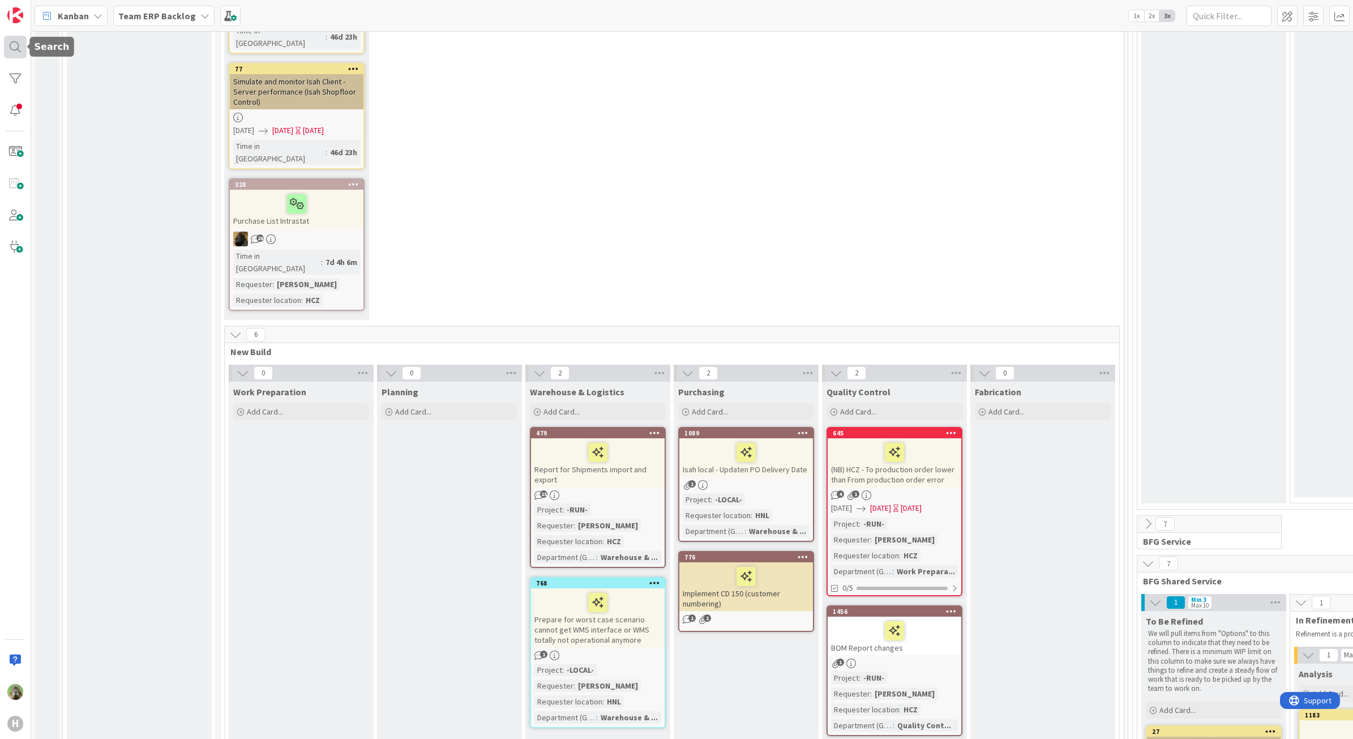
click at [23, 37] on div at bounding box center [15, 47] width 23 height 23
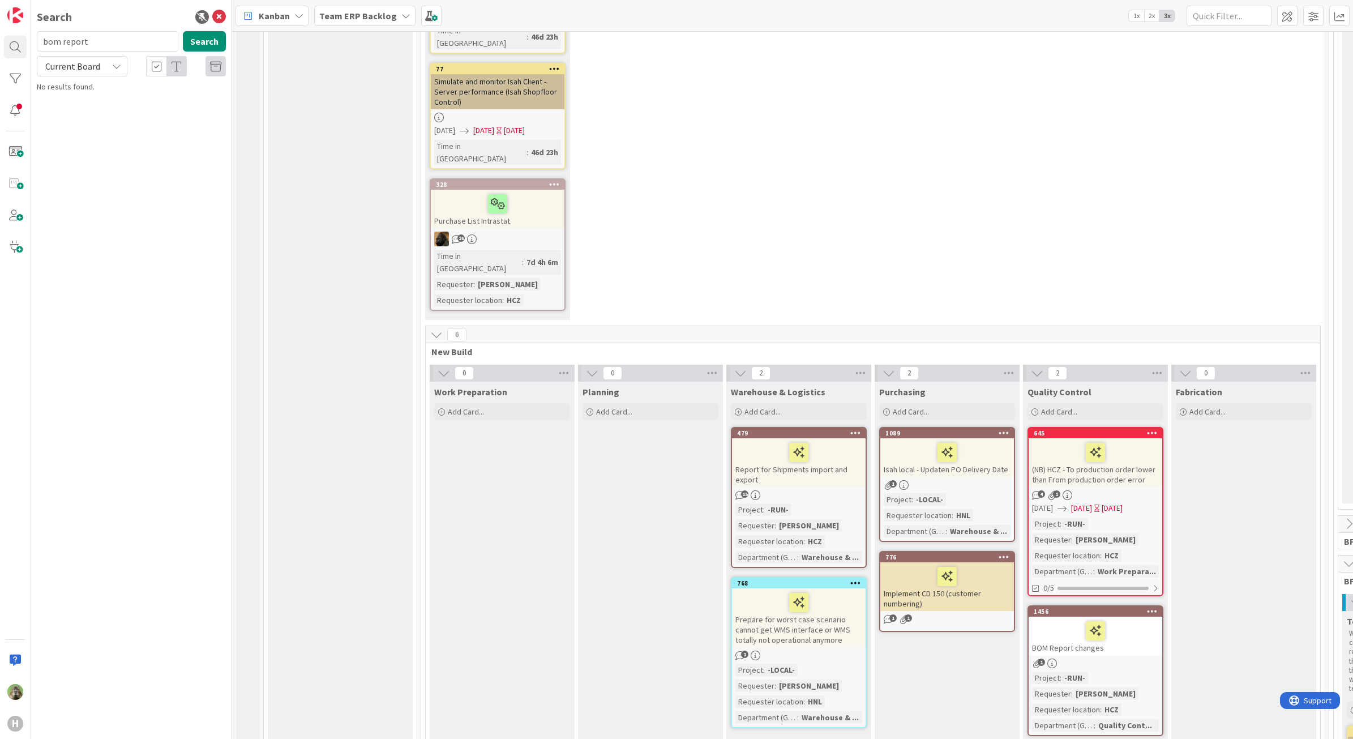
type input "bom report"
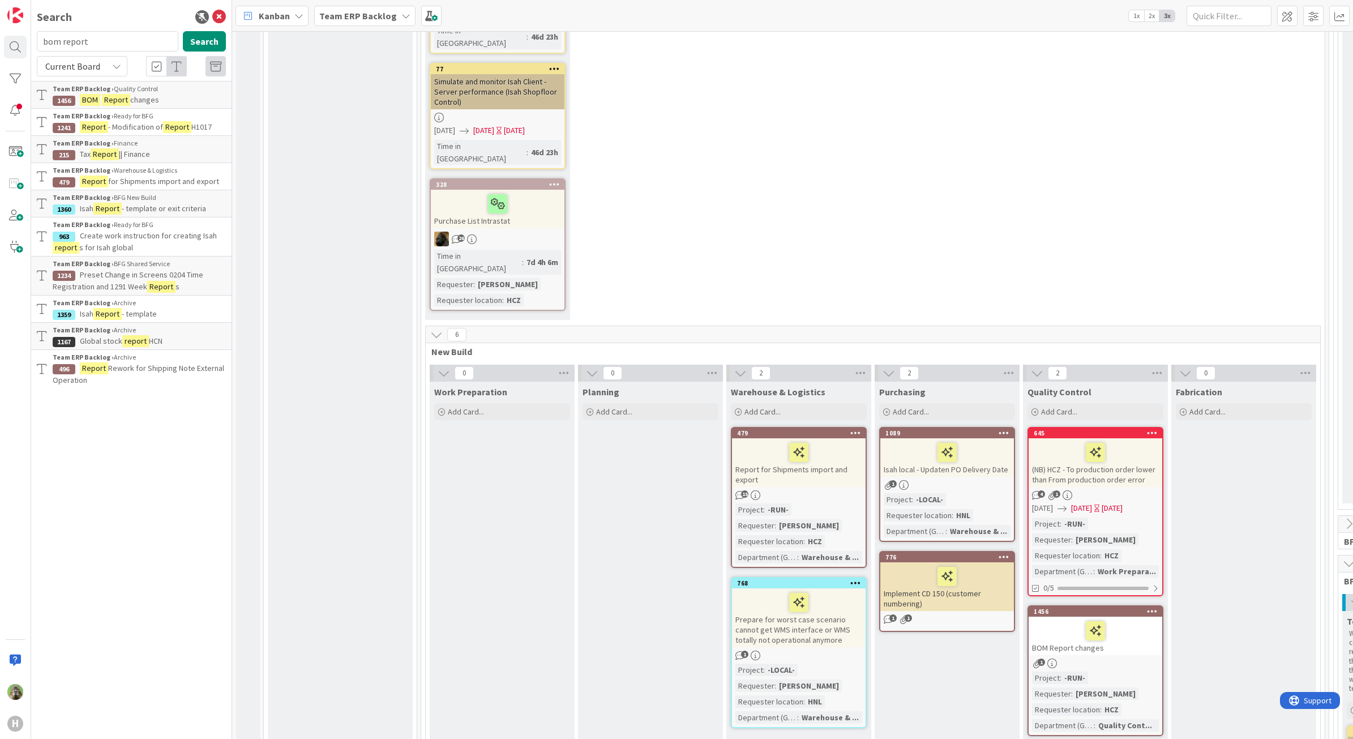
click at [219, 17] on icon at bounding box center [219, 17] width 14 height 14
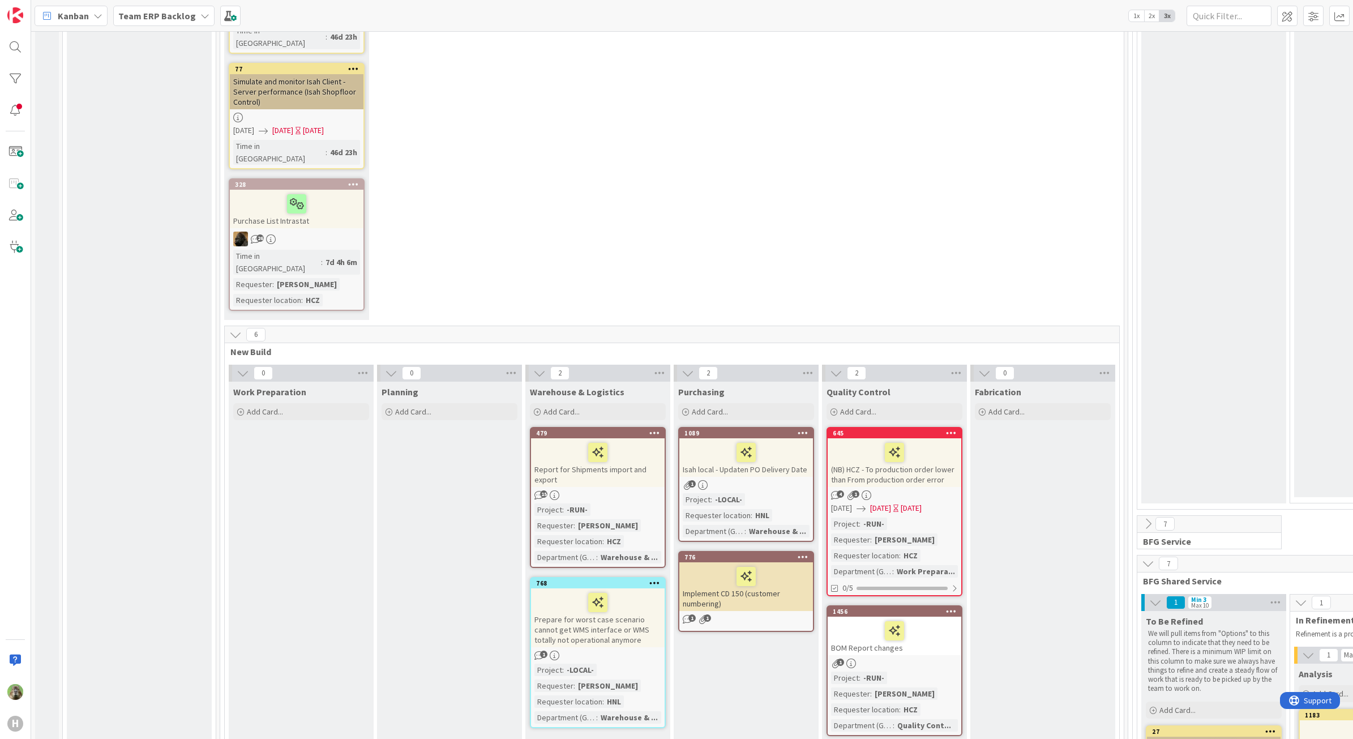
click at [957, 616] on div "BOM Report changes" at bounding box center [894, 635] width 134 height 38
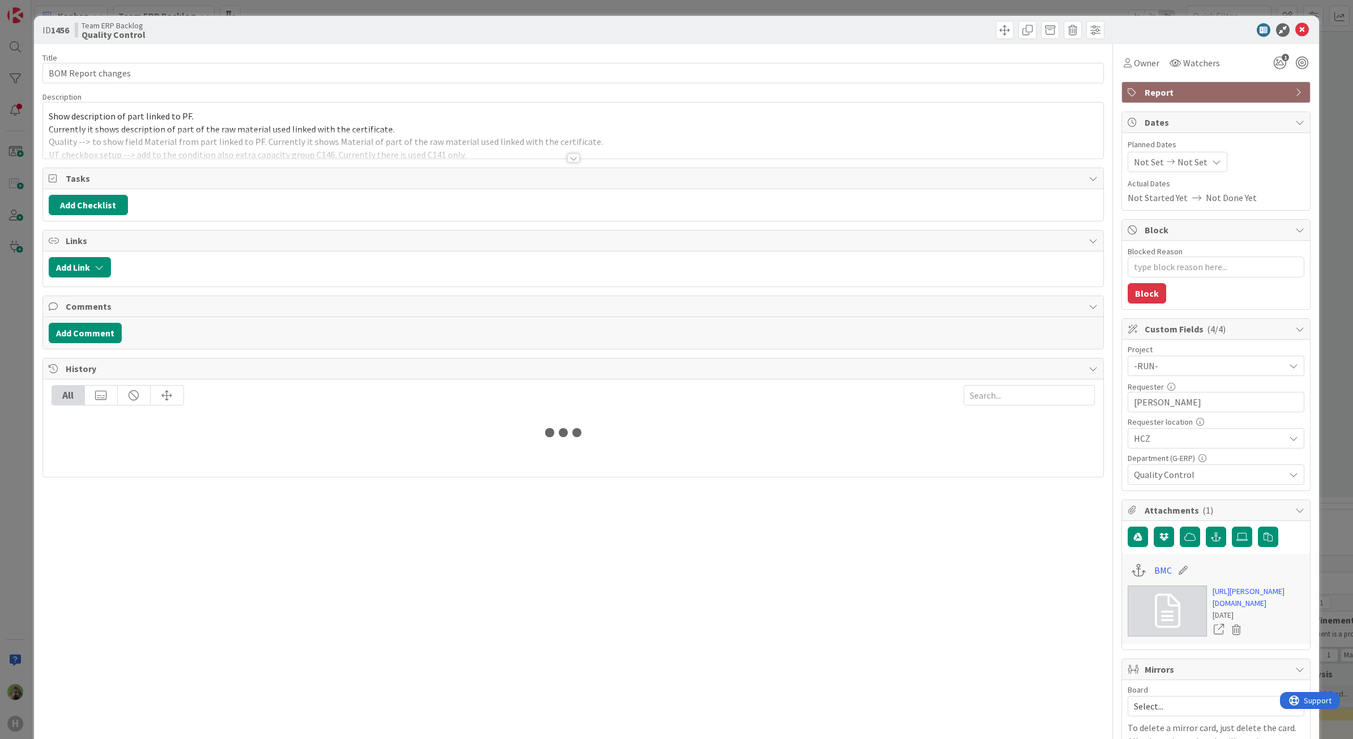
type textarea "x"
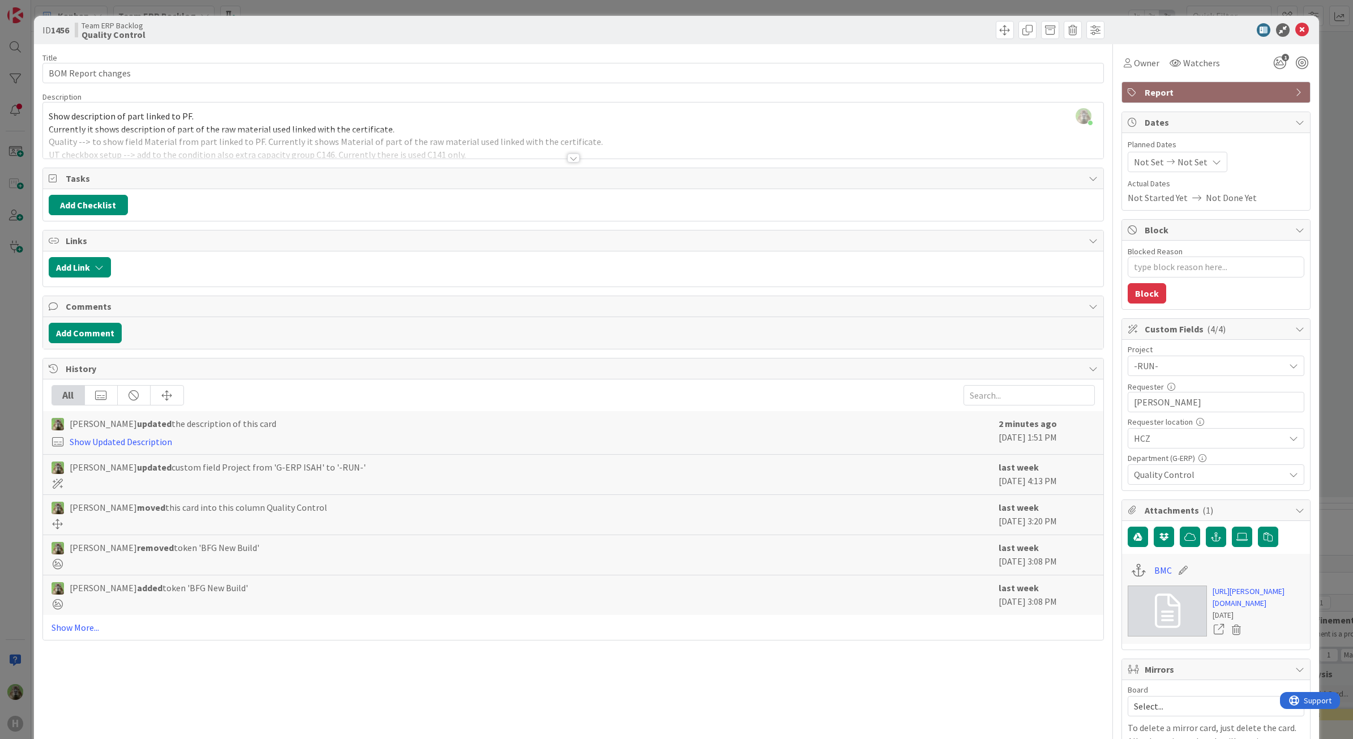
click at [359, 150] on div at bounding box center [573, 144] width 1061 height 29
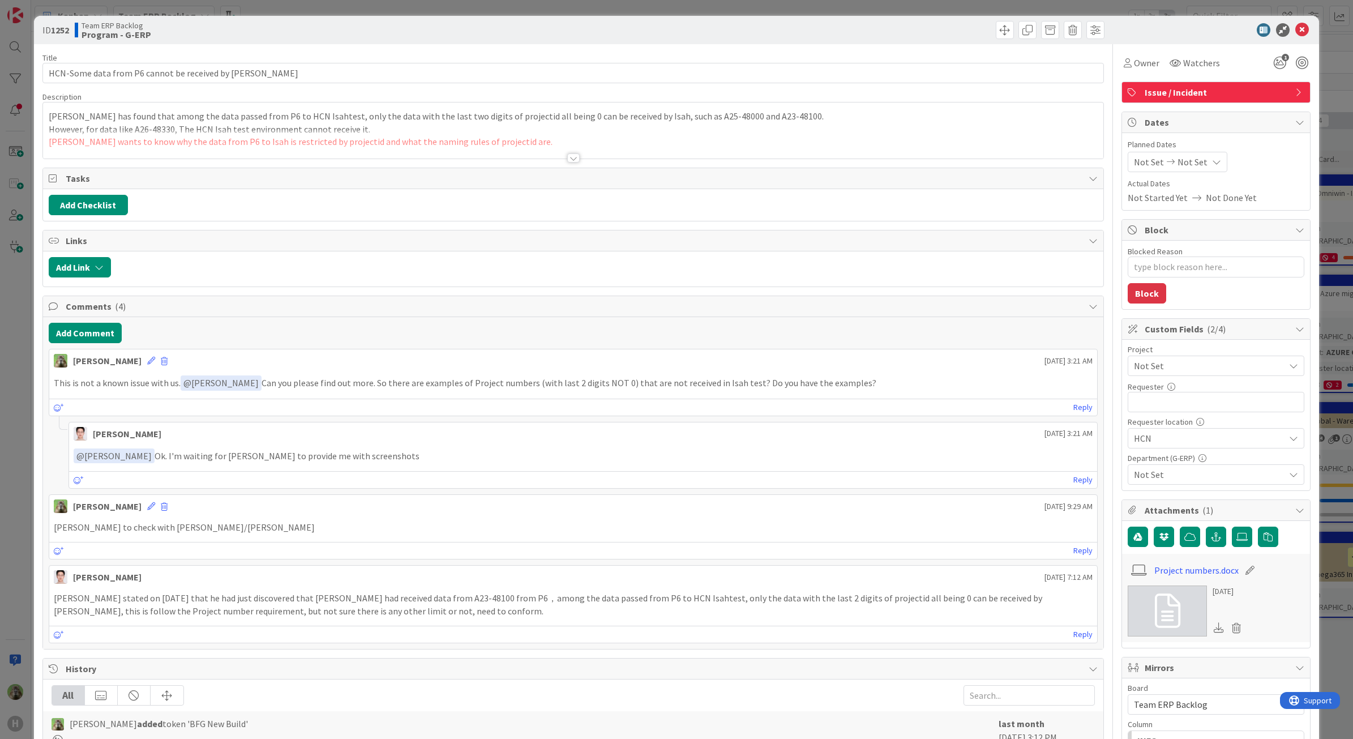
click at [553, 151] on div at bounding box center [573, 144] width 1061 height 29
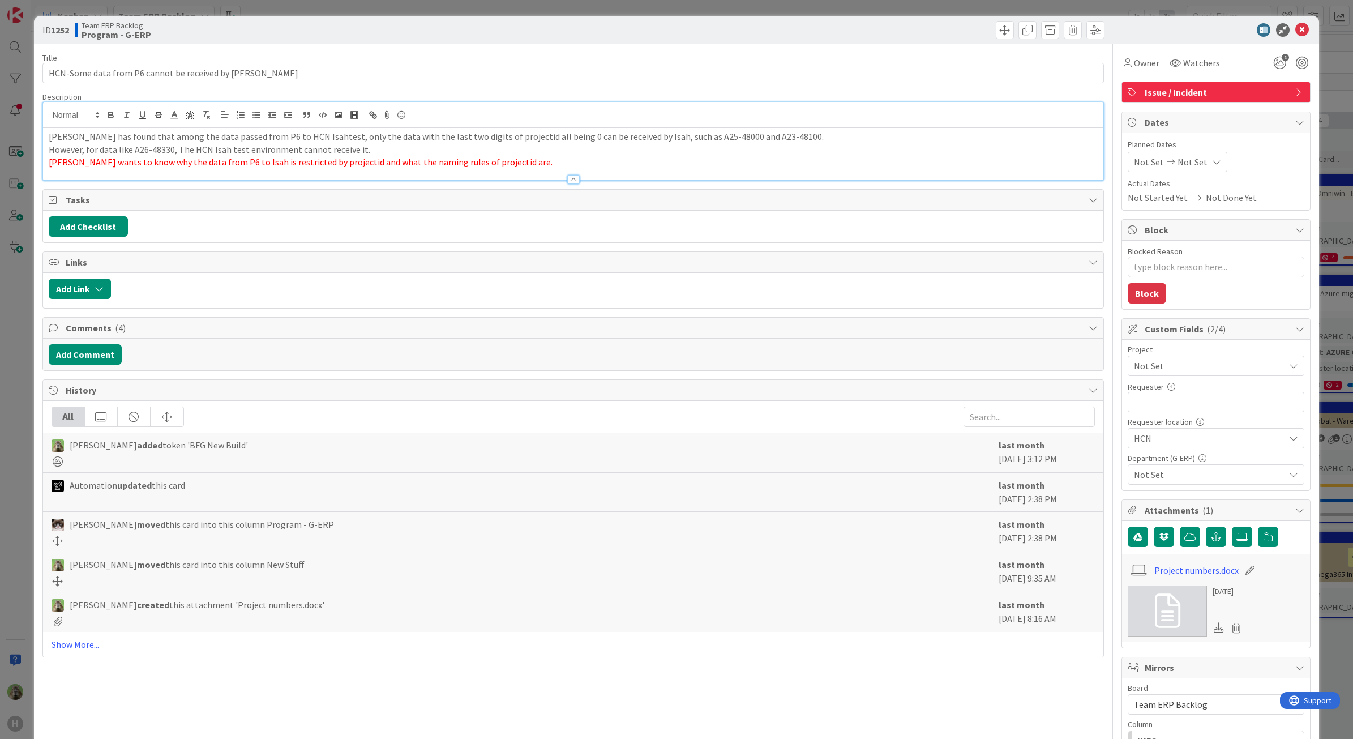
type textarea "x"
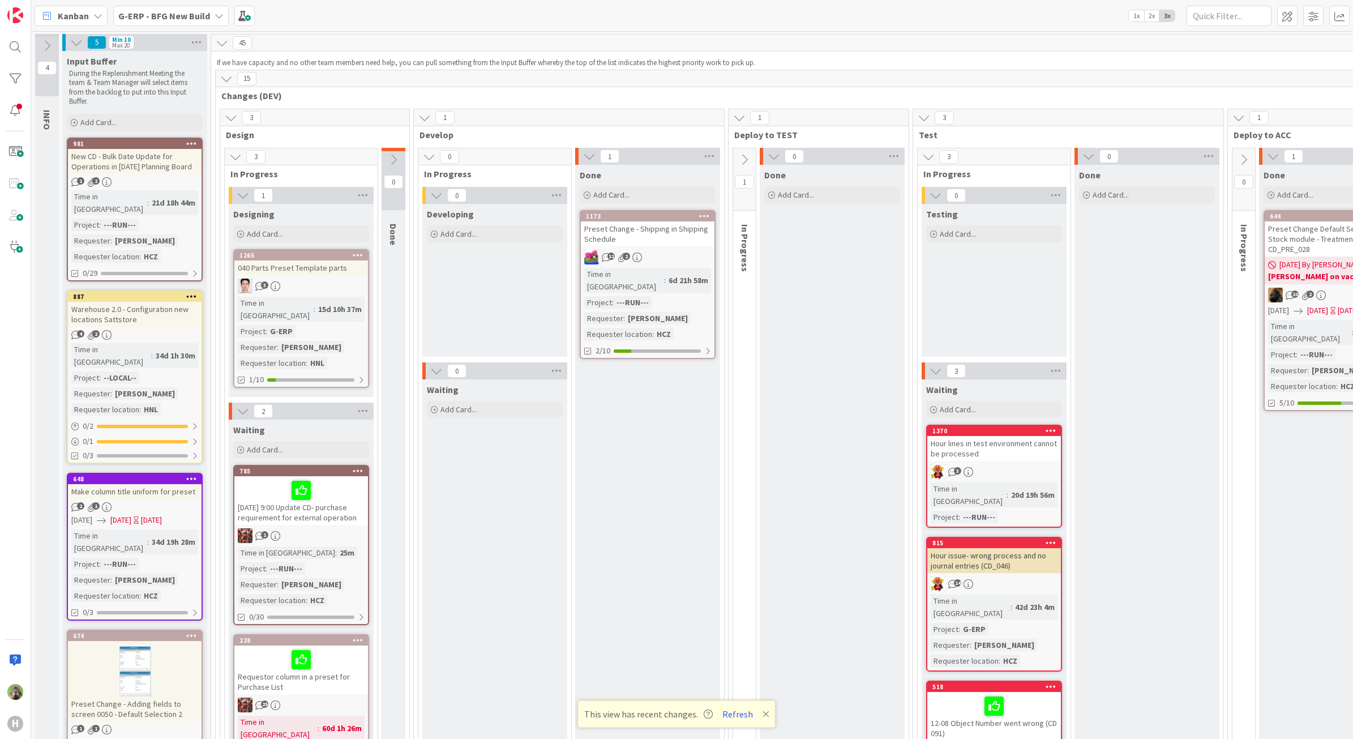
click at [149, 23] on div "G-ERP - BFG New Build" at bounding box center [170, 16] width 115 height 20
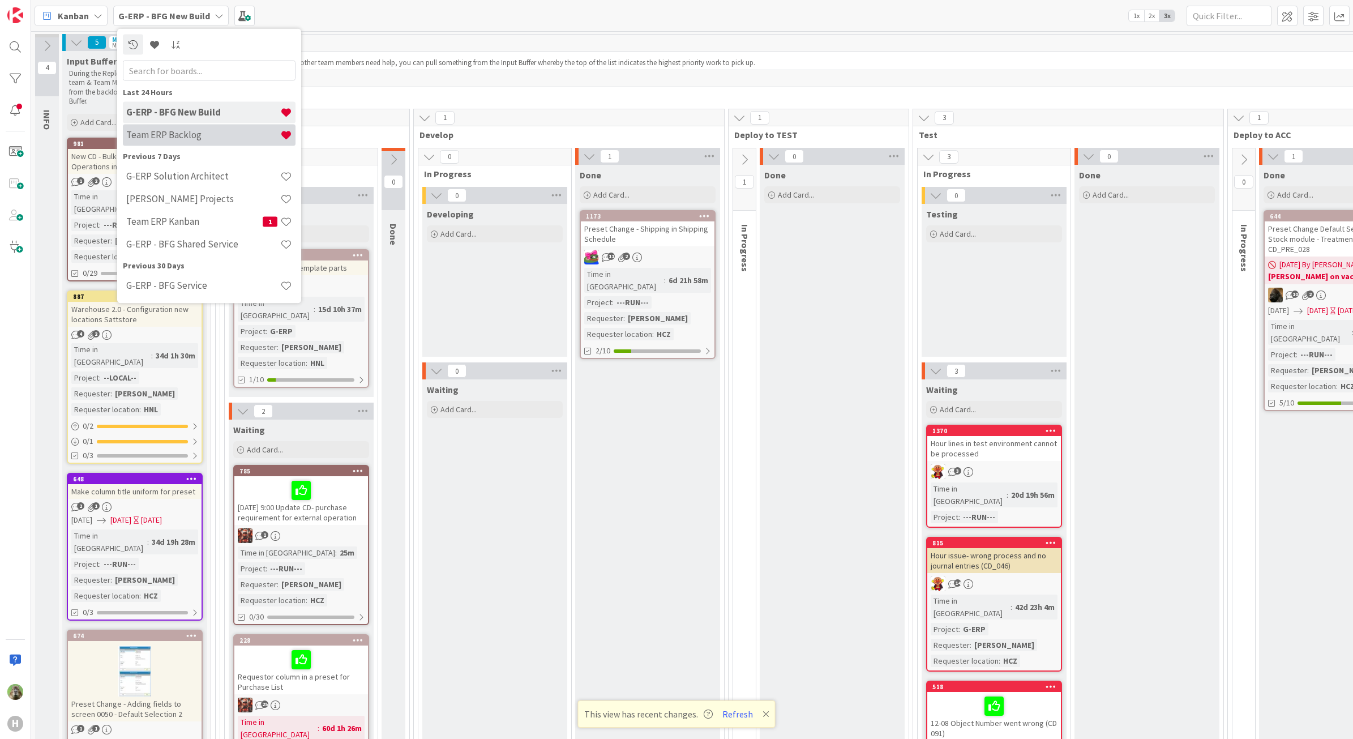
click at [181, 127] on div "Team ERP Backlog" at bounding box center [209, 135] width 173 height 22
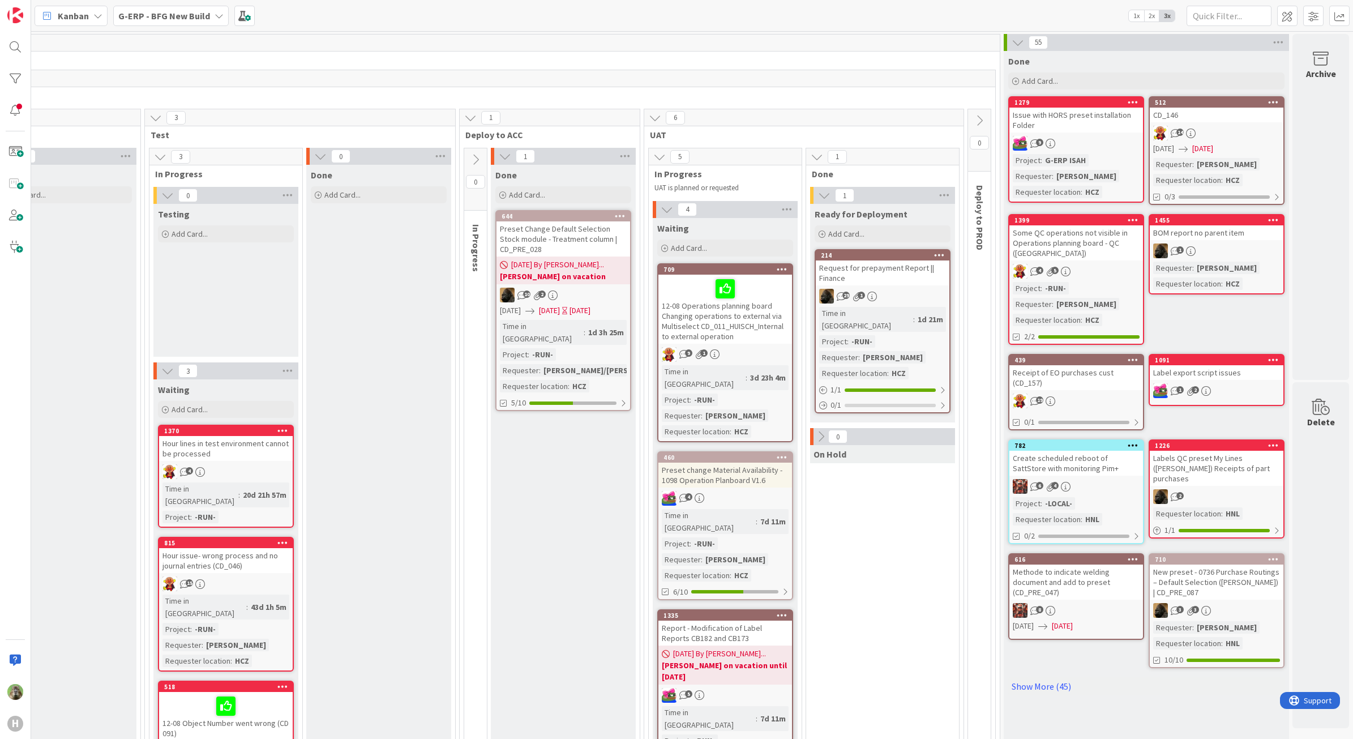
scroll to position [0, 710]
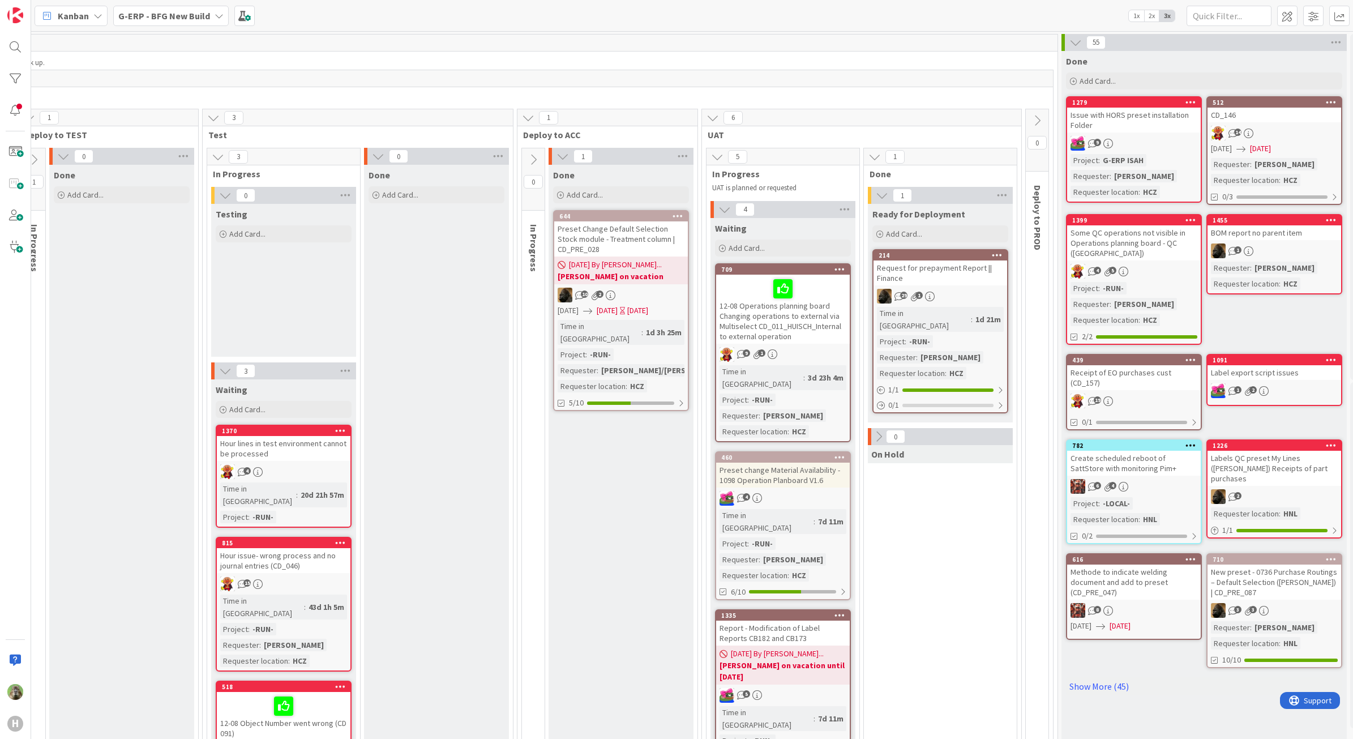
click at [168, 17] on b "G-ERP - BFG New Build" at bounding box center [164, 15] width 92 height 11
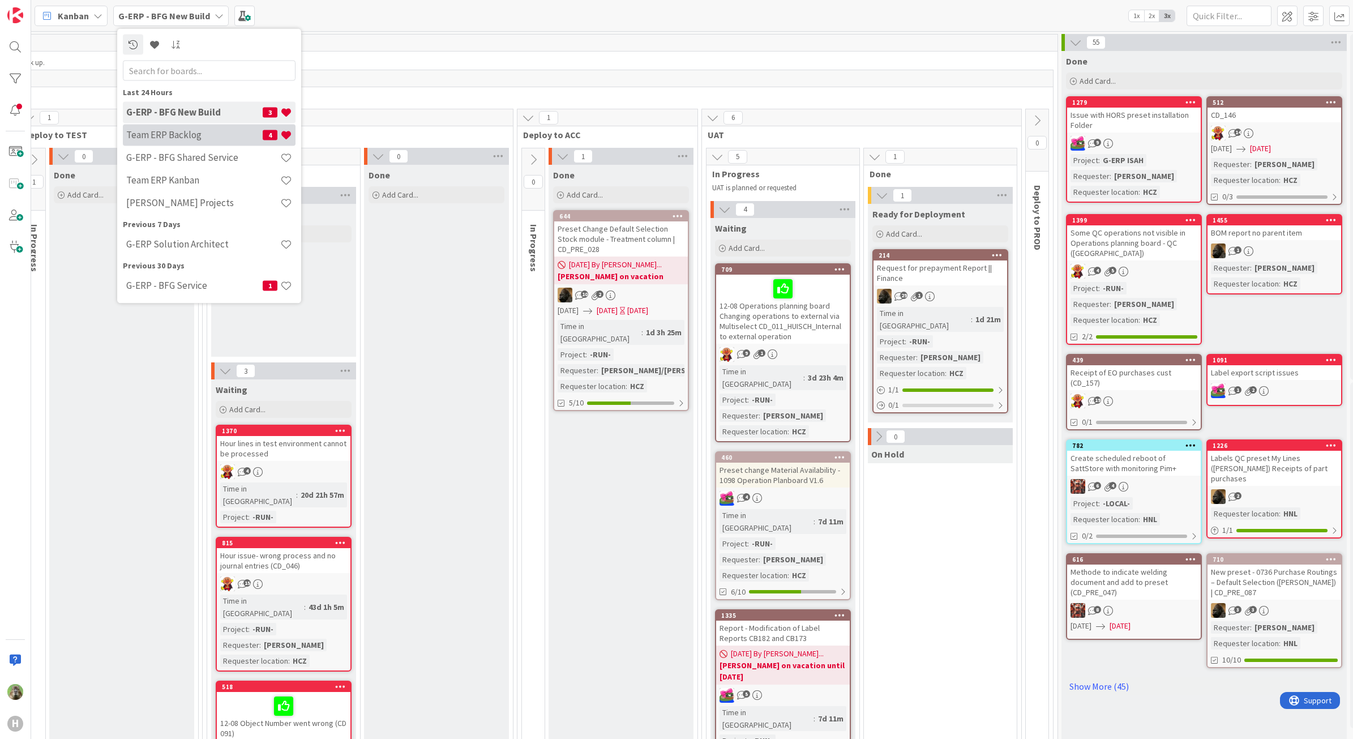
click at [173, 125] on div "Team ERP Backlog 4" at bounding box center [209, 135] width 173 height 22
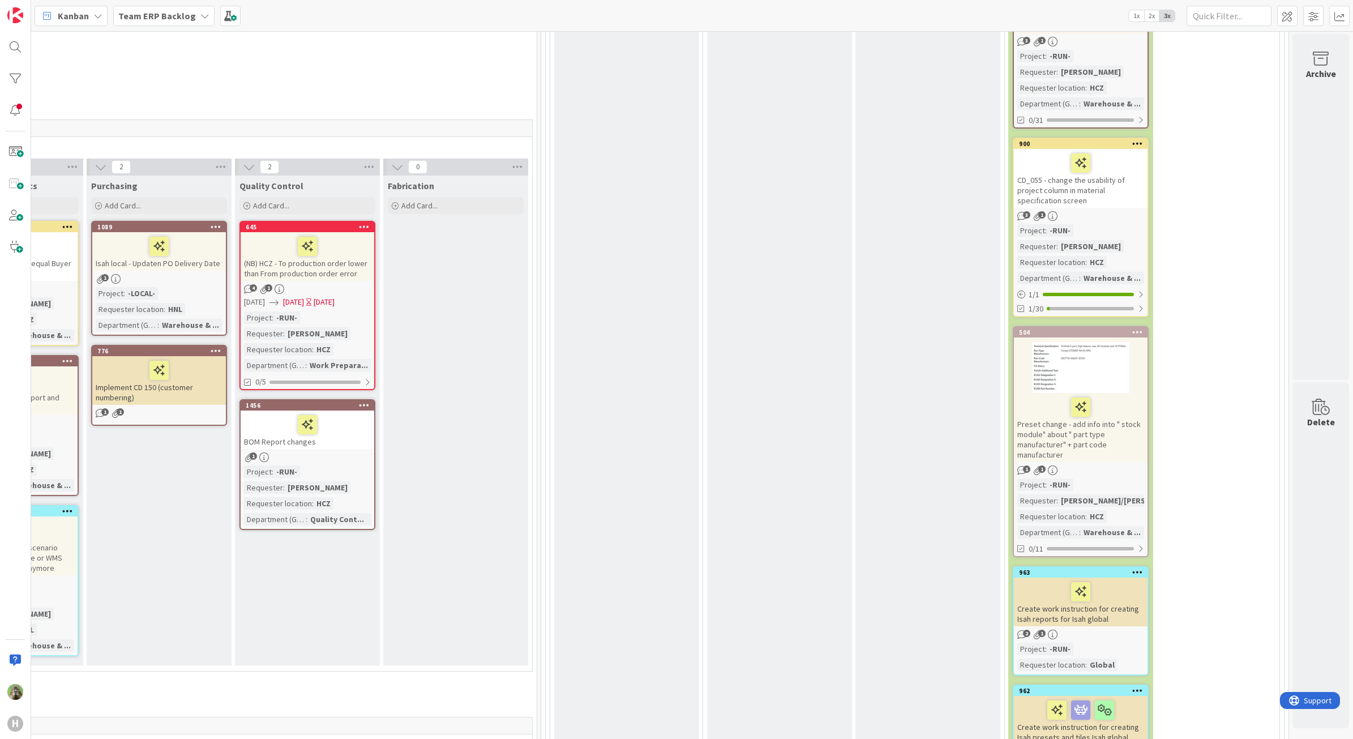
scroll to position [2759, 598]
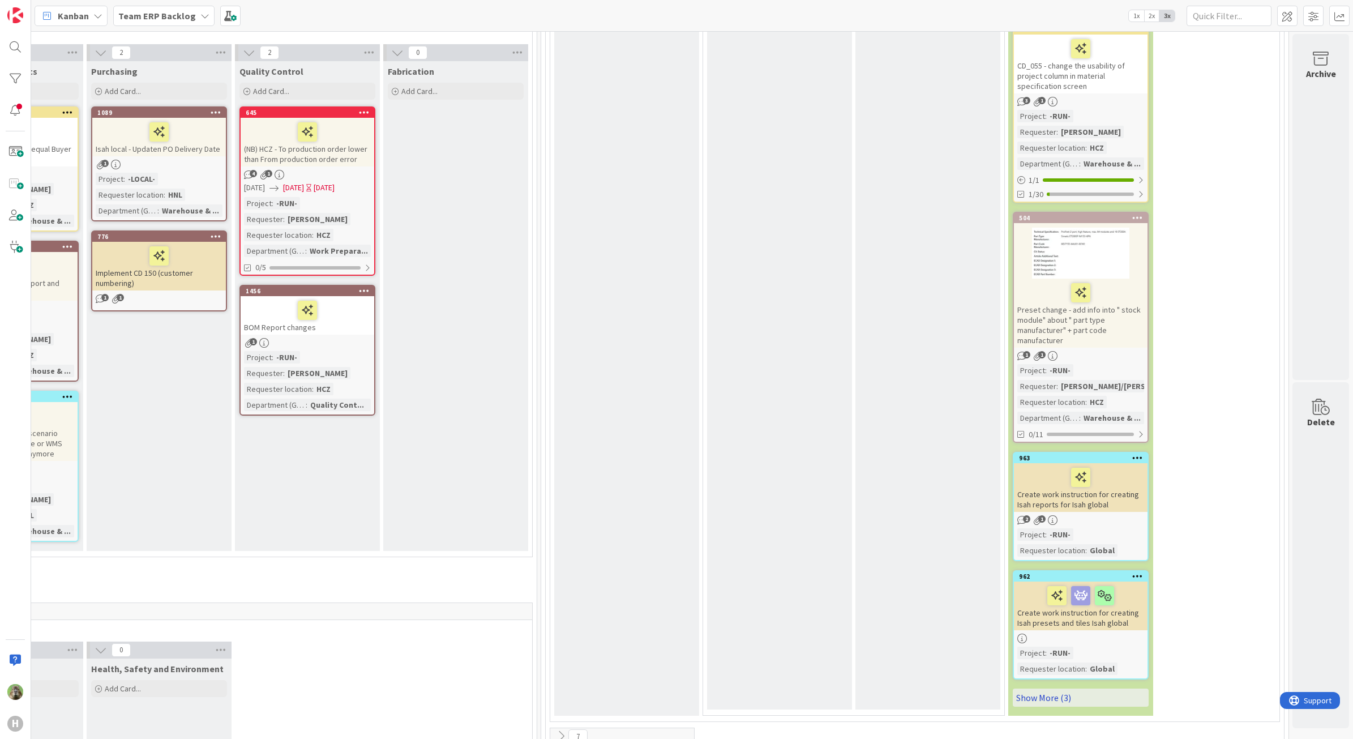
click at [1096, 688] on link "Show More (3)" at bounding box center [1081, 697] width 136 height 18
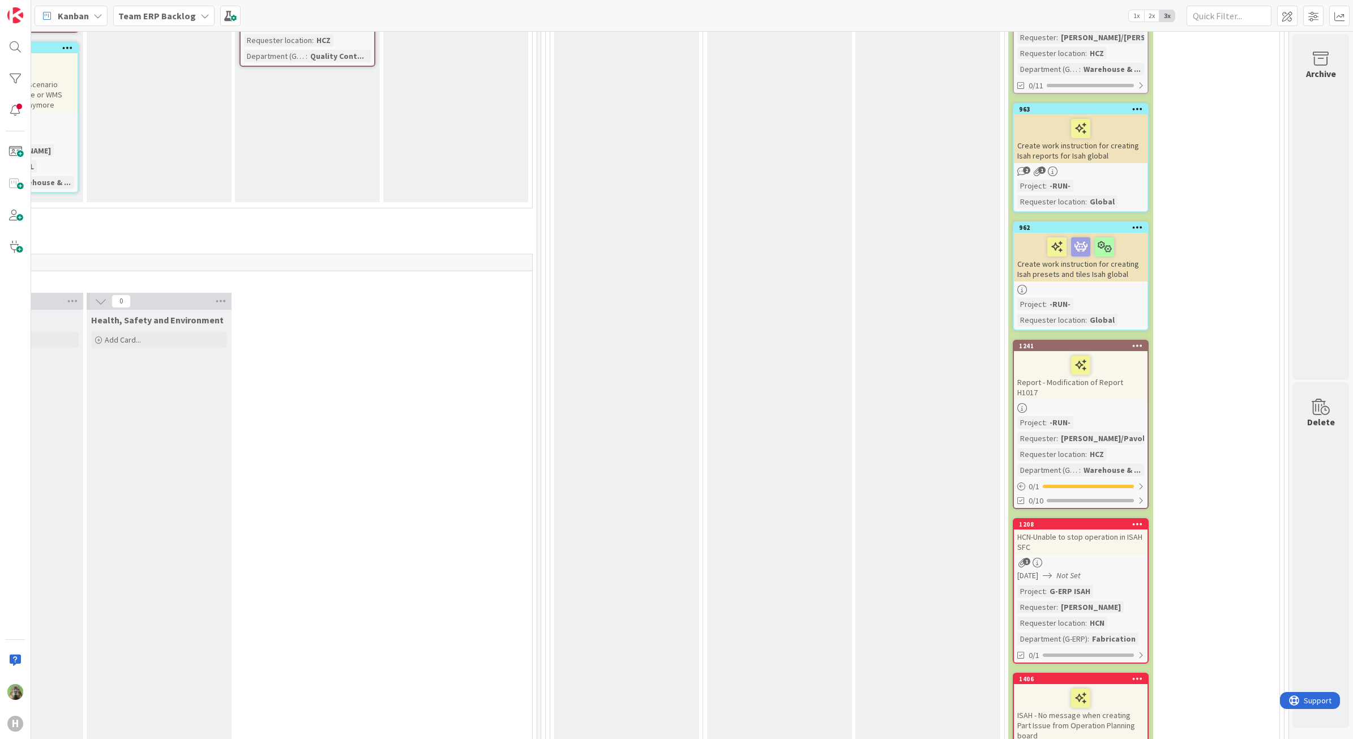
scroll to position [3113, 598]
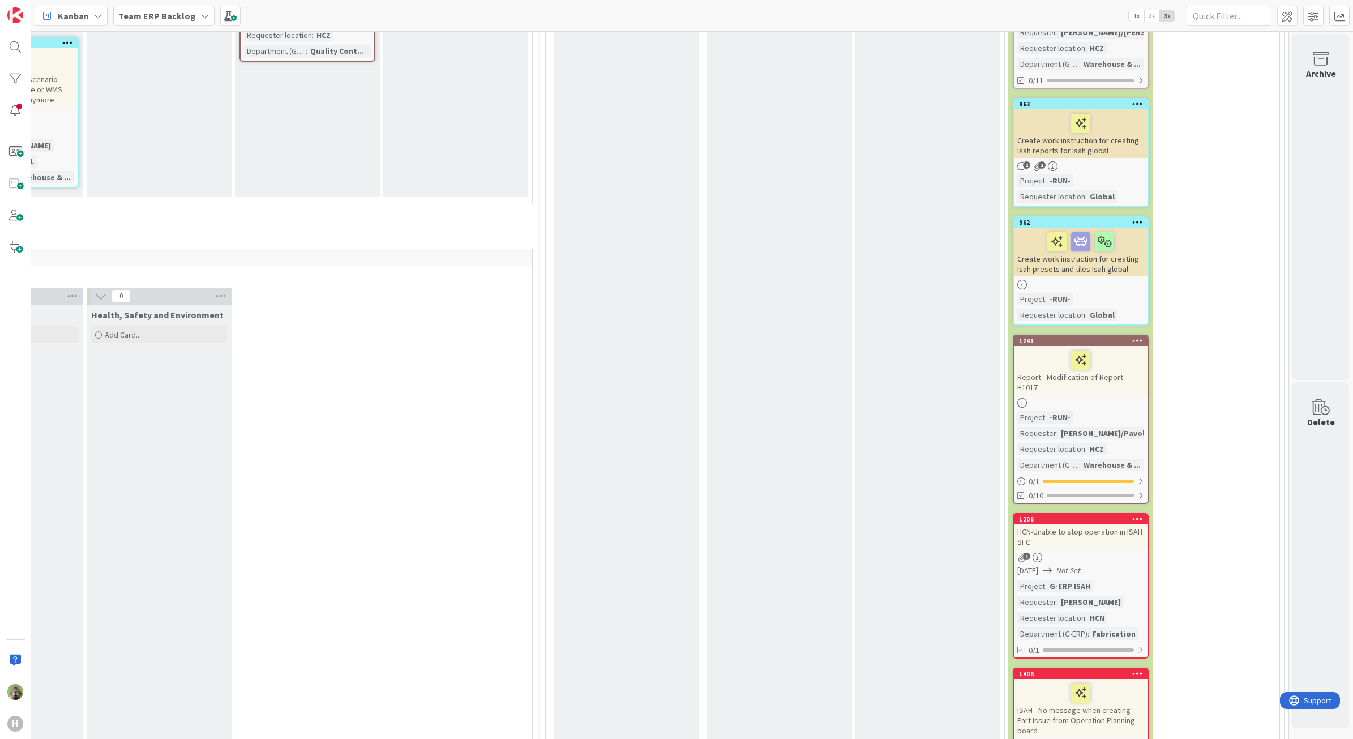
click at [1098, 679] on div "ISAH - No message when creating Part Issue from Operation Planning board" at bounding box center [1081, 708] width 134 height 59
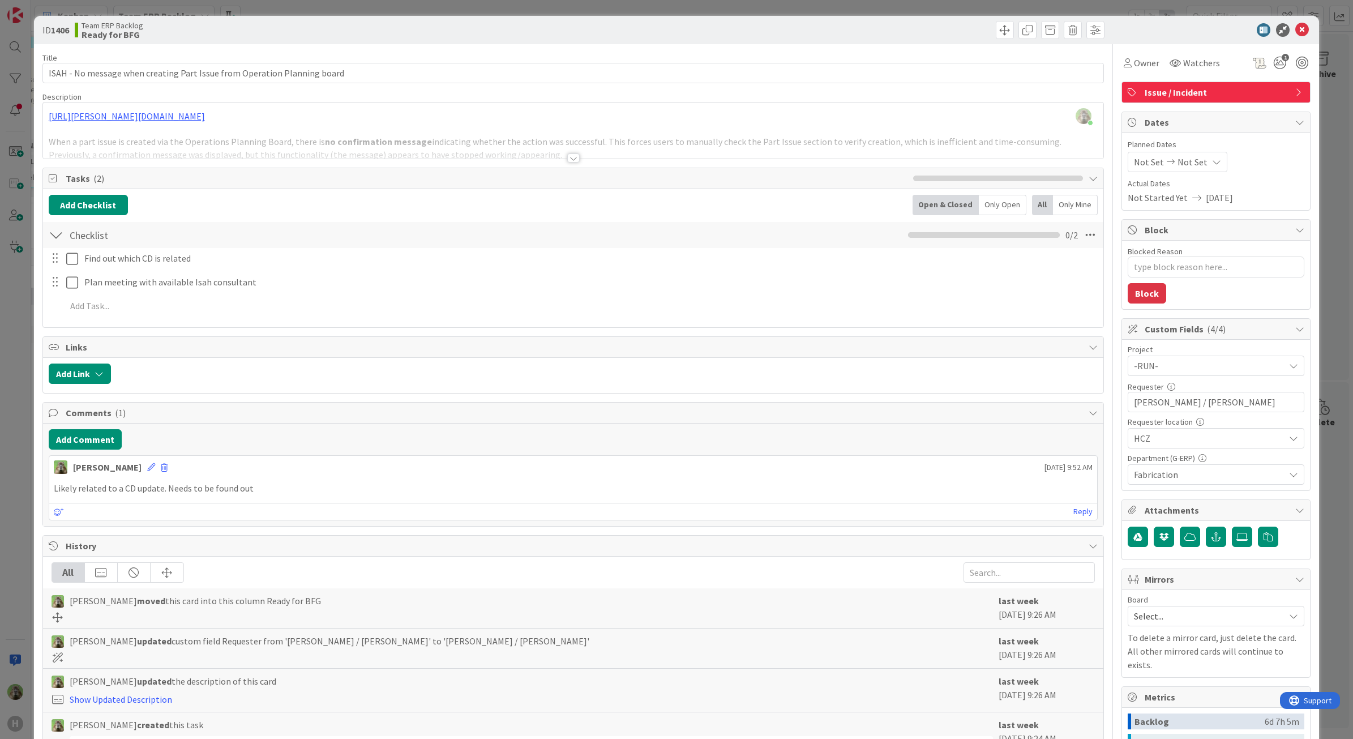
click at [18, 383] on div "ID 1406 Team ERP Backlog Ready for BFG Title 73 / 128 ISAH - No message when cr…" at bounding box center [676, 369] width 1353 height 739
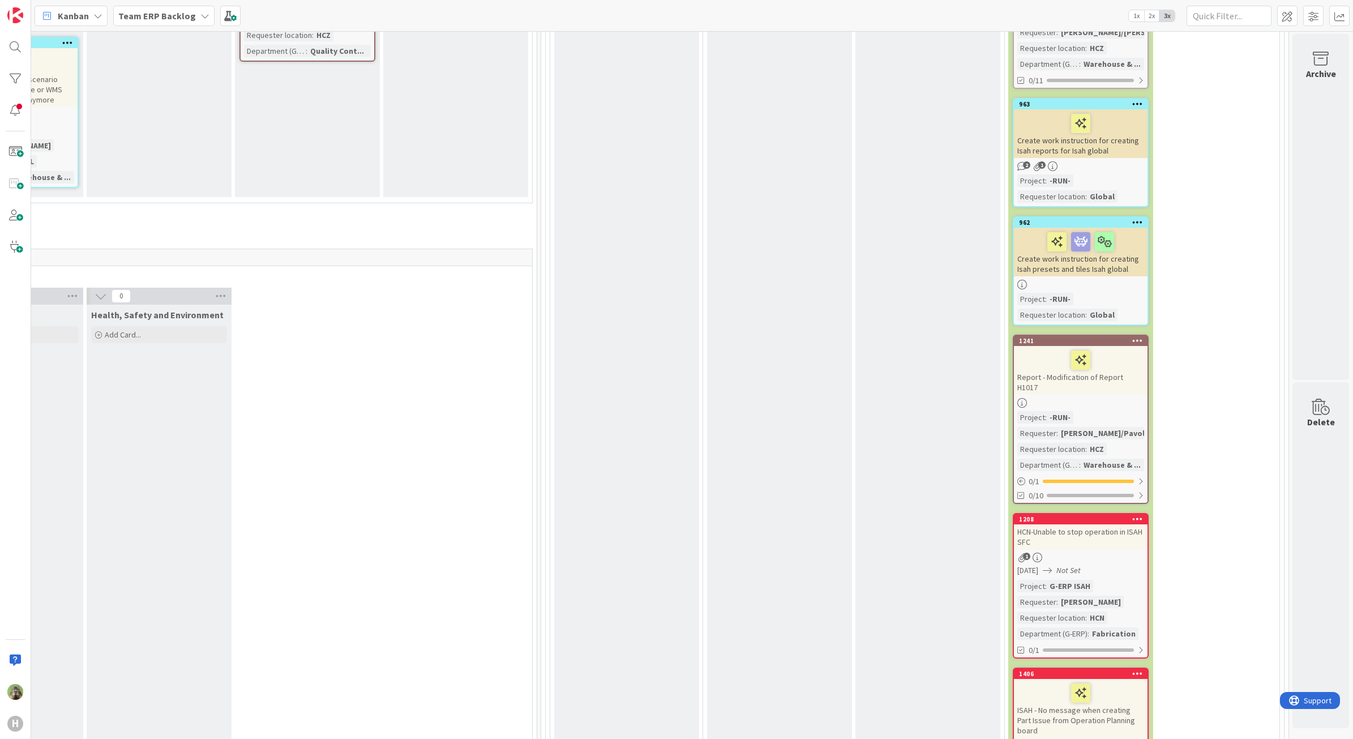
click at [1132, 669] on icon at bounding box center [1137, 673] width 11 height 8
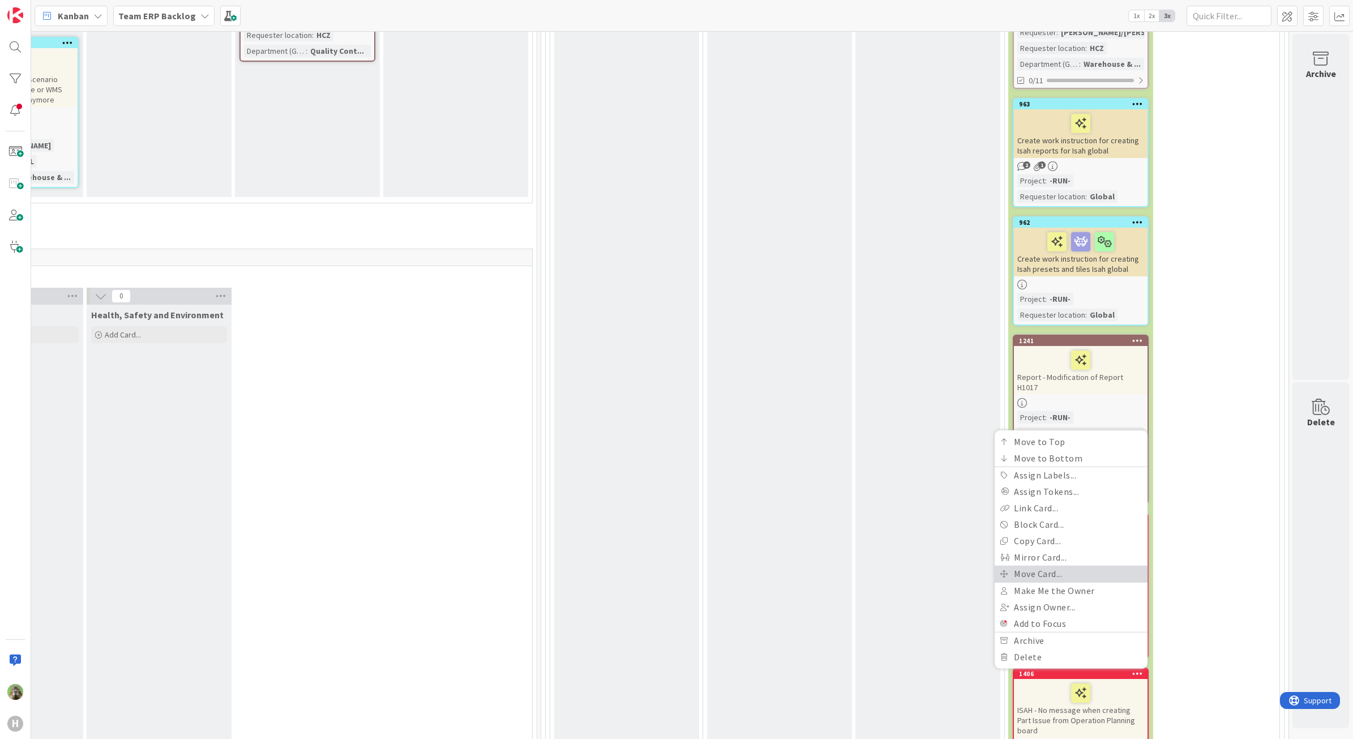
click at [1053, 565] on link "Move Card..." at bounding box center [1070, 573] width 153 height 16
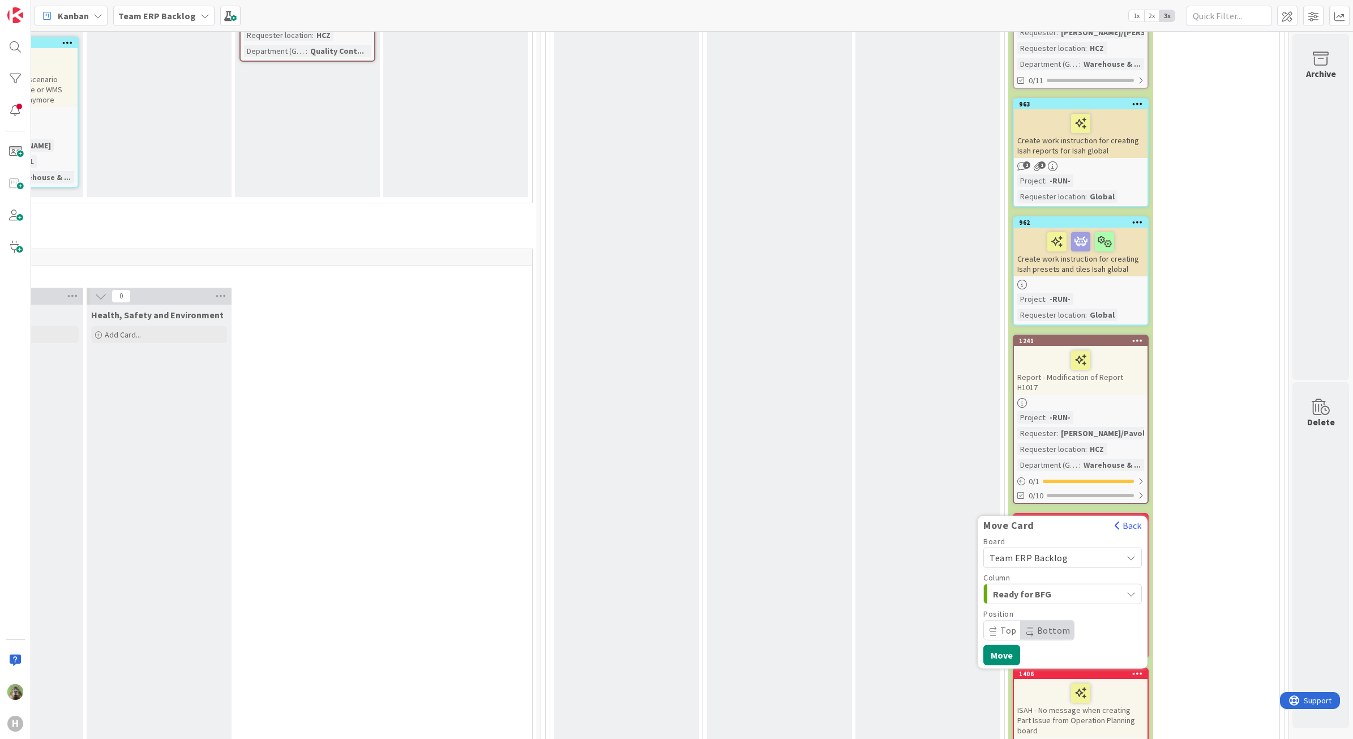
click at [1053, 537] on div "Board Team ERP Backlog" at bounding box center [1062, 552] width 158 height 31
click at [1040, 552] on span "Team ERP Backlog" at bounding box center [1028, 557] width 78 height 11
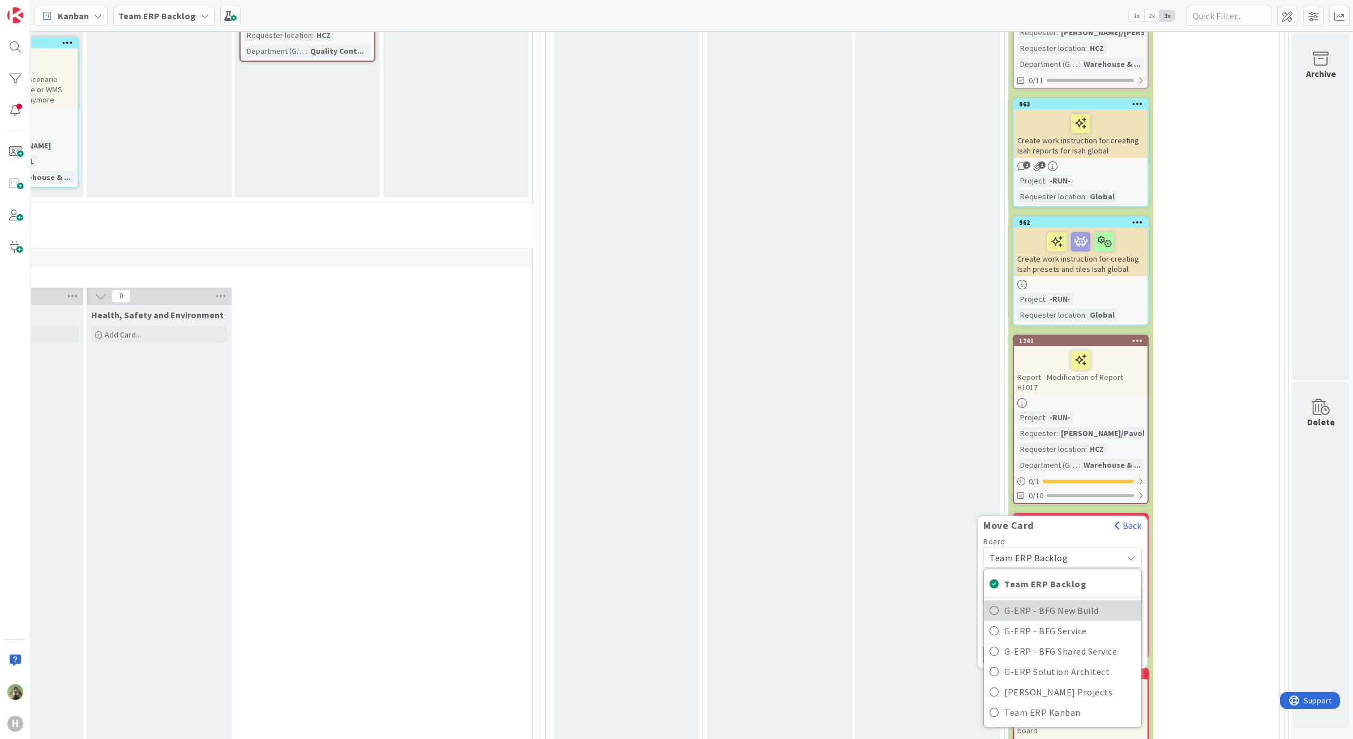
click at [1039, 602] on span "G-ERP - BFG New Build" at bounding box center [1069, 610] width 131 height 17
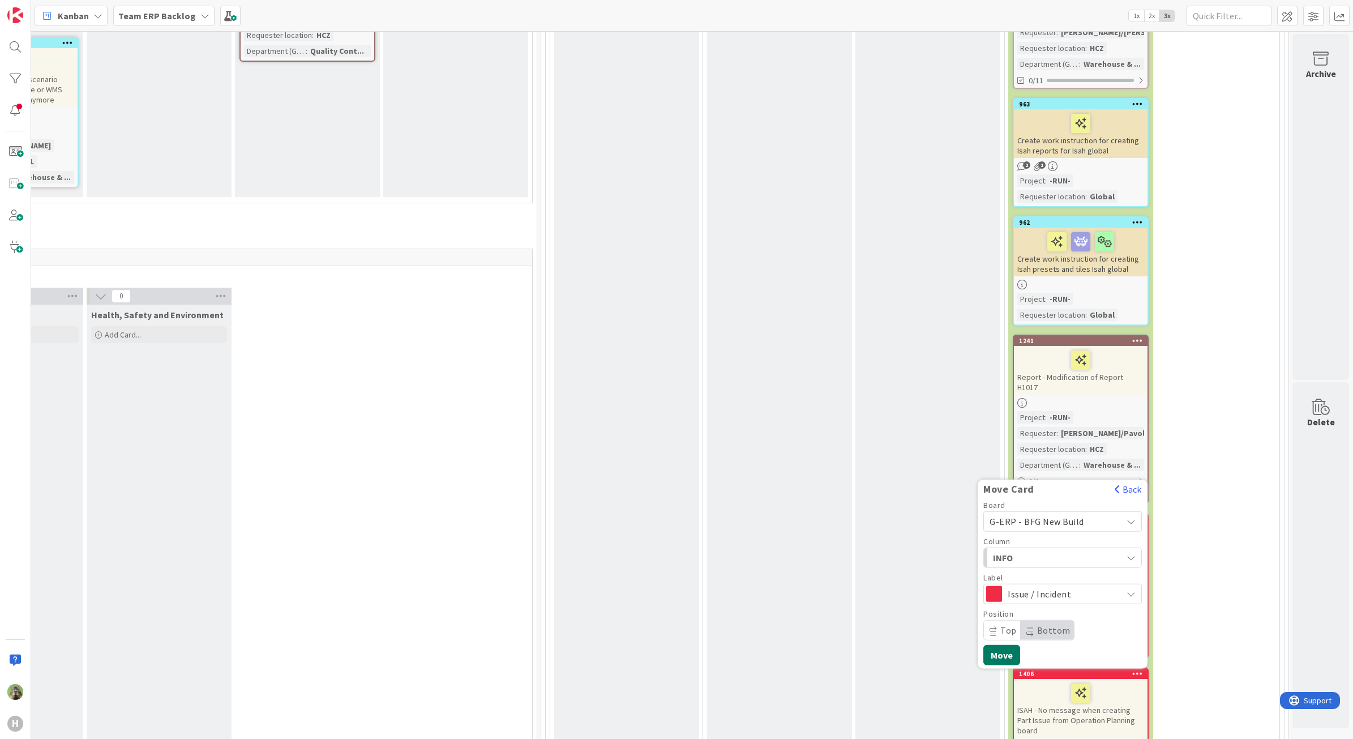
click at [987, 645] on button "Move" at bounding box center [1001, 655] width 37 height 20
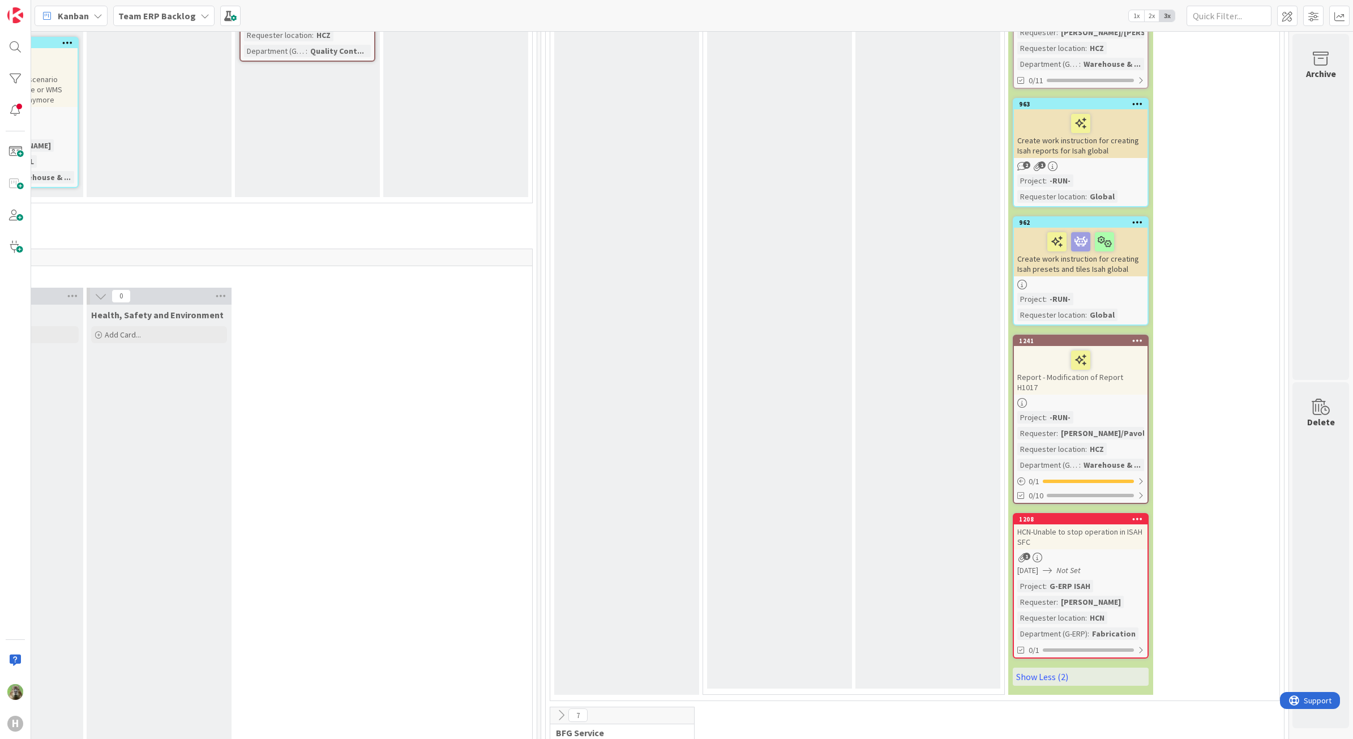
click at [126, 20] on b "Team ERP Backlog" at bounding box center [157, 15] width 78 height 11
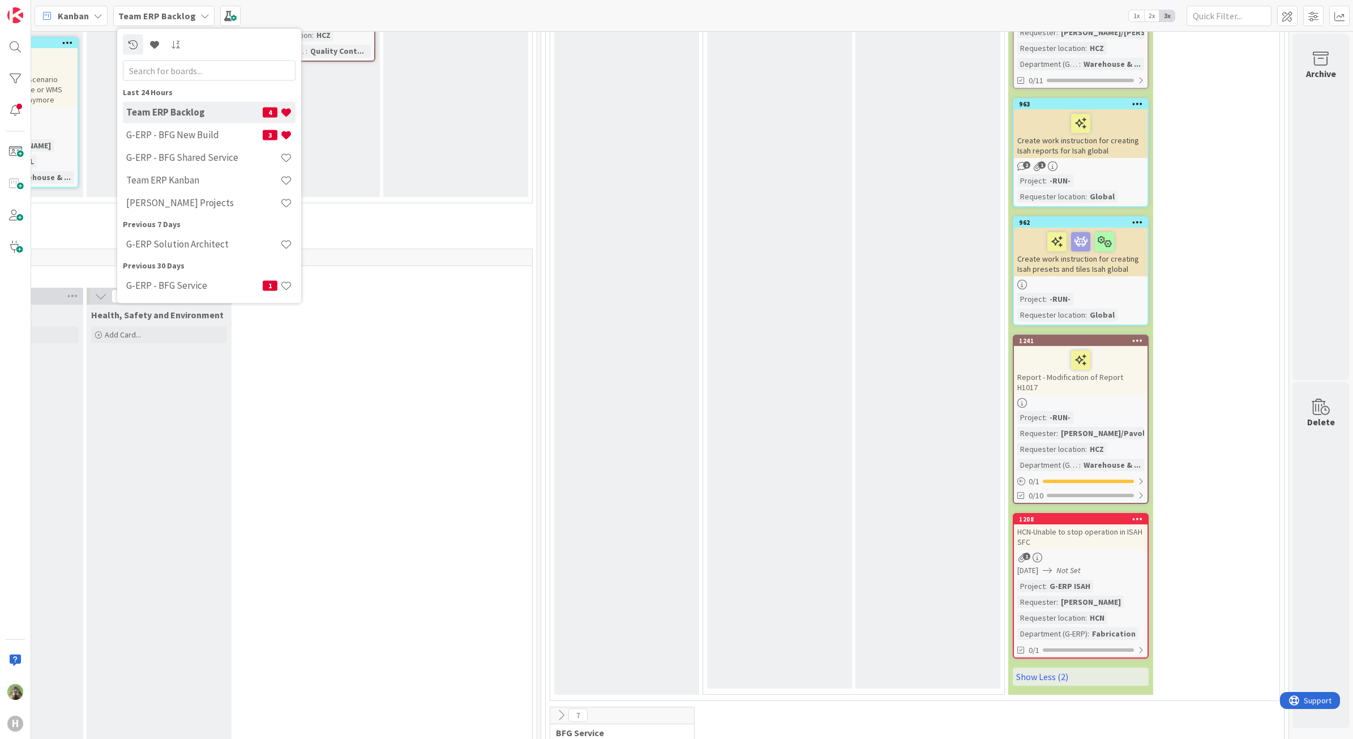
click at [168, 121] on div "Team ERP Backlog 4" at bounding box center [209, 112] width 173 height 22
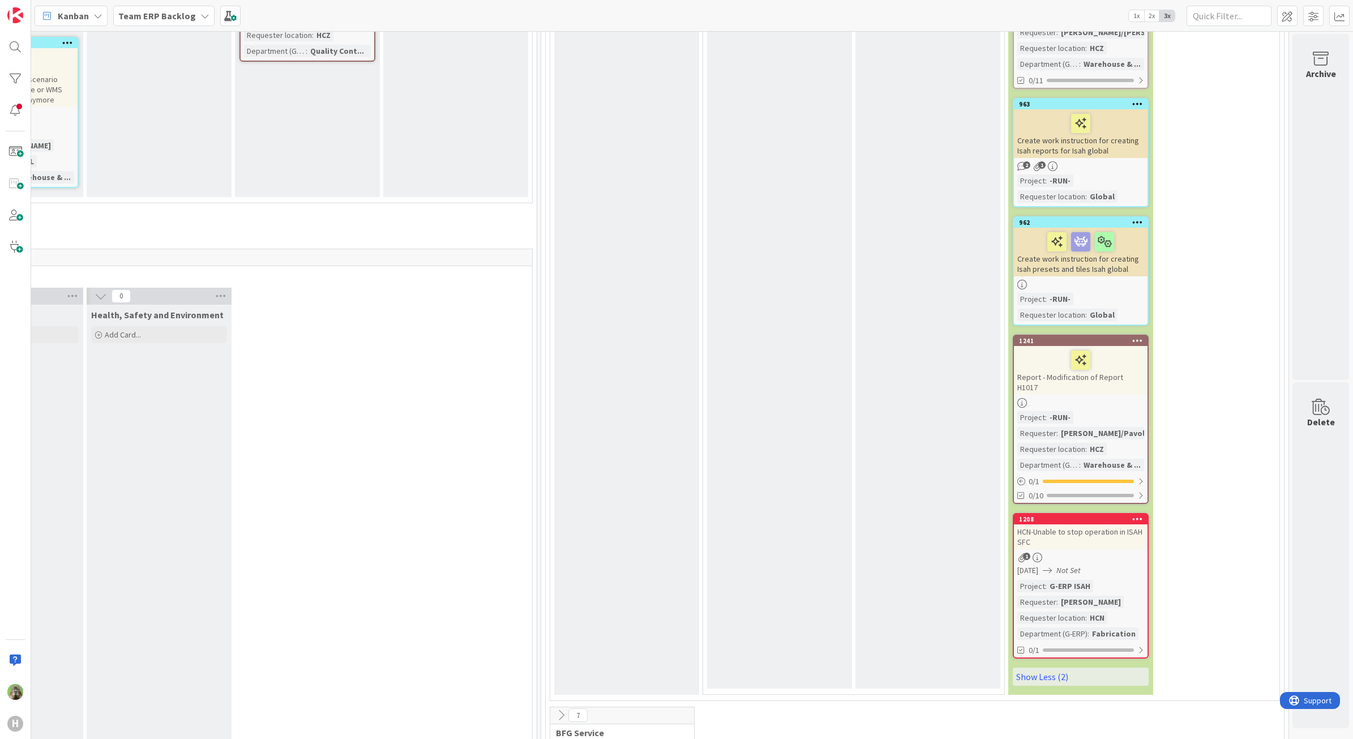
click at [190, 16] on b "Team ERP Backlog" at bounding box center [157, 15] width 78 height 11
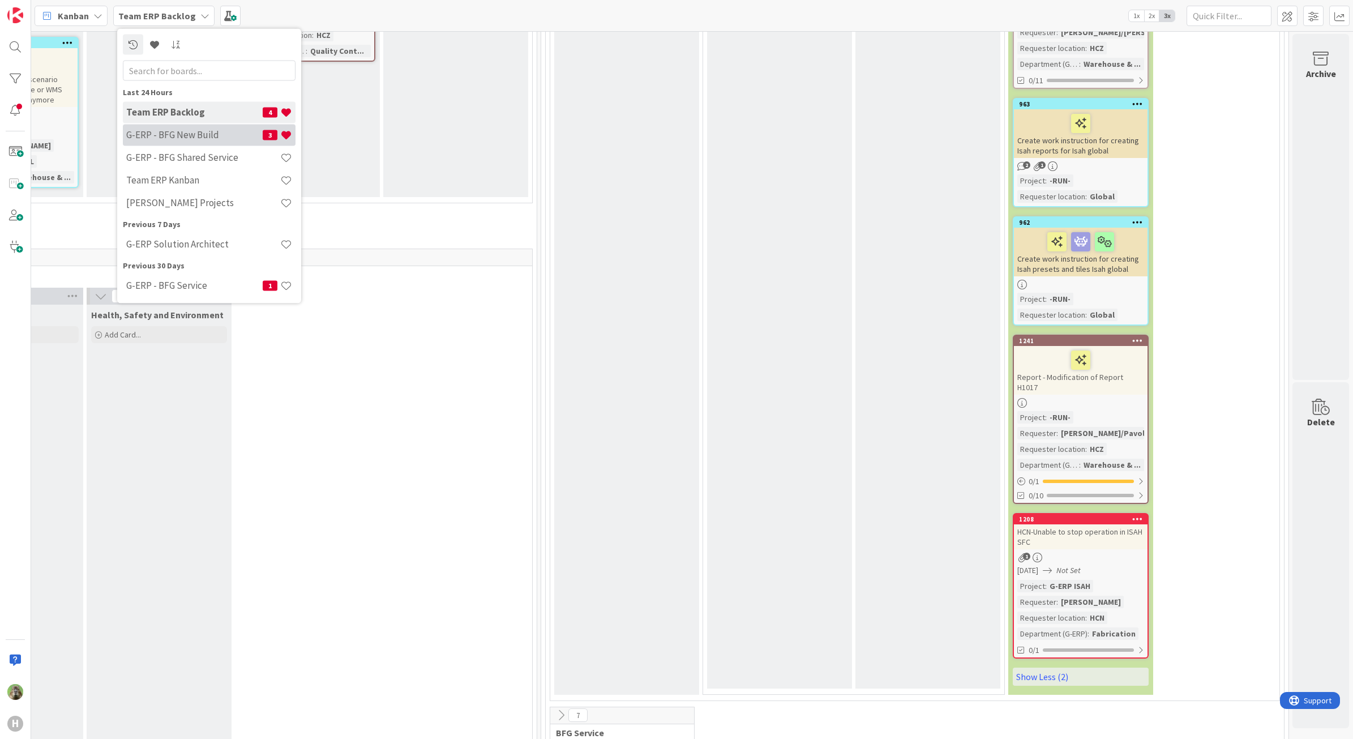
click at [186, 131] on h4 "G-ERP - BFG New Build" at bounding box center [194, 134] width 136 height 11
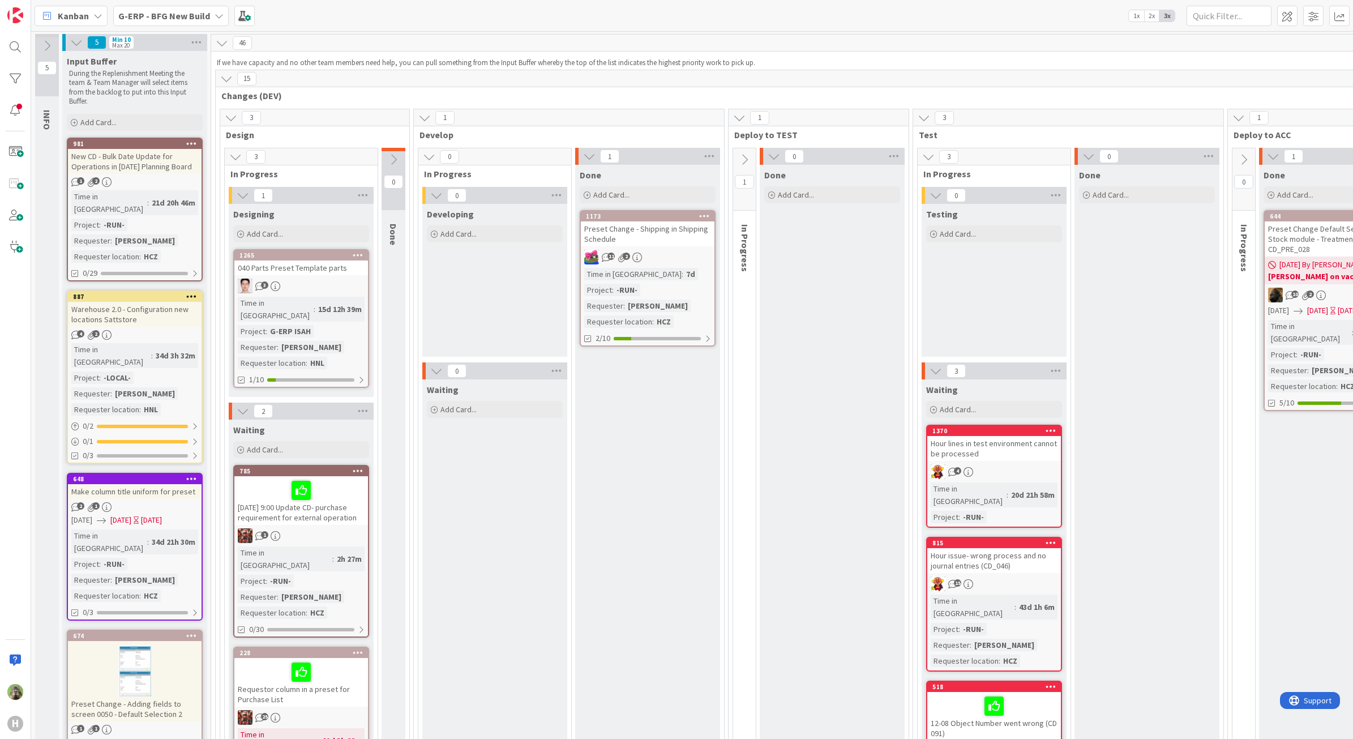
click at [42, 37] on button at bounding box center [47, 45] width 24 height 17
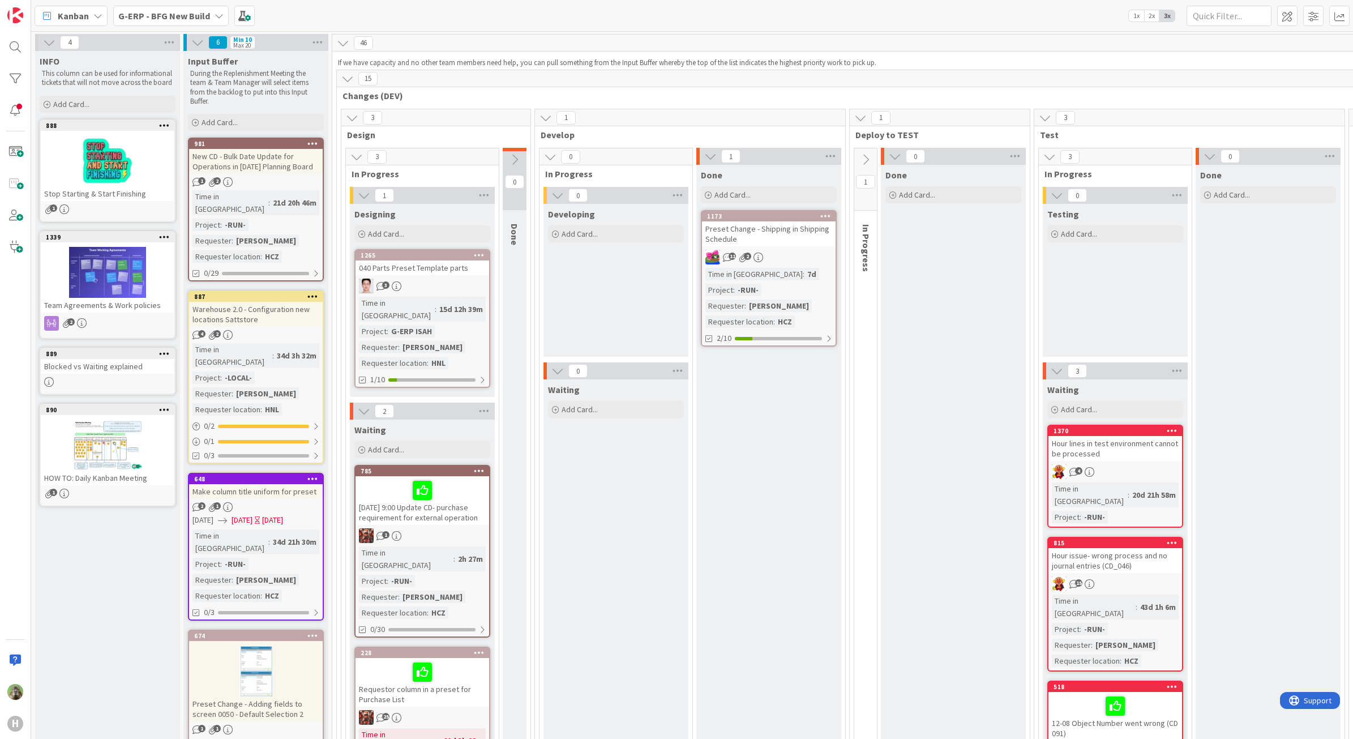
click at [194, 20] on b "G-ERP - BFG New Build" at bounding box center [164, 15] width 92 height 11
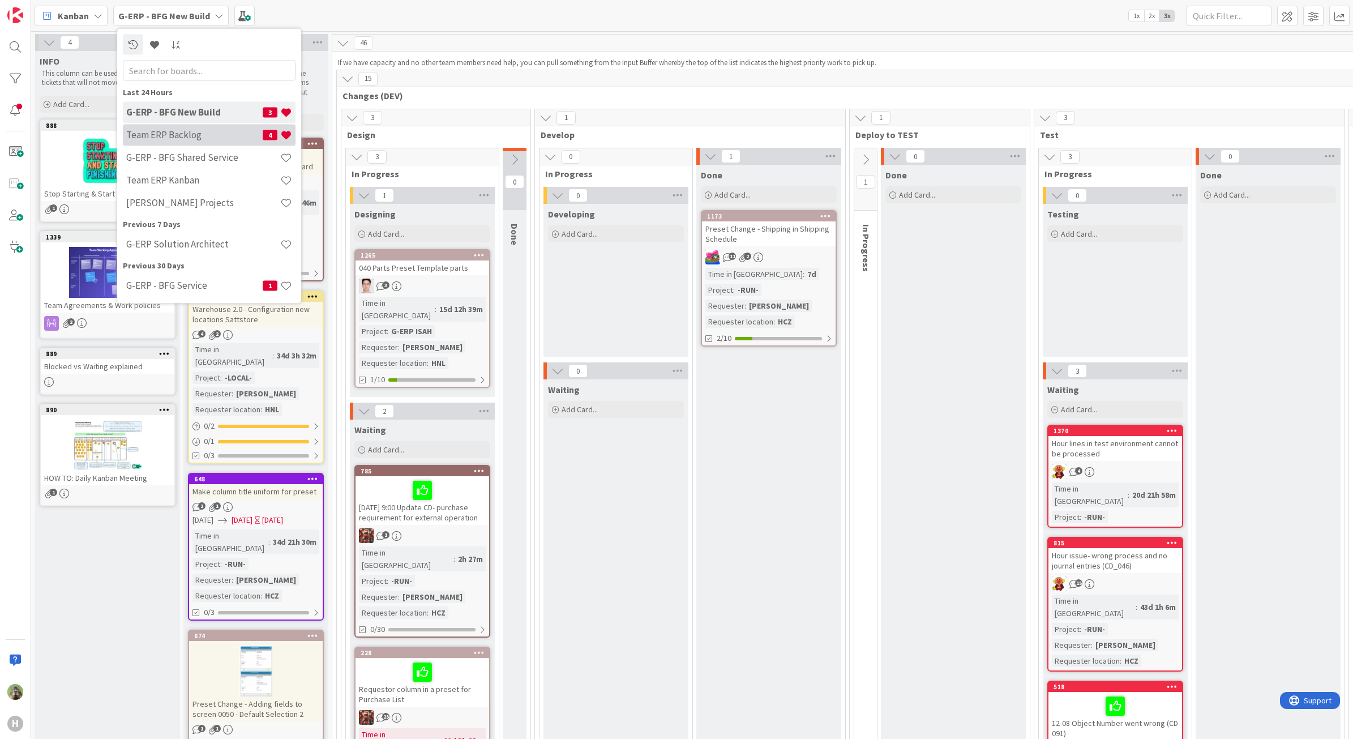
click at [199, 133] on h4 "Team ERP Backlog" at bounding box center [194, 134] width 136 height 11
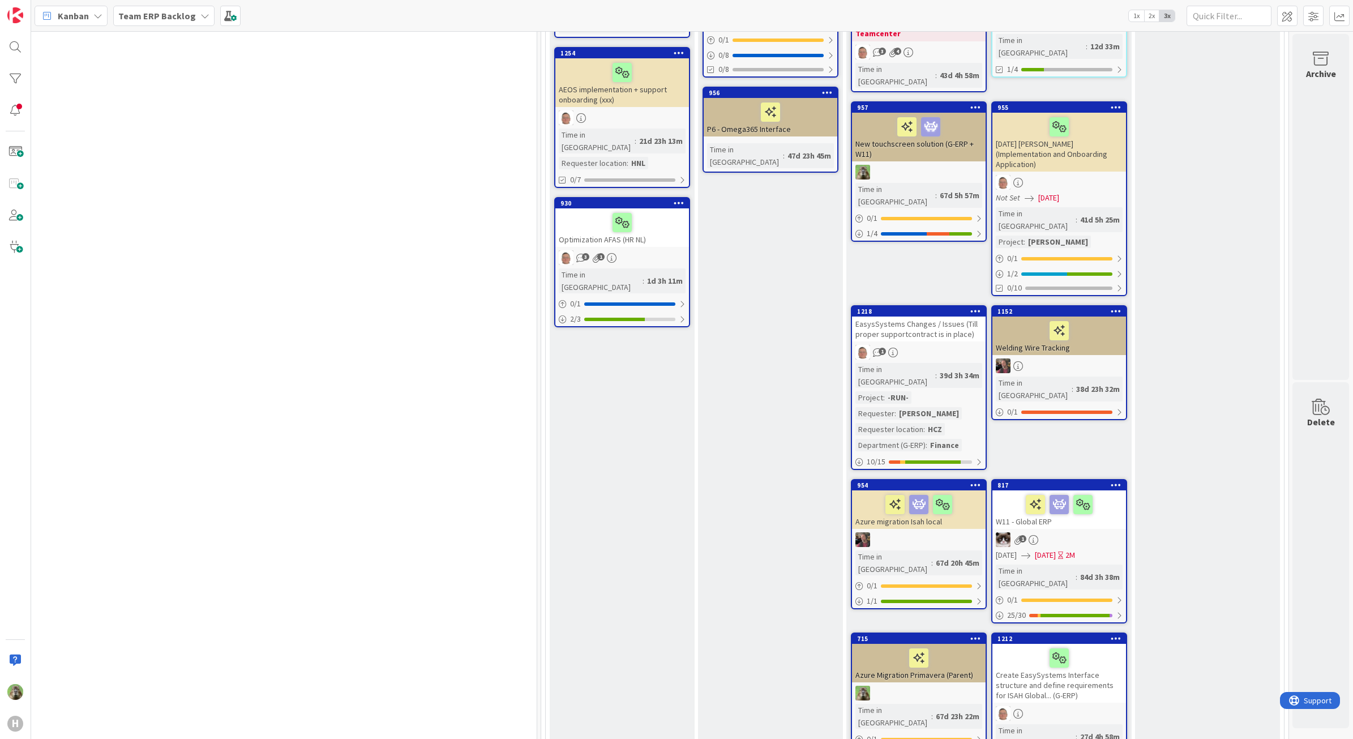
scroll to position [495, 598]
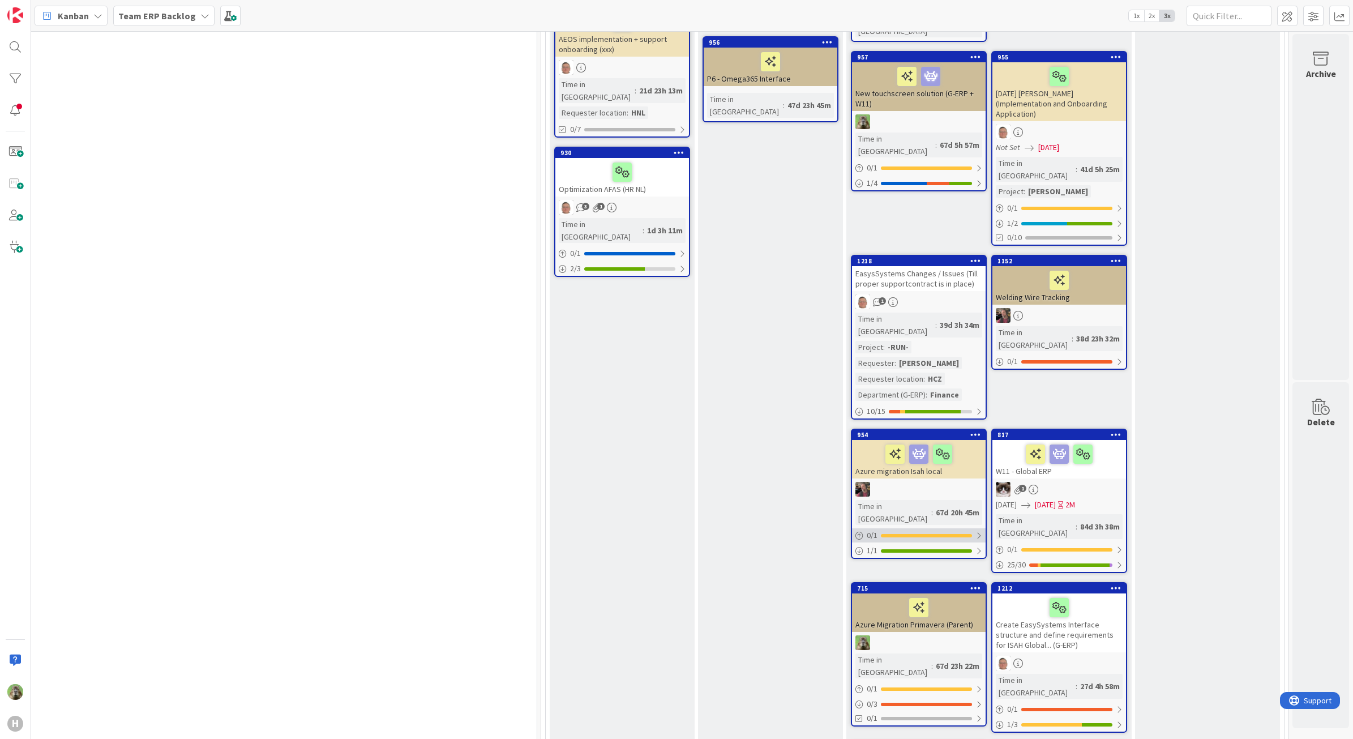
click at [941, 528] on div "0 / 1" at bounding box center [919, 535] width 134 height 14
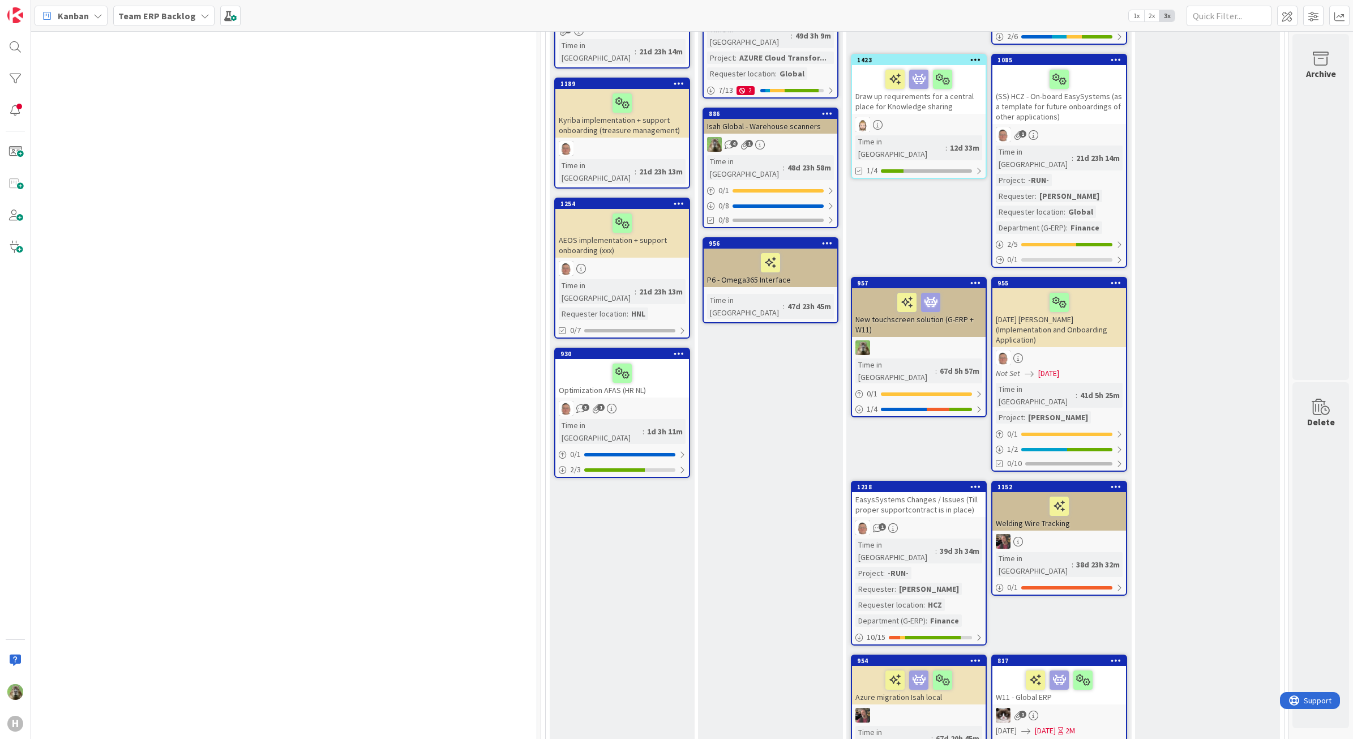
scroll to position [283, 598]
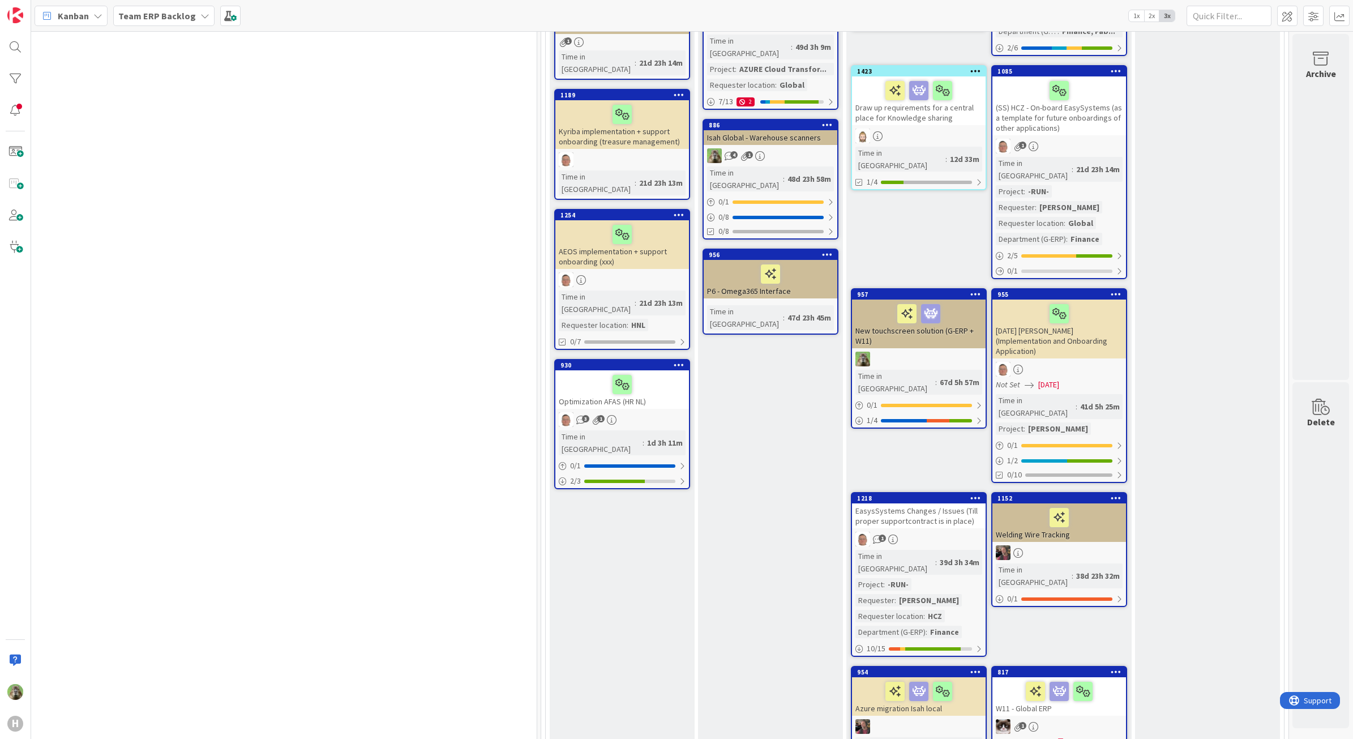
click at [949, 312] on div "New touchscreen solution (G-ERP + W11)" at bounding box center [919, 323] width 134 height 49
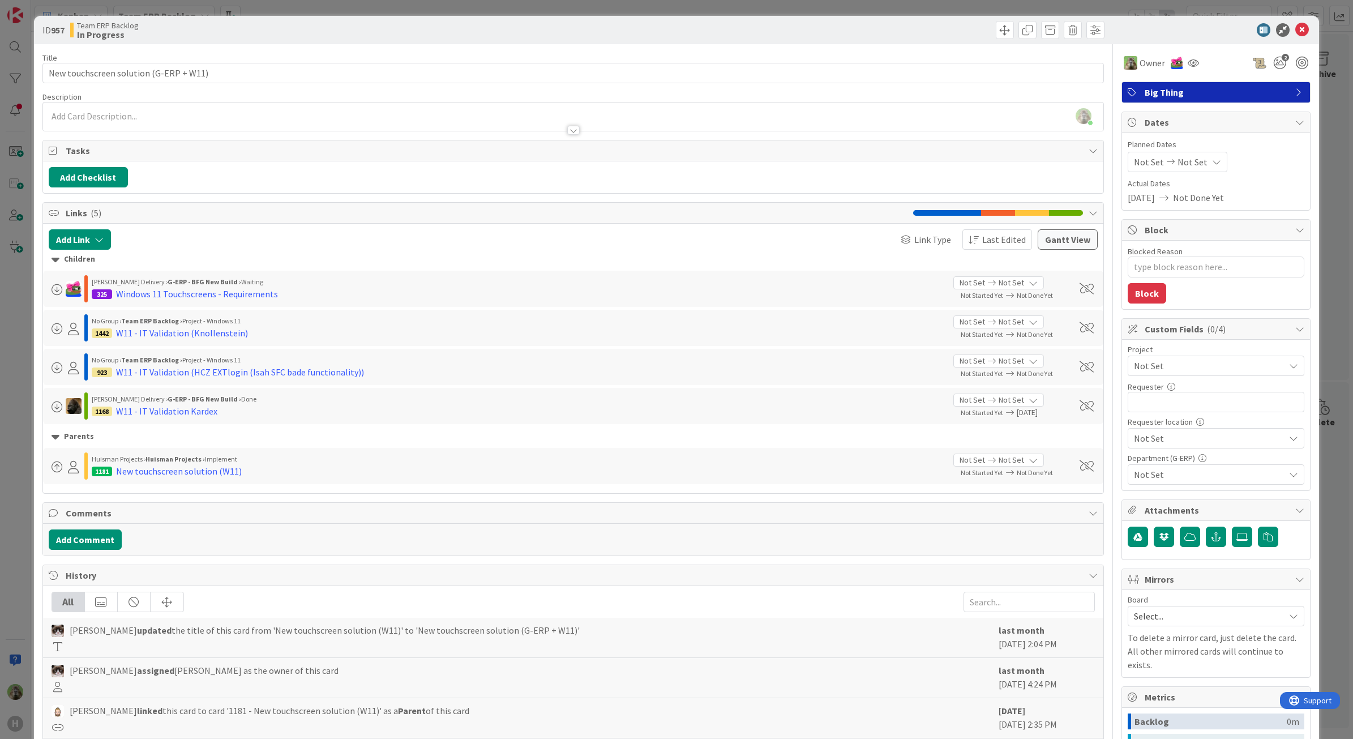
scroll to position [175, 0]
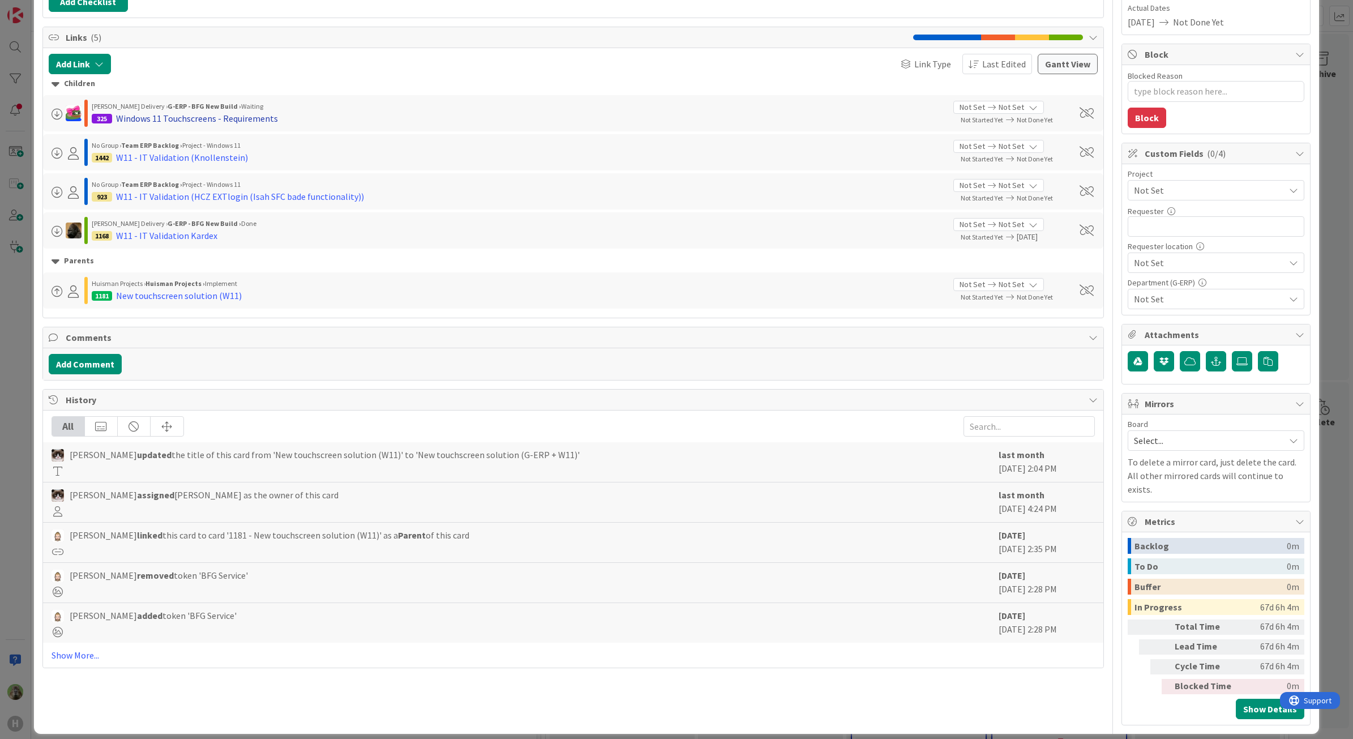
click at [205, 125] on div "Windows 11 Touchscreens - Requirements" at bounding box center [197, 118] width 162 height 14
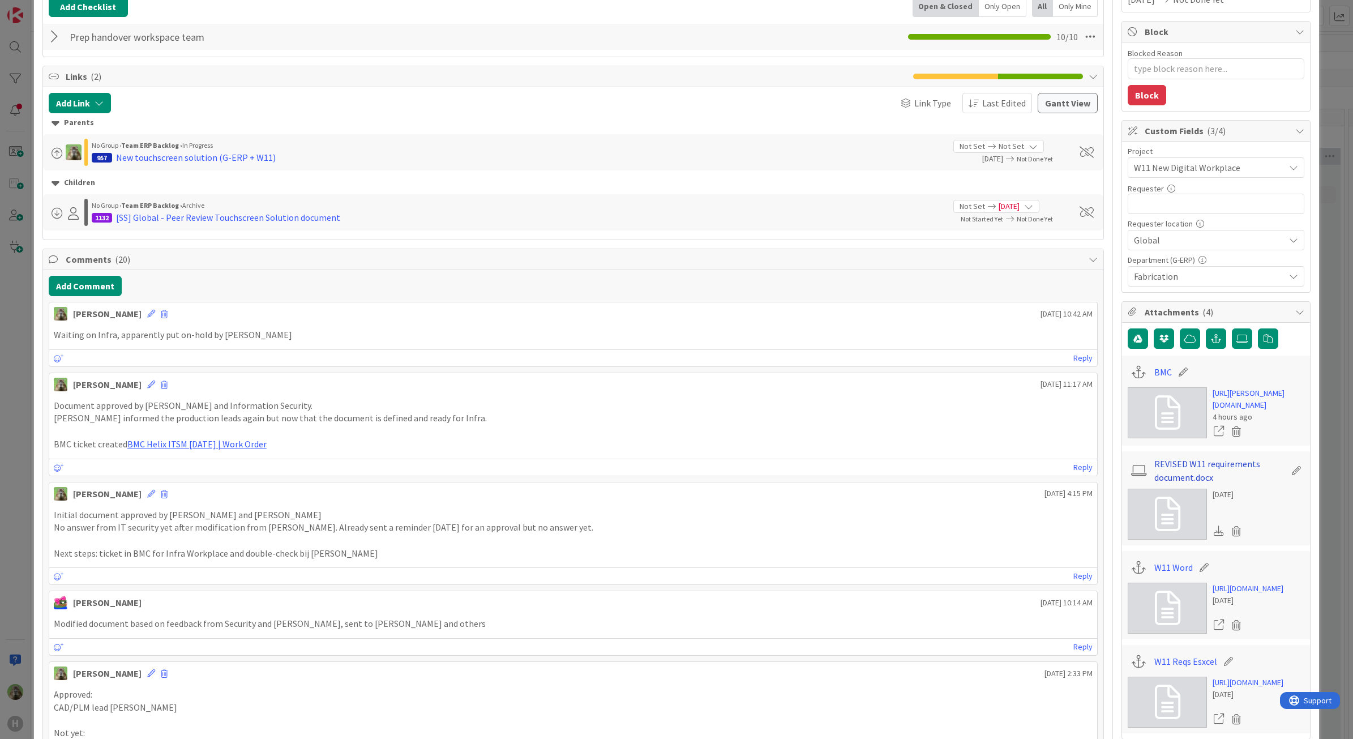
scroll to position [212, 0]
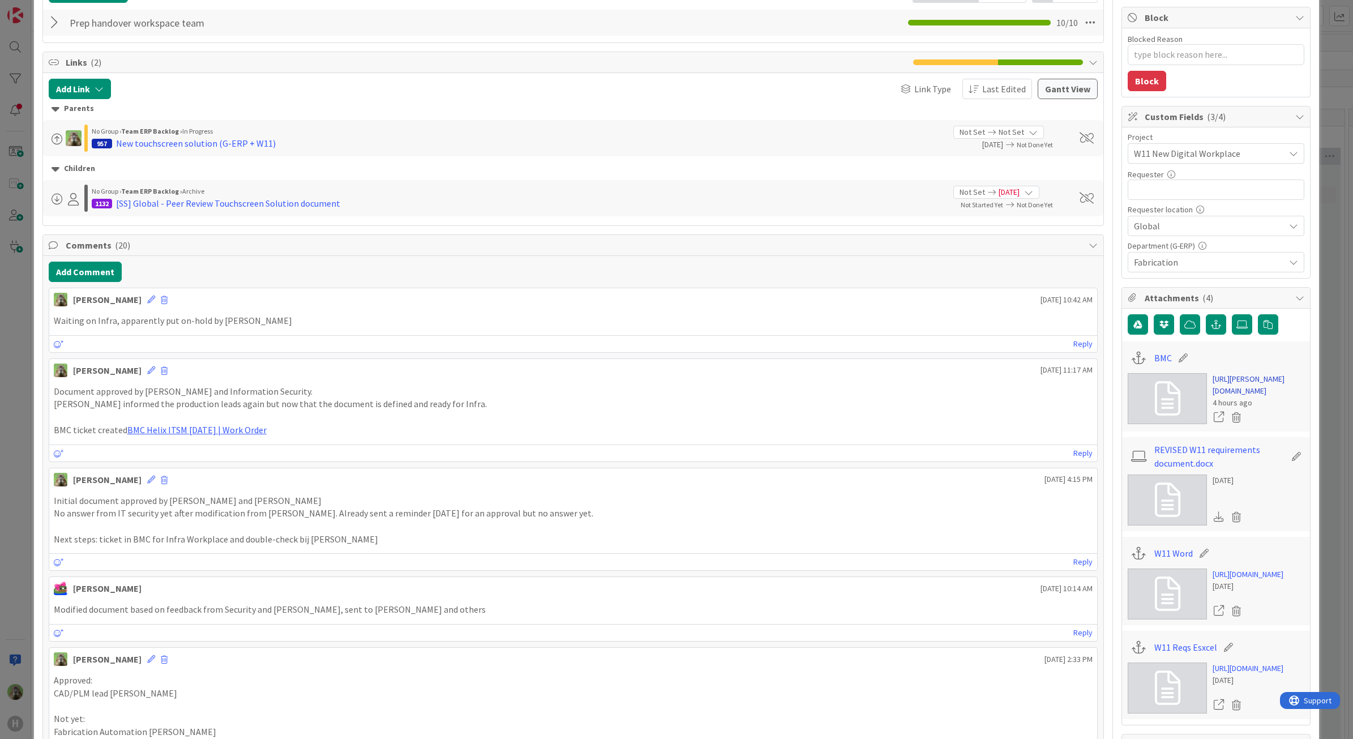
click at [1249, 389] on link "[URL][PERSON_NAME][DOMAIN_NAME]" at bounding box center [1258, 385] width 92 height 24
click at [0, 454] on html "H Kanban G-ERP - BFG New Build 1x 2x 3x 4 INFO This column can be used for info…" at bounding box center [676, 369] width 1353 height 739
click at [3, 452] on div "ID 325 G-ERP - BFG New Build Waiting Title 38 / 128 Windows 11 Touchscreens - R…" at bounding box center [676, 369] width 1353 height 739
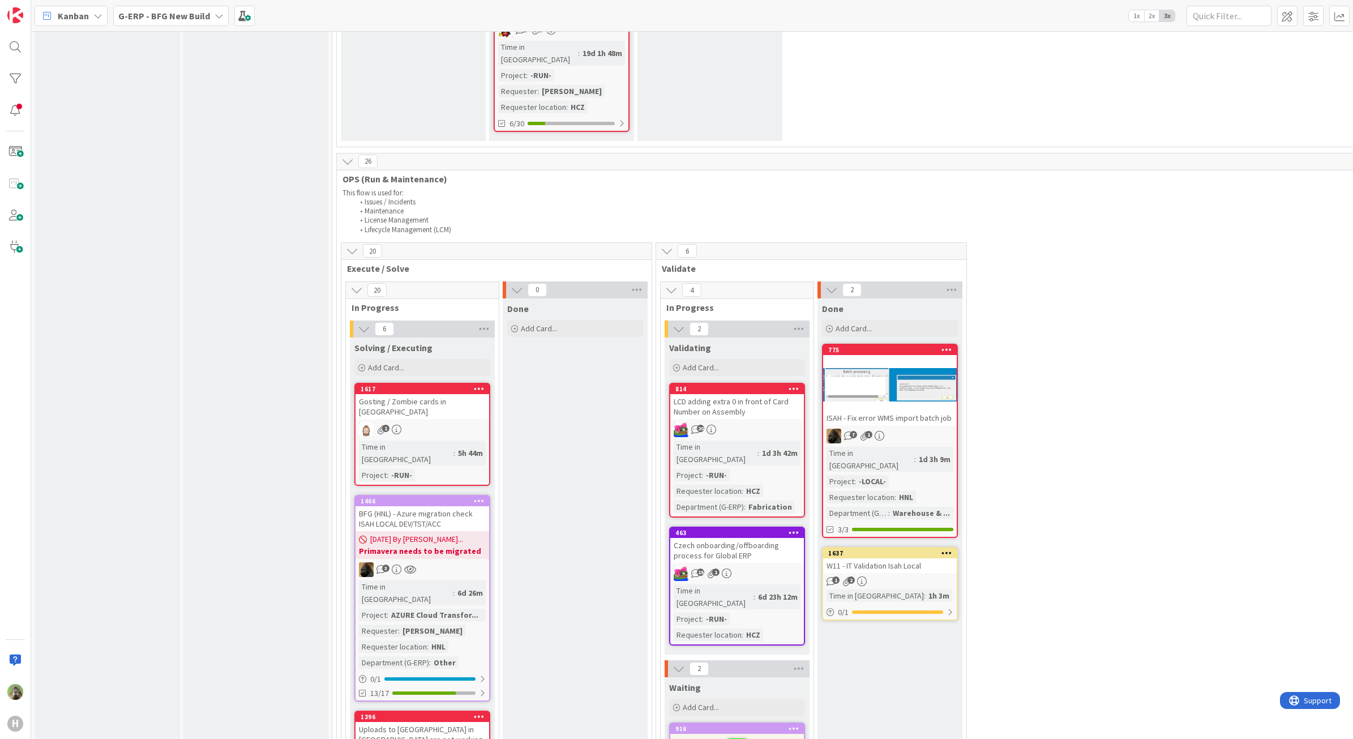
scroll to position [1769, 0]
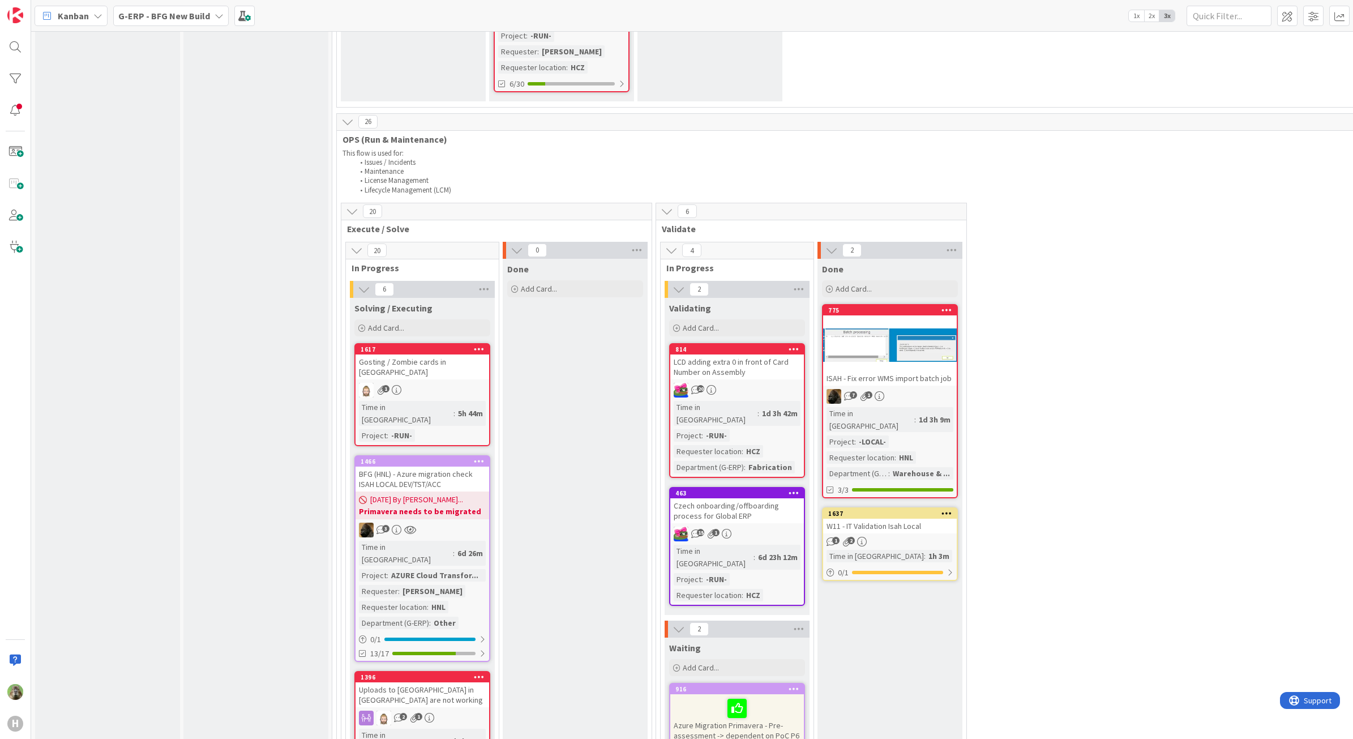
click at [899, 508] on div "1637" at bounding box center [890, 513] width 134 height 10
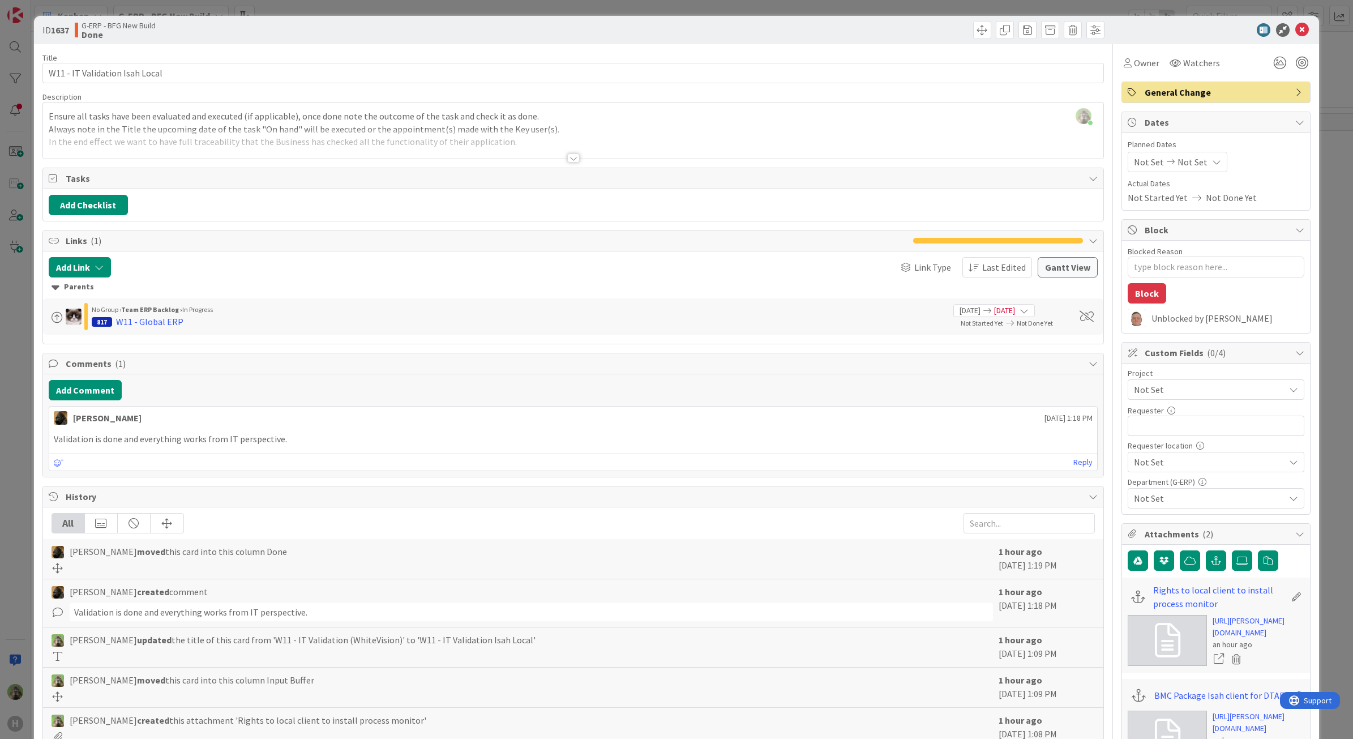
click at [23, 332] on div "ID 1637 G-ERP - BFG New Build Done Title 30 / 128 W11 - IT Validation Isah Loca…" at bounding box center [676, 369] width 1353 height 739
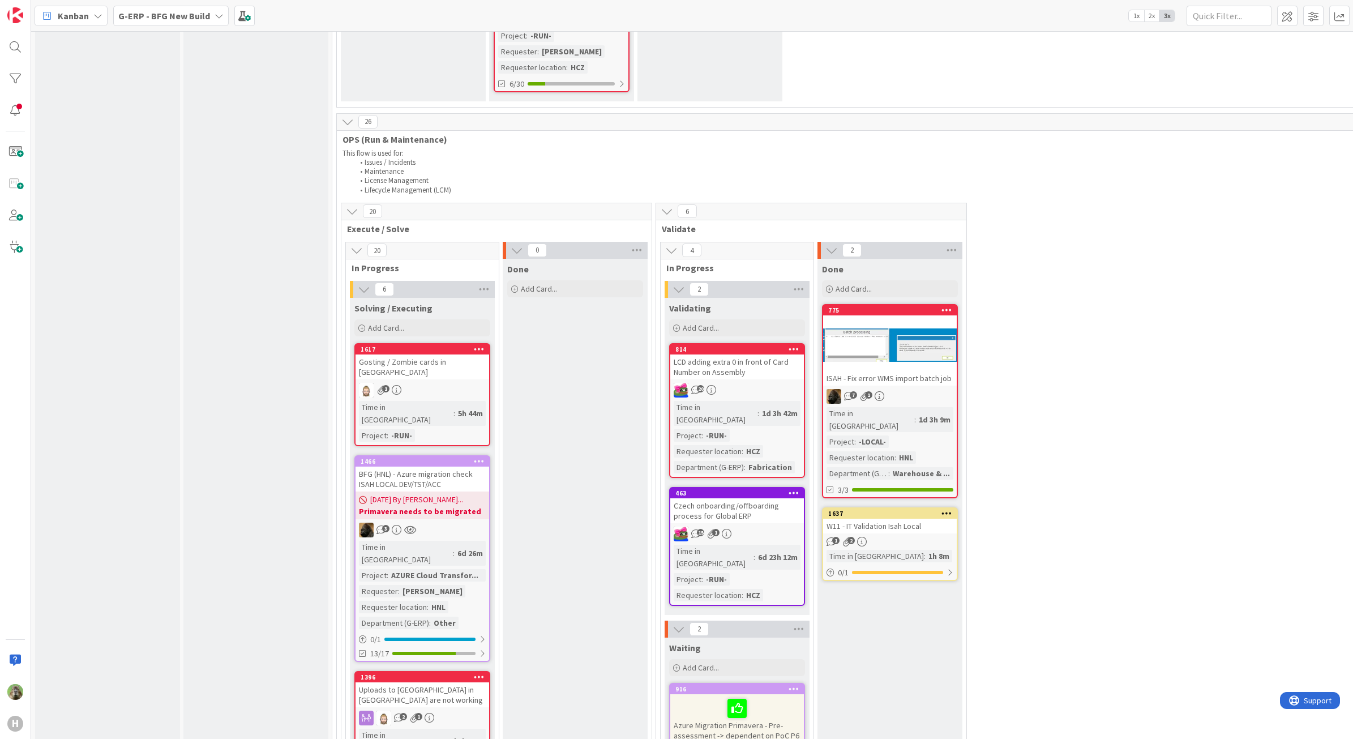
click at [719, 354] on div "LCD adding extra 0 in front of Card Number on Assembly" at bounding box center [737, 366] width 134 height 25
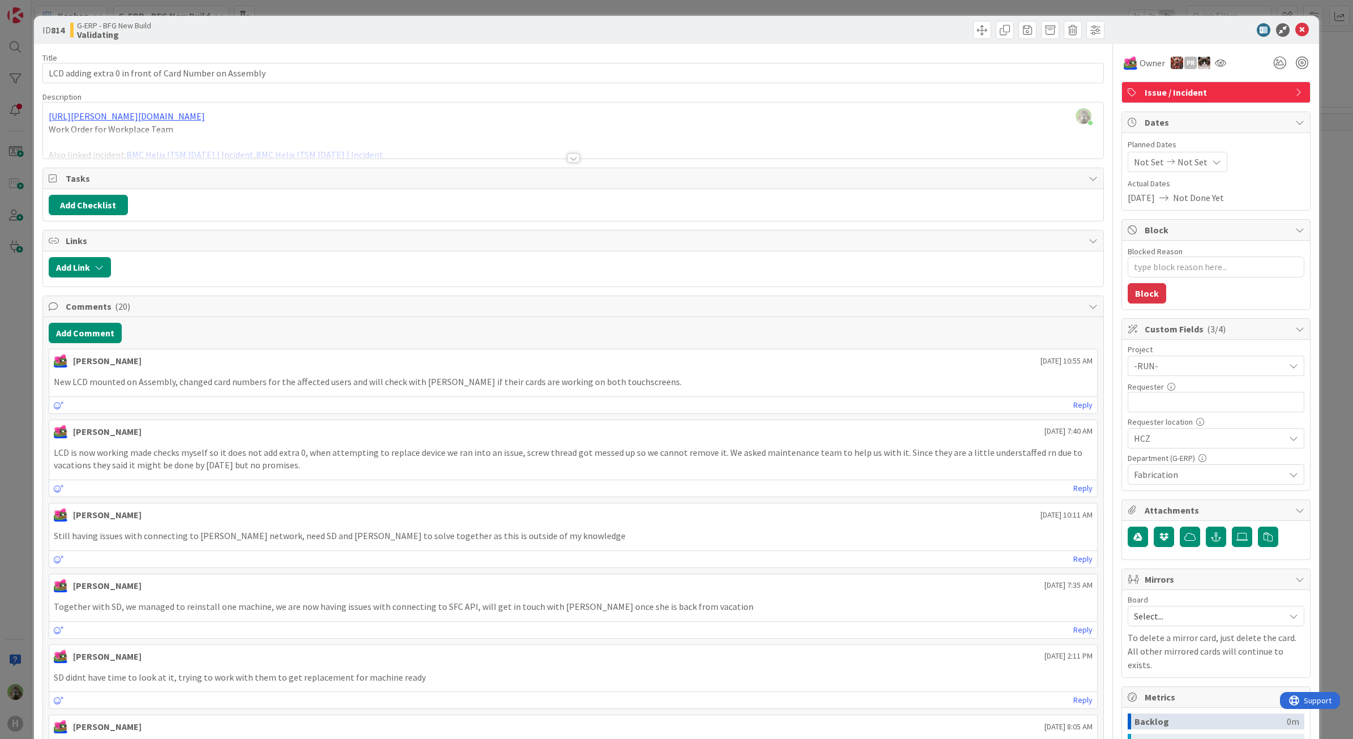
click at [19, 521] on div "ID 814 G-ERP - BFG New Build Validating Title 54 / 128 LCD adding extra 0 in fr…" at bounding box center [676, 369] width 1353 height 739
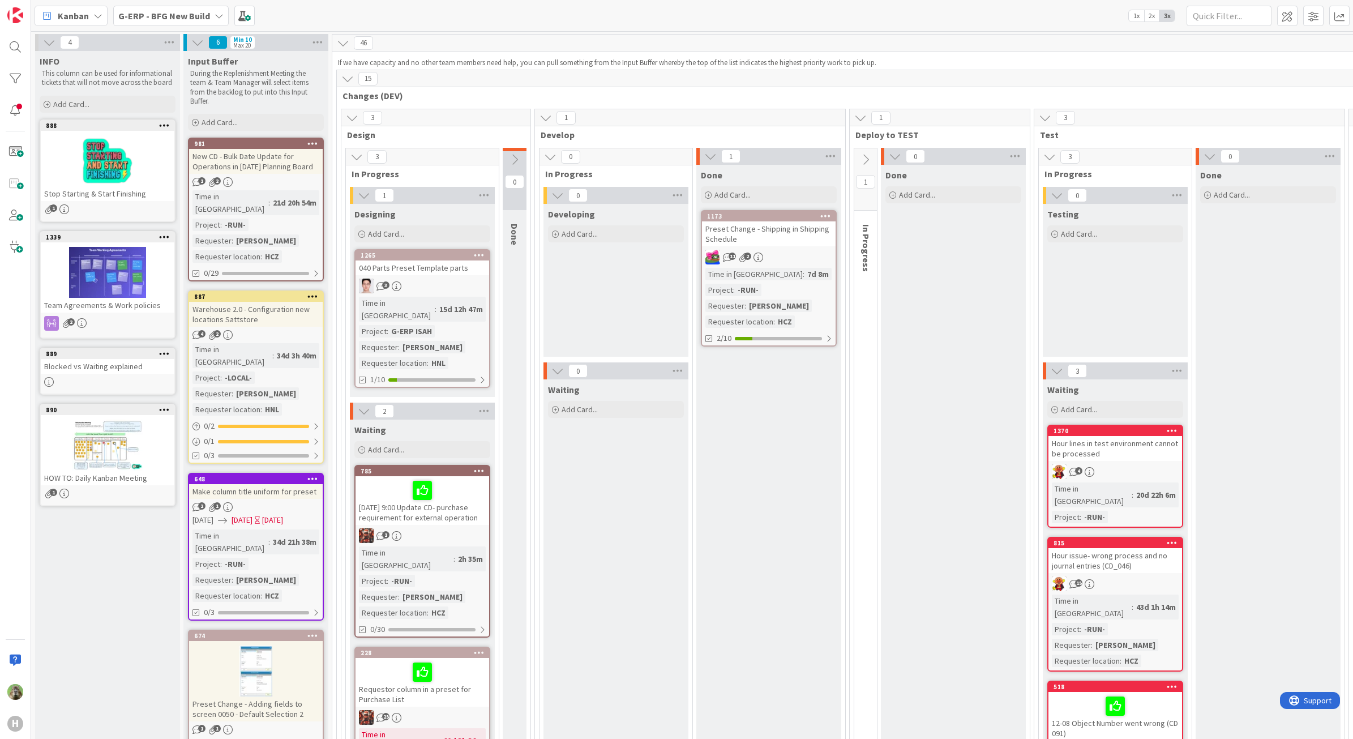
click at [204, 20] on b "G-ERP - BFG New Build" at bounding box center [164, 15] width 92 height 11
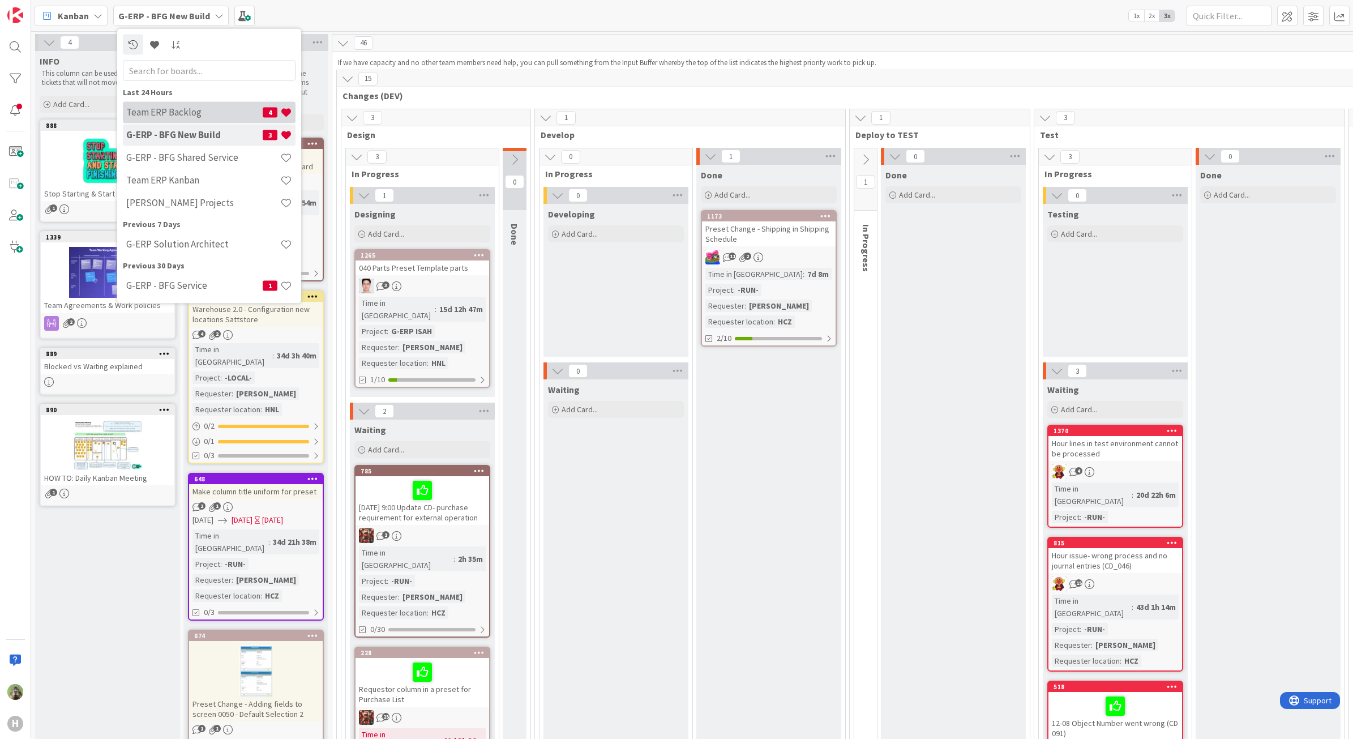
click at [225, 119] on div "Team ERP Backlog 4" at bounding box center [209, 112] width 173 height 22
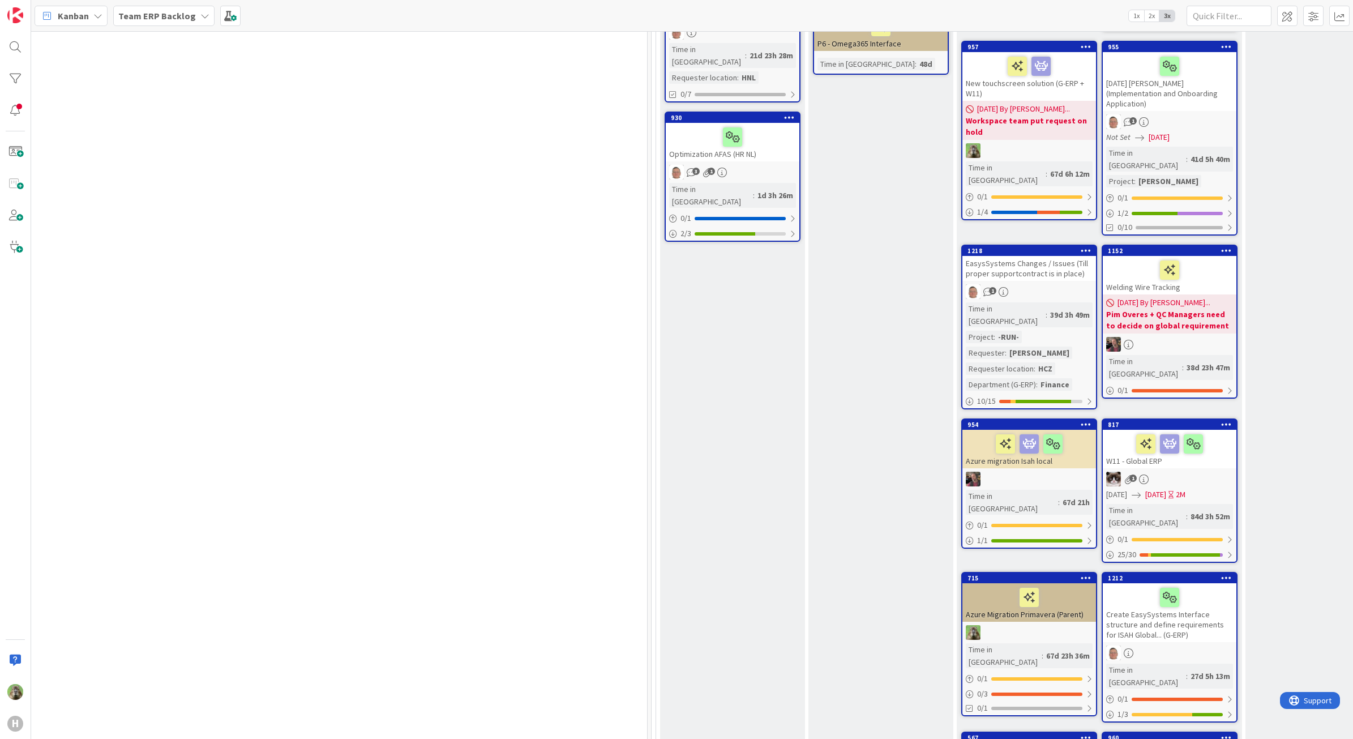
scroll to position [566, 477]
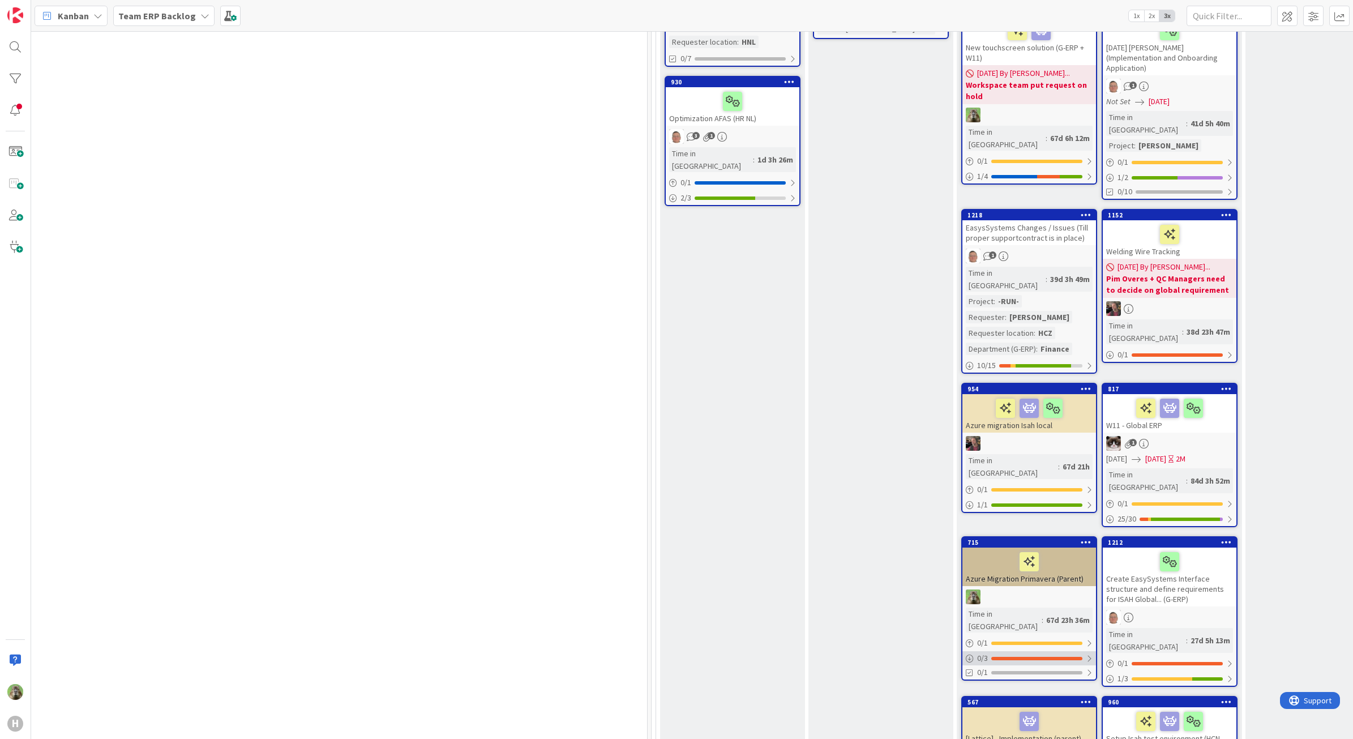
click at [1040, 657] on div at bounding box center [1036, 658] width 91 height 3
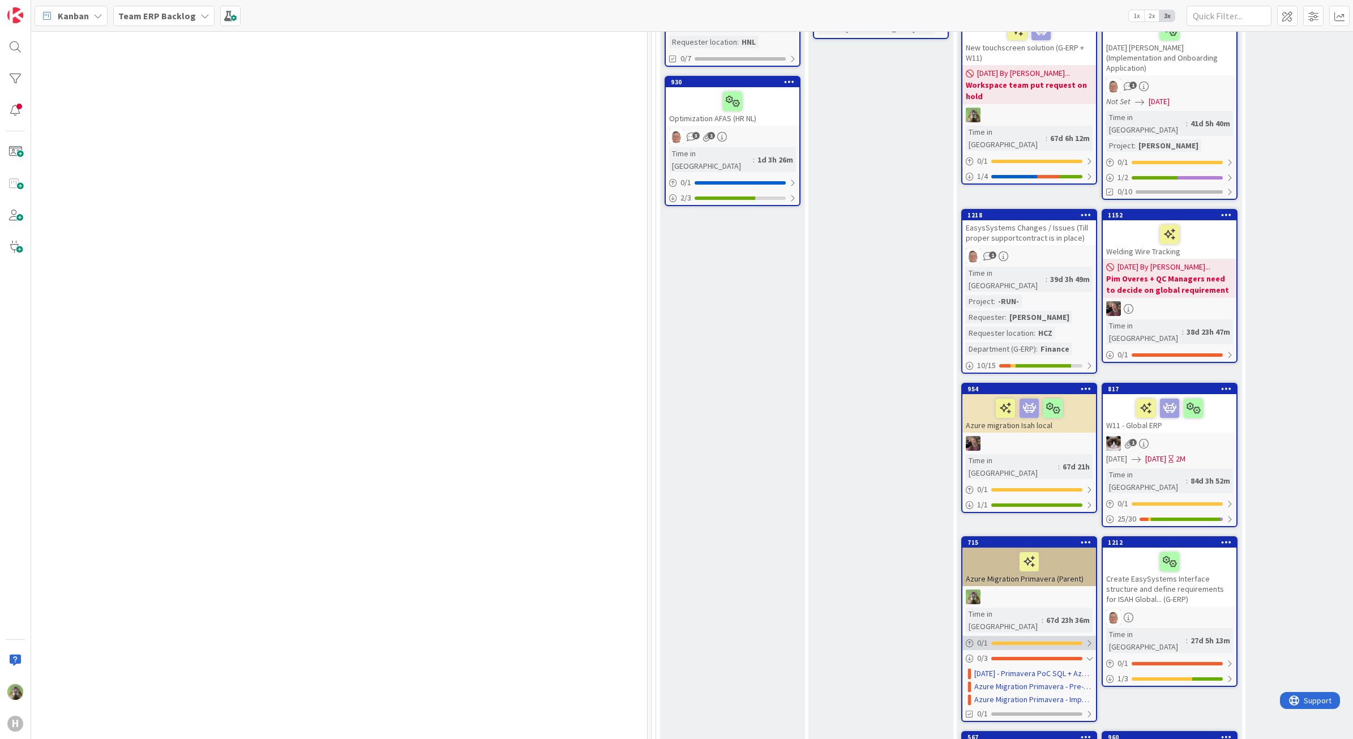
click at [1049, 641] on div at bounding box center [1036, 642] width 91 height 3
click at [1026, 727] on div at bounding box center [1036, 728] width 91 height 3
click at [1051, 482] on div "0 / 1" at bounding box center [1029, 489] width 134 height 14
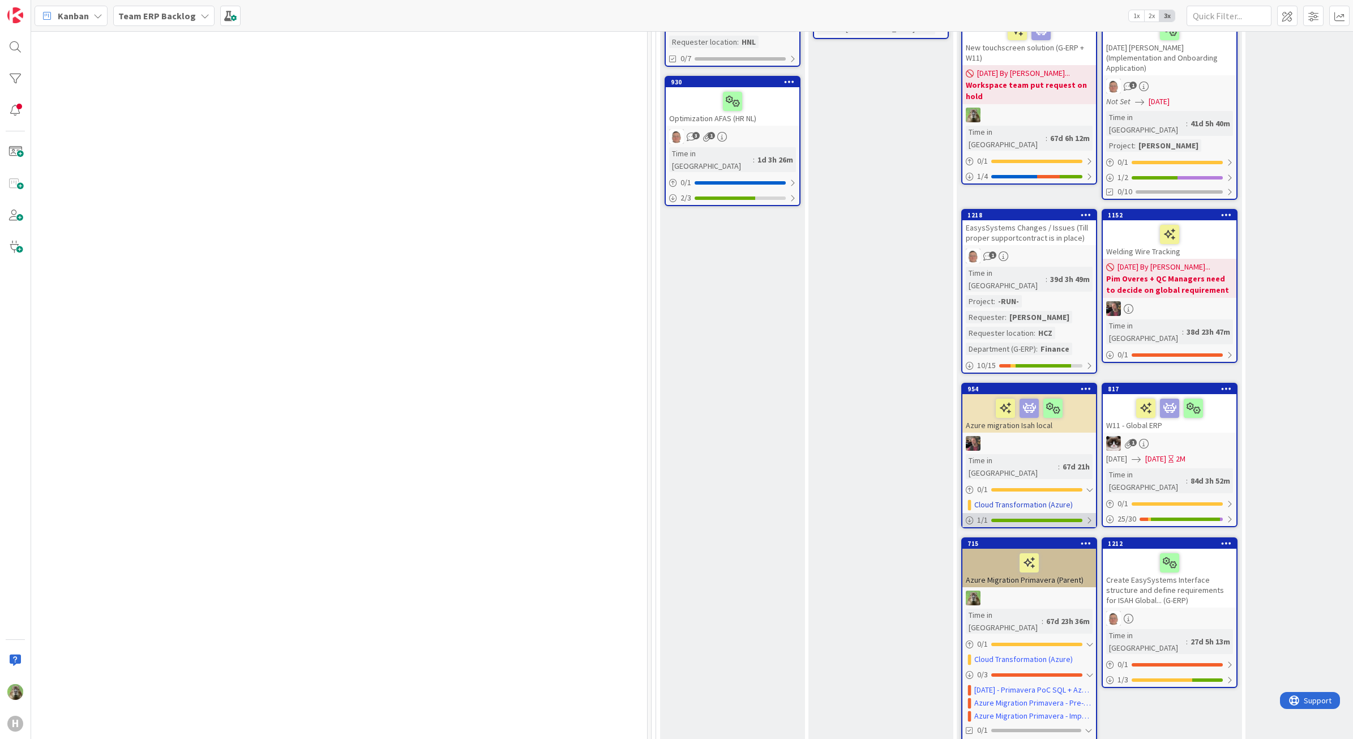
click at [1048, 518] on div at bounding box center [1036, 519] width 91 height 3
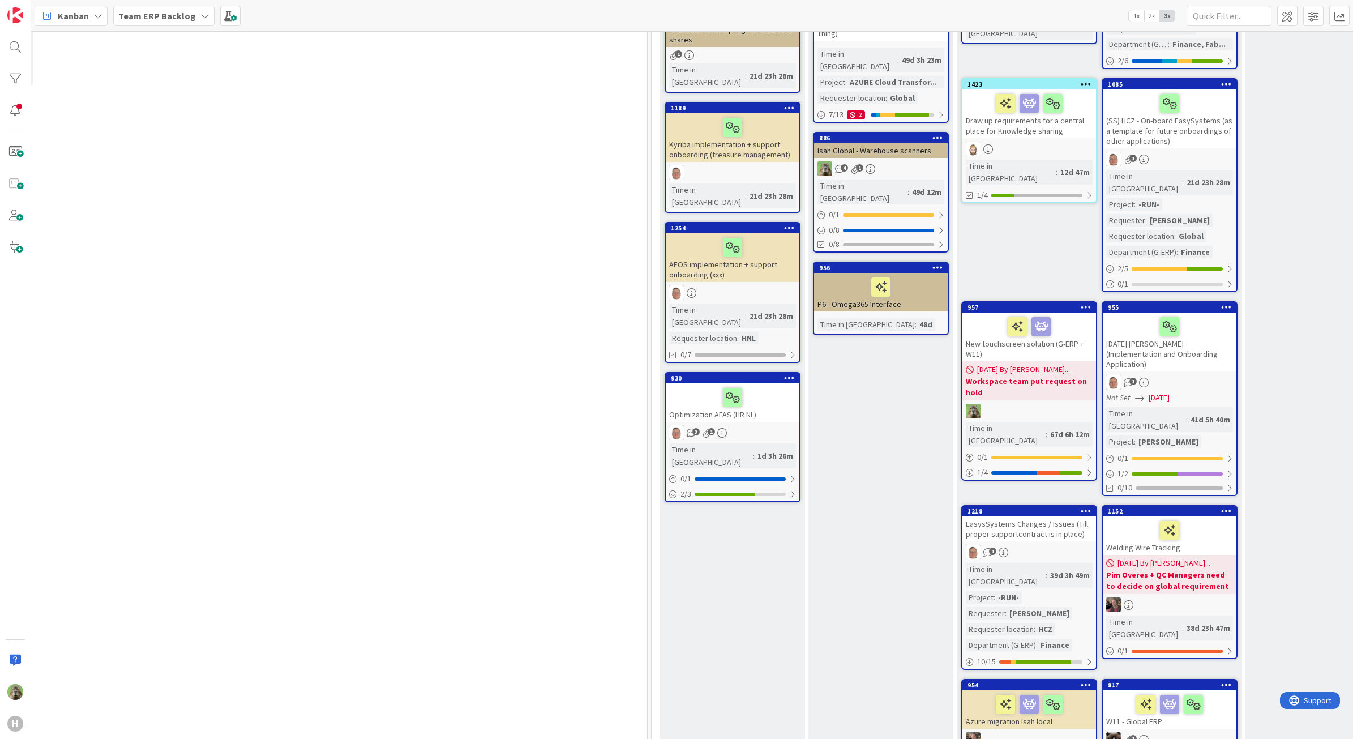
scroll to position [141, 477]
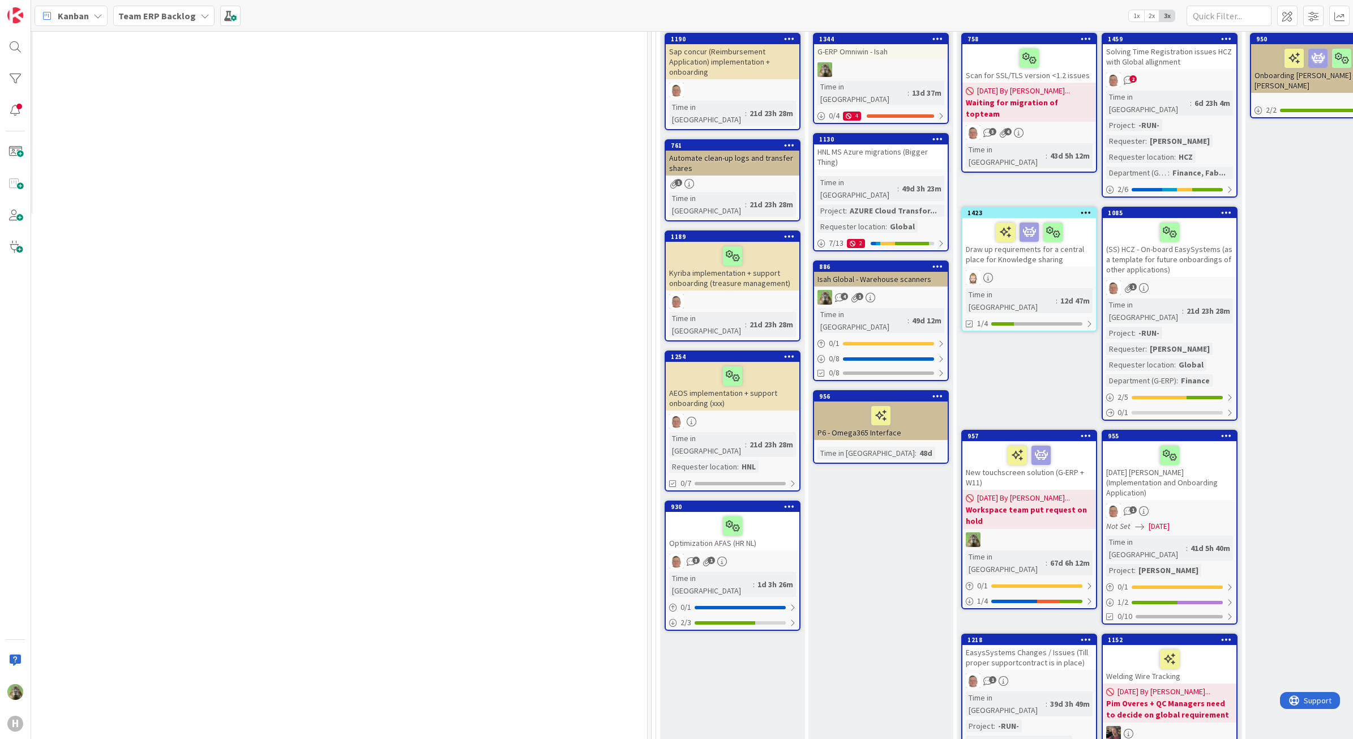
click at [916, 152] on div "HNL MS Azure migrations (Bigger Thing)" at bounding box center [881, 156] width 134 height 25
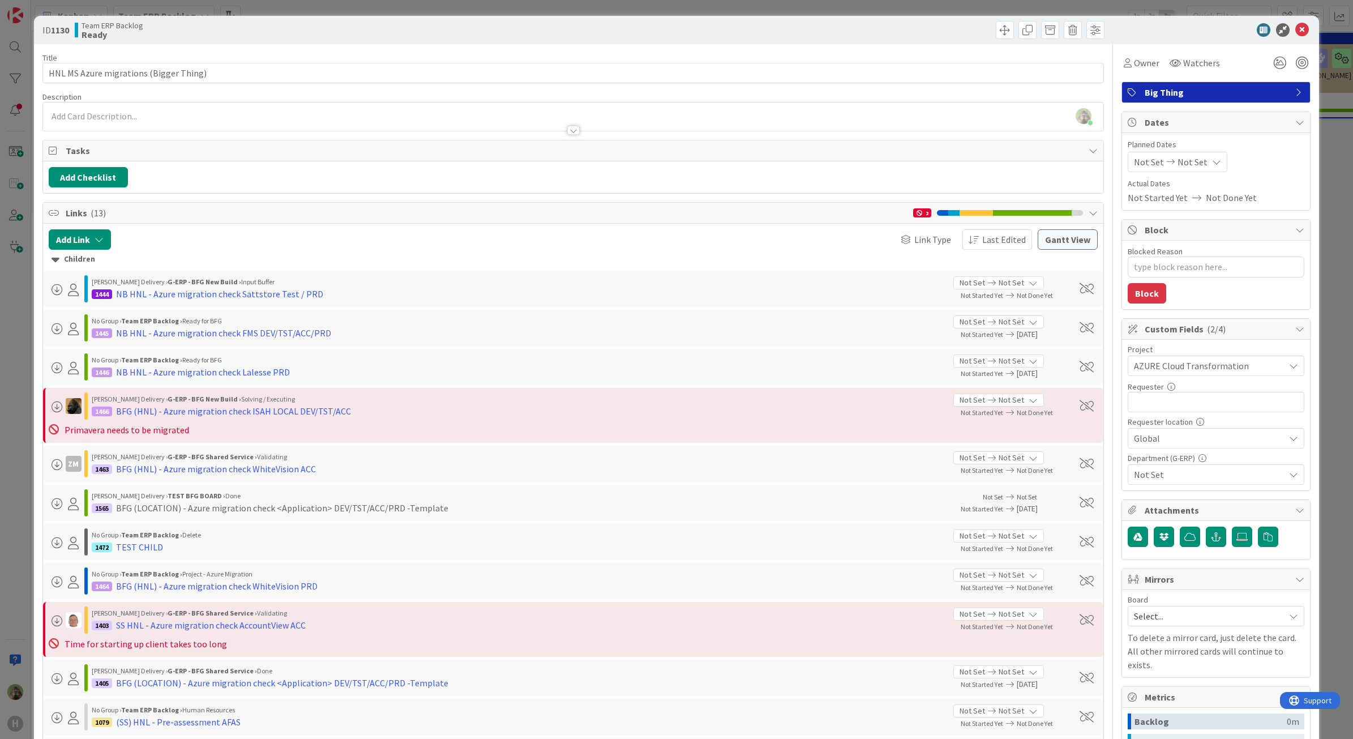
click at [24, 357] on div "ID 1130 Team ERP Backlog Ready Title 38 / 128 HNL MS Azure migrations (Bigger T…" at bounding box center [676, 369] width 1353 height 739
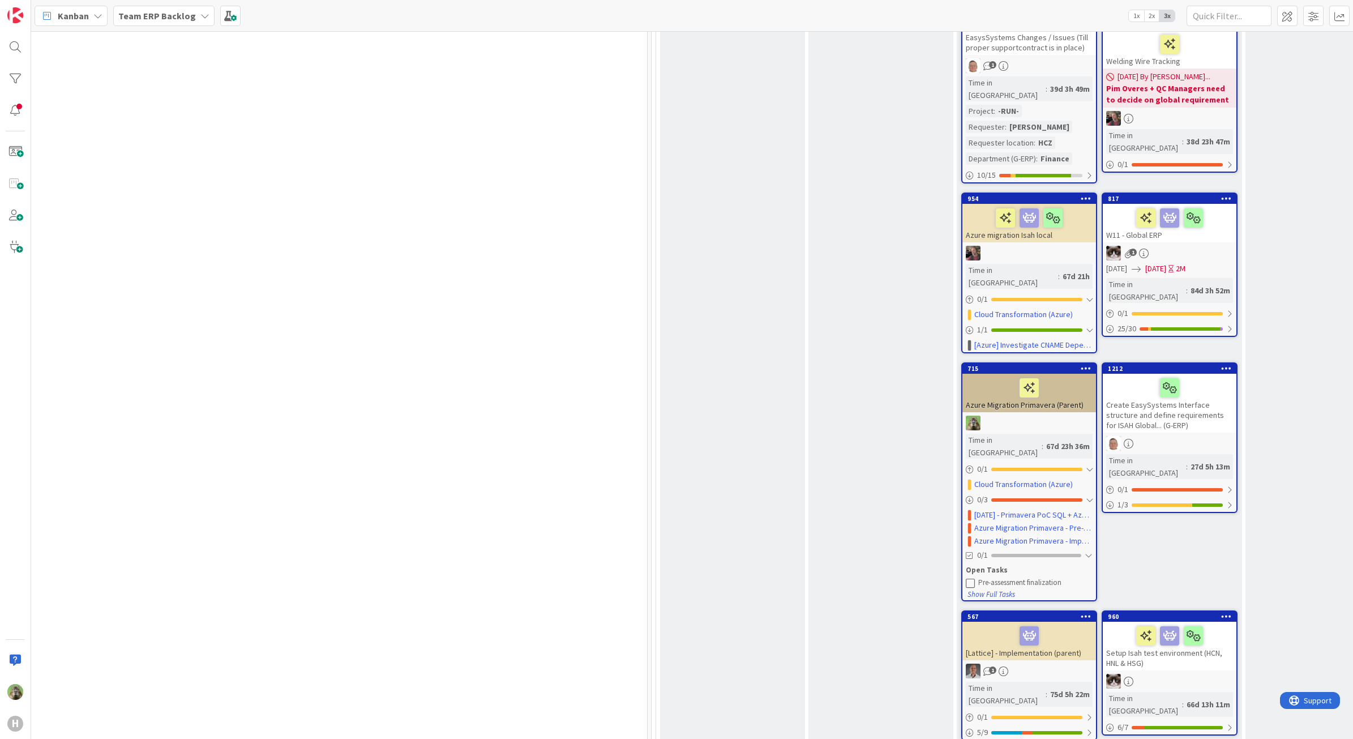
scroll to position [637, 477]
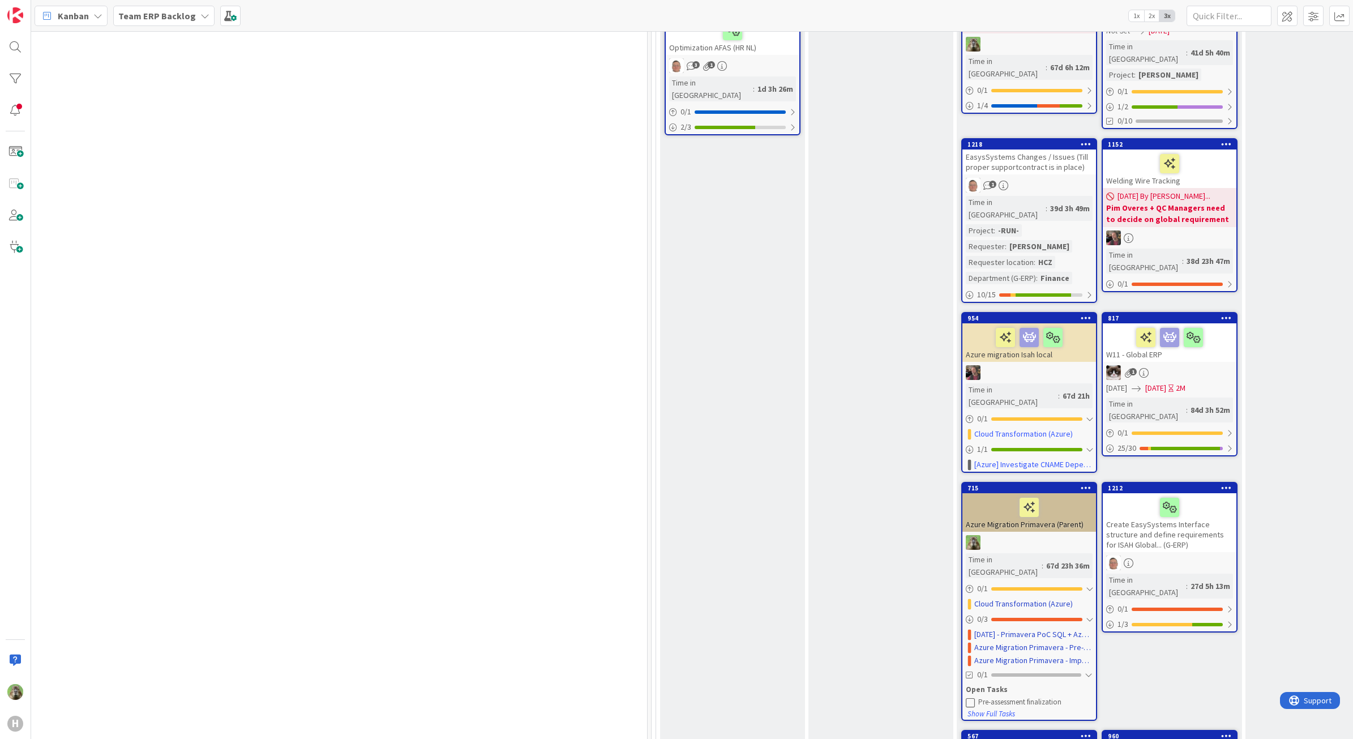
click at [1082, 483] on icon at bounding box center [1085, 487] width 11 height 8
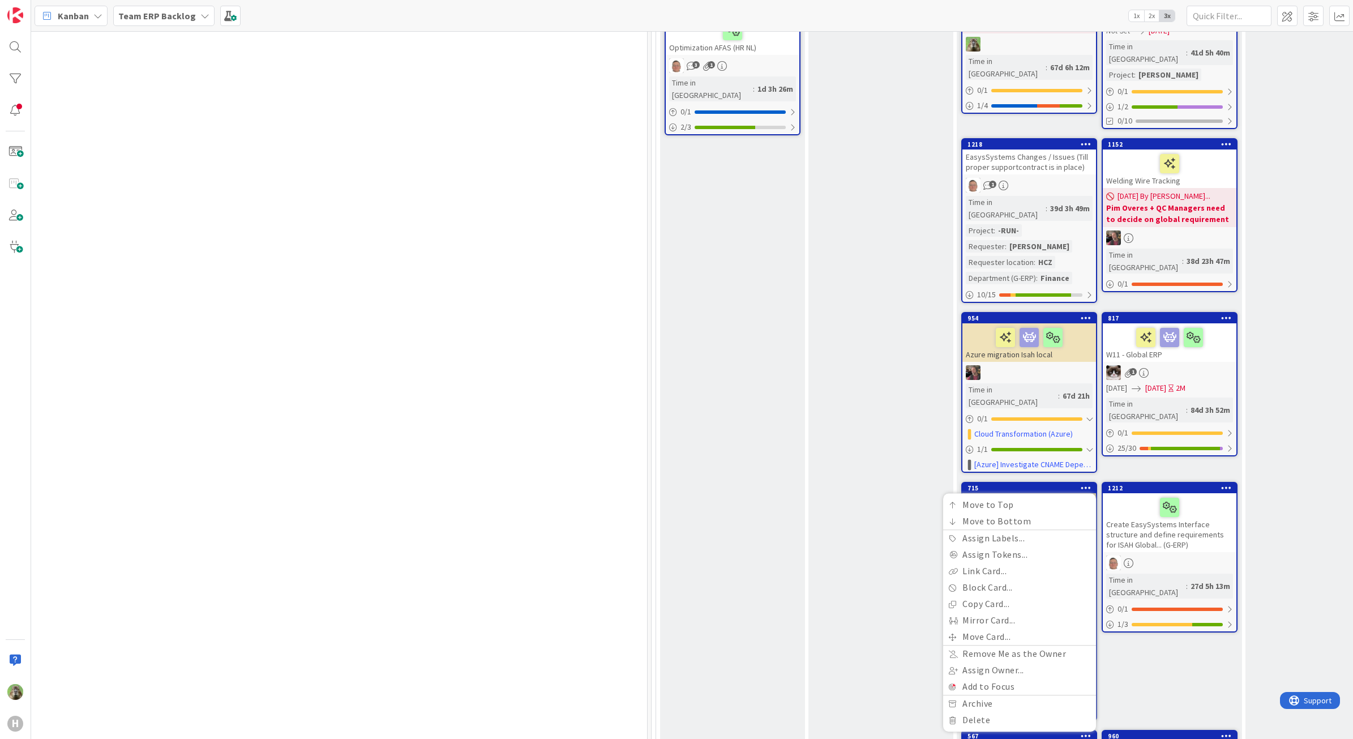
click at [813, 414] on div "Ready Add Card... 1344 G-ERP Omniwin - Isah Time in [GEOGRAPHIC_DATA] : 13d 37m…" at bounding box center [880, 326] width 145 height 1668
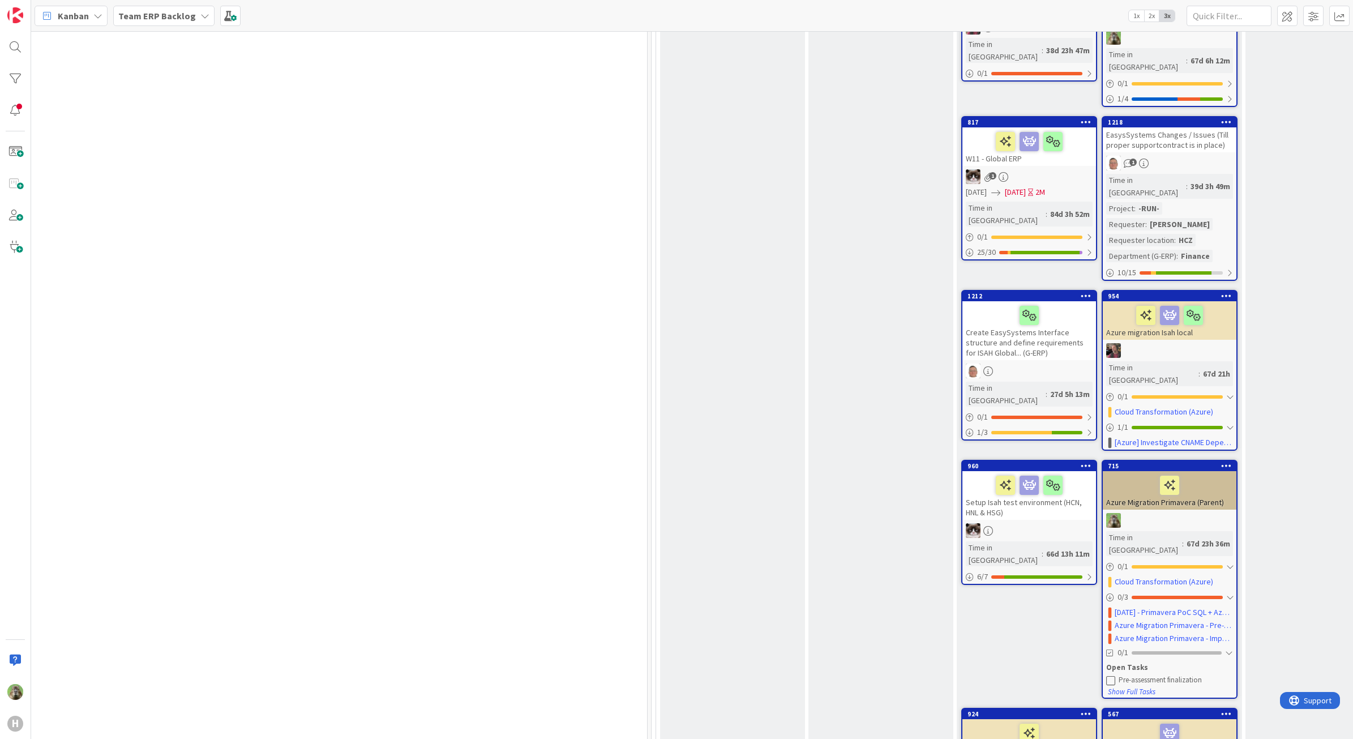
scroll to position [849, 477]
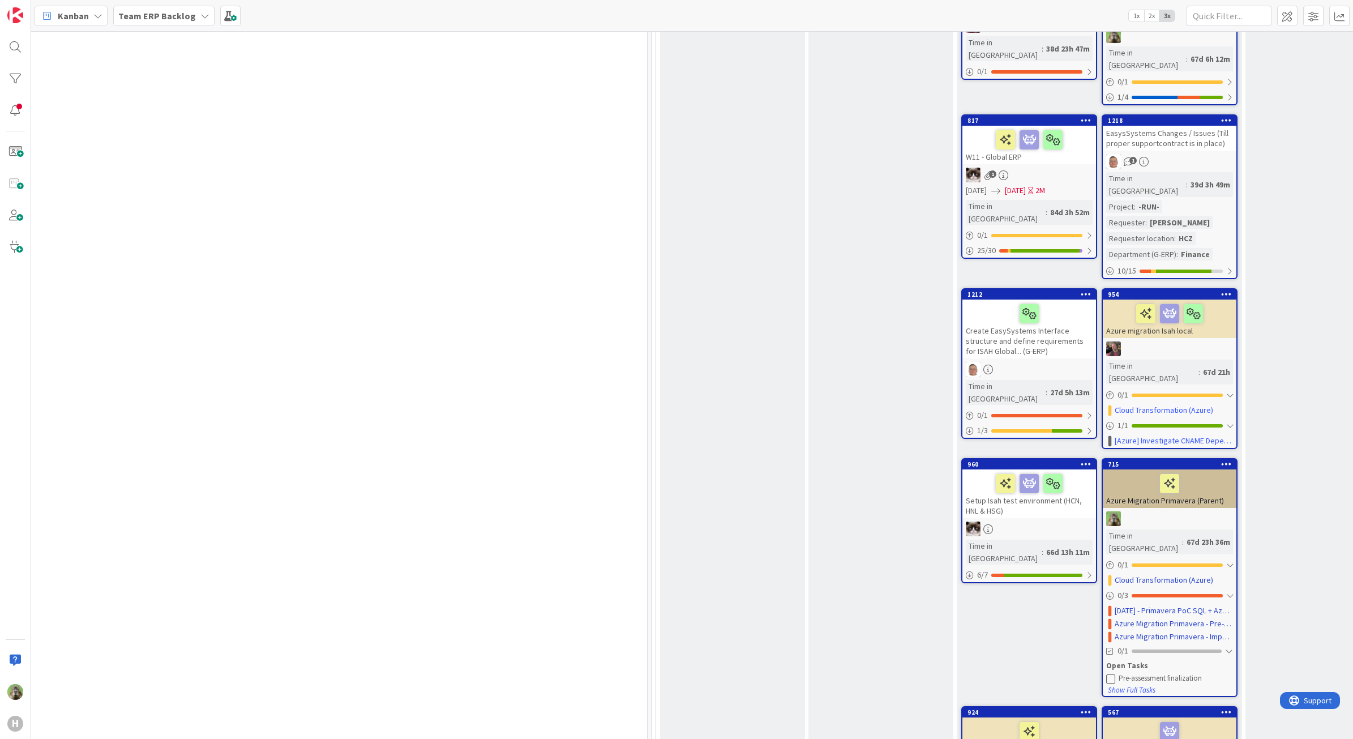
click at [1226, 460] on icon at bounding box center [1226, 464] width 11 height 8
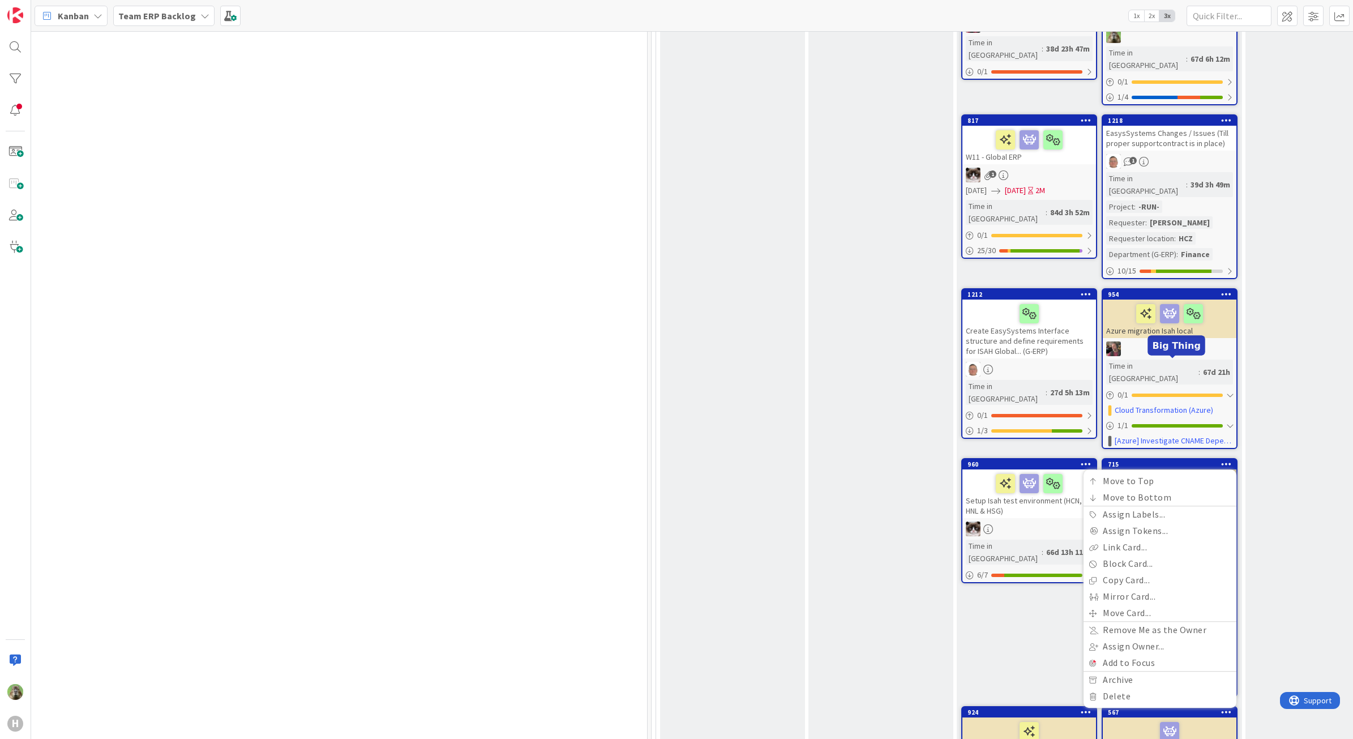
click at [1187, 460] on div "715" at bounding box center [1172, 464] width 128 height 8
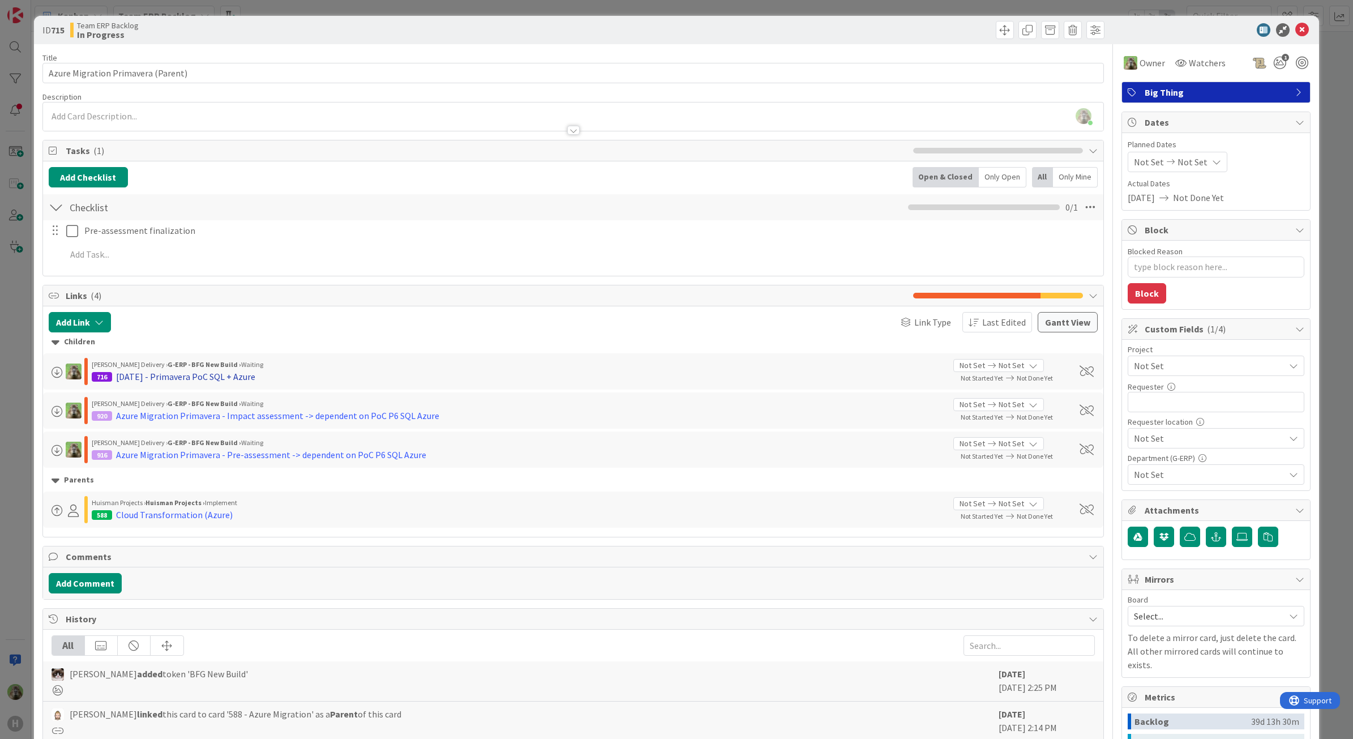
drag, startPoint x: 235, startPoint y: 379, endPoint x: 204, endPoint y: 380, distance: 31.1
click at [204, 380] on div "[DATE] - Primavera PoC SQL + Azure" at bounding box center [185, 377] width 139 height 14
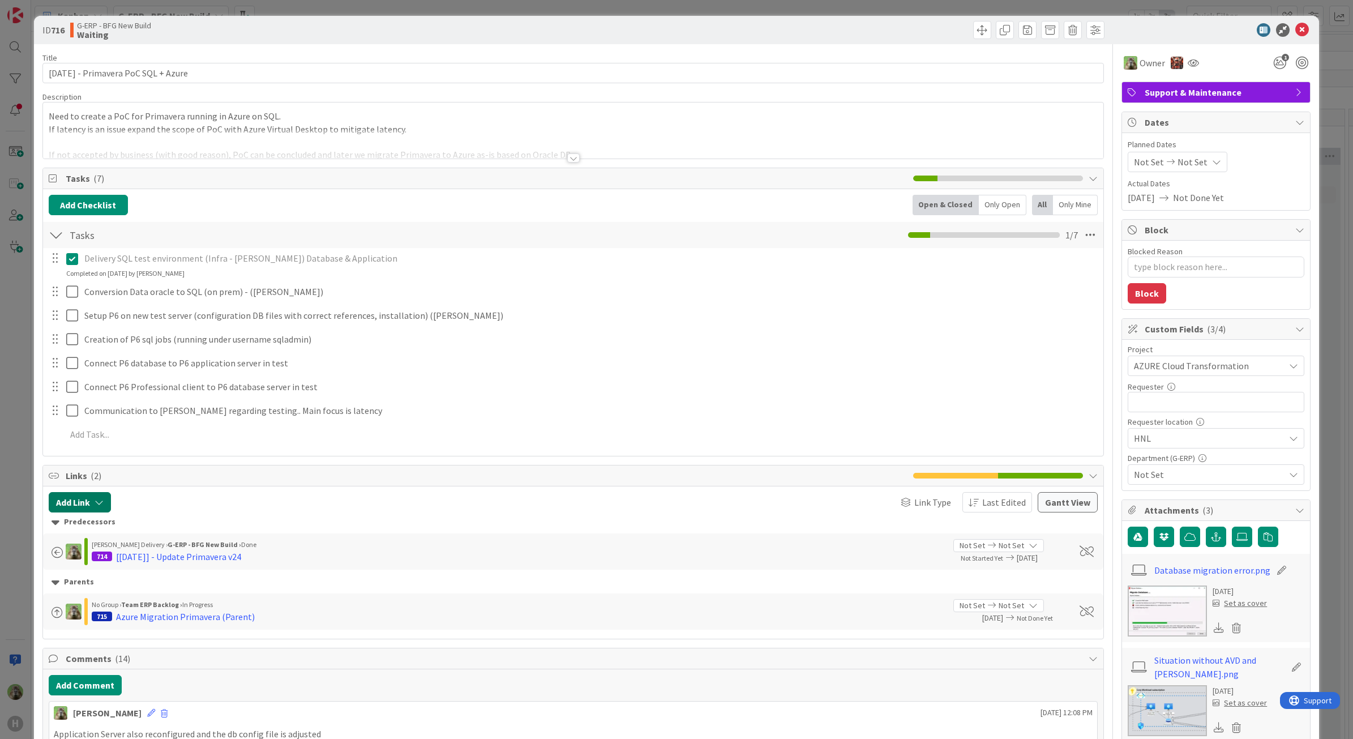
type textarea "x"
click at [67, 502] on button "Add Link" at bounding box center [80, 502] width 62 height 20
click at [125, 603] on input "text" at bounding box center [133, 598] width 158 height 20
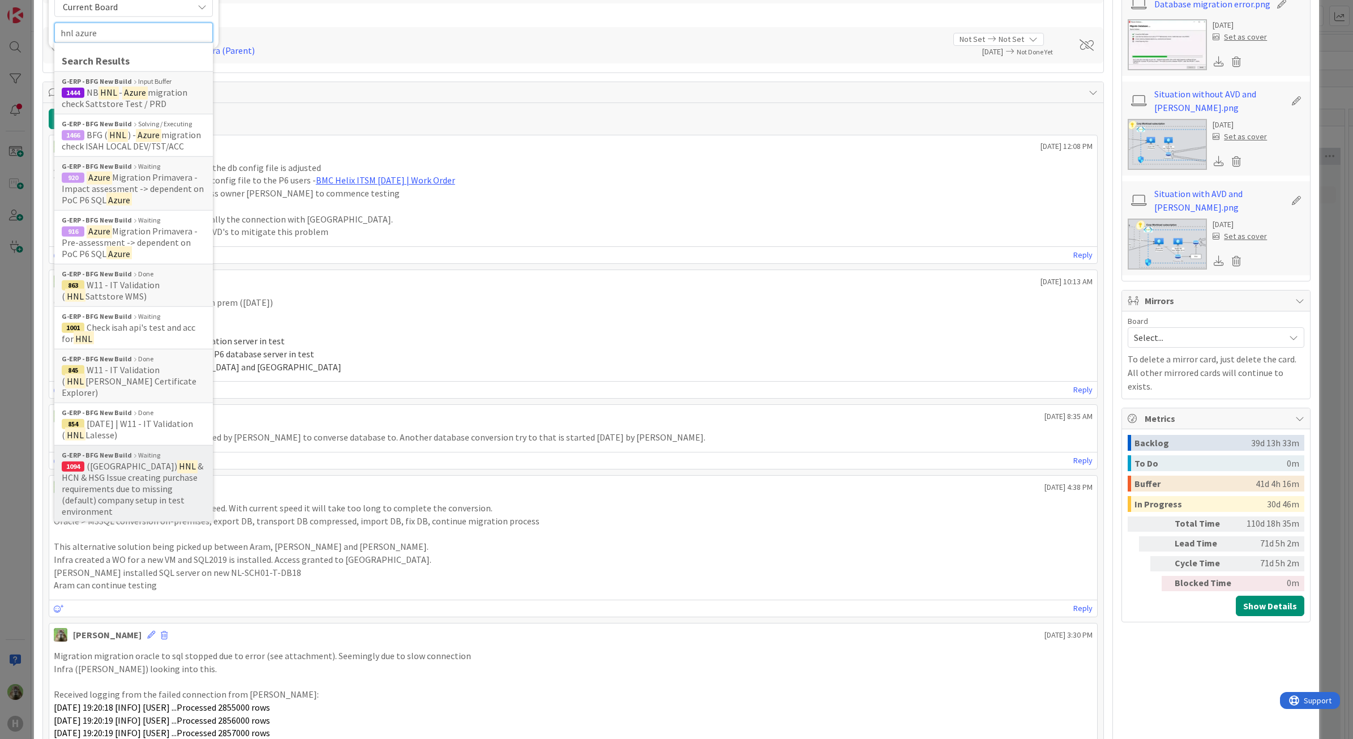
scroll to position [212, 0]
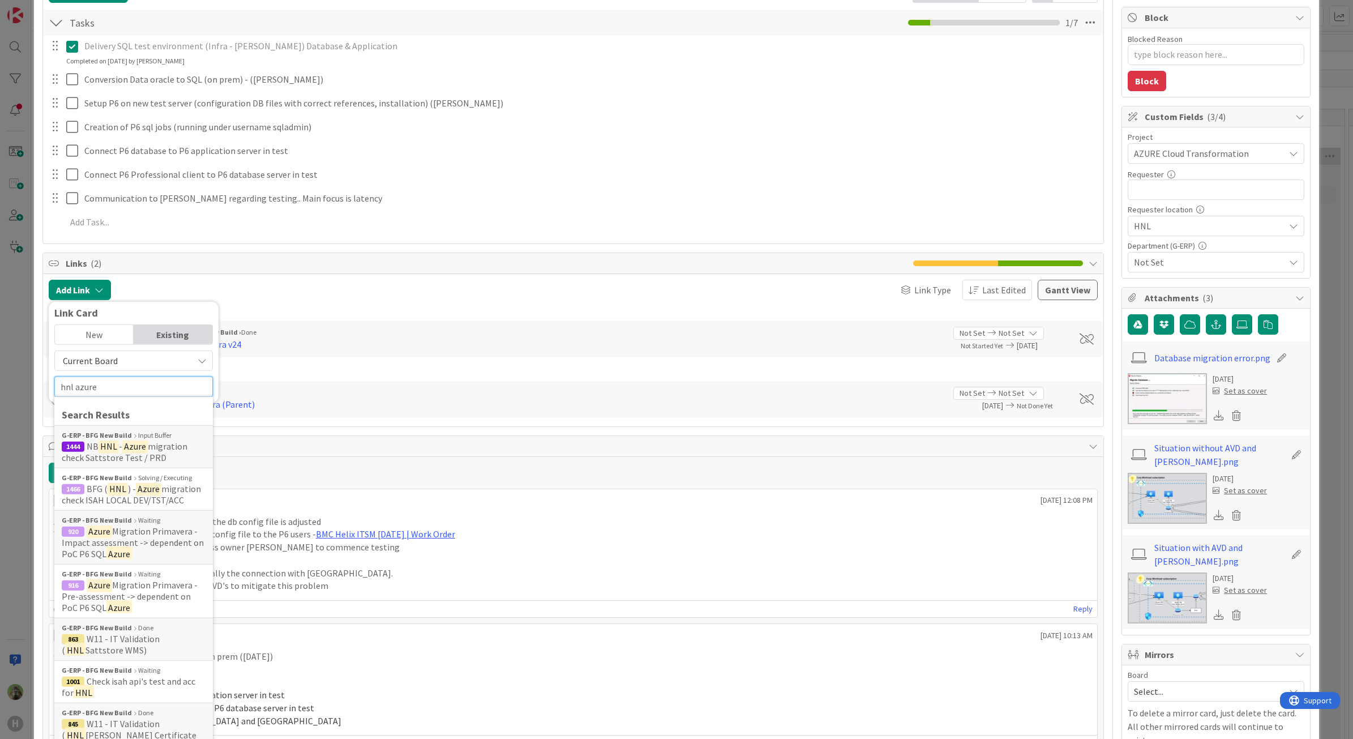
click at [117, 391] on input "hnl azure" at bounding box center [133, 386] width 158 height 20
type input "hnl azure"
click at [129, 364] on span "Current Board" at bounding box center [124, 360] width 127 height 16
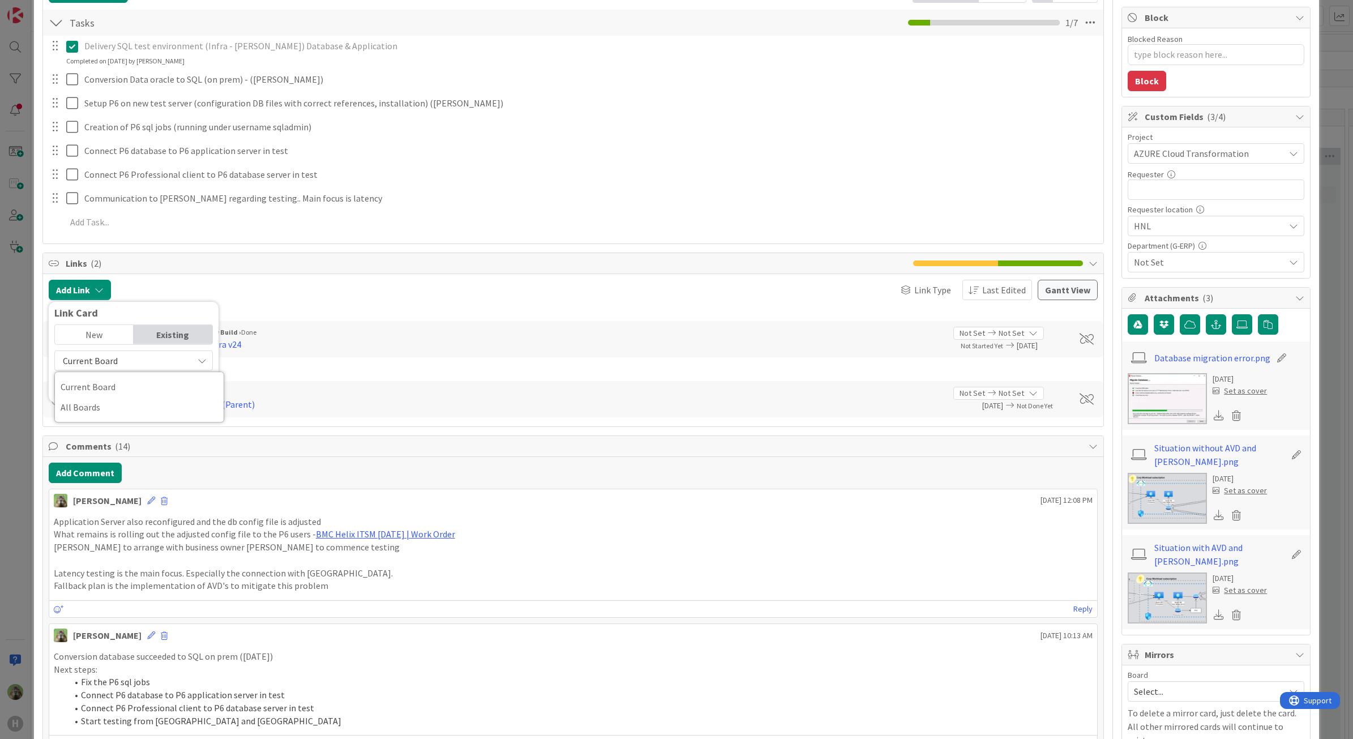
click at [129, 364] on span "Current Board" at bounding box center [124, 360] width 127 height 16
click at [130, 364] on span "Current Board" at bounding box center [124, 360] width 127 height 16
click at [114, 405] on span "All Boards" at bounding box center [139, 406] width 157 height 17
click at [123, 389] on input "hnl azure" at bounding box center [133, 386] width 158 height 20
type textarea "x"
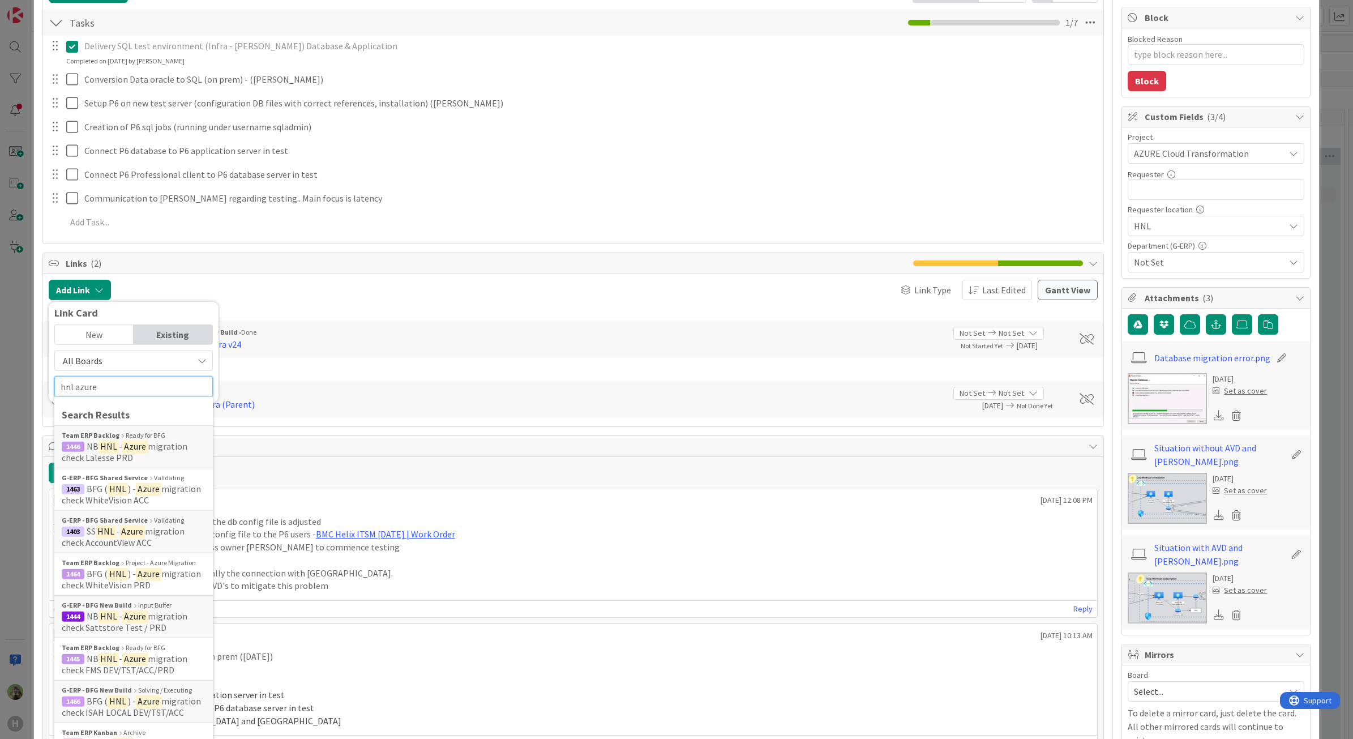
click at [123, 389] on input "hnl azure" at bounding box center [133, 386] width 158 height 20
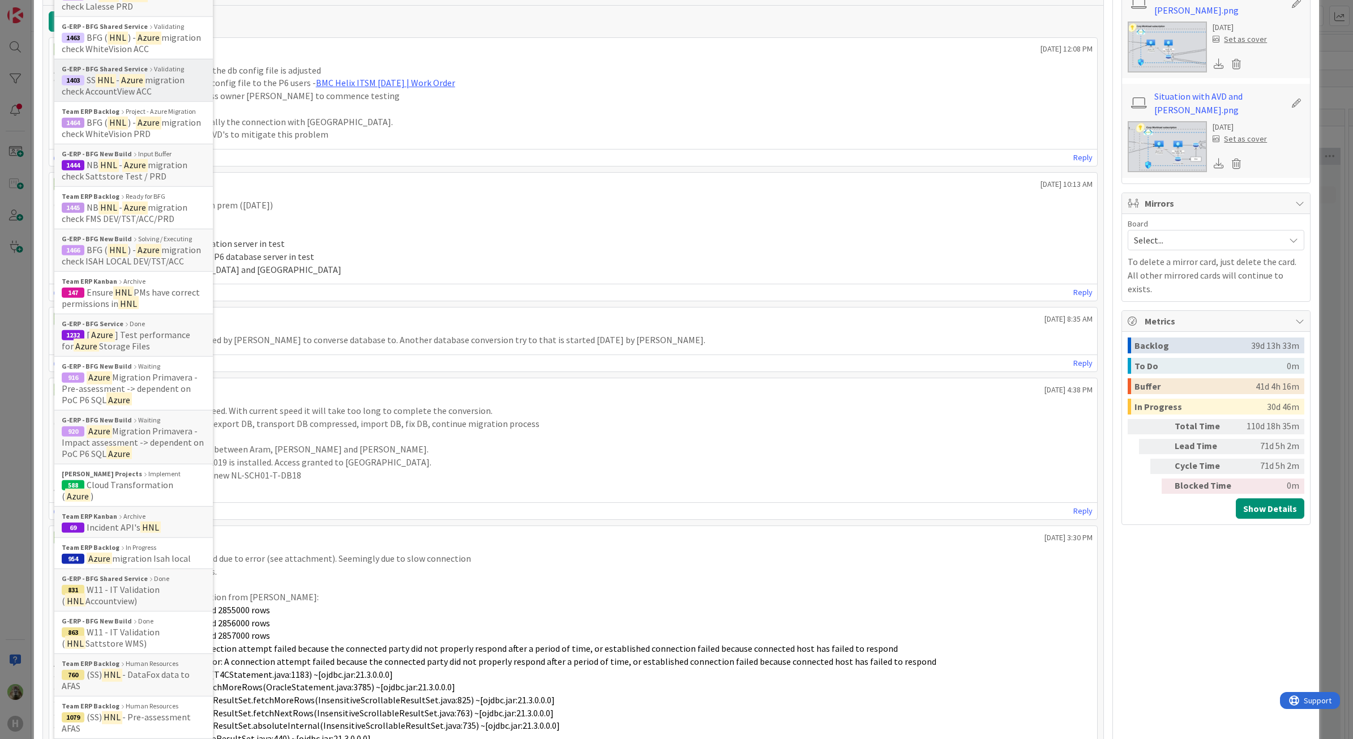
scroll to position [707, 0]
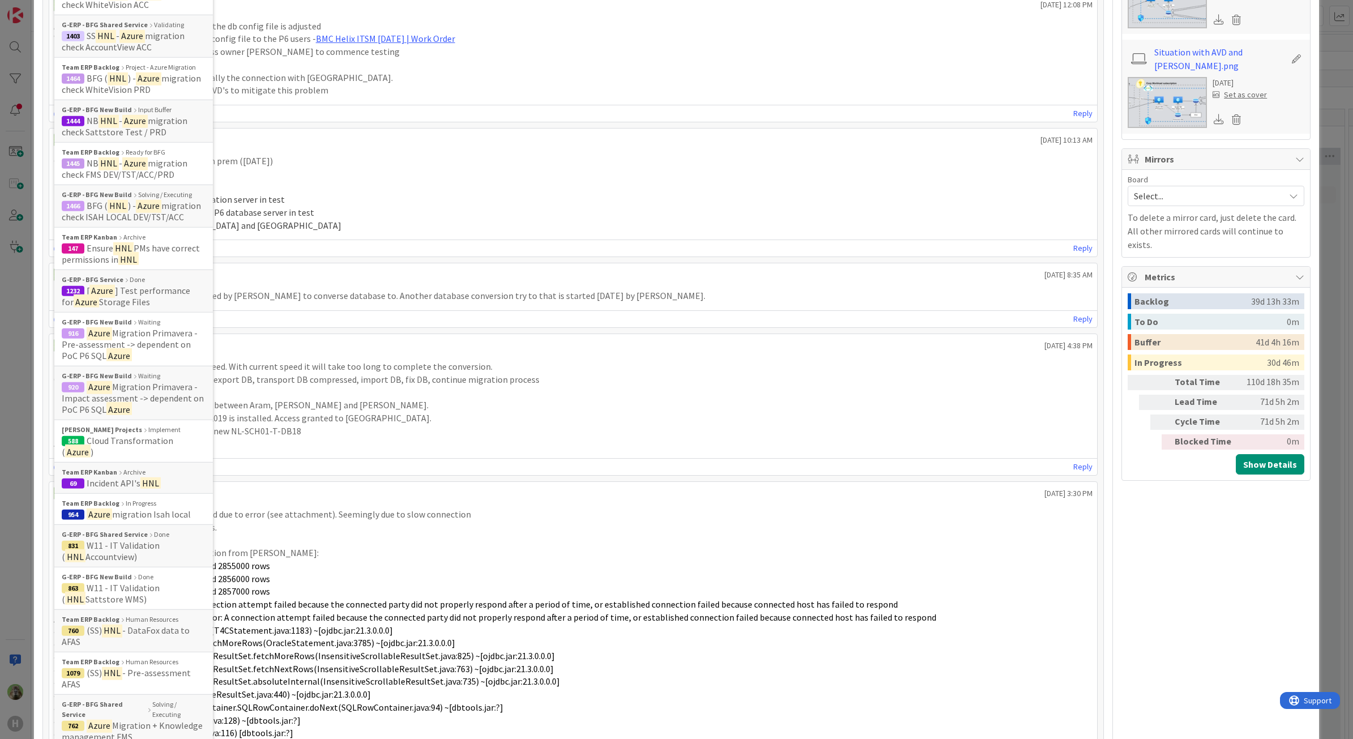
click at [457, 225] on li "Start testing from Europe and China" at bounding box center [580, 225] width 1026 height 13
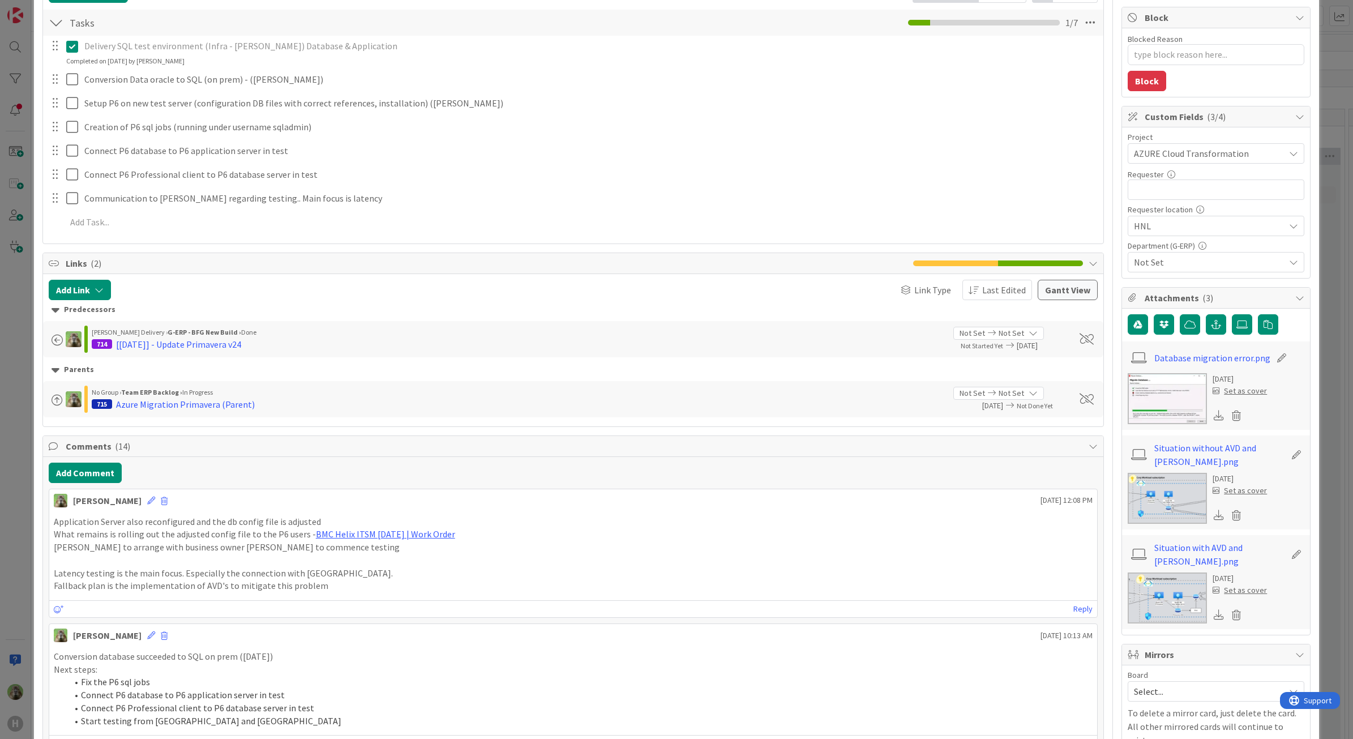
scroll to position [141, 0]
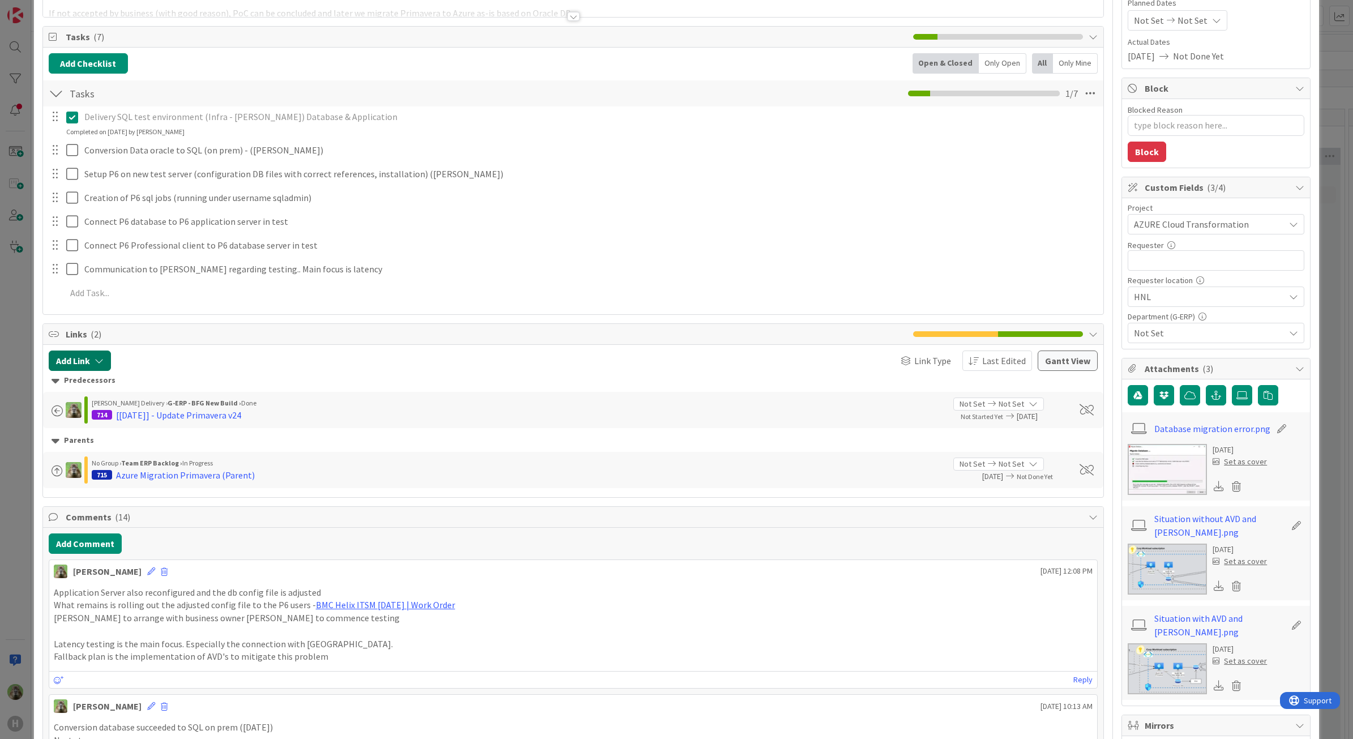
click at [83, 363] on button "Add Link" at bounding box center [80, 360] width 62 height 20
click at [106, 463] on input "hnl azure" at bounding box center [133, 457] width 158 height 20
click at [114, 424] on span "All Boards" at bounding box center [124, 431] width 127 height 16
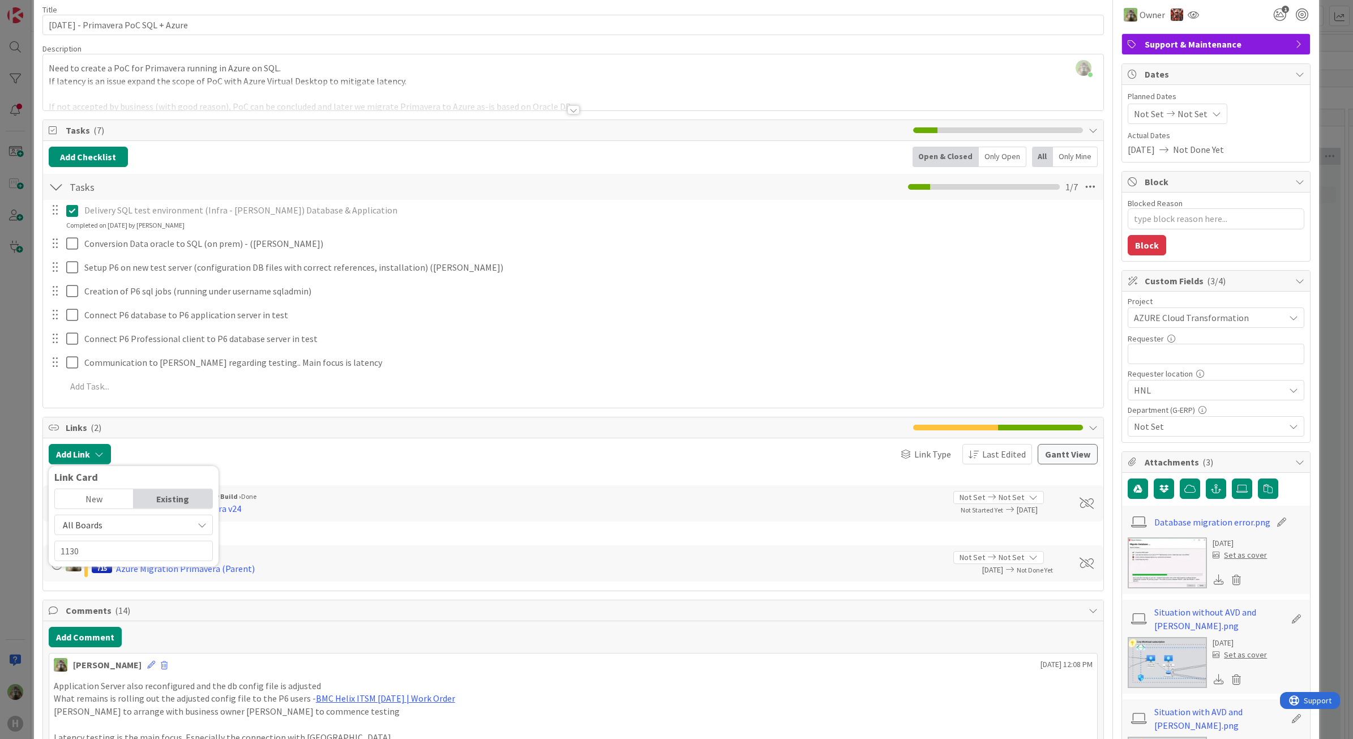
scroll to position [0, 0]
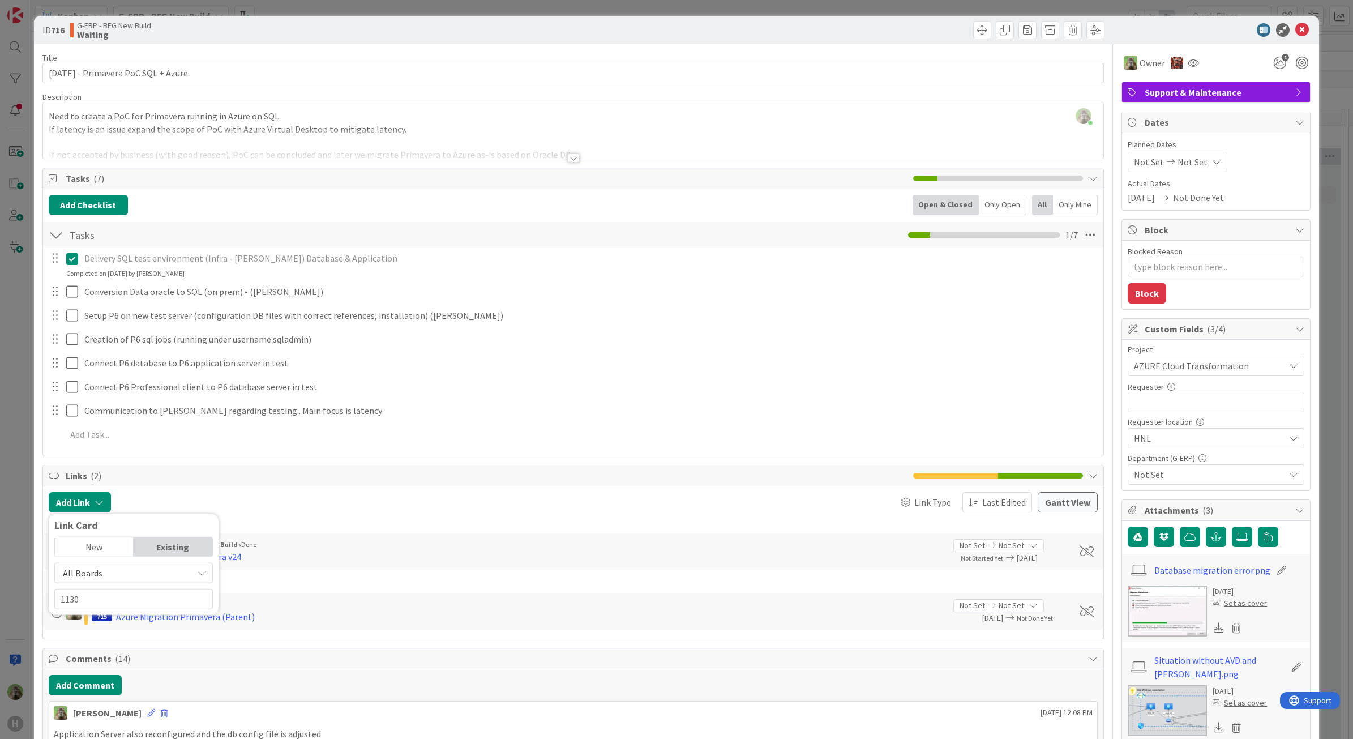
click at [117, 580] on span "All Boards" at bounding box center [124, 572] width 127 height 16
click at [123, 579] on span "All Boards" at bounding box center [124, 572] width 127 height 16
click at [89, 593] on input "1130" at bounding box center [133, 598] width 158 height 20
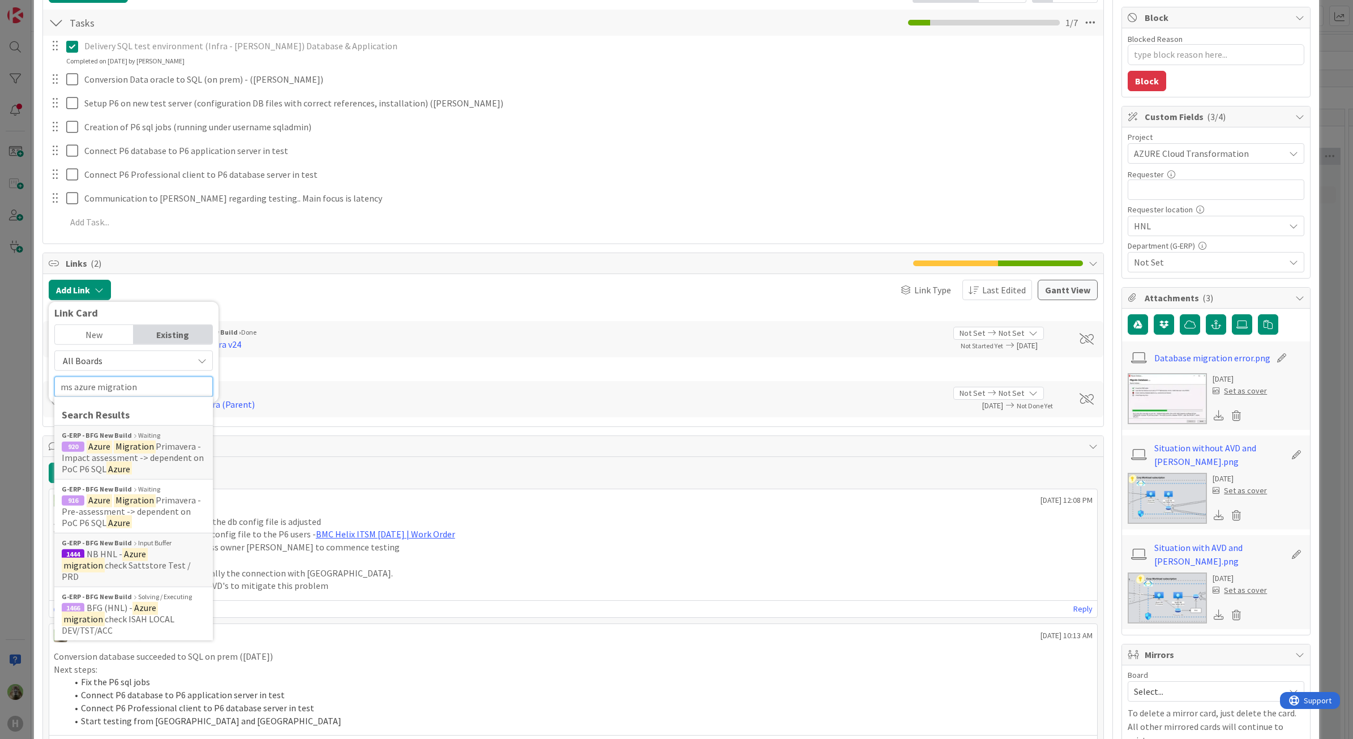
scroll to position [283, 0]
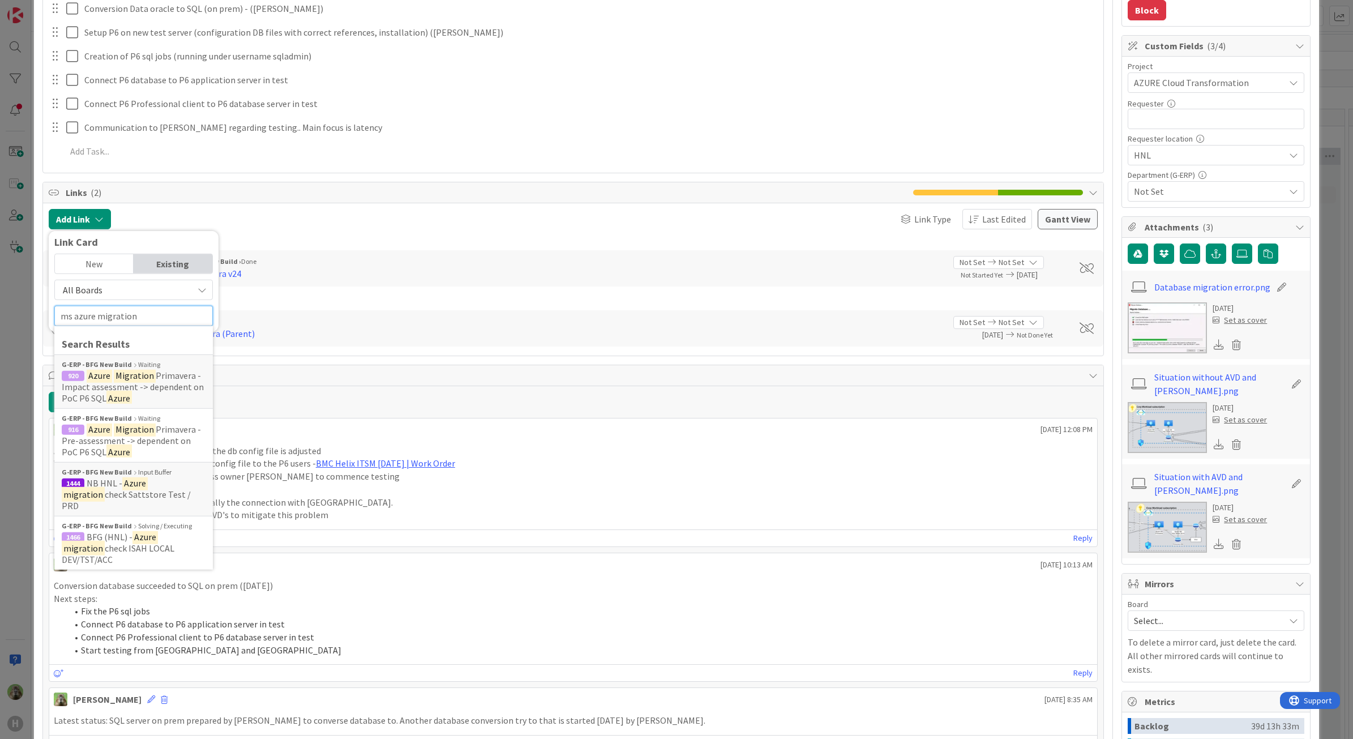
type input "ms azure migration"
click at [27, 501] on div "ID 716 G-ERP - BFG New Build Waiting Title 37 / 128 15-8-2025 - Primavera PoC S…" at bounding box center [676, 369] width 1353 height 739
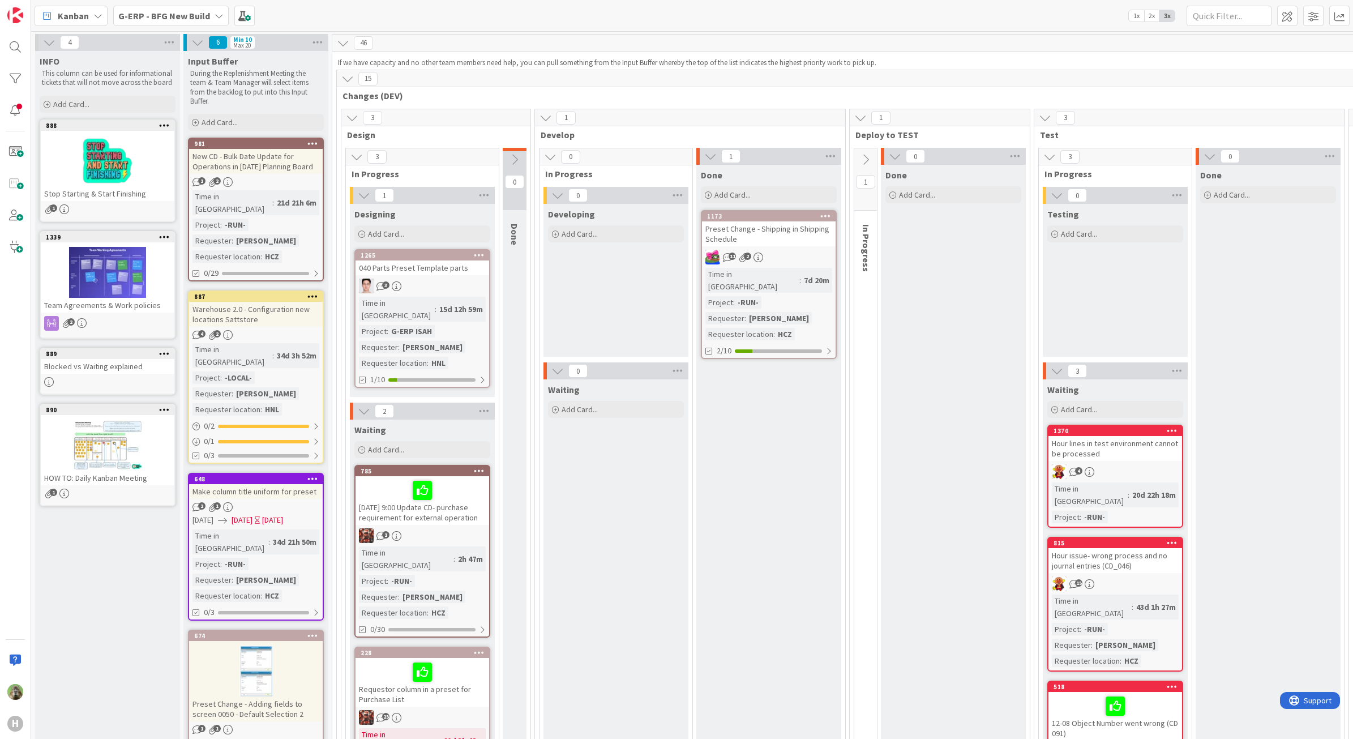
click at [21, 496] on div "H" at bounding box center [15, 369] width 31 height 739
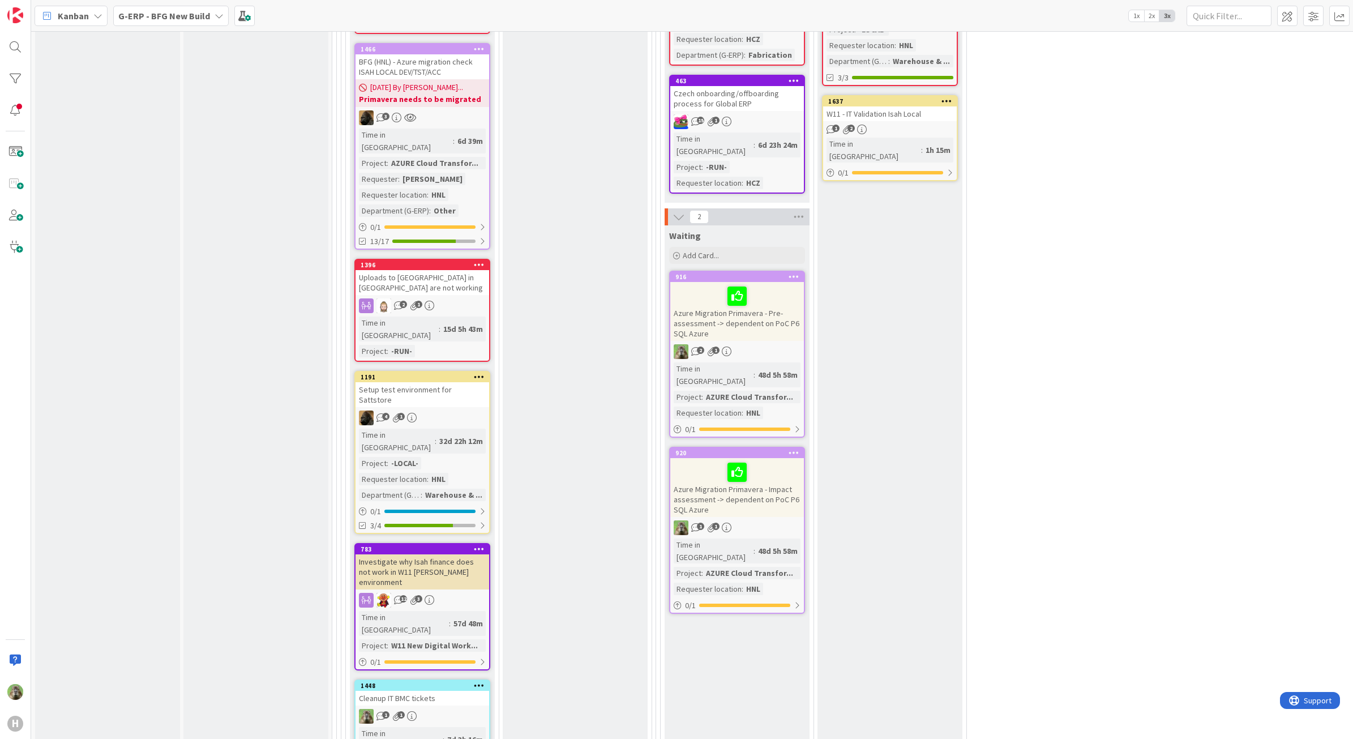
scroll to position [1769, 0]
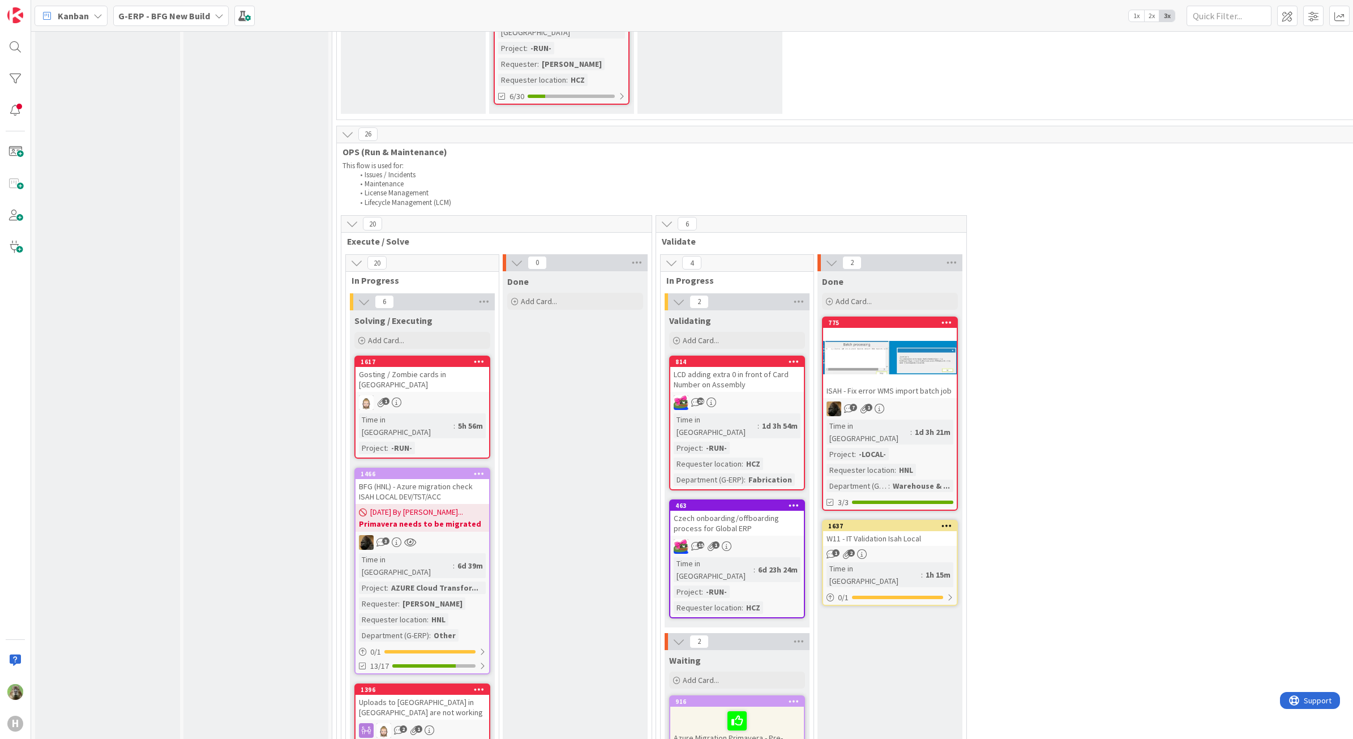
click at [773, 706] on div "Azure Migration Primavera - Pre-assessment -> dependent on PoC P6 SQL Azure" at bounding box center [737, 735] width 134 height 59
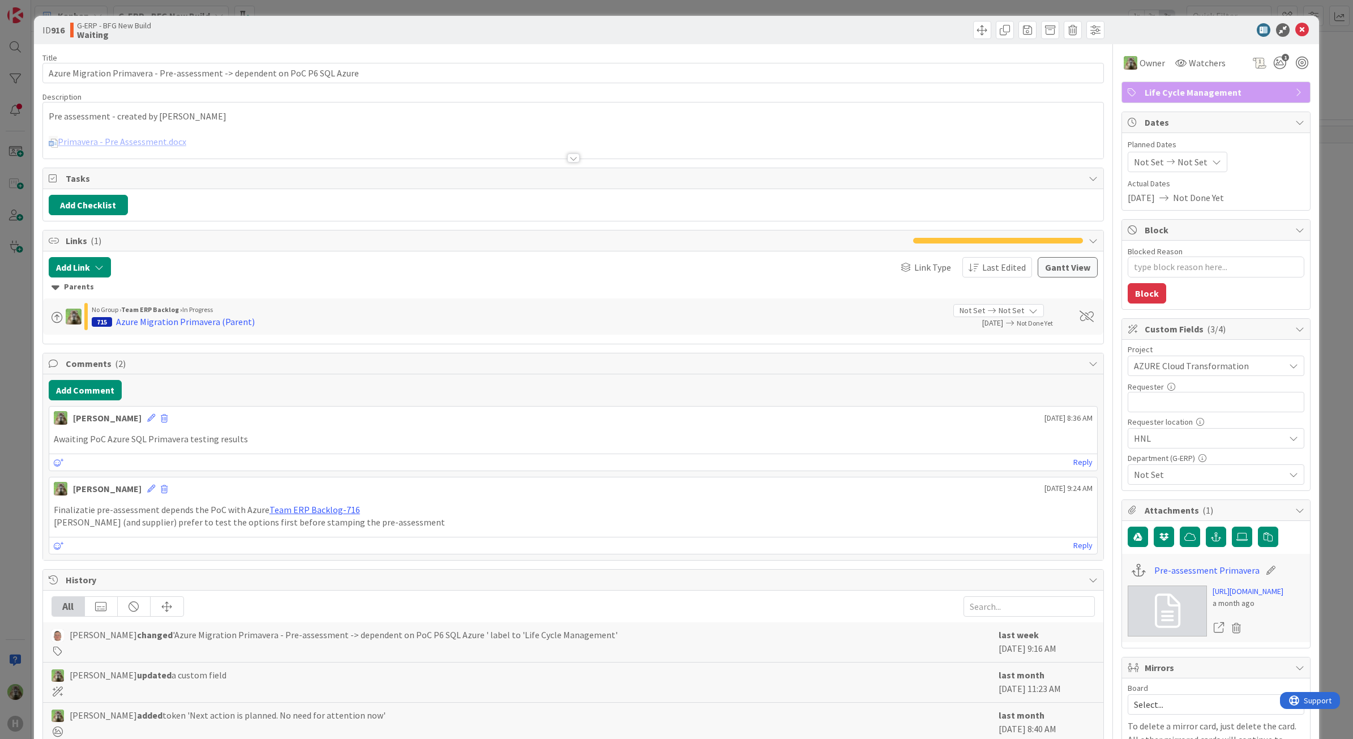
type textarea "x"
click at [147, 491] on icon at bounding box center [151, 488] width 8 height 8
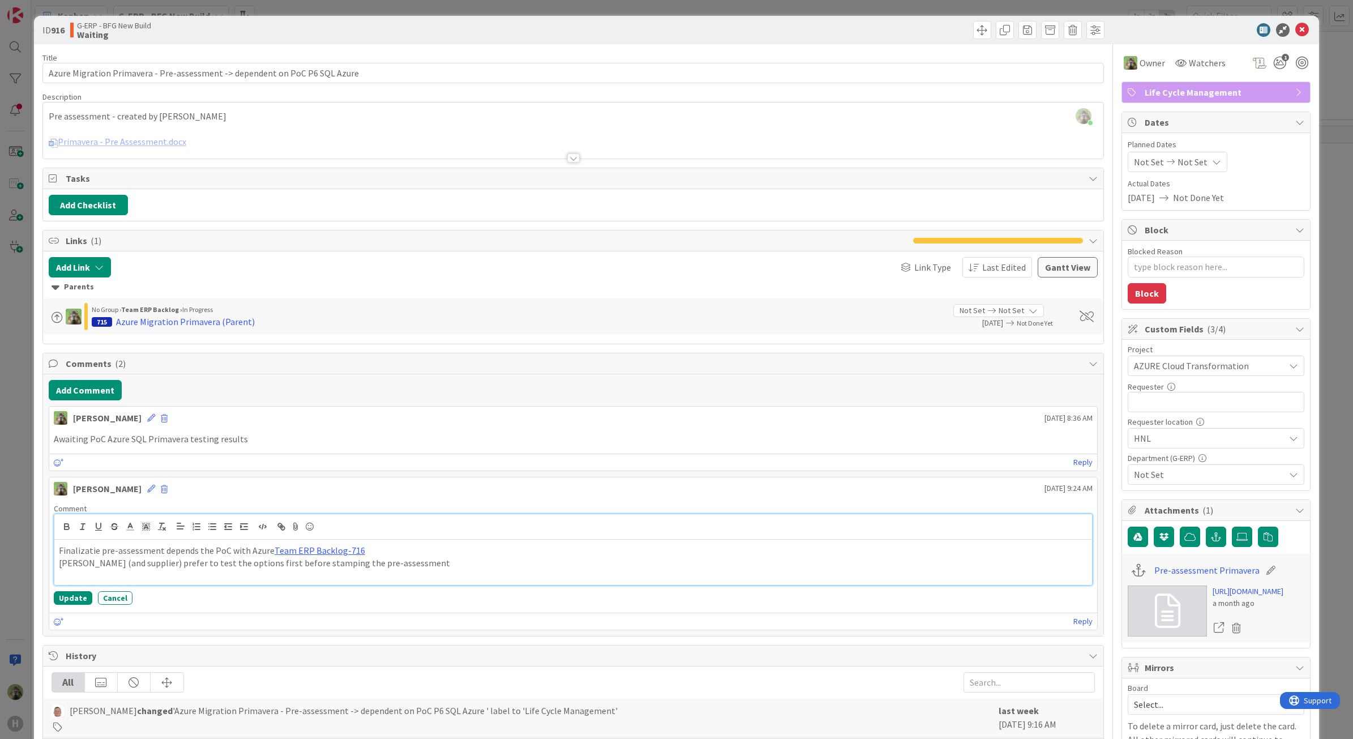
click at [95, 548] on p "Finalizatie pre-assessment depends the PoC with Azure Team ERP Backlog-716" at bounding box center [573, 550] width 1029 height 13
click at [81, 604] on button "Update" at bounding box center [73, 598] width 38 height 14
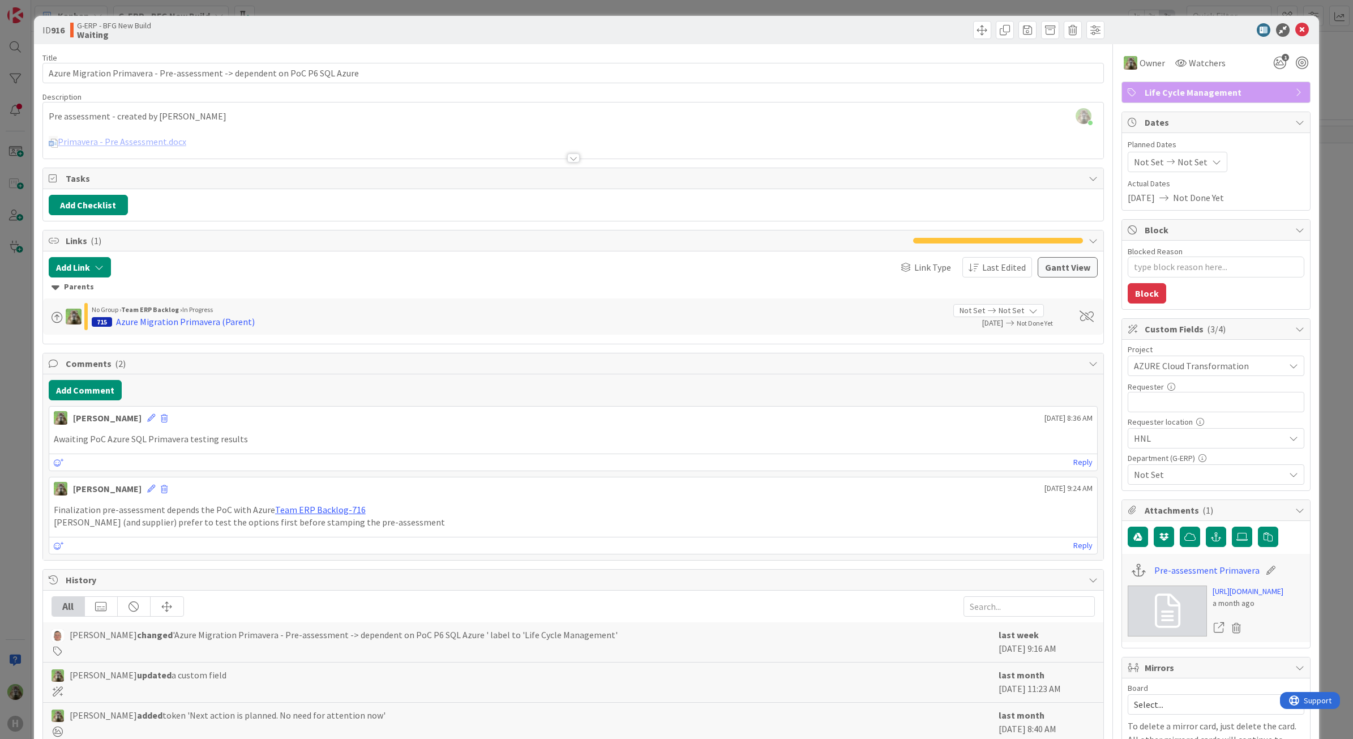
click at [24, 592] on div "ID 916 G-ERP - BFG New Build Waiting Title 76 / 128 Azure Migration Primavera -…" at bounding box center [676, 369] width 1353 height 739
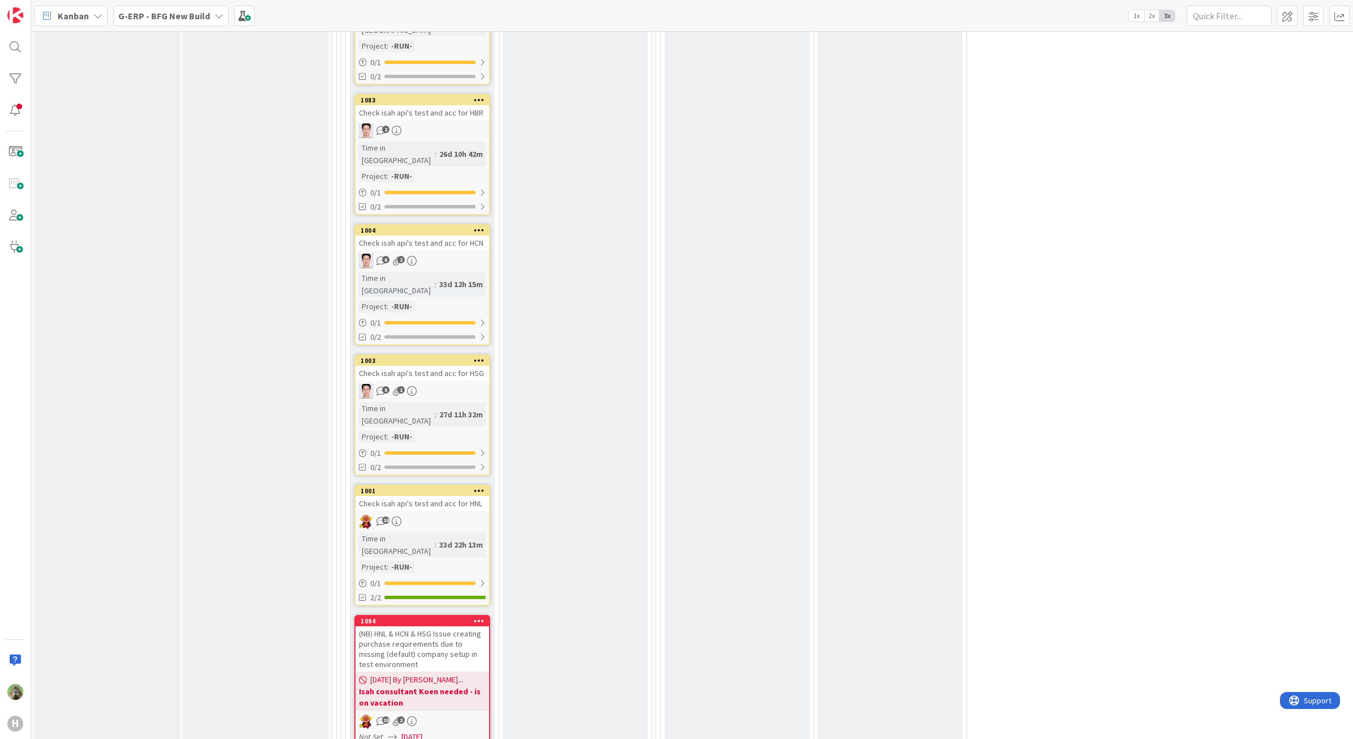
scroll to position [3679, 0]
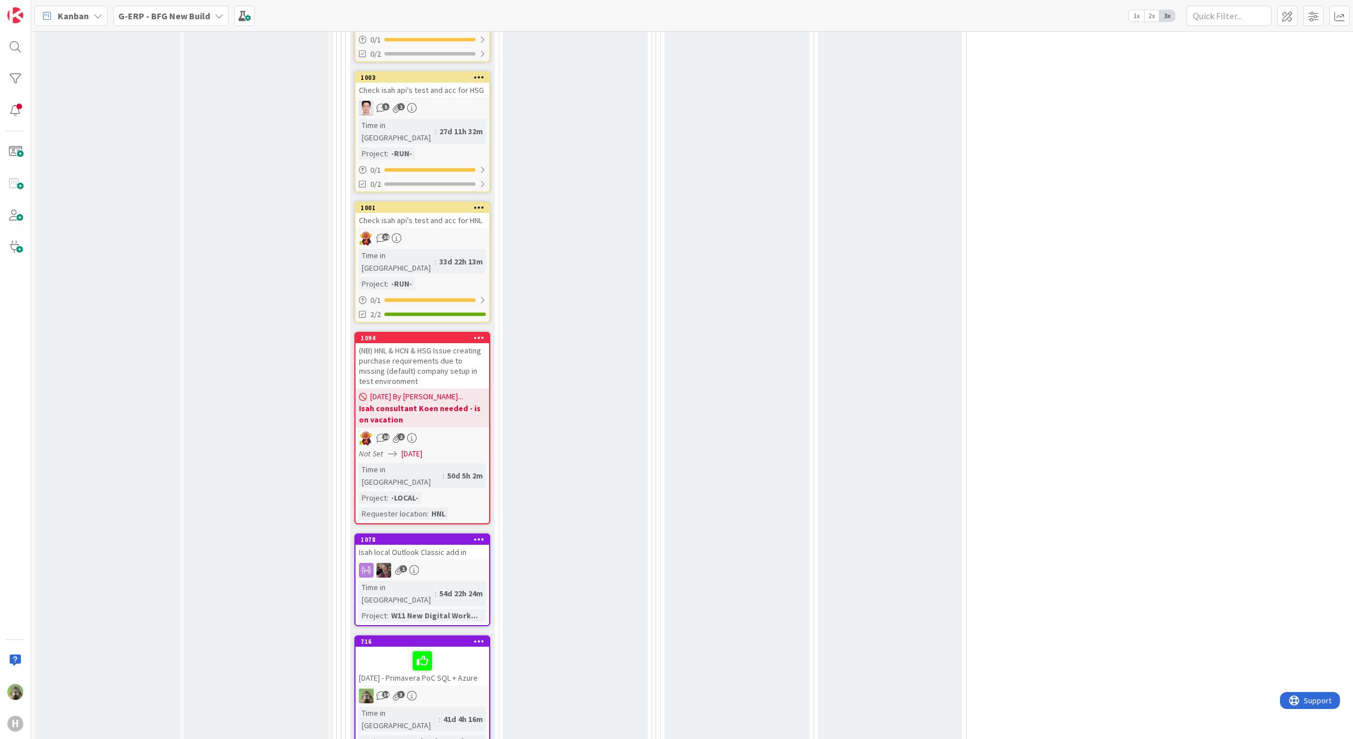
click at [465, 649] on div at bounding box center [422, 661] width 127 height 24
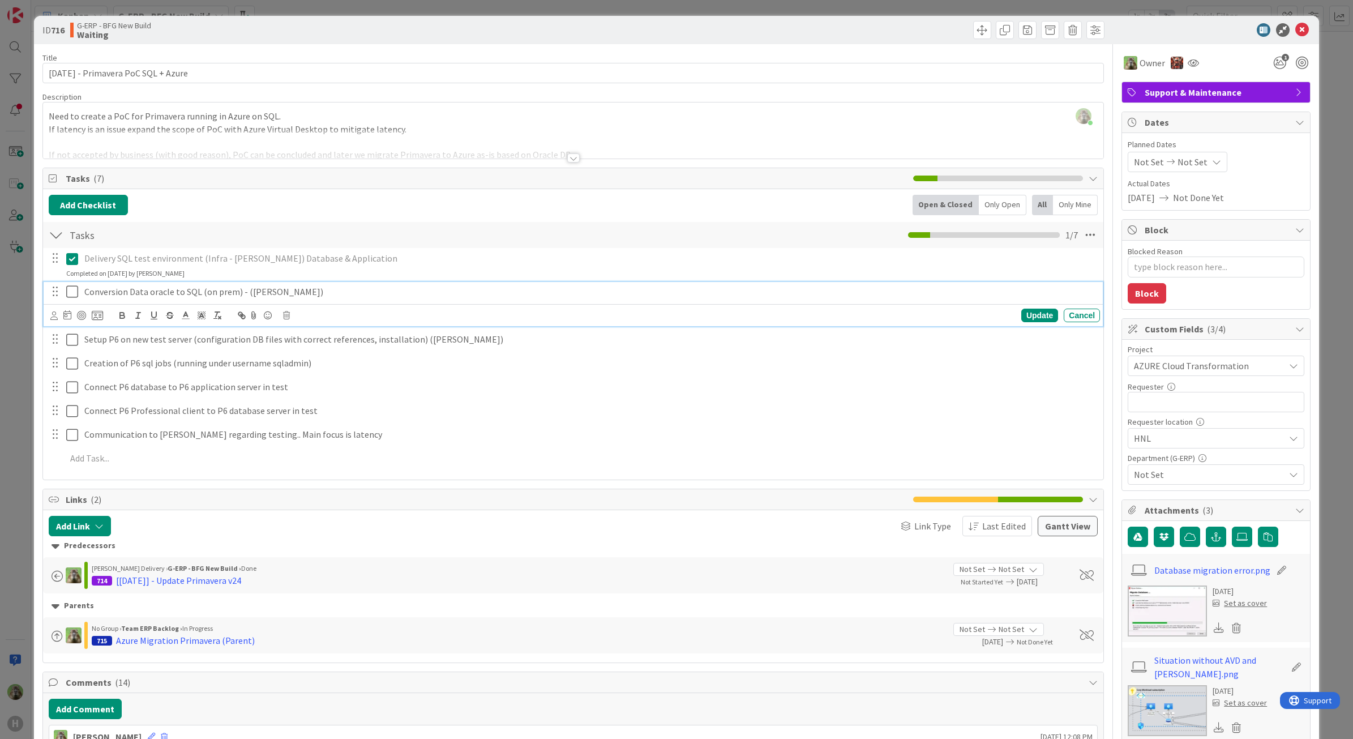
click at [74, 296] on icon at bounding box center [74, 292] width 17 height 14
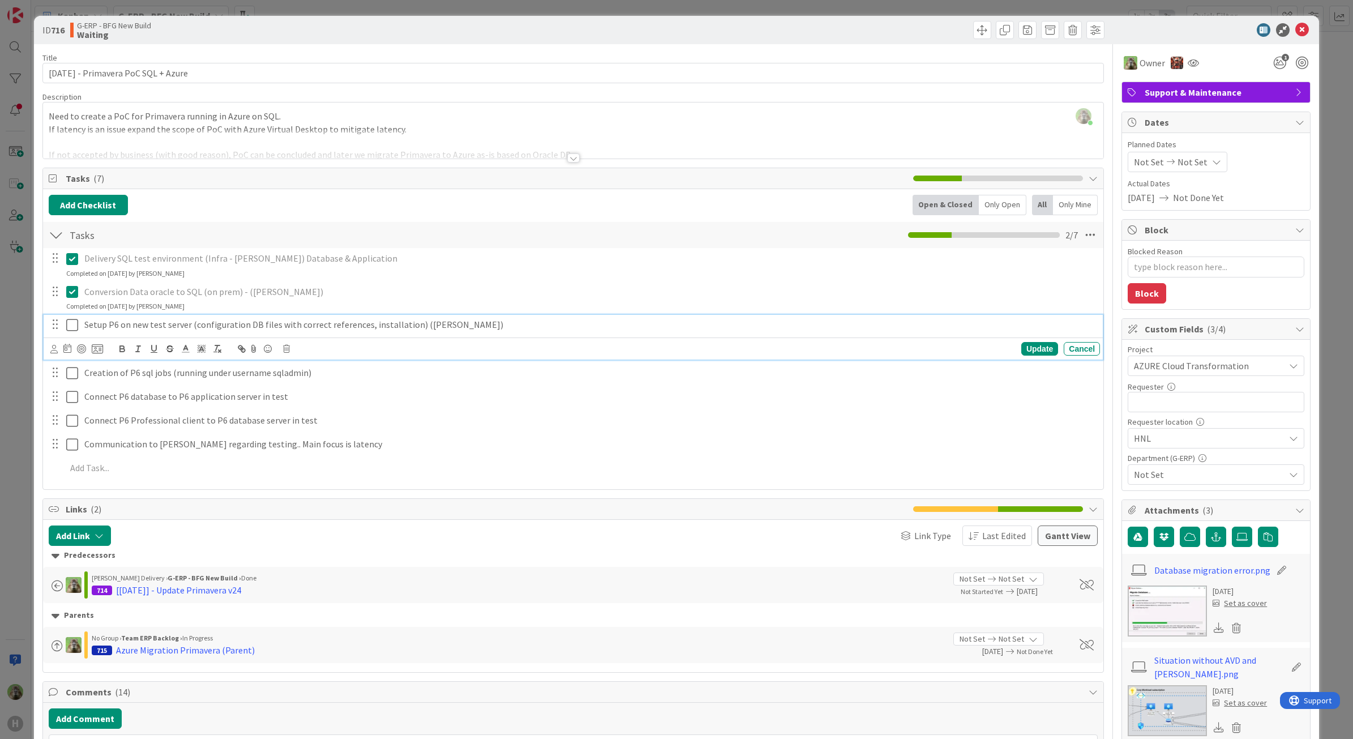
click at [69, 328] on icon at bounding box center [74, 325] width 17 height 14
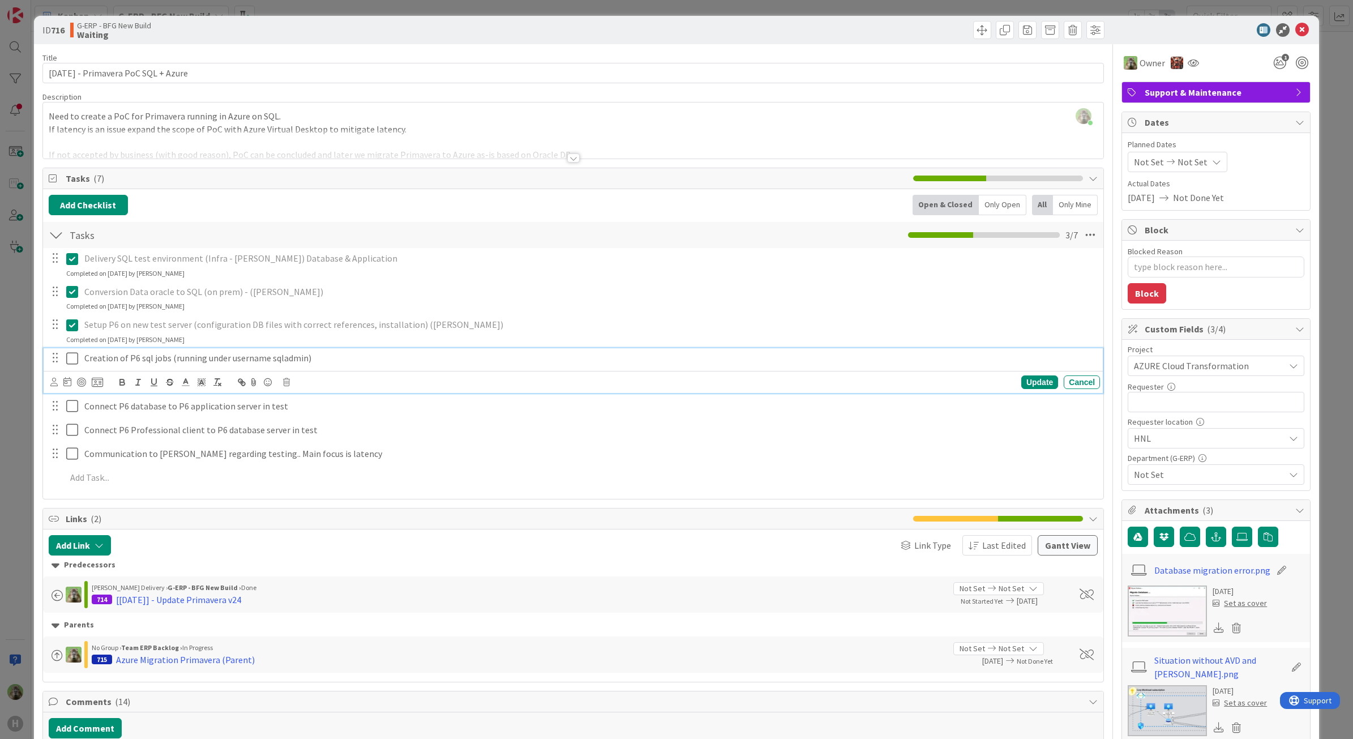
click at [69, 358] on icon at bounding box center [74, 358] width 17 height 14
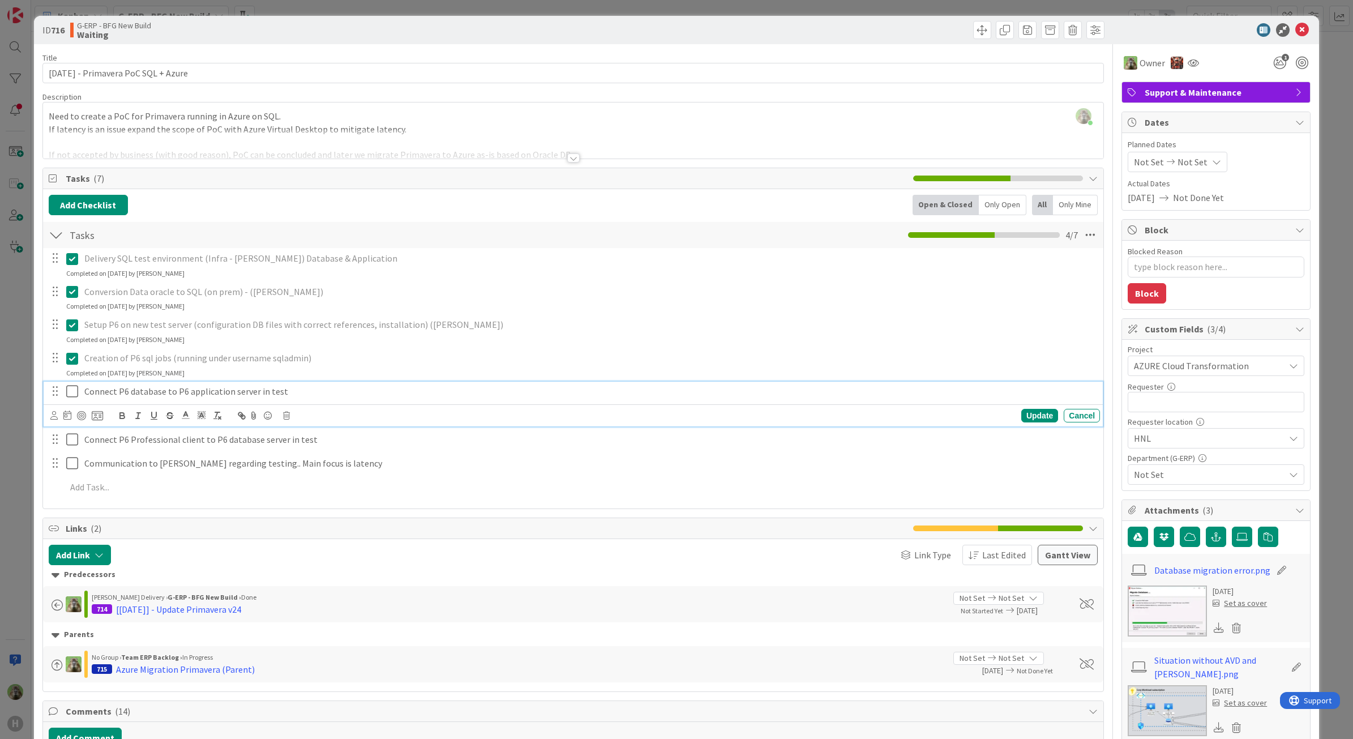
click at [71, 398] on icon at bounding box center [74, 391] width 17 height 14
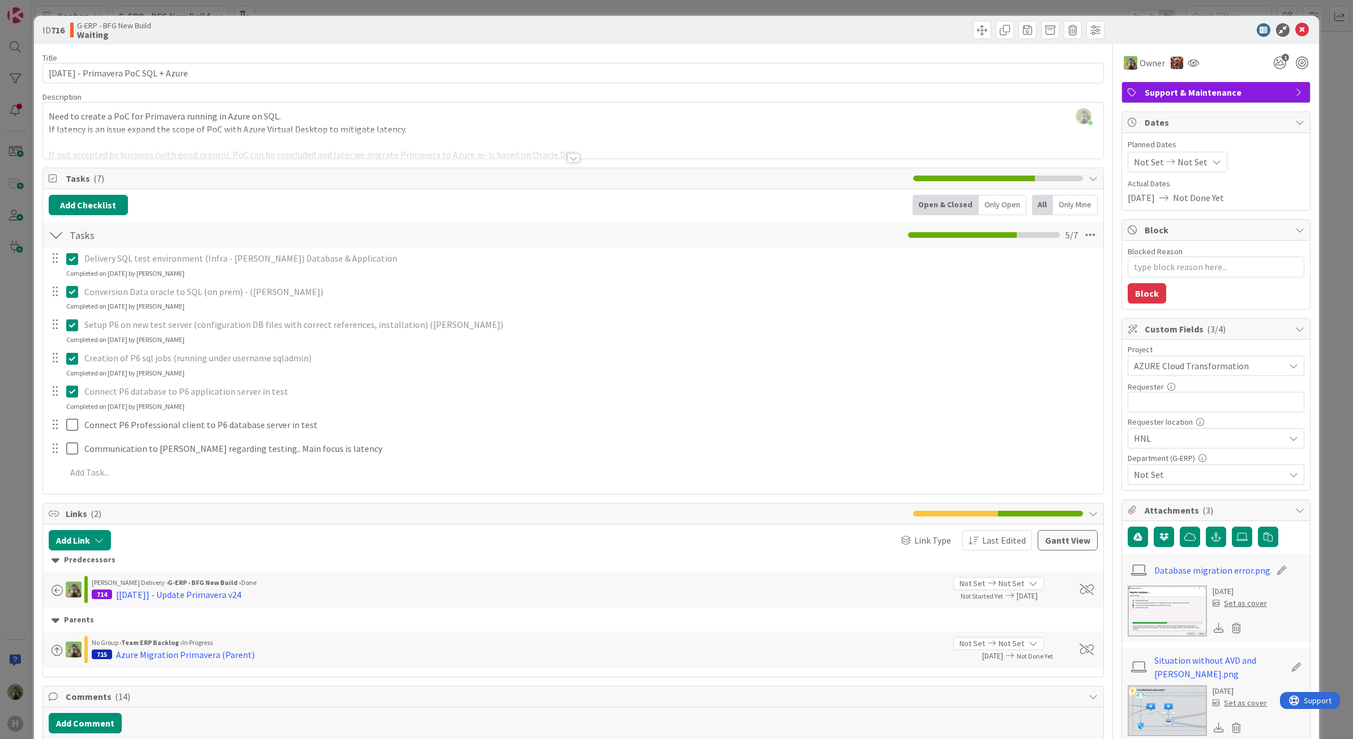
click at [62, 419] on div at bounding box center [55, 424] width 15 height 17
click at [62, 438] on div "Delivery SQL test environment (Infra - Eric Pang) Database & Application Update…" at bounding box center [573, 367] width 1049 height 239
click at [65, 422] on div at bounding box center [64, 425] width 32 height 20
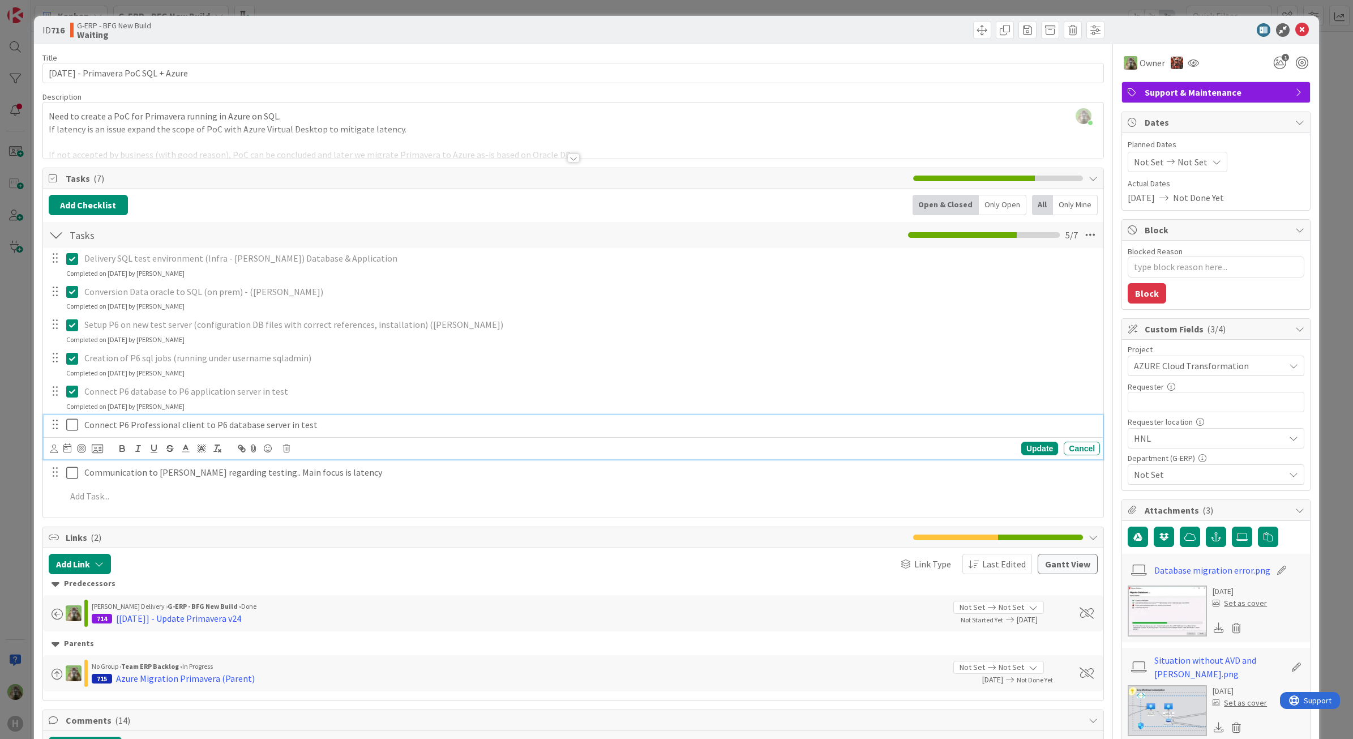
click at [71, 428] on icon at bounding box center [74, 425] width 17 height 14
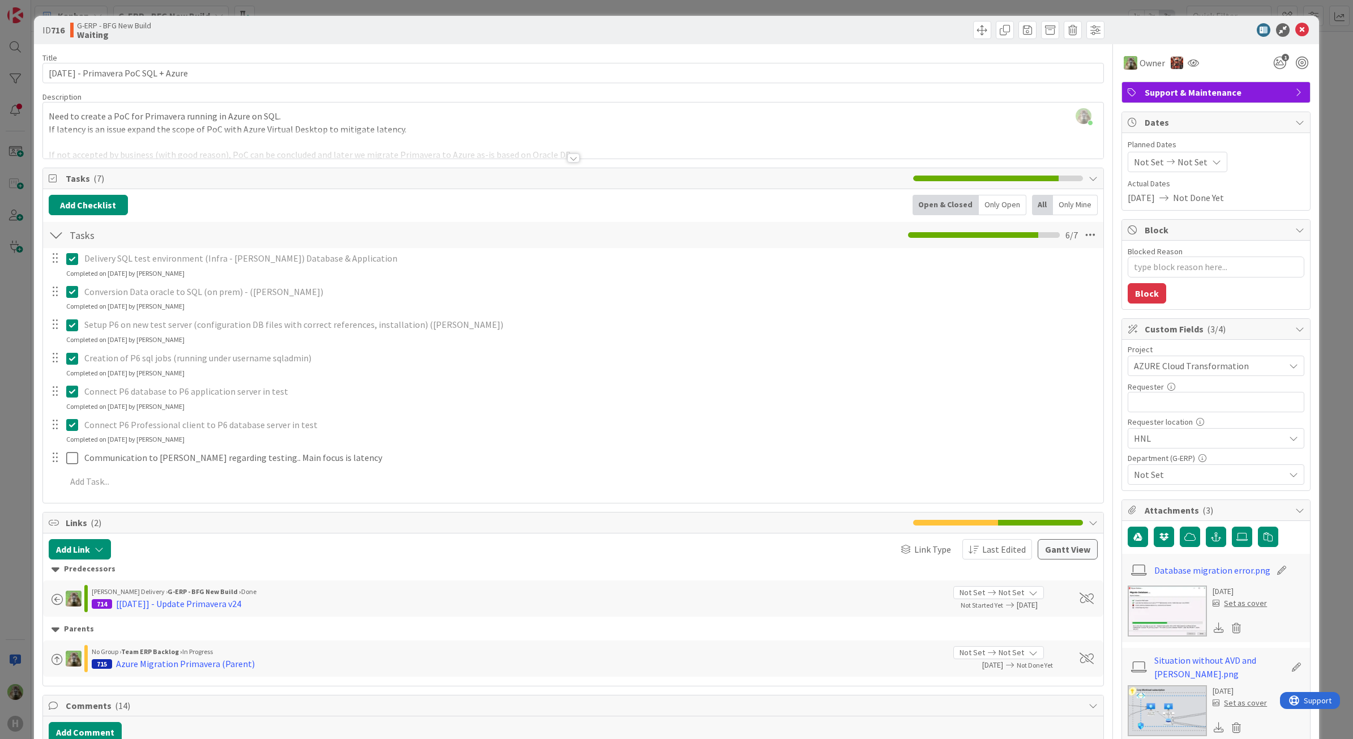
type textarea "x"
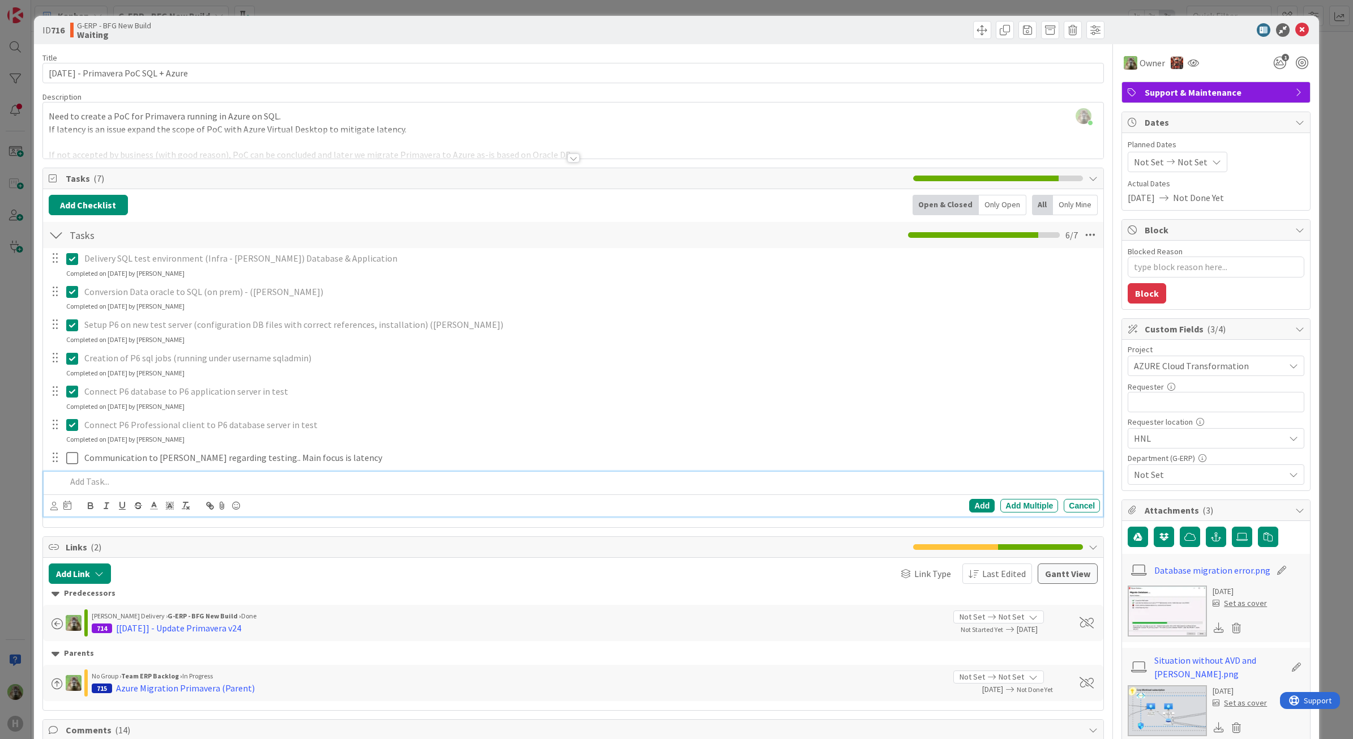
click at [95, 475] on div at bounding box center [581, 481] width 1039 height 20
click at [969, 510] on div "Add" at bounding box center [981, 506] width 25 height 14
type textarea "x"
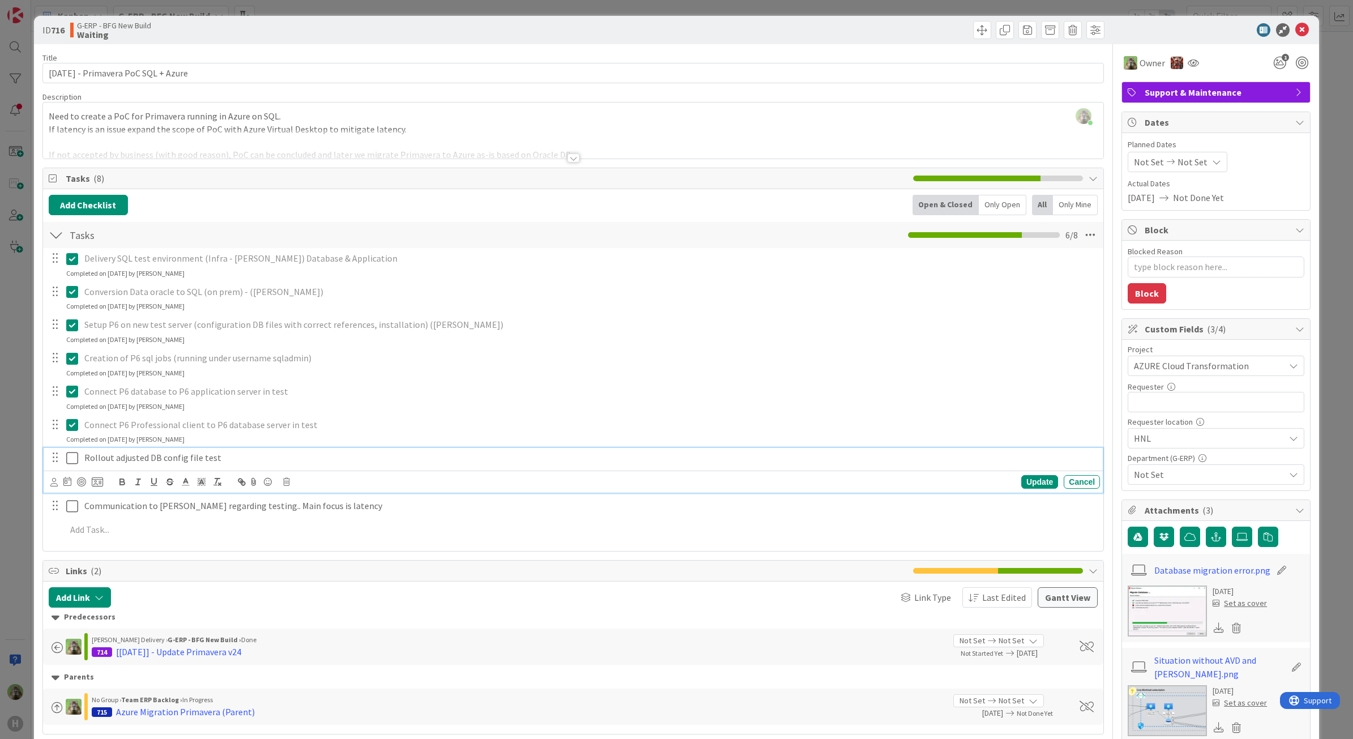
click at [228, 453] on p "Rollout adjusted DB config file test" at bounding box center [589, 457] width 1011 height 13
click at [1021, 488] on div "Update" at bounding box center [1039, 482] width 37 height 14
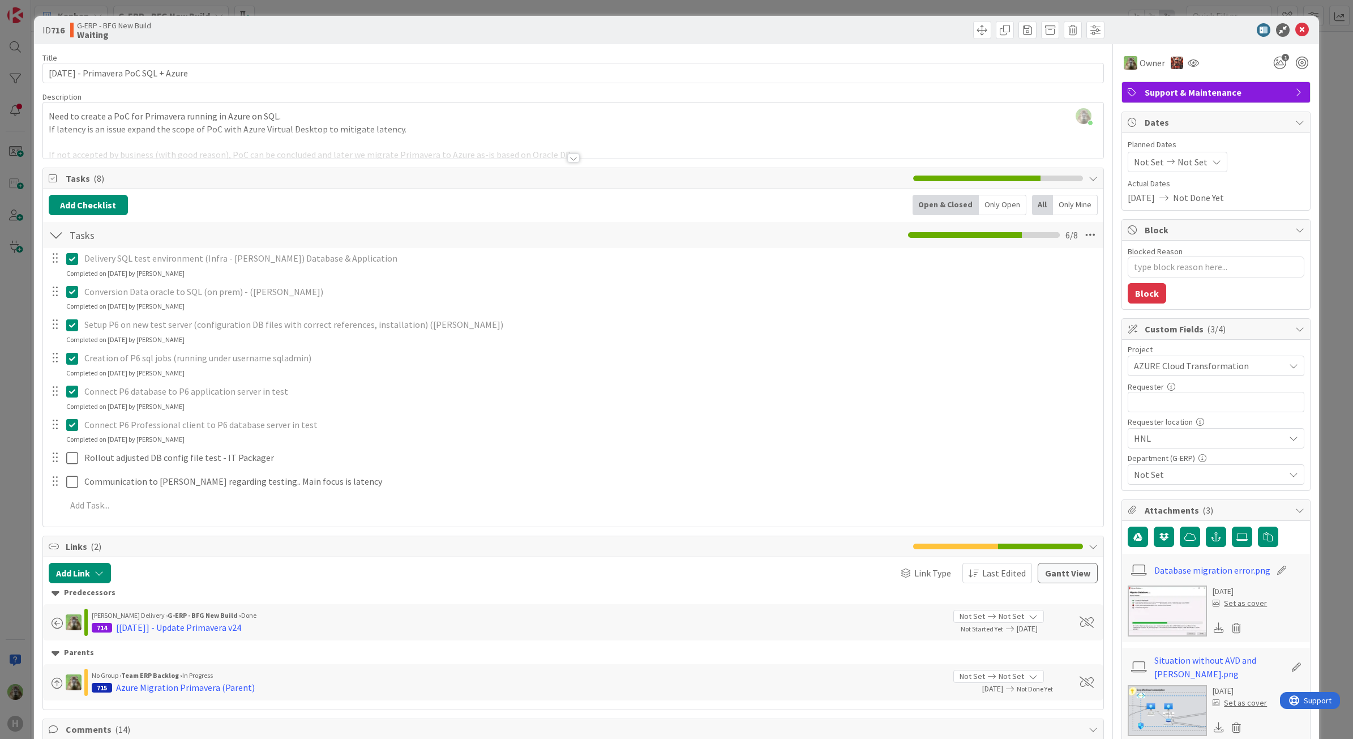
type textarea "x"
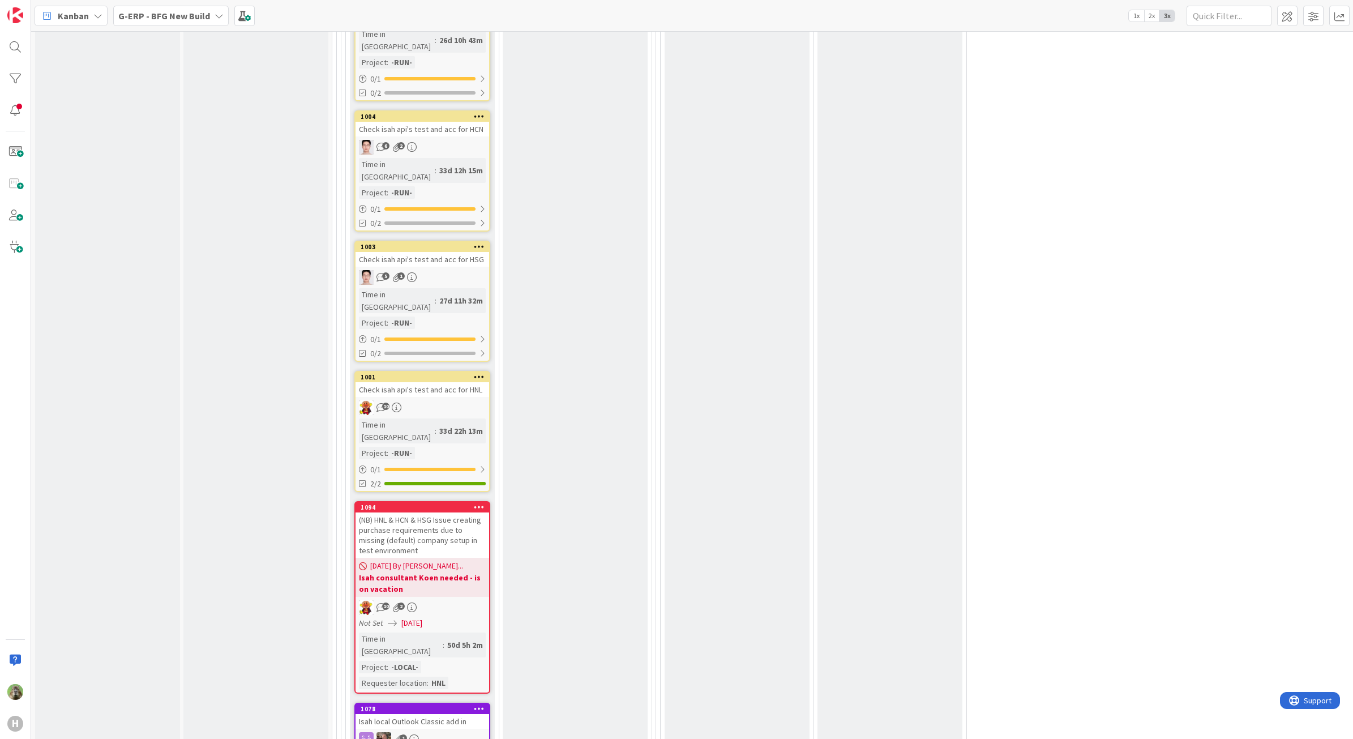
scroll to position [3537, 0]
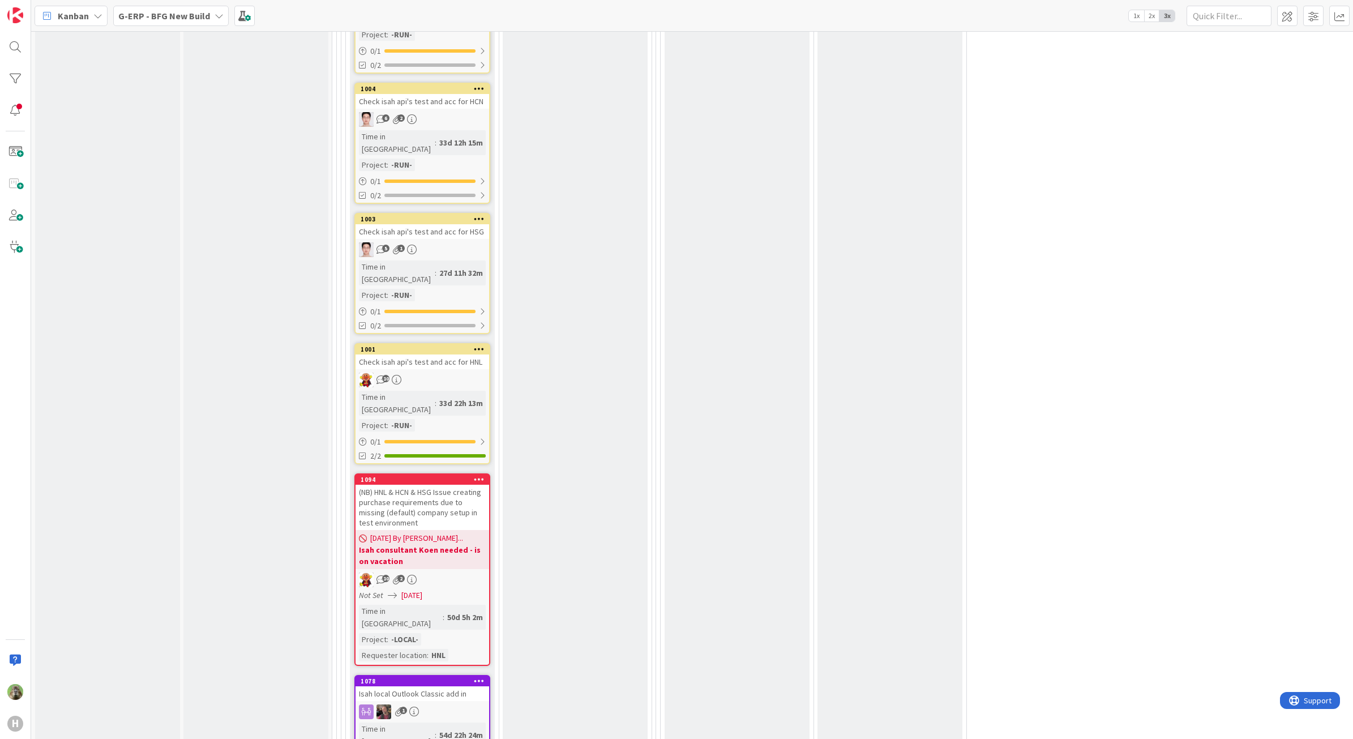
click at [399, 630] on div "Waiting Add Card... 325 Windows 11 Touchscreens - Requirements 20 4 Time in Col…" at bounding box center [422, 223] width 145 height 1529
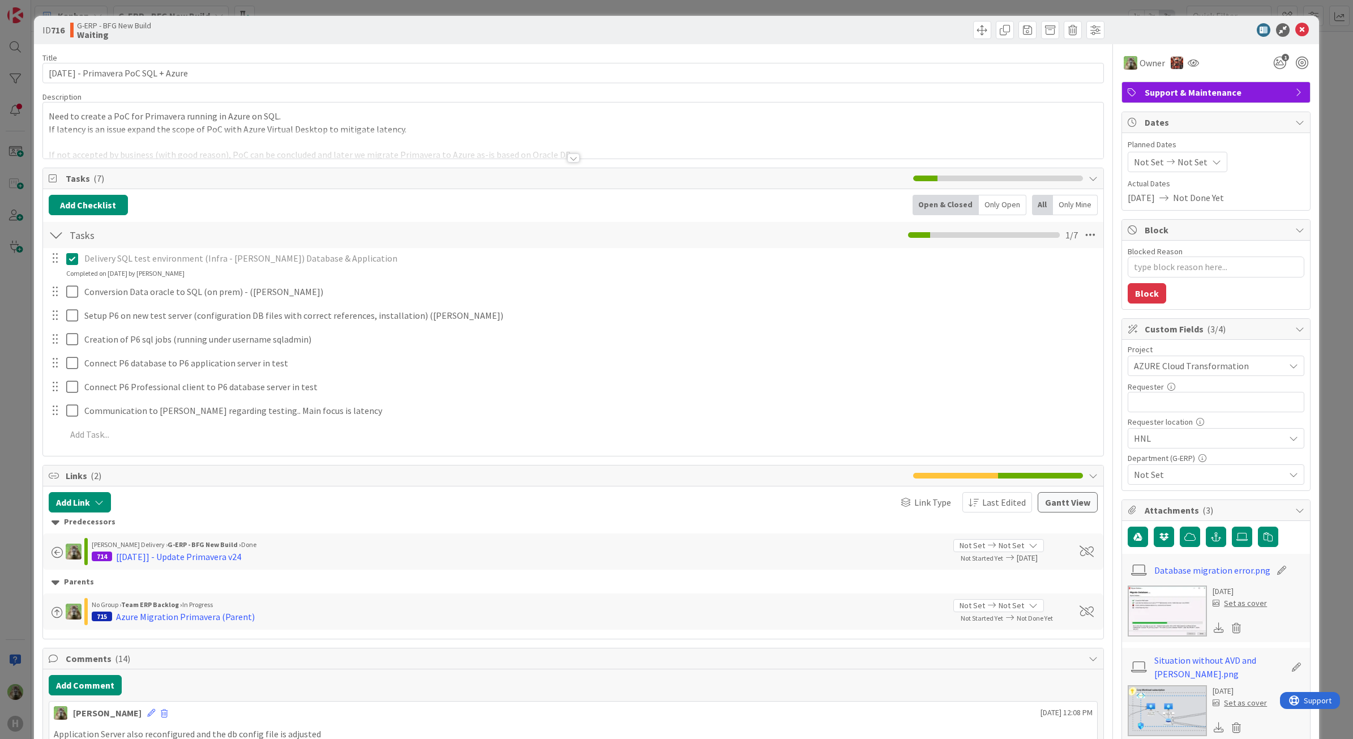
click at [32, 518] on div "ID 716 G-ERP - BFG New Build Waiting Title 37 / 128 15-8-2025 - Primavera PoC S…" at bounding box center [676, 369] width 1353 height 739
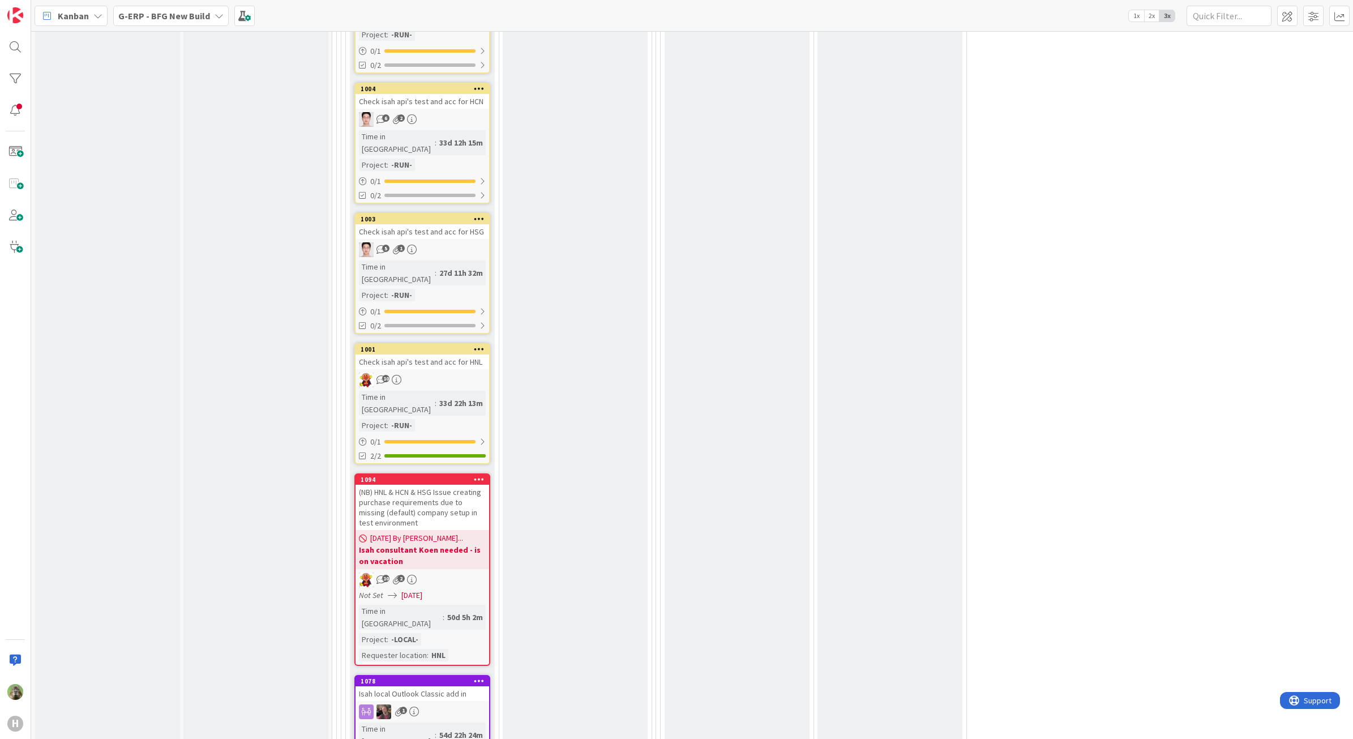
click at [182, 18] on b "G-ERP - BFG New Build" at bounding box center [164, 15] width 92 height 11
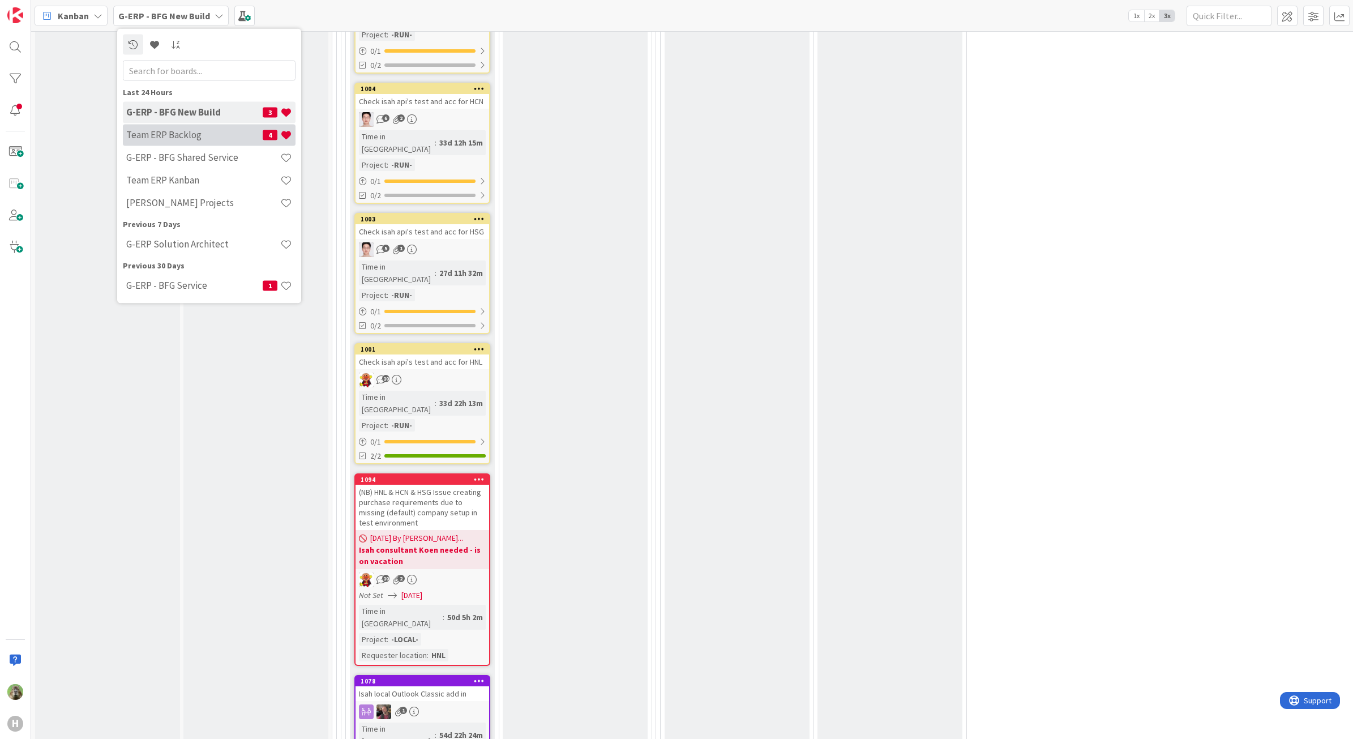
click at [188, 137] on h4 "Team ERP Backlog" at bounding box center [194, 134] width 136 height 11
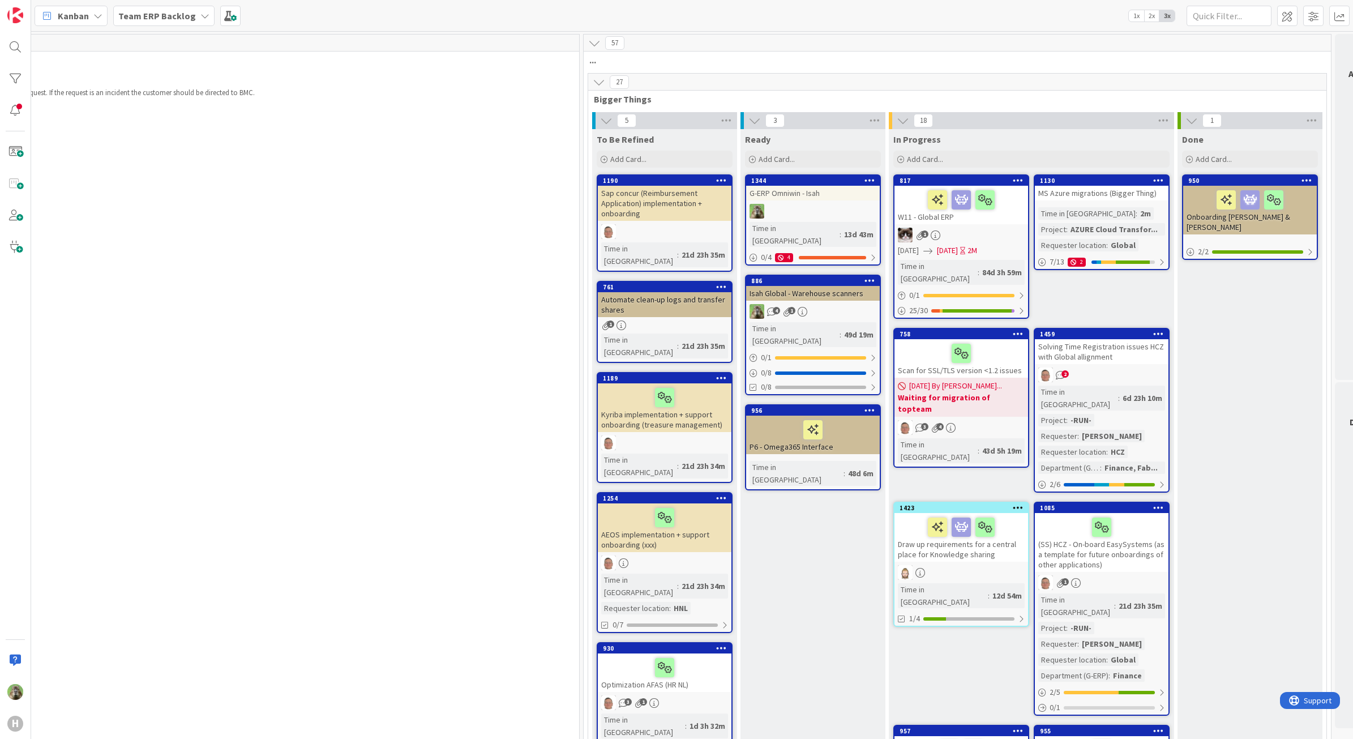
scroll to position [0, 598]
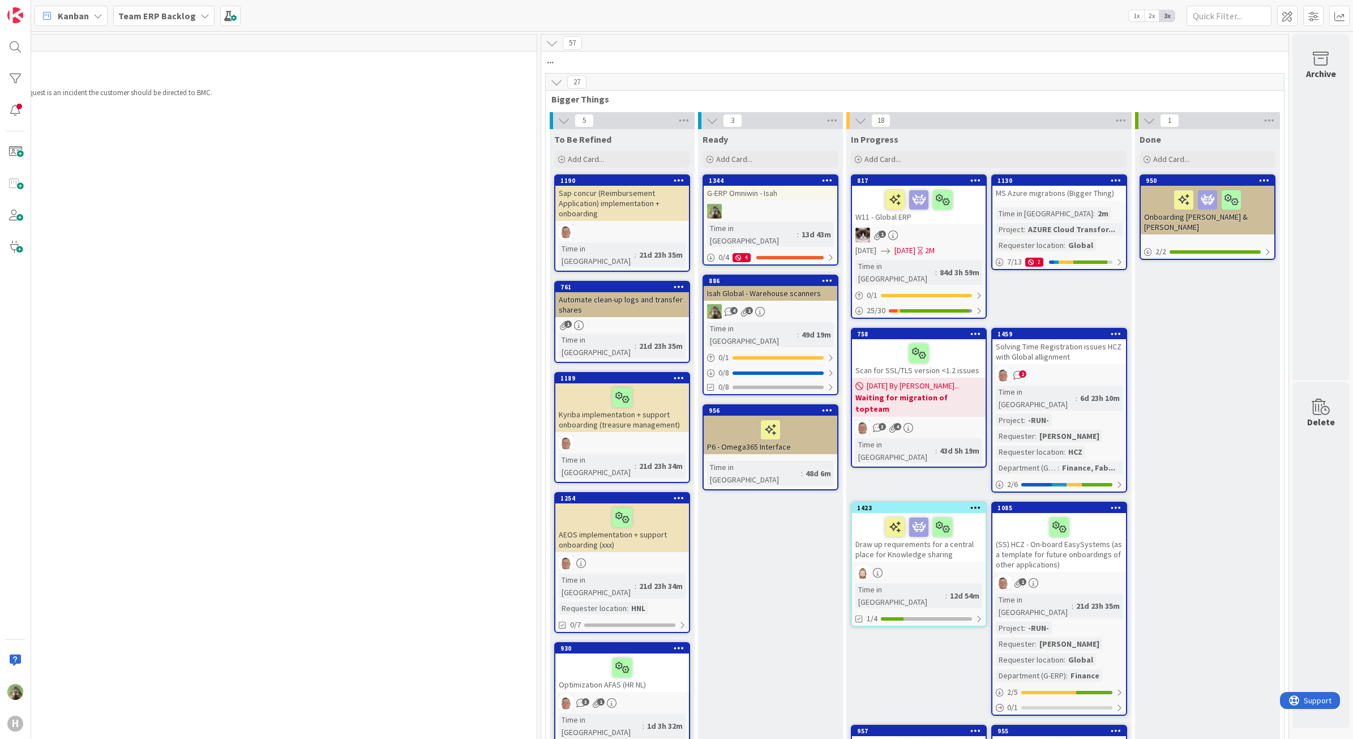
click at [1051, 192] on div "MS Azure migrations (Bigger Thing)" at bounding box center [1059, 193] width 134 height 15
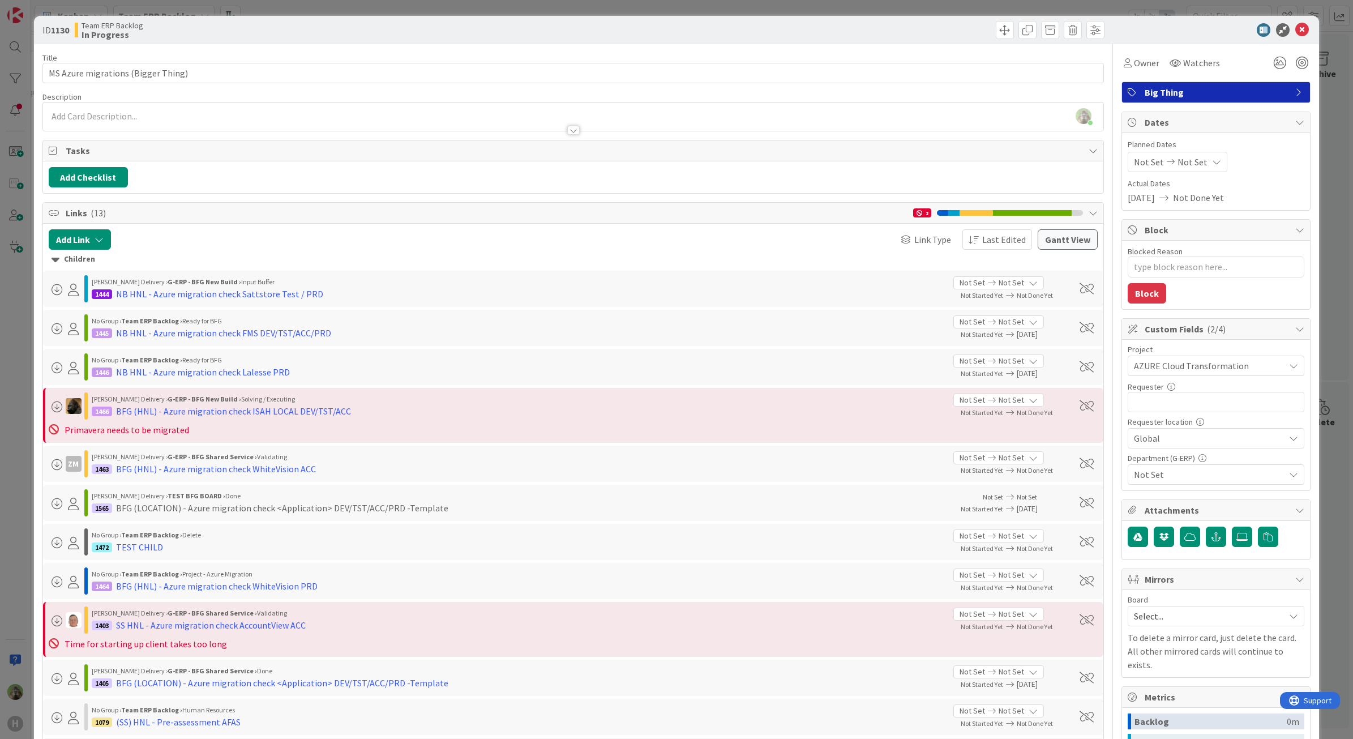
type textarea "x"
click at [19, 337] on div "ID 1130 Team ERP Backlog In Progress Title 34 / 128 MS Azure migrations (Bigger…" at bounding box center [676, 369] width 1353 height 739
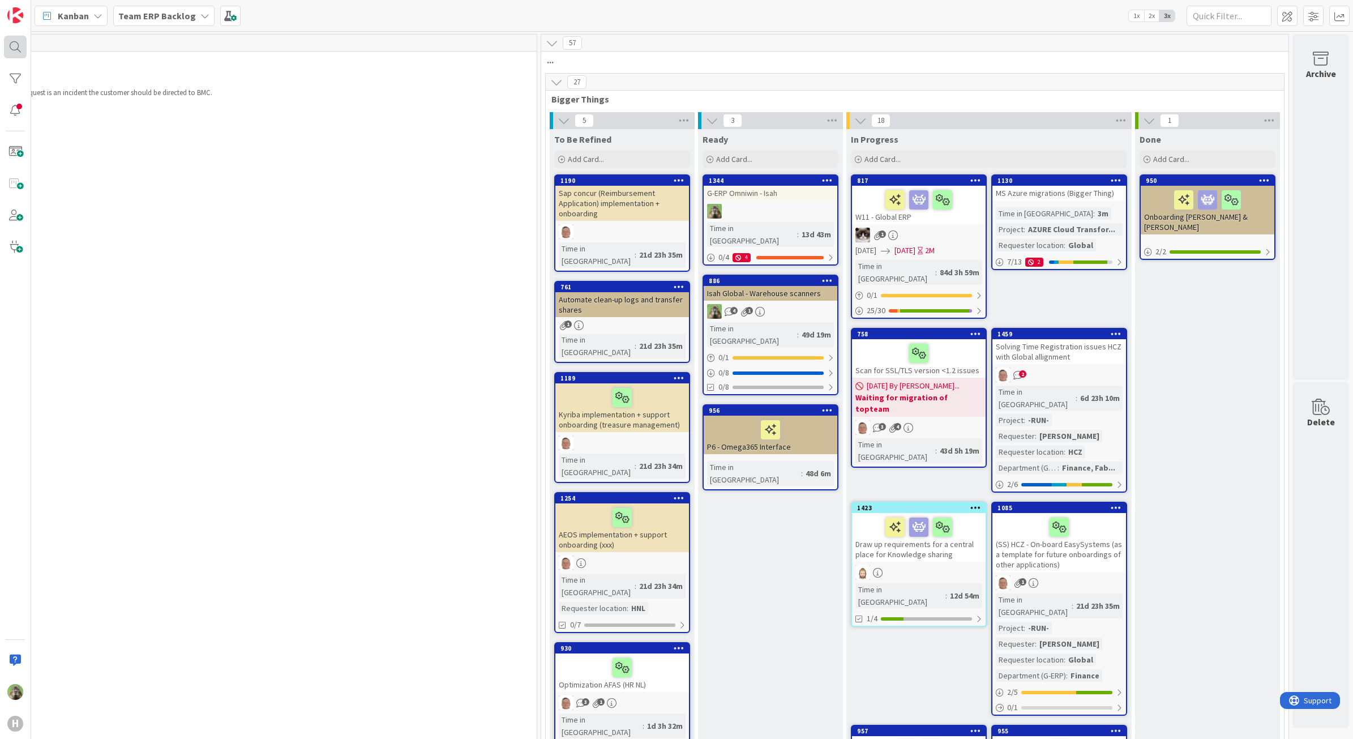
click at [20, 45] on div at bounding box center [15, 47] width 23 height 23
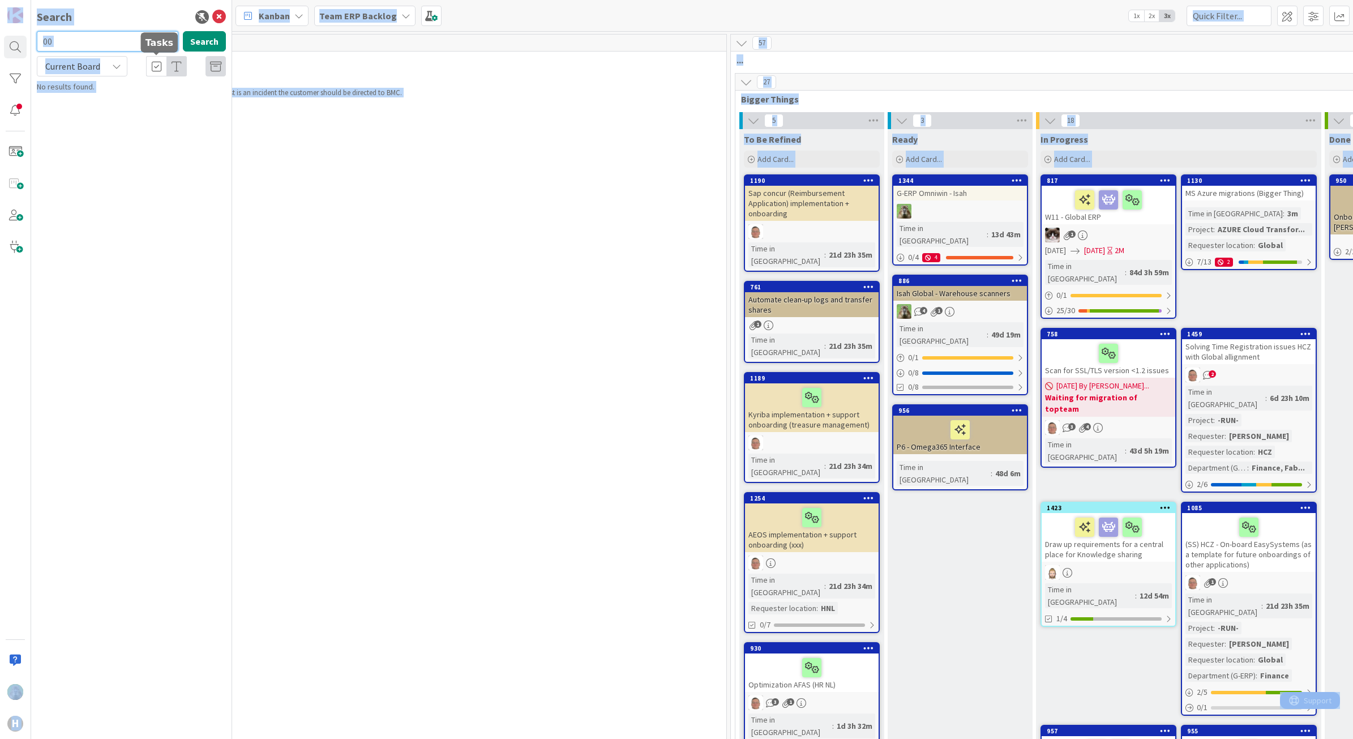
click at [145, 44] on input "00" at bounding box center [107, 41] width 141 height 20
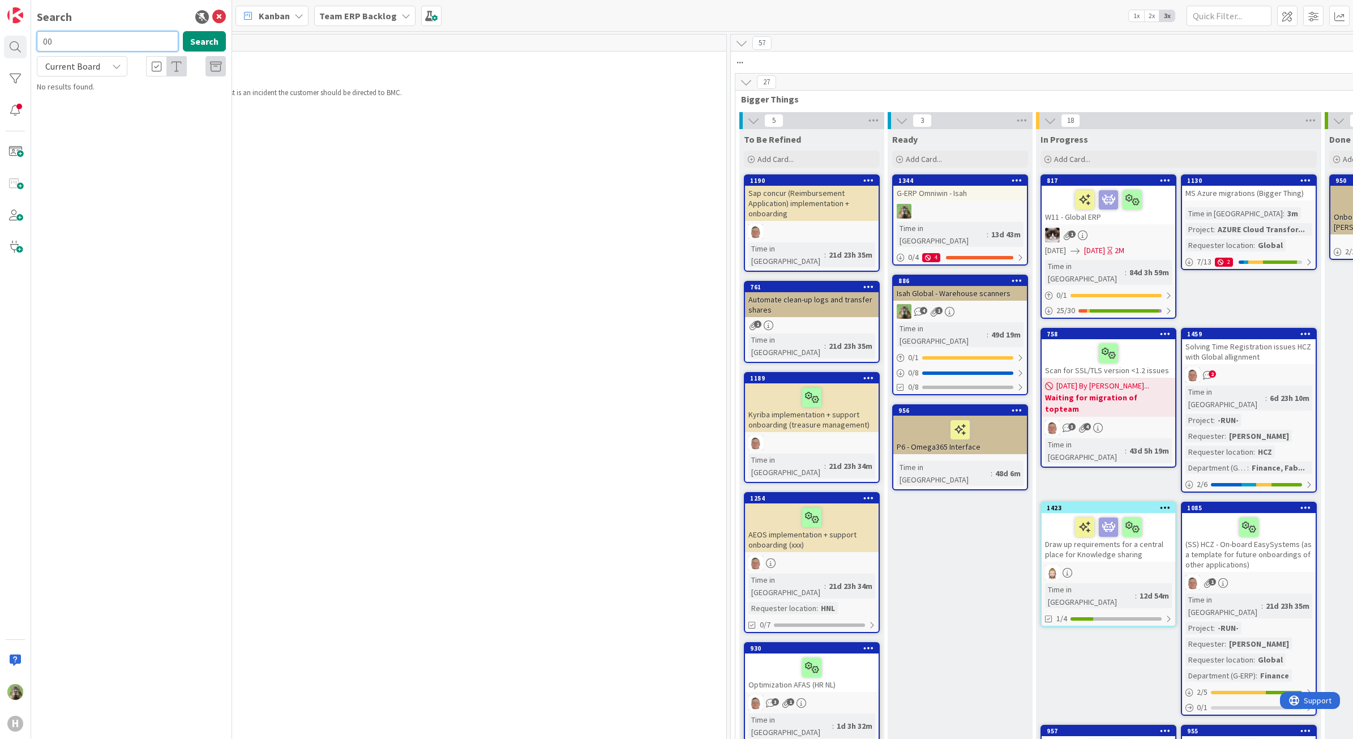
click at [145, 44] on input "00" at bounding box center [107, 41] width 141 height 20
type input "1134"
drag, startPoint x: 102, startPoint y: 96, endPoint x: 565, endPoint y: 341, distance: 523.6
click at [102, 96] on span "Isah Global - IML HNL test" at bounding box center [121, 100] width 83 height 10
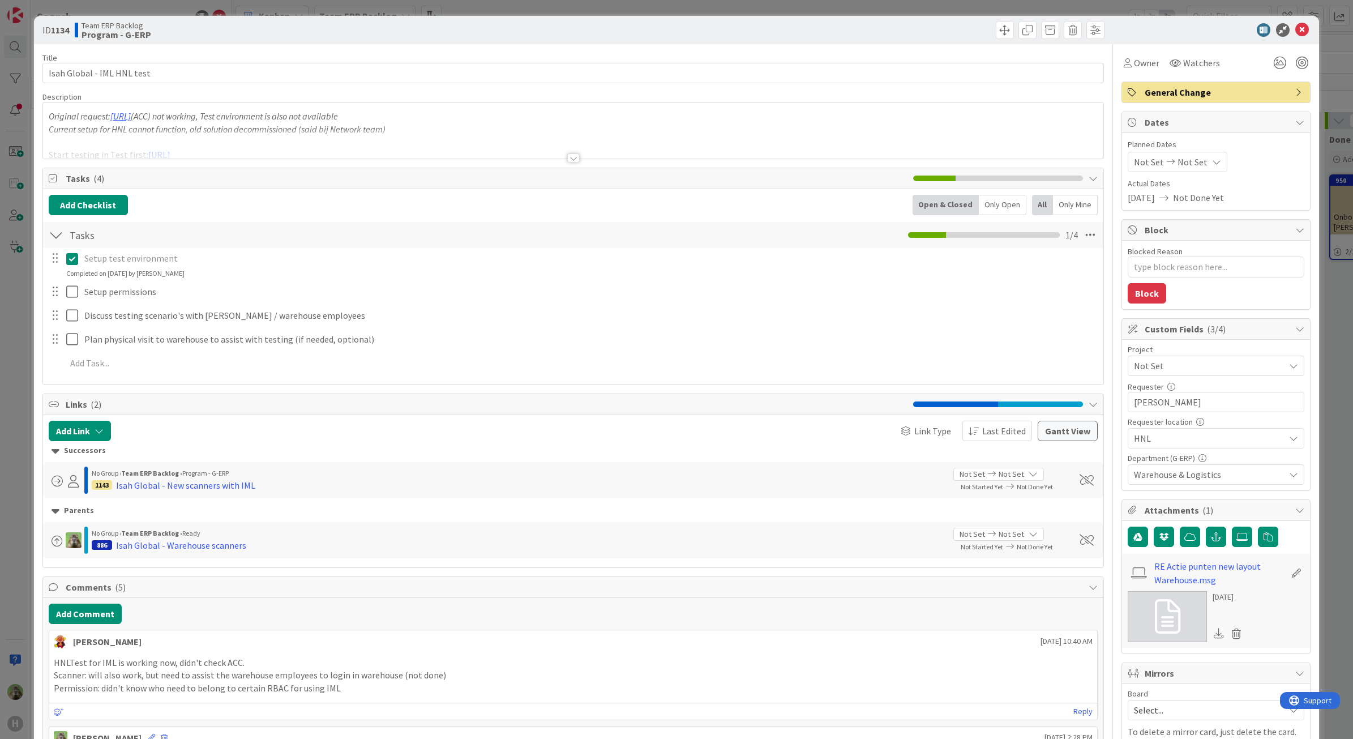
type textarea "x"
click at [1211, 541] on icon "button" at bounding box center [1216, 536] width 10 height 9
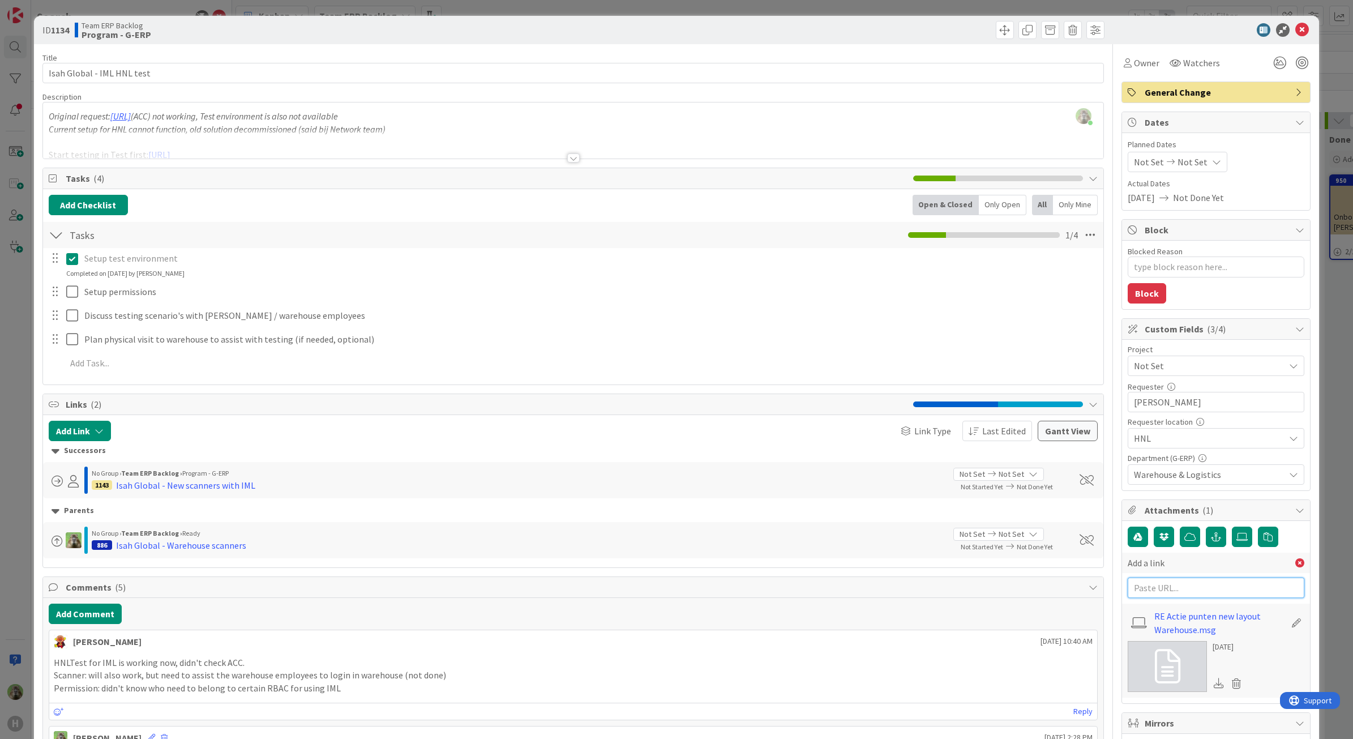
click at [1153, 593] on input "text" at bounding box center [1215, 587] width 177 height 20
paste input "https://huisman-smartit.onbmc.com/smartit/app/#/incident/AGGEFRDUJONBTASZEQQ4SZ…"
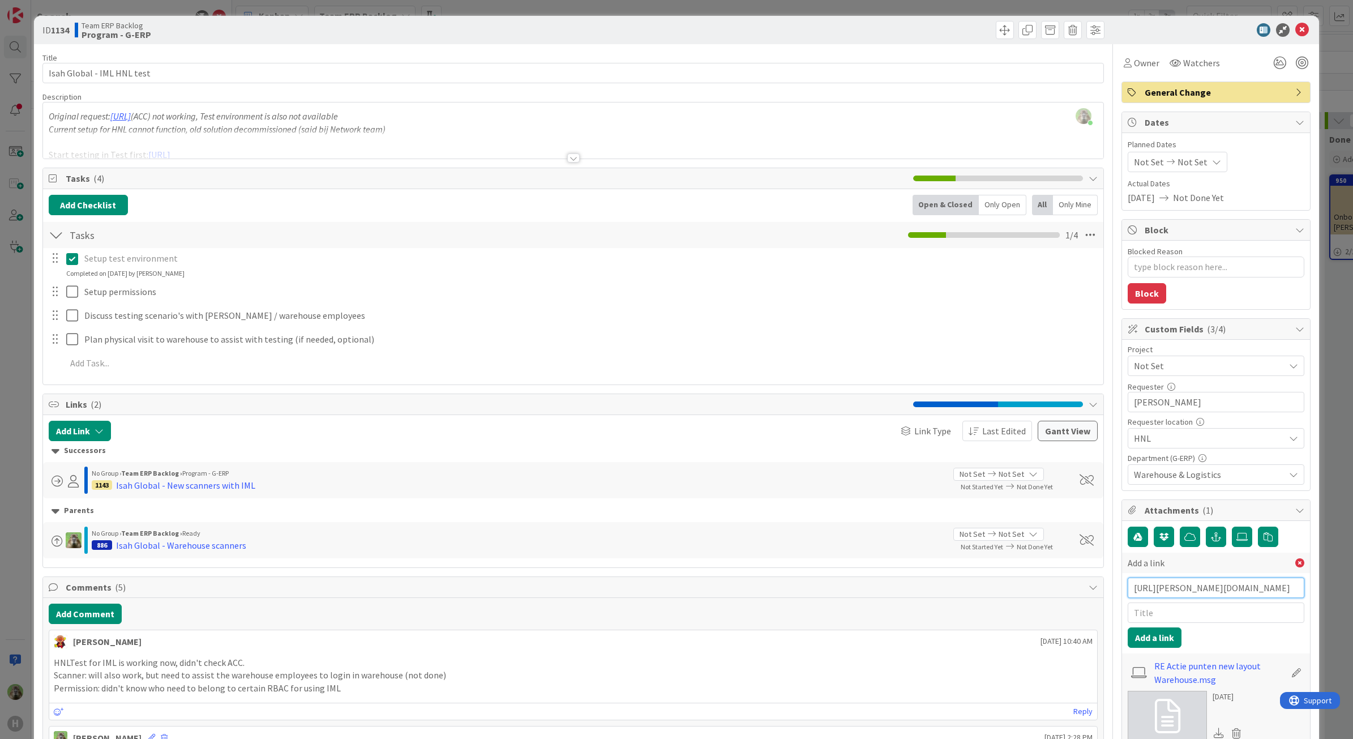
scroll to position [0, 222]
type input "https://huisman-smartit.onbmc.com/smartit/app/#/incident/AGGEFRDUJONBTASZEQQ4SZ…"
click at [1152, 623] on input "text" at bounding box center [1215, 612] width 177 height 20
type input "BMC"
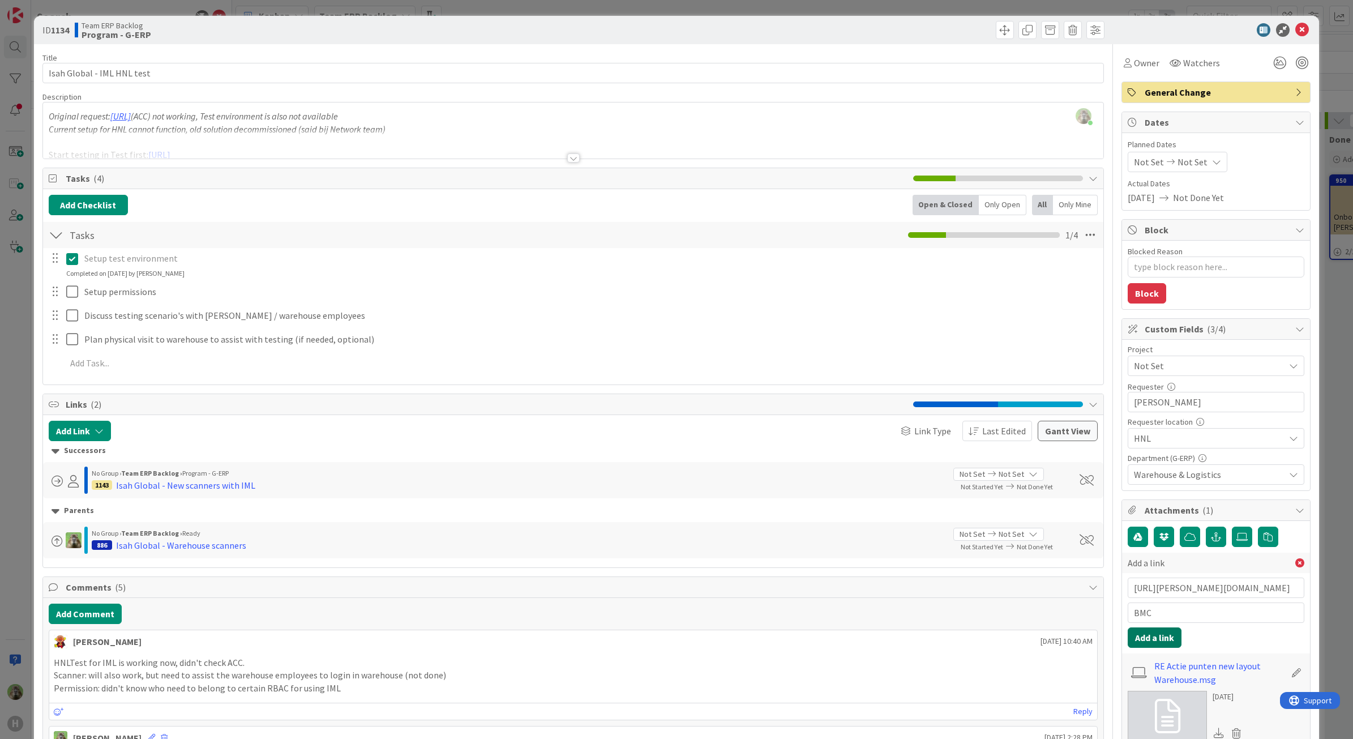
click at [1138, 644] on button "Add a link" at bounding box center [1154, 637] width 54 height 20
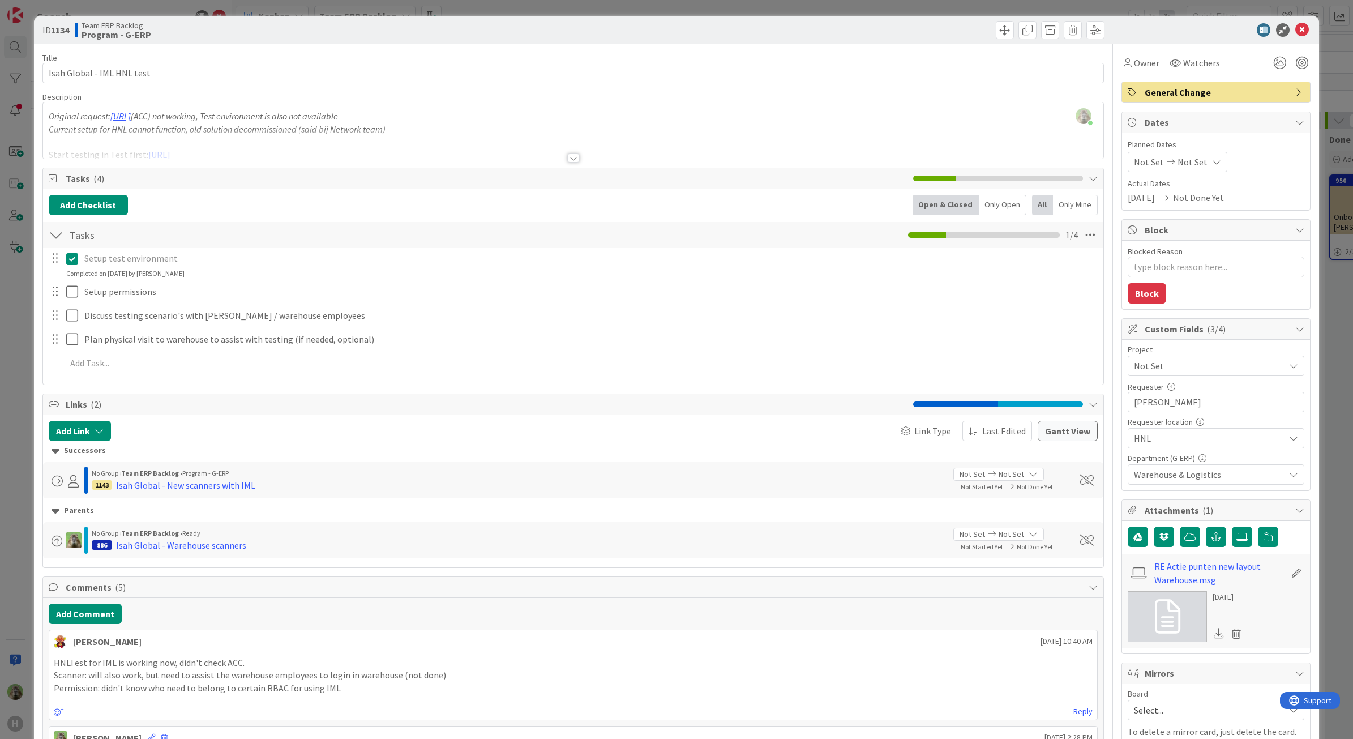
type textarea "x"
click at [15, 368] on div "ID 1134 Team ERP Backlog Program - G-ERP Title 26 / 128 Isah Global - IML HNL t…" at bounding box center [676, 369] width 1353 height 739
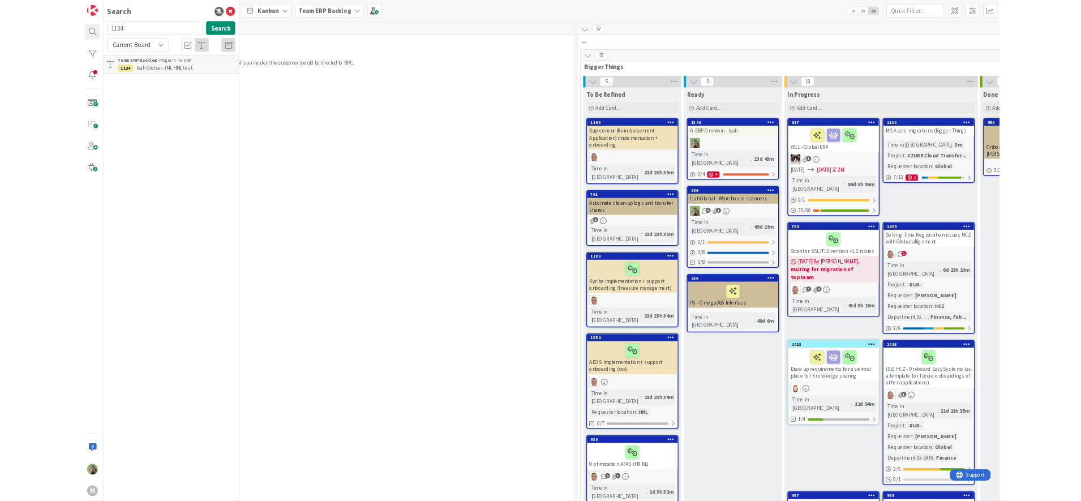
scroll to position [0, 599]
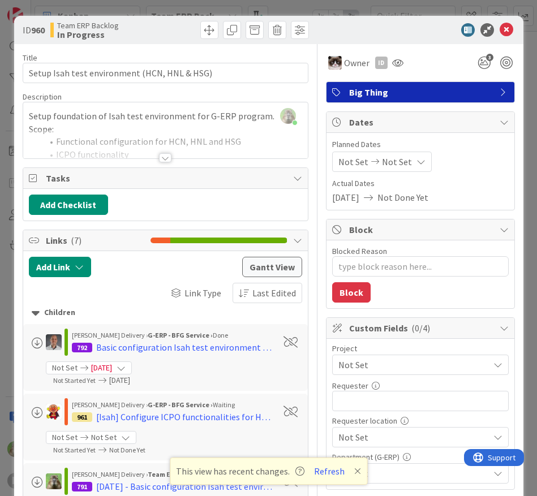
type textarea "x"
